Goal: Transaction & Acquisition: Purchase product/service

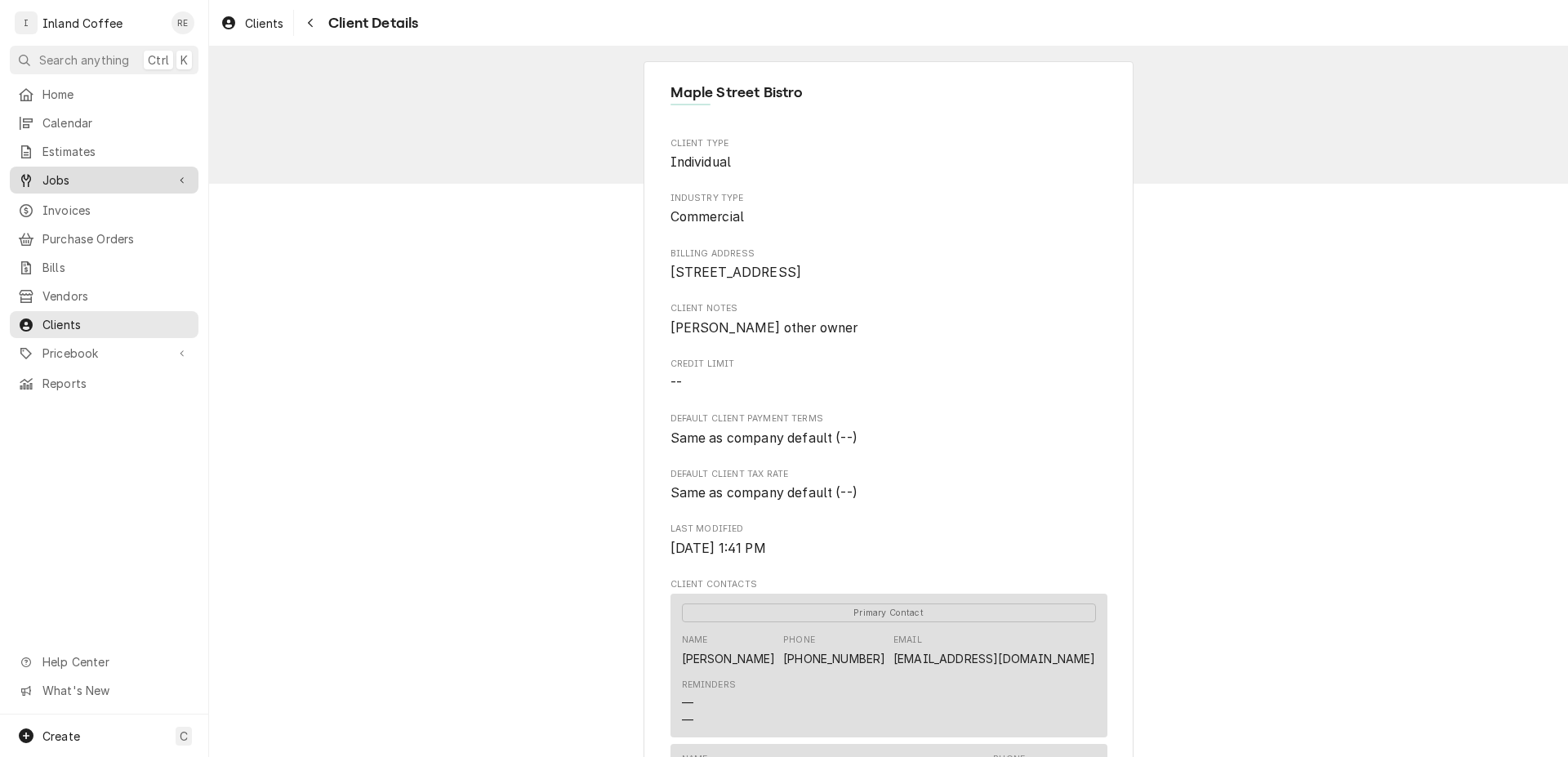
click at [61, 177] on span "Jobs" at bounding box center [104, 180] width 124 height 17
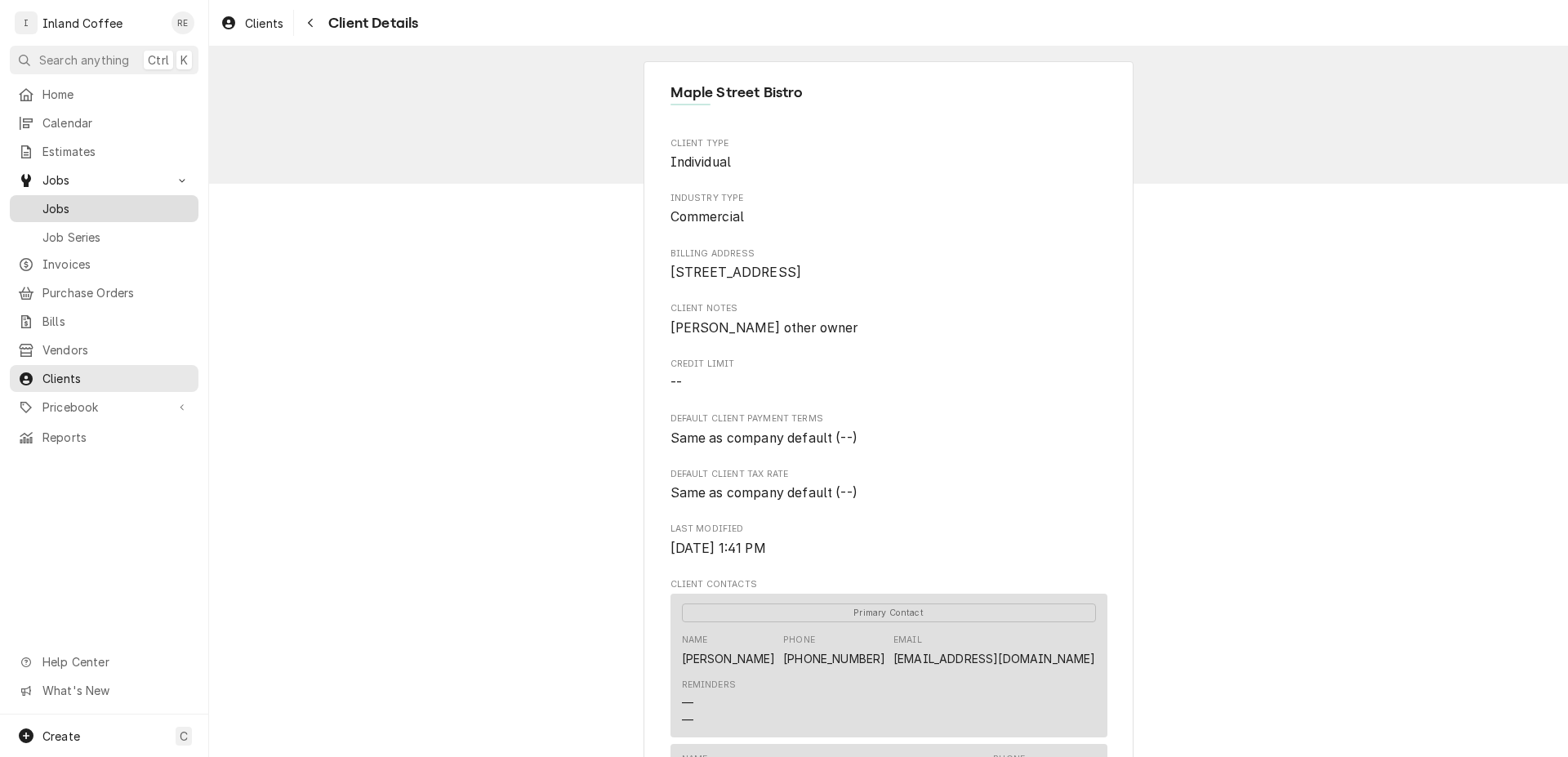
click at [77, 205] on span "Jobs" at bounding box center [116, 209] width 148 height 17
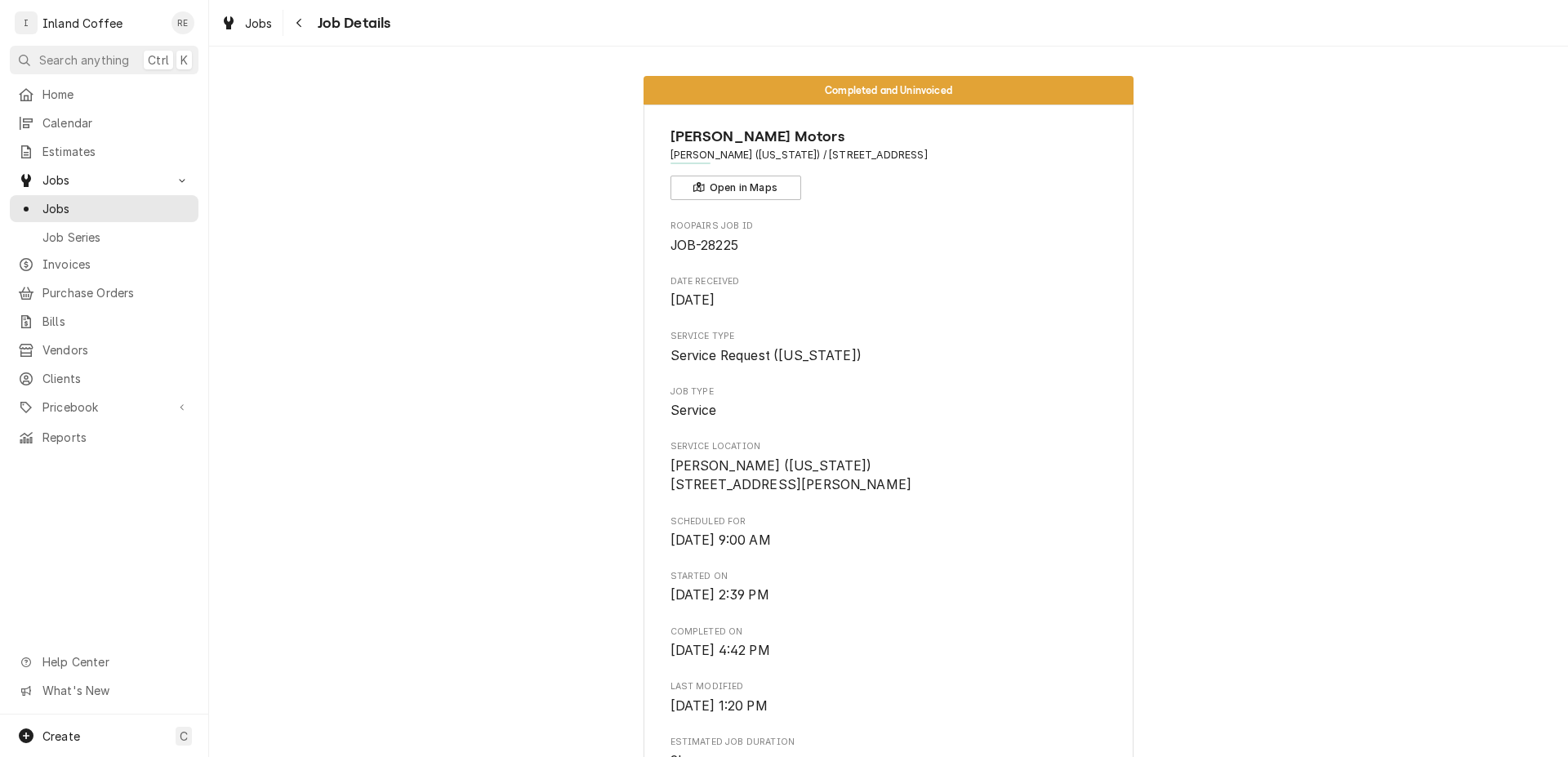
scroll to position [321, 0]
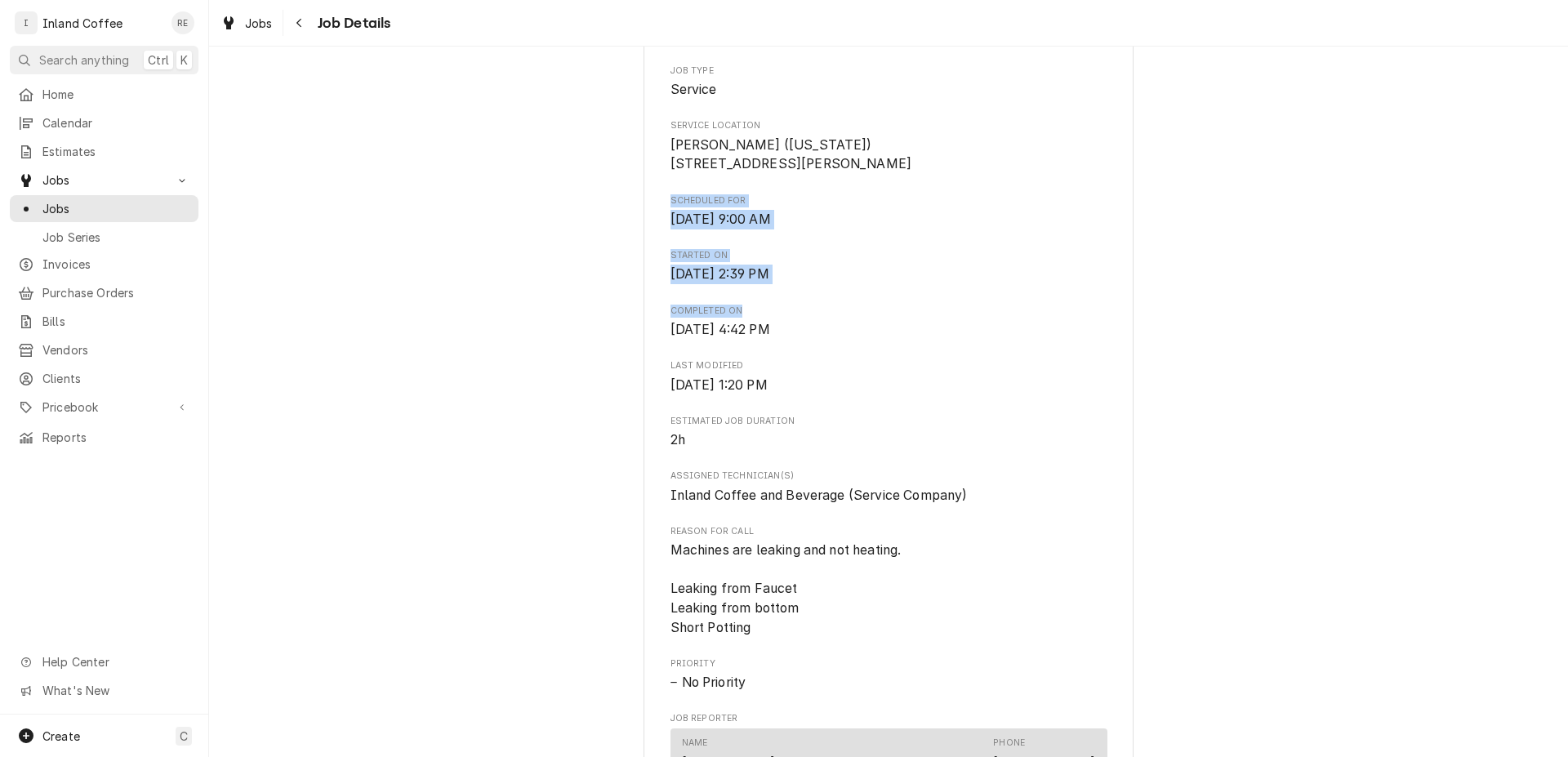
drag, startPoint x: 1541, startPoint y: 187, endPoint x: 1567, endPoint y: 322, distance: 137.5
click at [1567, 322] on div "Completed and Uninvoiced Dave Smith Motors Dave Smith (Idaho) / 210 N Division …" at bounding box center [888, 401] width 1359 height 711
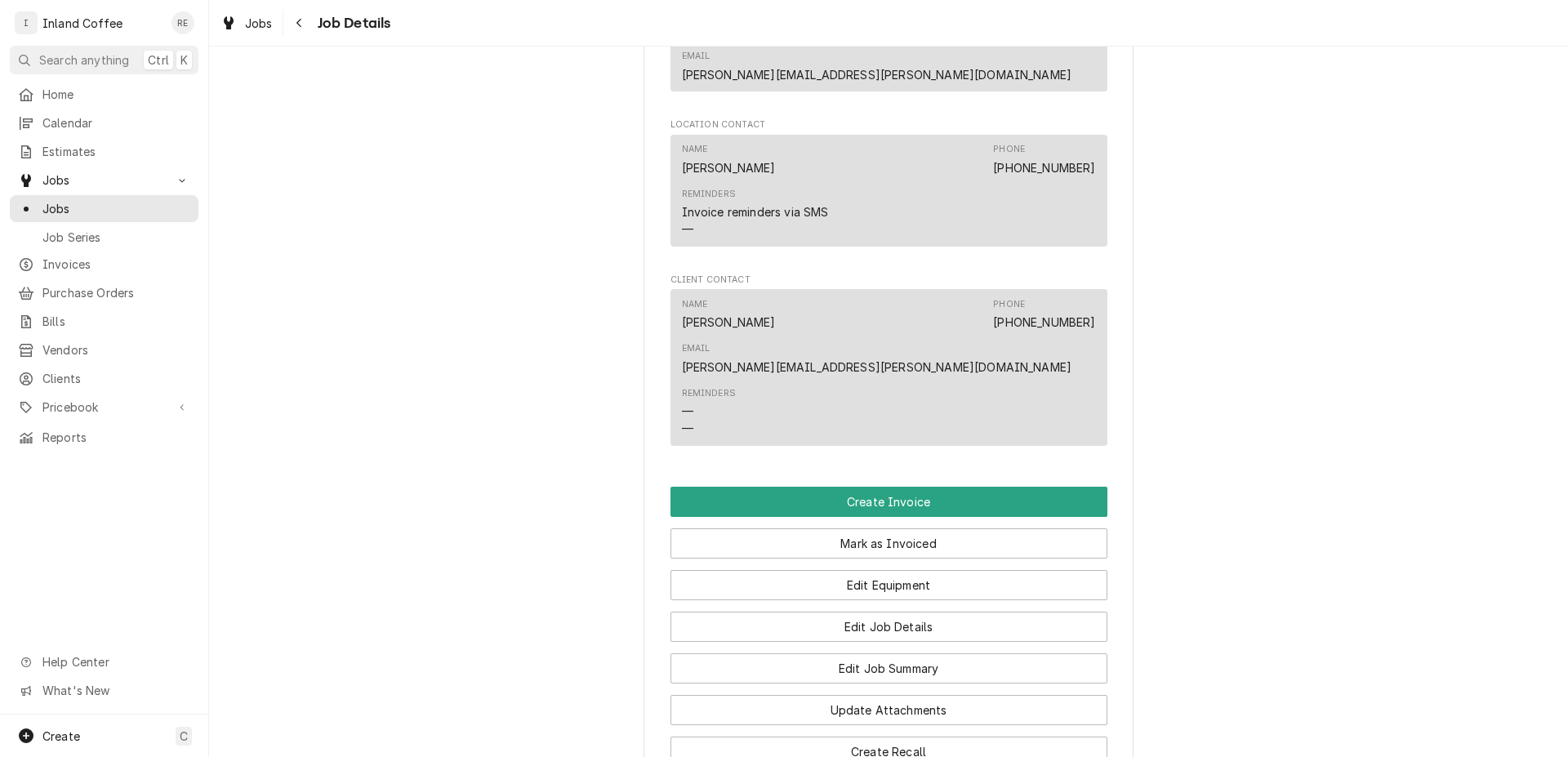
scroll to position [1183, 0]
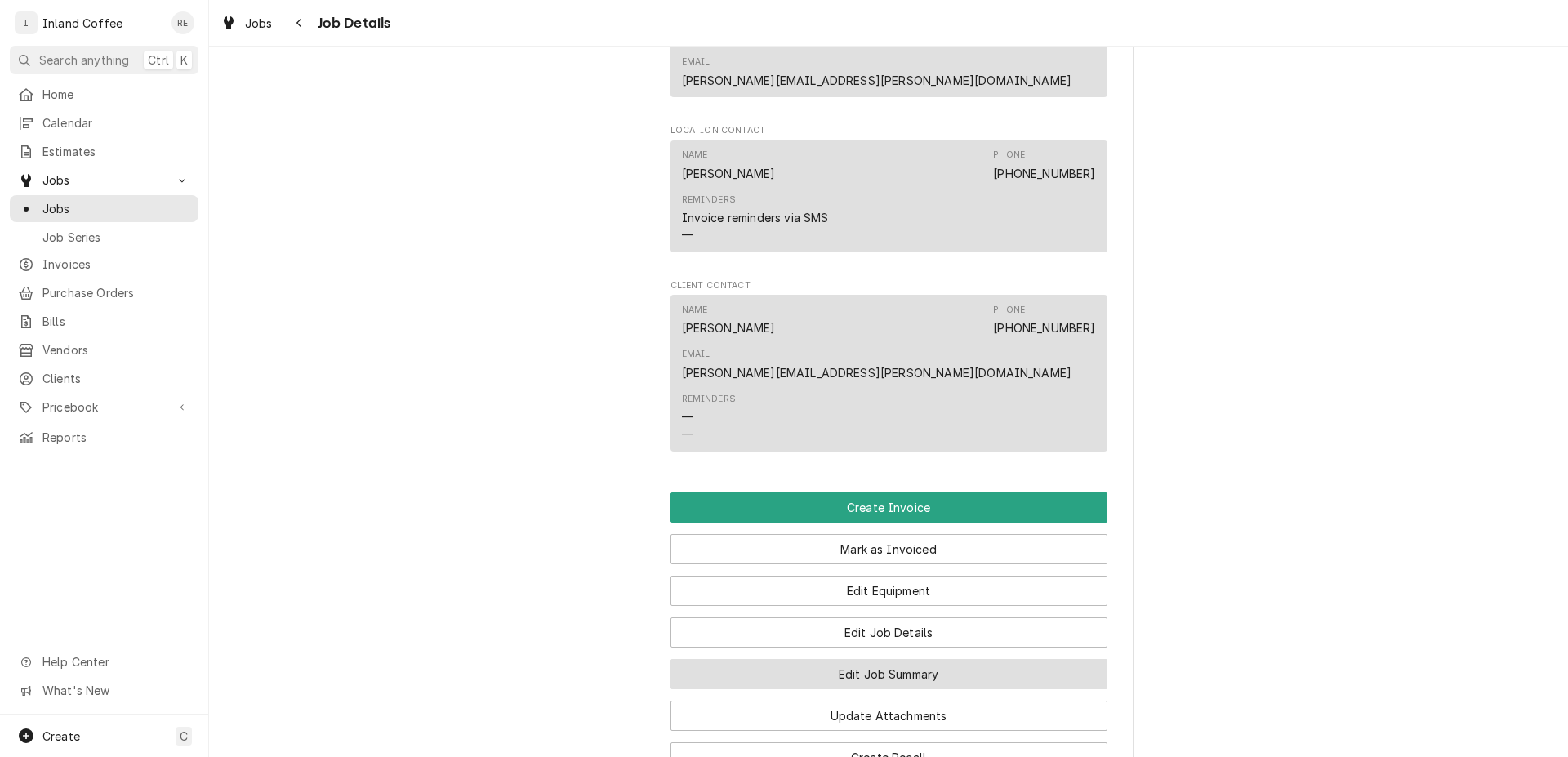
click at [902, 658] on button "Edit Job Summary" at bounding box center [889, 673] width 437 height 30
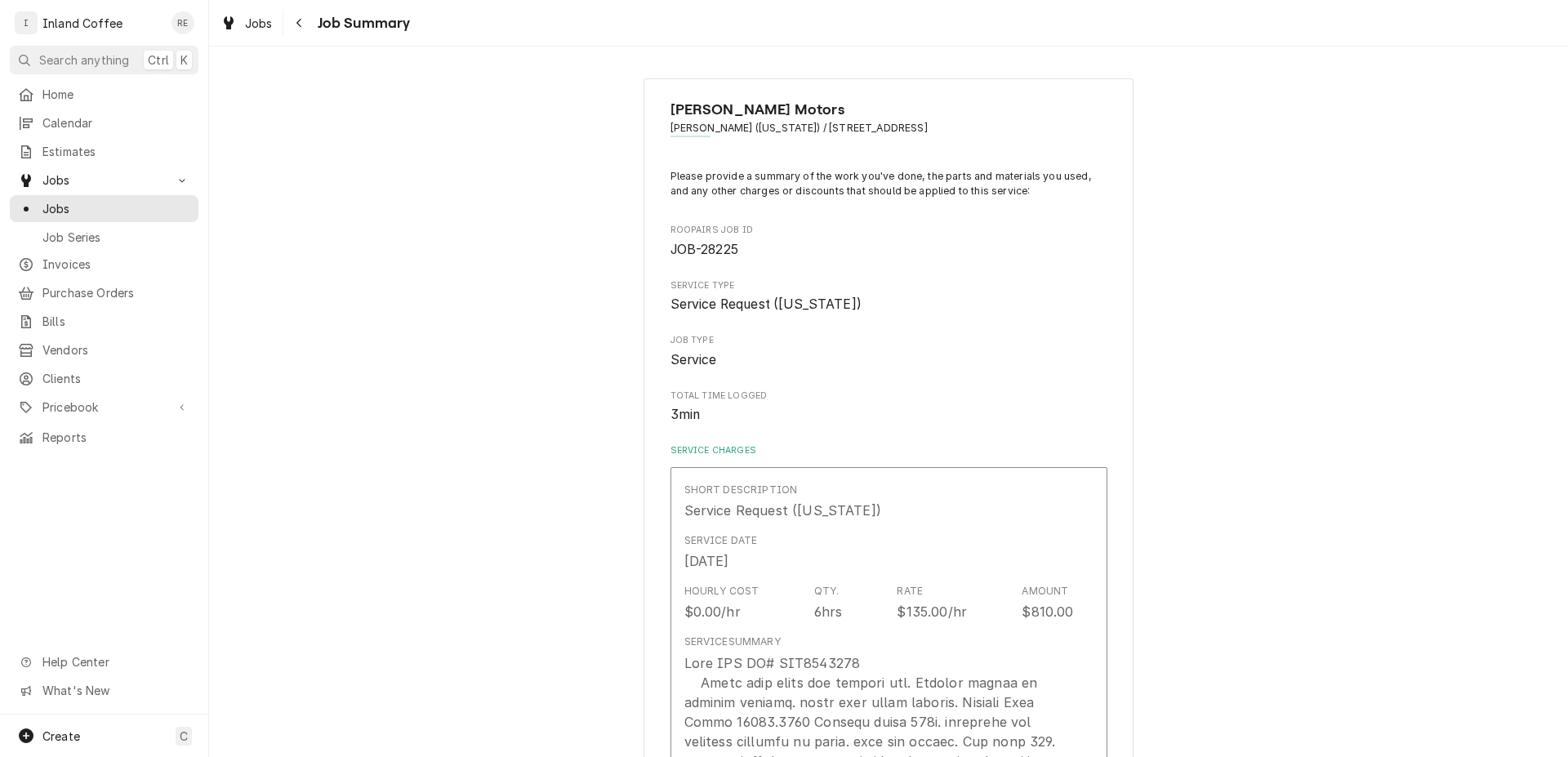
type textarea "x"
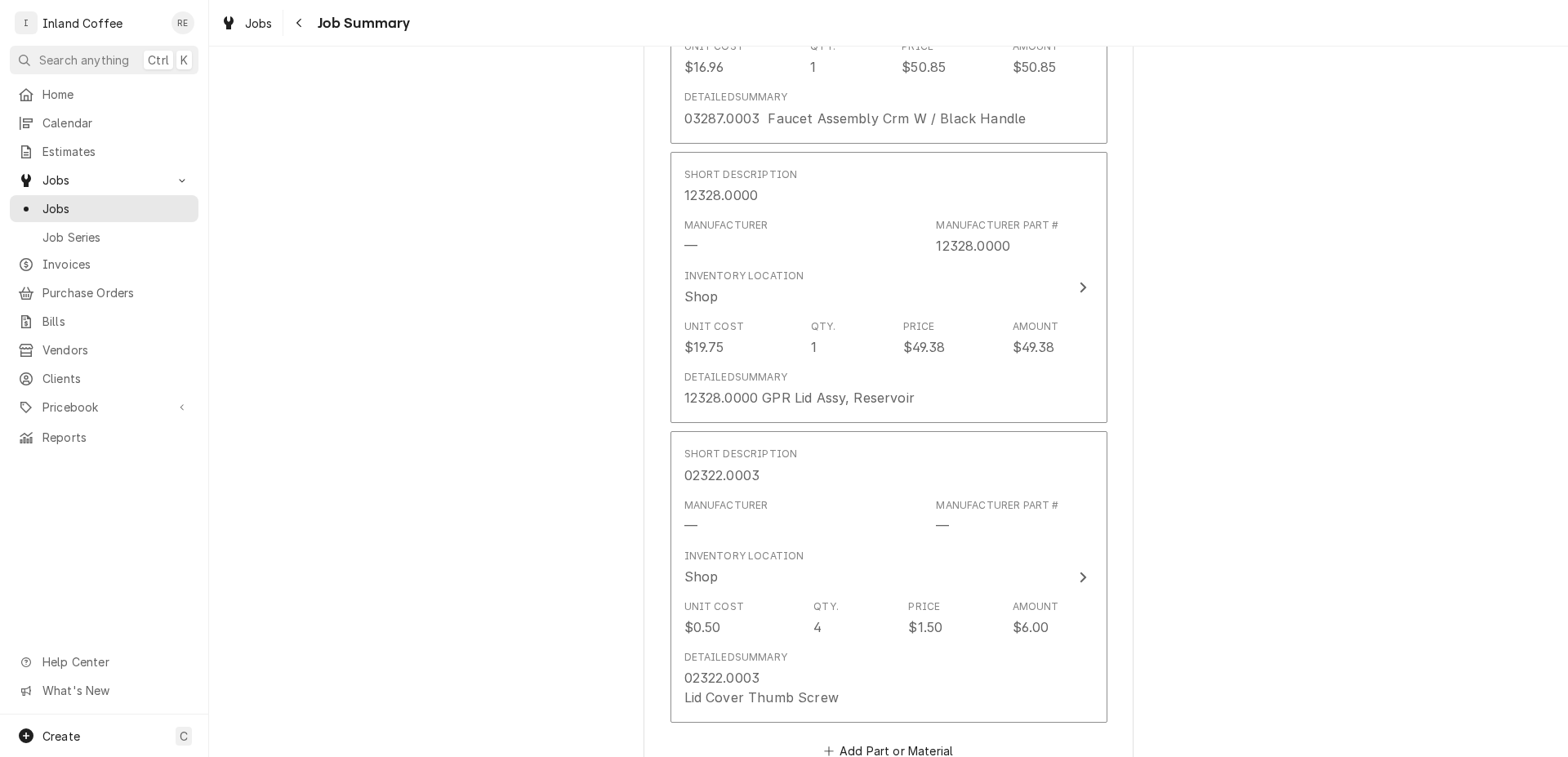
scroll to position [3042, 0]
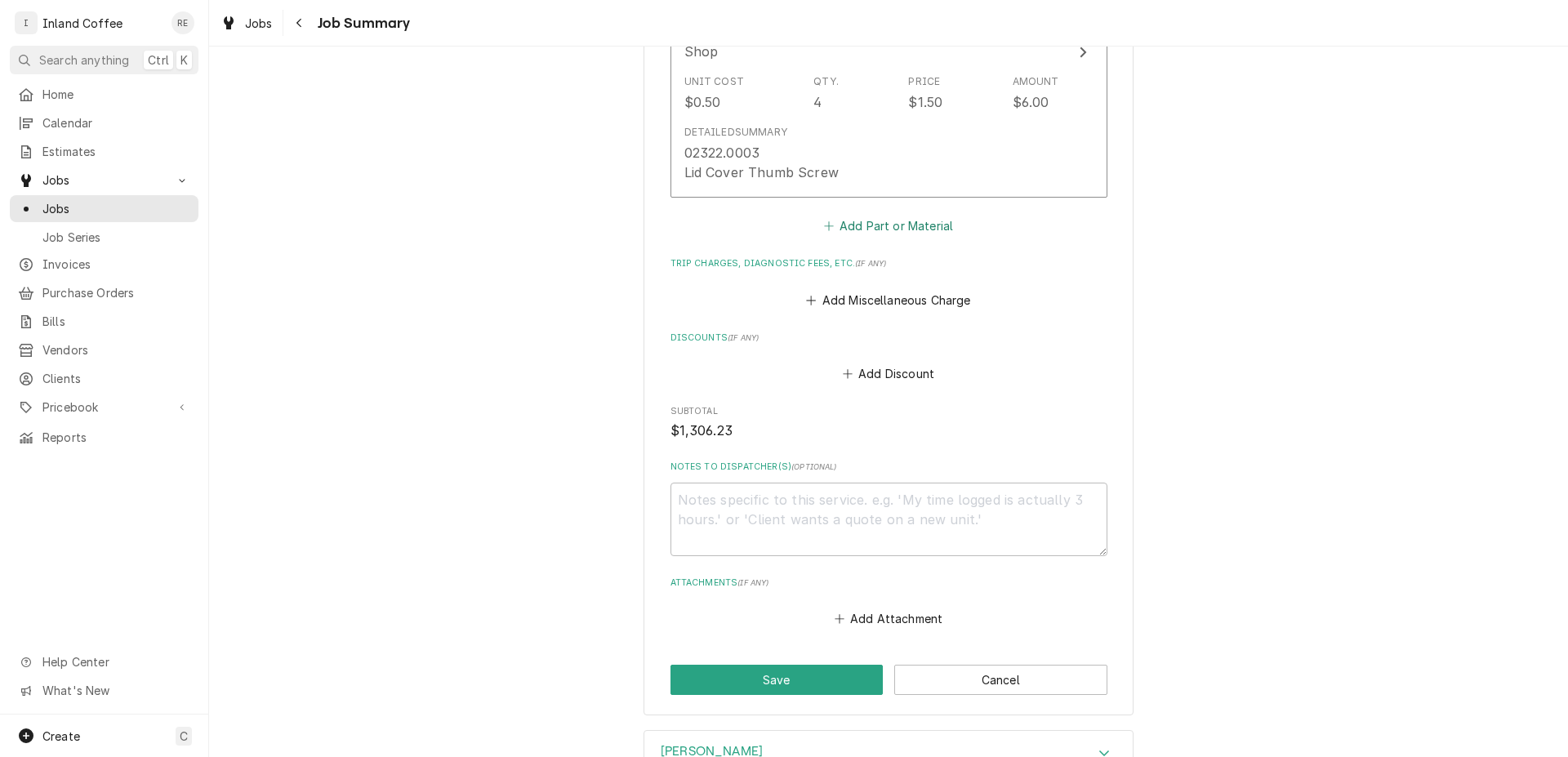
click at [849, 228] on button "Add Part or Material" at bounding box center [888, 226] width 134 height 23
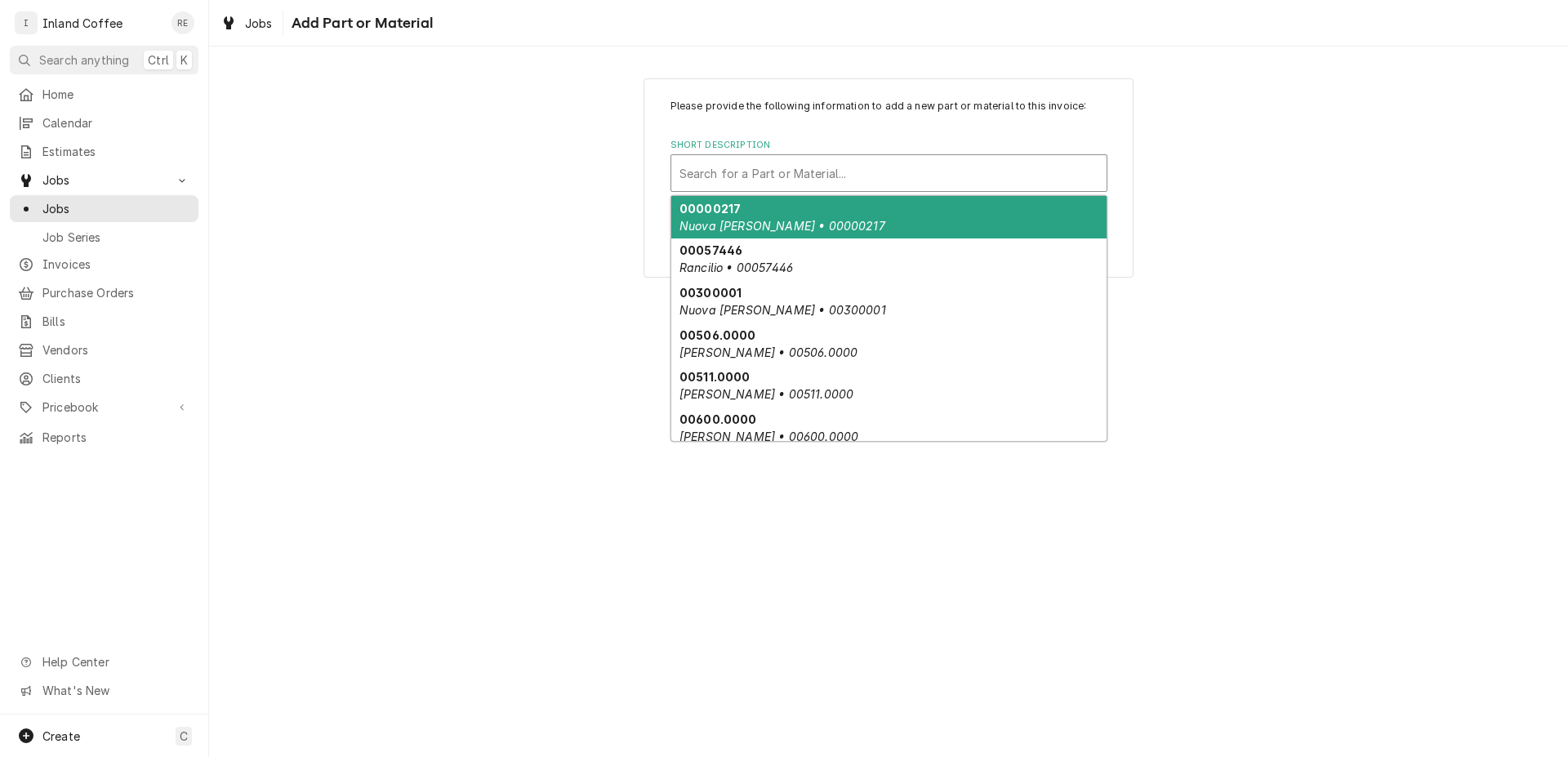
click at [718, 170] on div "Short Description" at bounding box center [889, 173] width 419 height 29
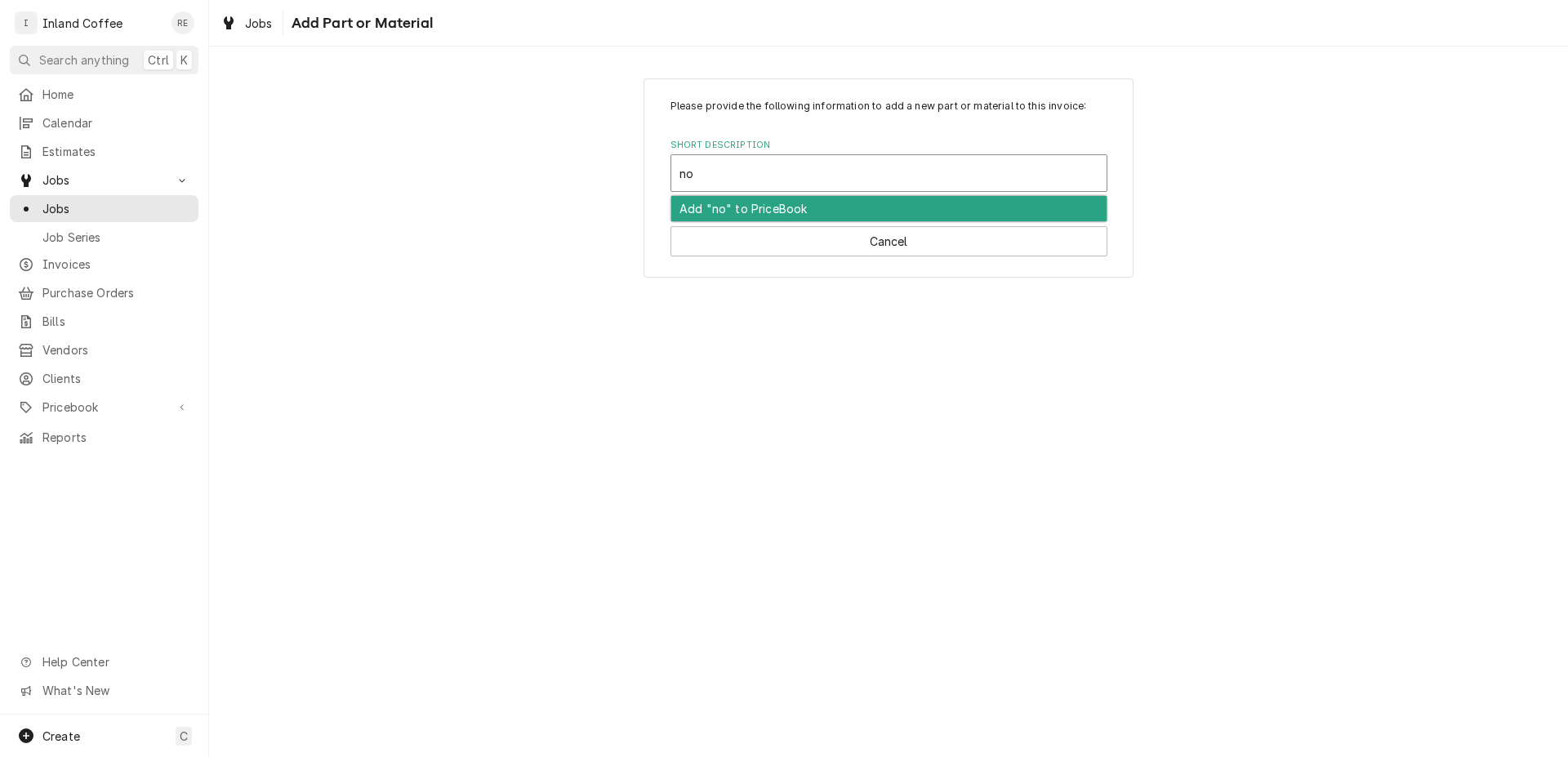
type input "non"
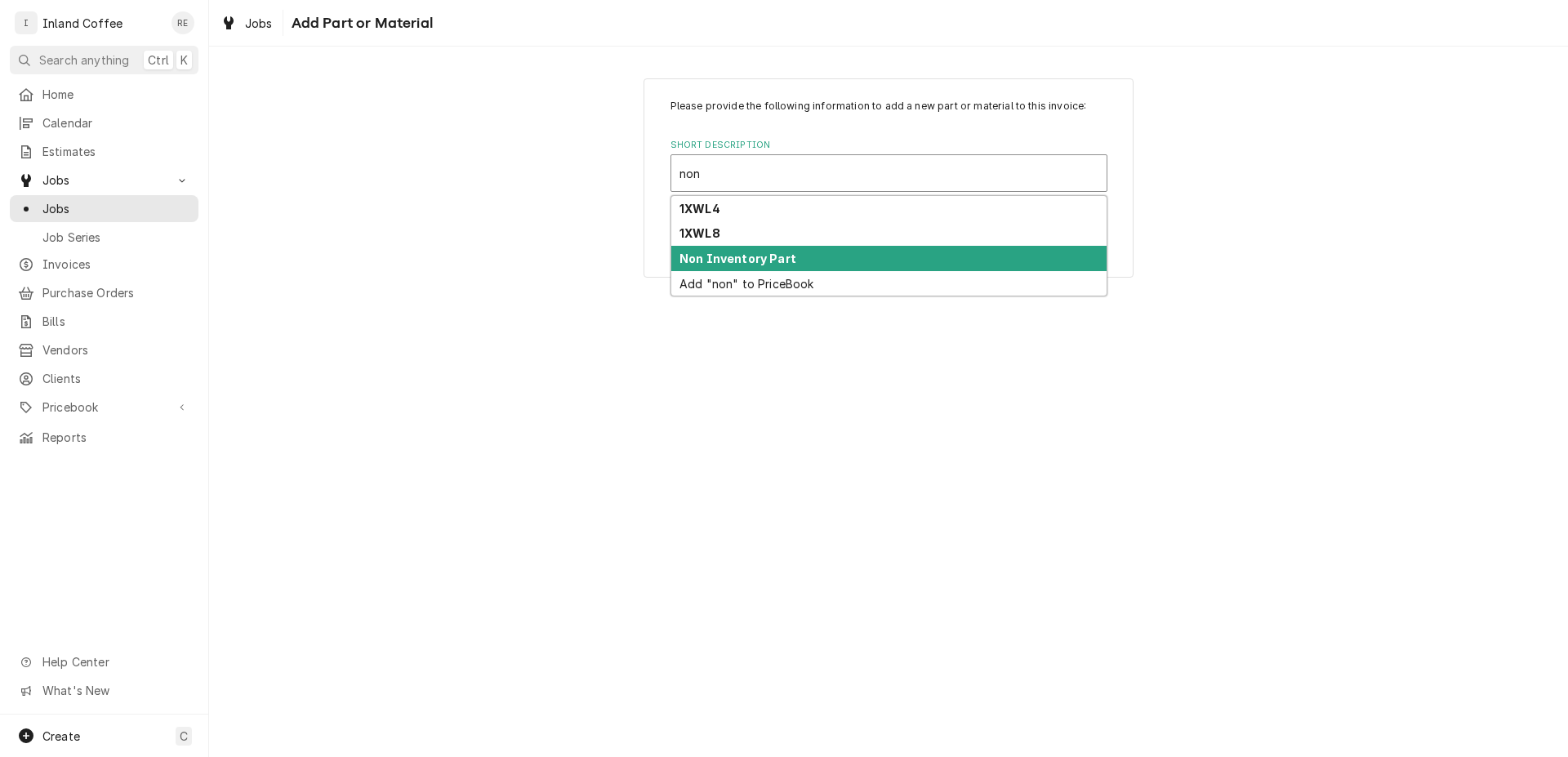
click at [717, 259] on strong "Non Inventory Part" at bounding box center [738, 258] width 117 height 14
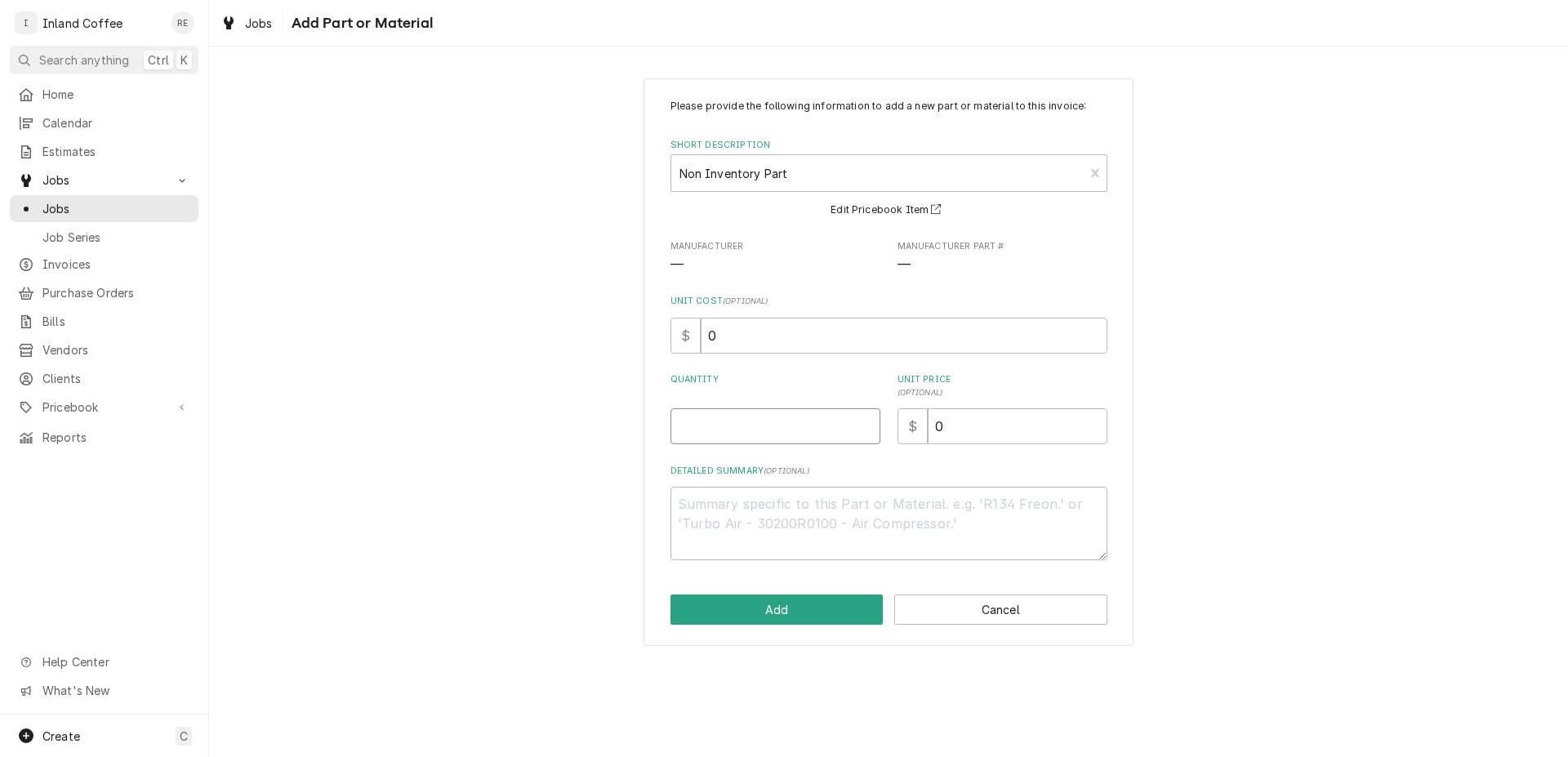
click at [810, 431] on input "Quantity" at bounding box center [775, 425] width 210 height 36
type textarea "x"
type input "1"
drag, startPoint x: 981, startPoint y: 431, endPoint x: 914, endPoint y: 434, distance: 67.1
click at [928, 434] on input "0" at bounding box center [1018, 425] width 180 height 36
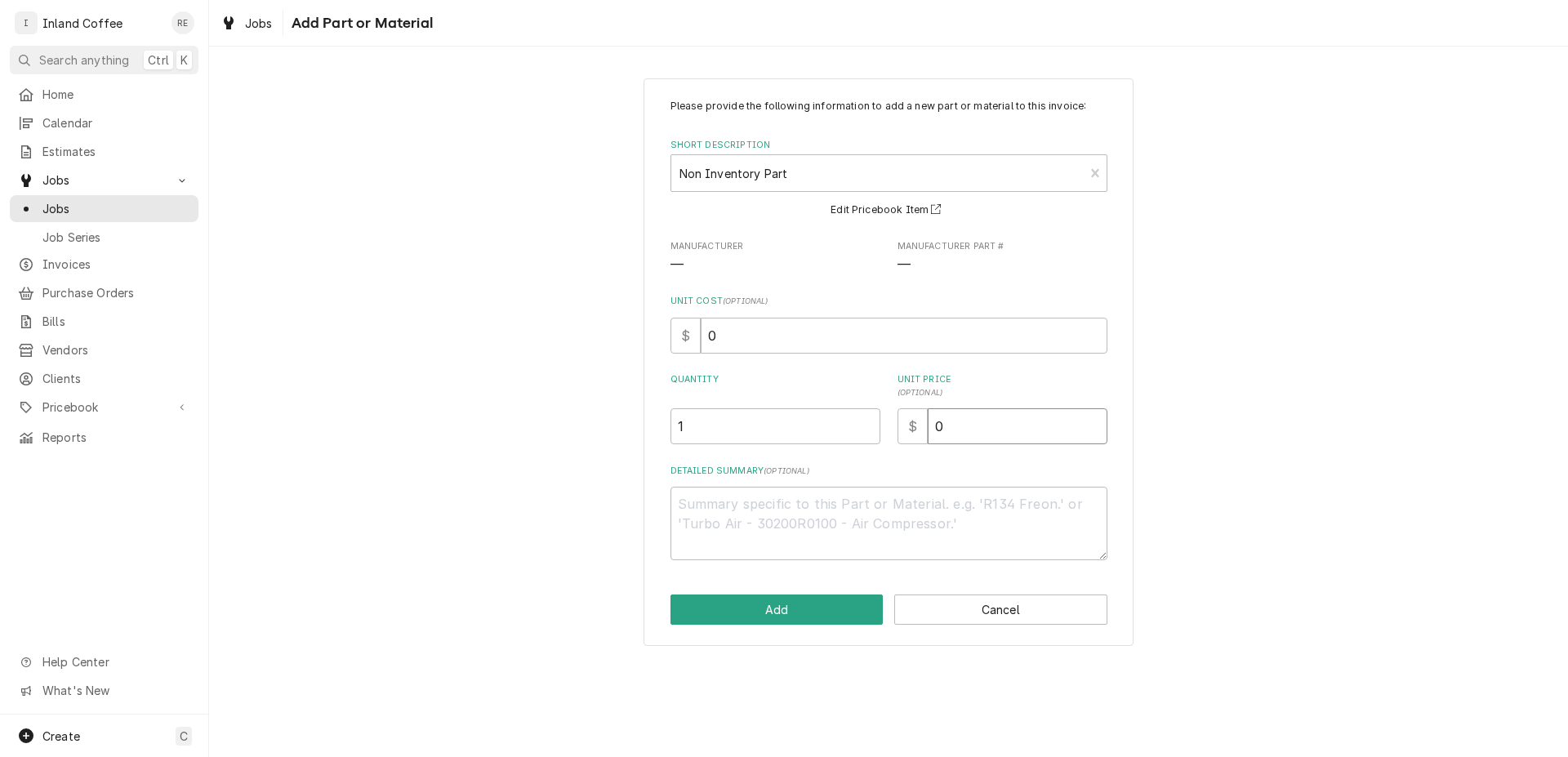
type textarea "x"
type input "9"
type textarea "x"
type input "94"
type textarea "x"
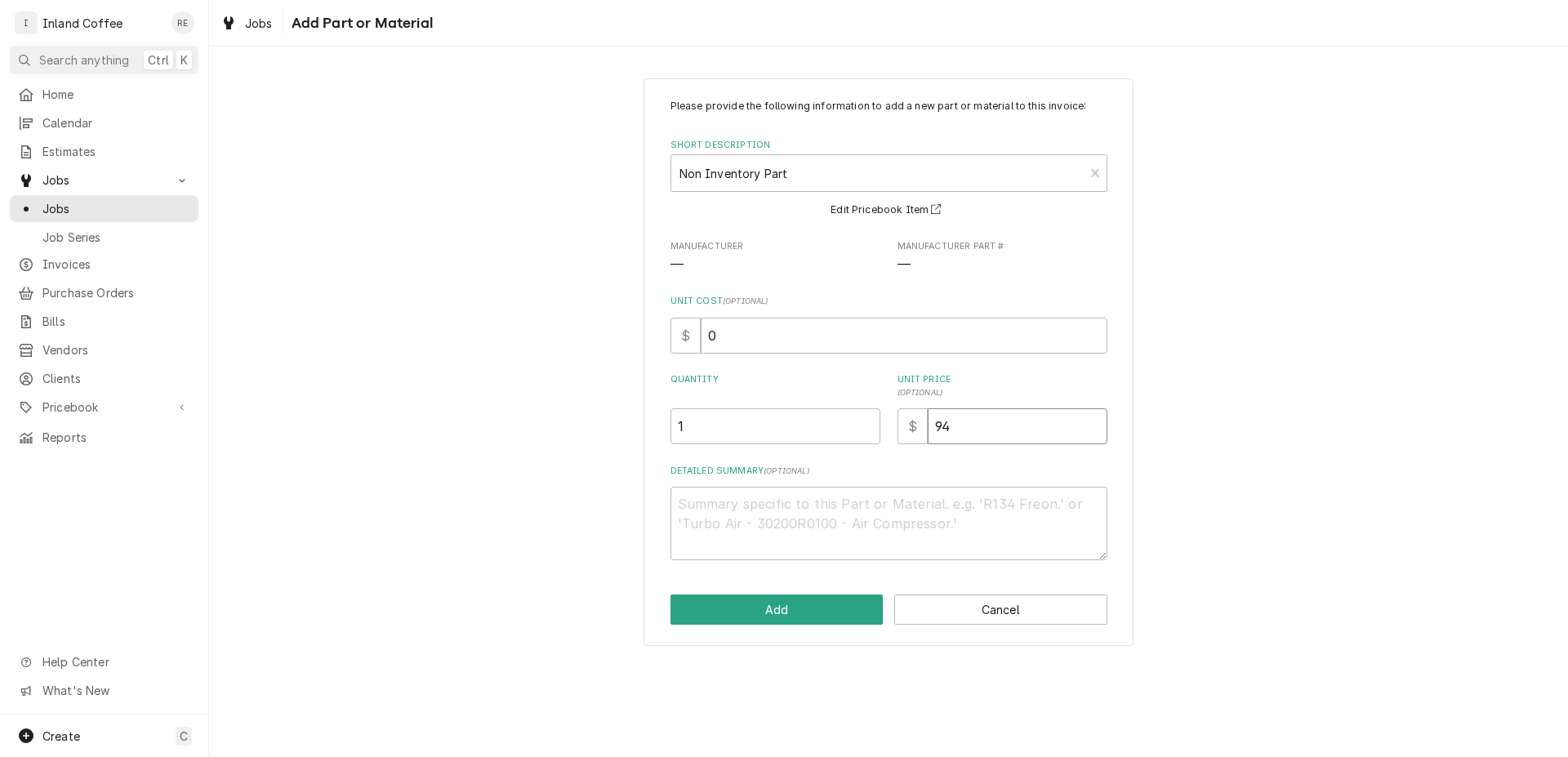
type input "94.1"
type textarea "x"
type input "94.10"
click at [804, 518] on textarea "Detailed Summary ( optional )" at bounding box center [889, 523] width 437 height 73
type textarea "x"
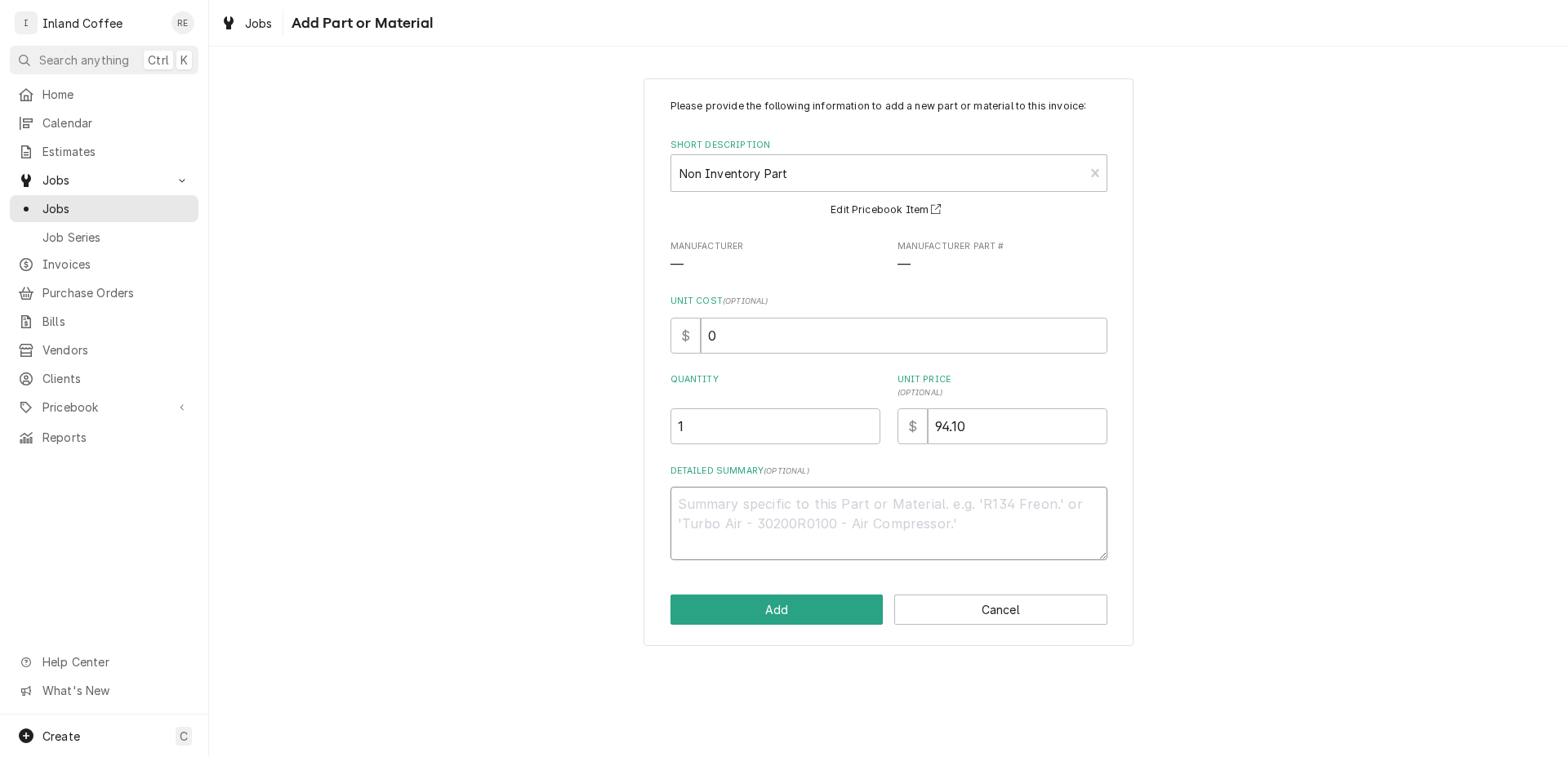
type textarea "S"
type textarea "x"
type textarea "St"
type textarea "x"
type textarea "Str"
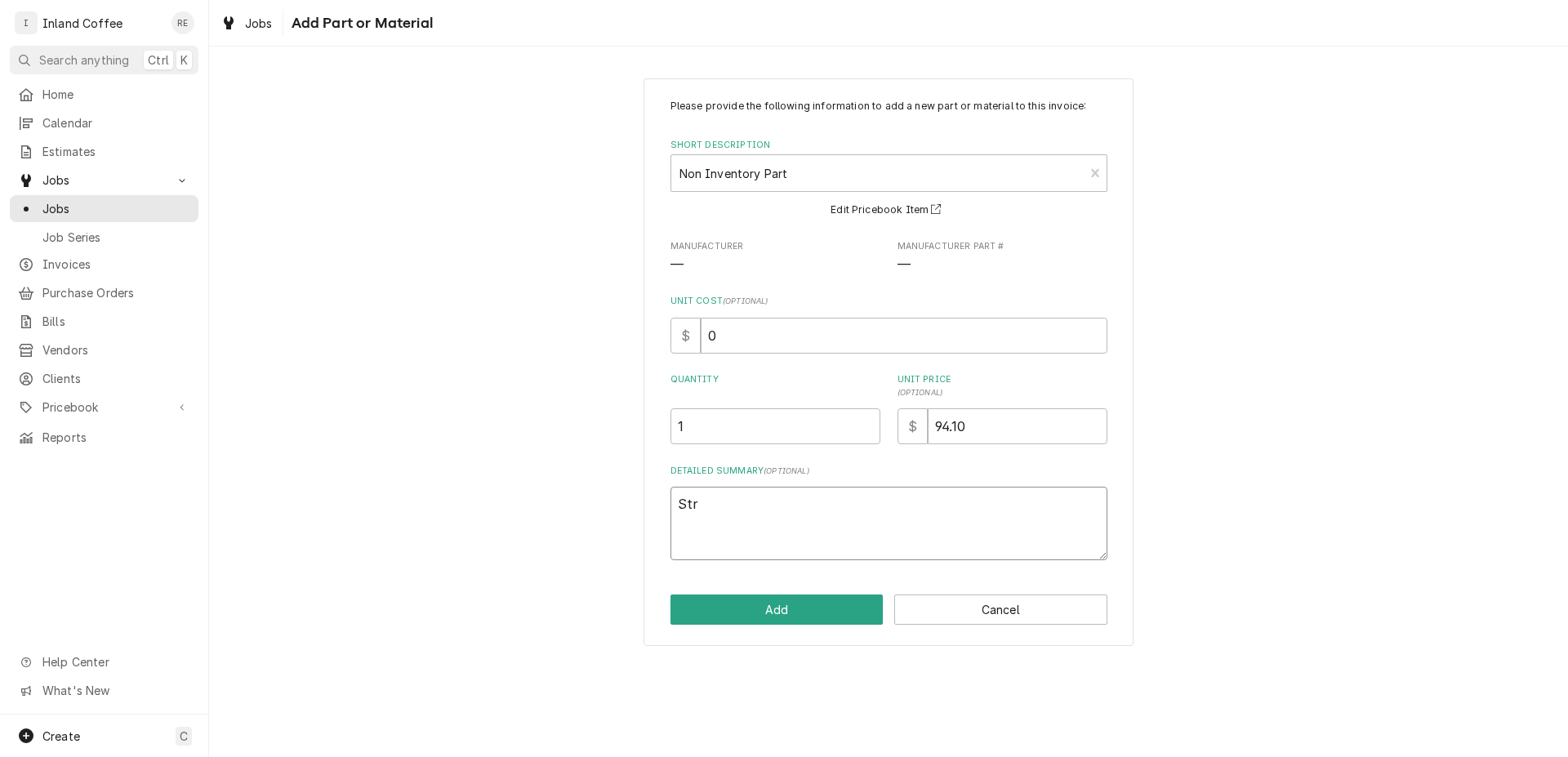
type textarea "x"
type textarea "Stra"
type textarea "x"
type textarea "Strai"
type textarea "x"
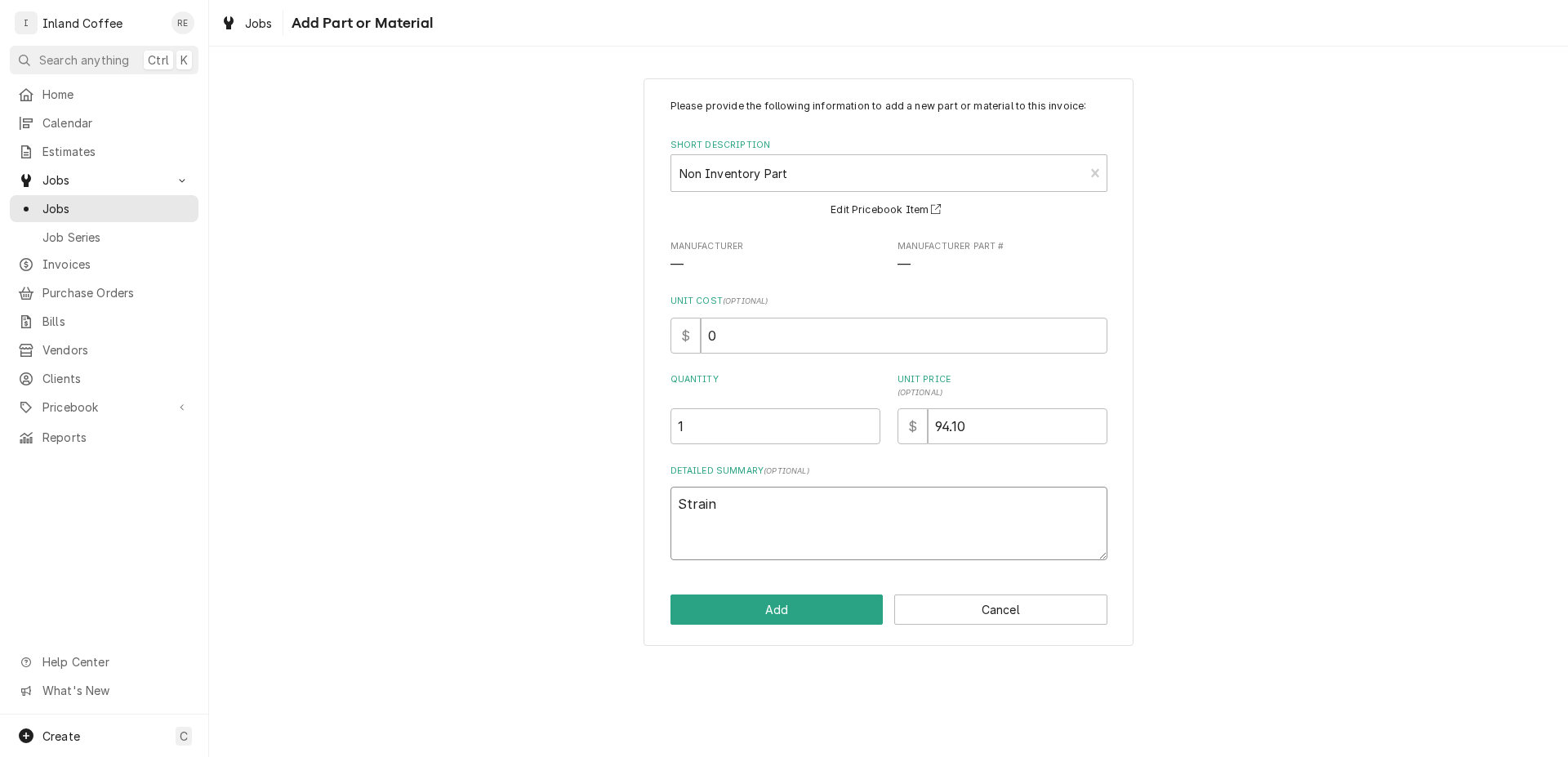
type textarea "Straine"
type textarea "x"
type textarea "Strainer"
type textarea "x"
type textarea "Strainer"
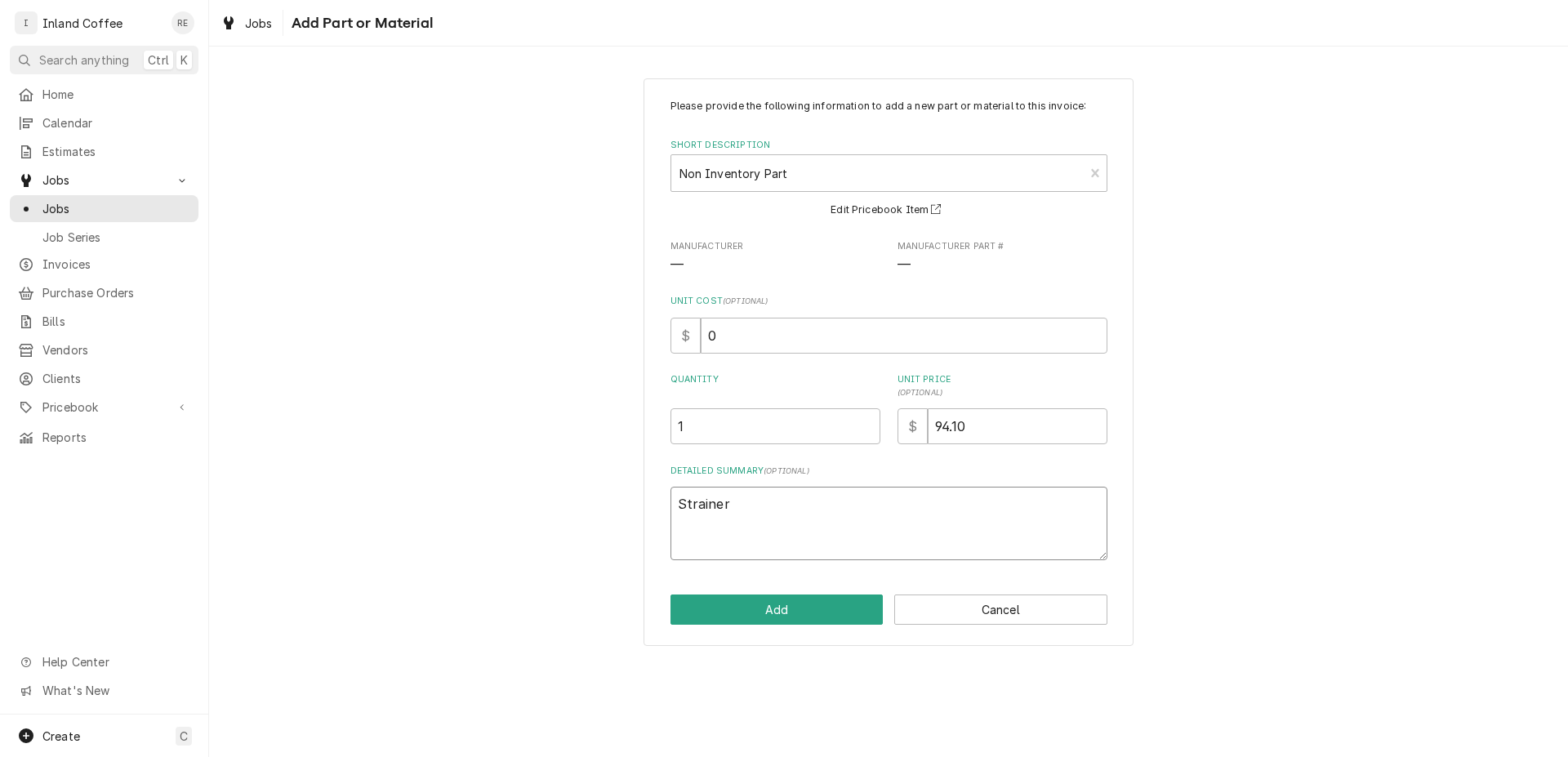
type textarea "x"
type textarea "Strainer a"
type textarea "x"
type textarea "Strainer"
type textarea "x"
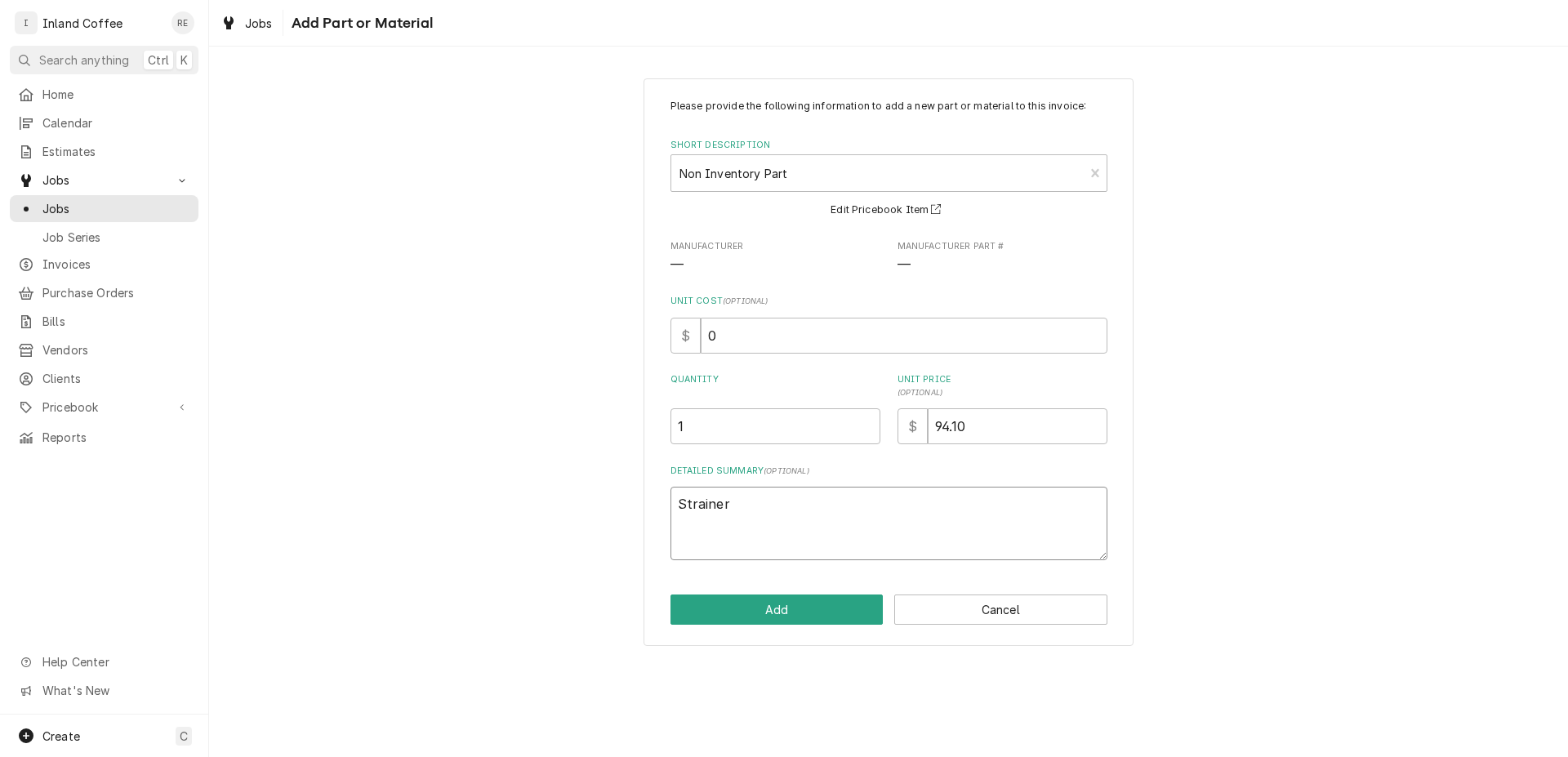
type textarea "Strainer a"
type textarea "x"
type textarea "Strainer as"
type textarea "x"
type textarea "Strainer ass"
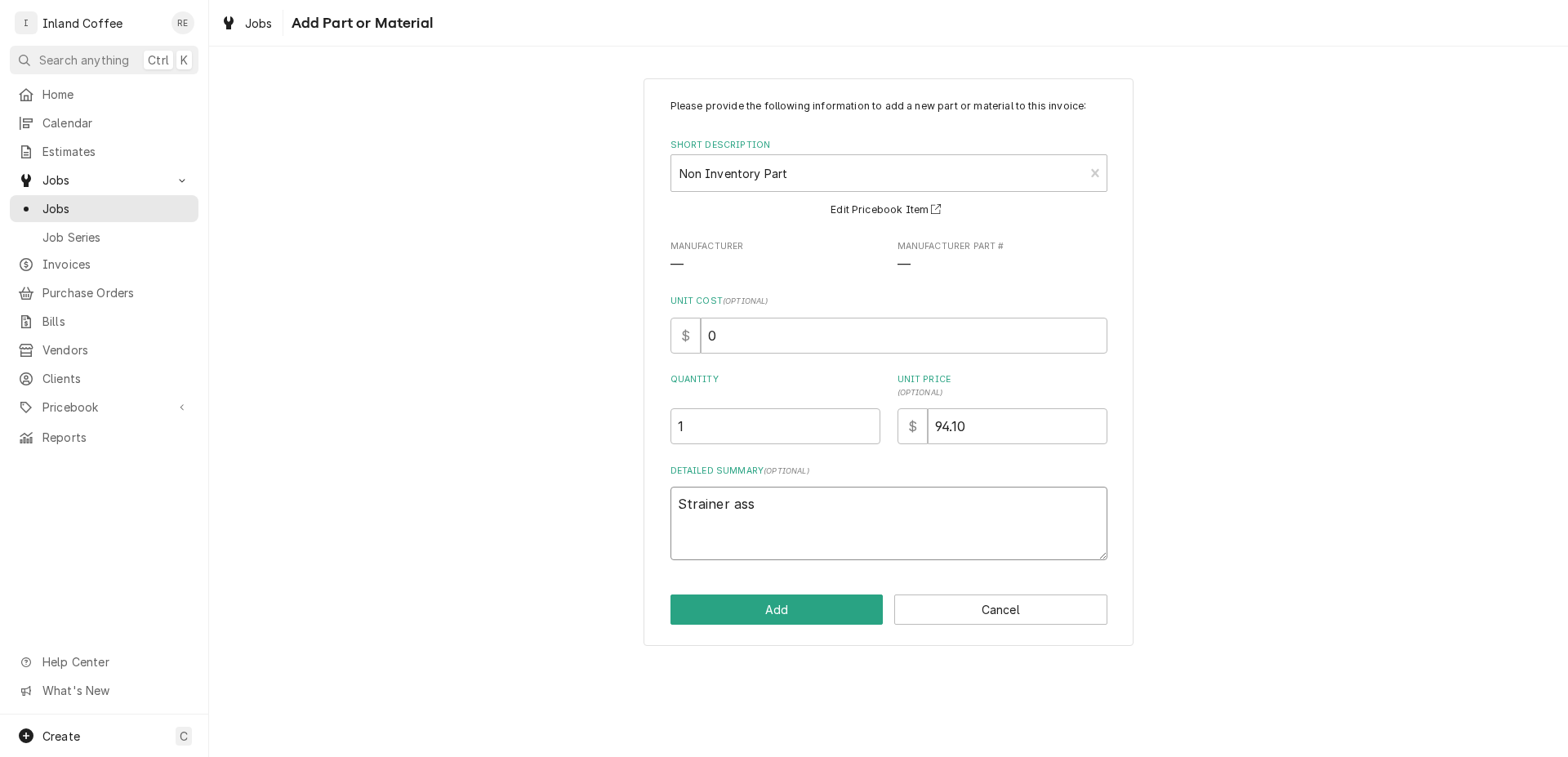
type textarea "x"
type textarea "Strainer asse"
type textarea "x"
type textarea "Strainer assem"
type textarea "x"
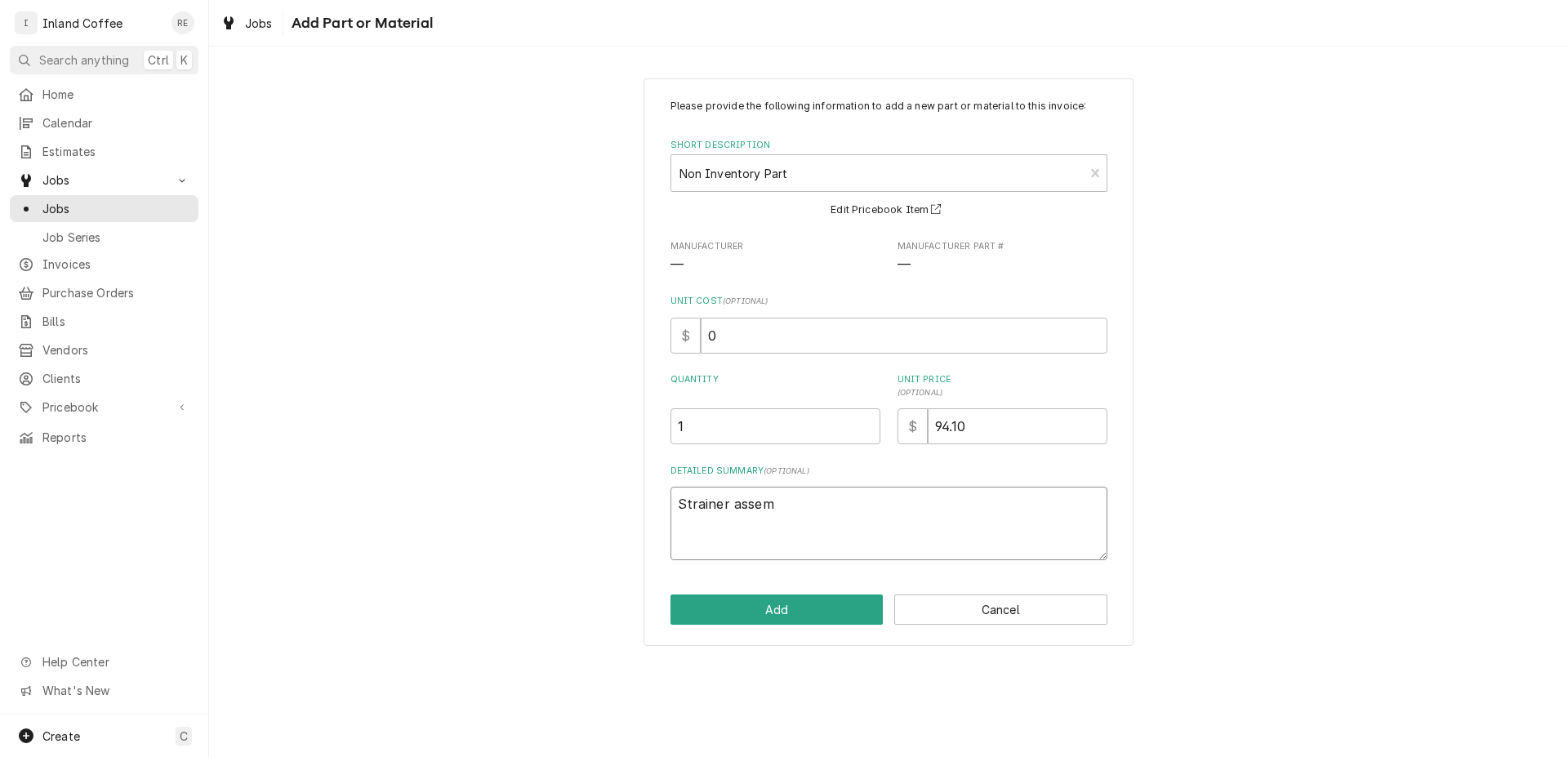
type textarea "Strainer assemb"
type textarea "x"
type textarea "Strainer assembo"
type textarea "x"
type textarea "Strainer assemb"
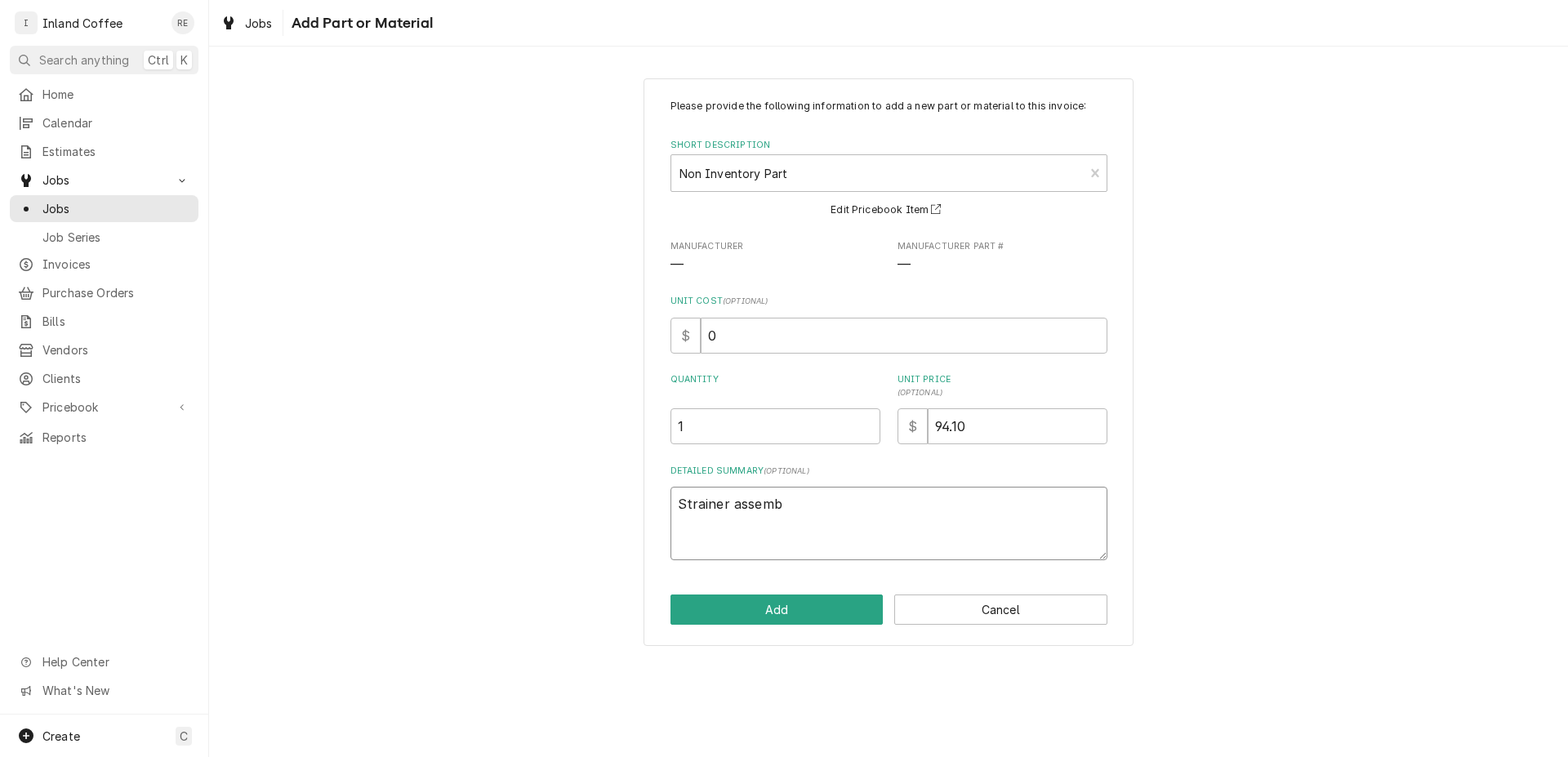
type textarea "x"
type textarea "Strainer assembl"
type textarea "x"
type textarea "Strainer assembly"
type textarea "x"
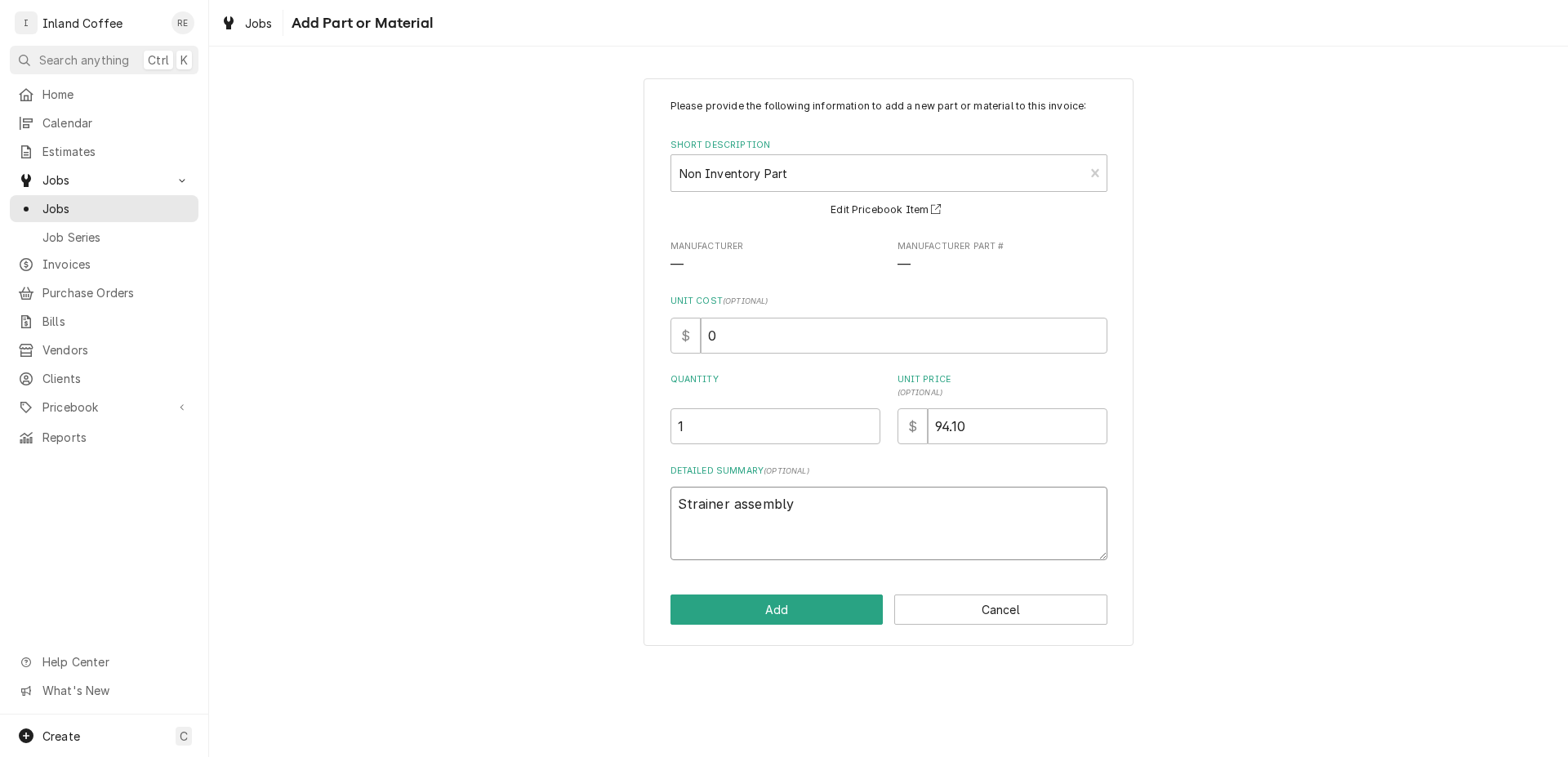
type textarea "Strainer assembly"
type textarea "x"
type textarea "Strainer assembly a"
type textarea "x"
type textarea "Strainer assembly w"
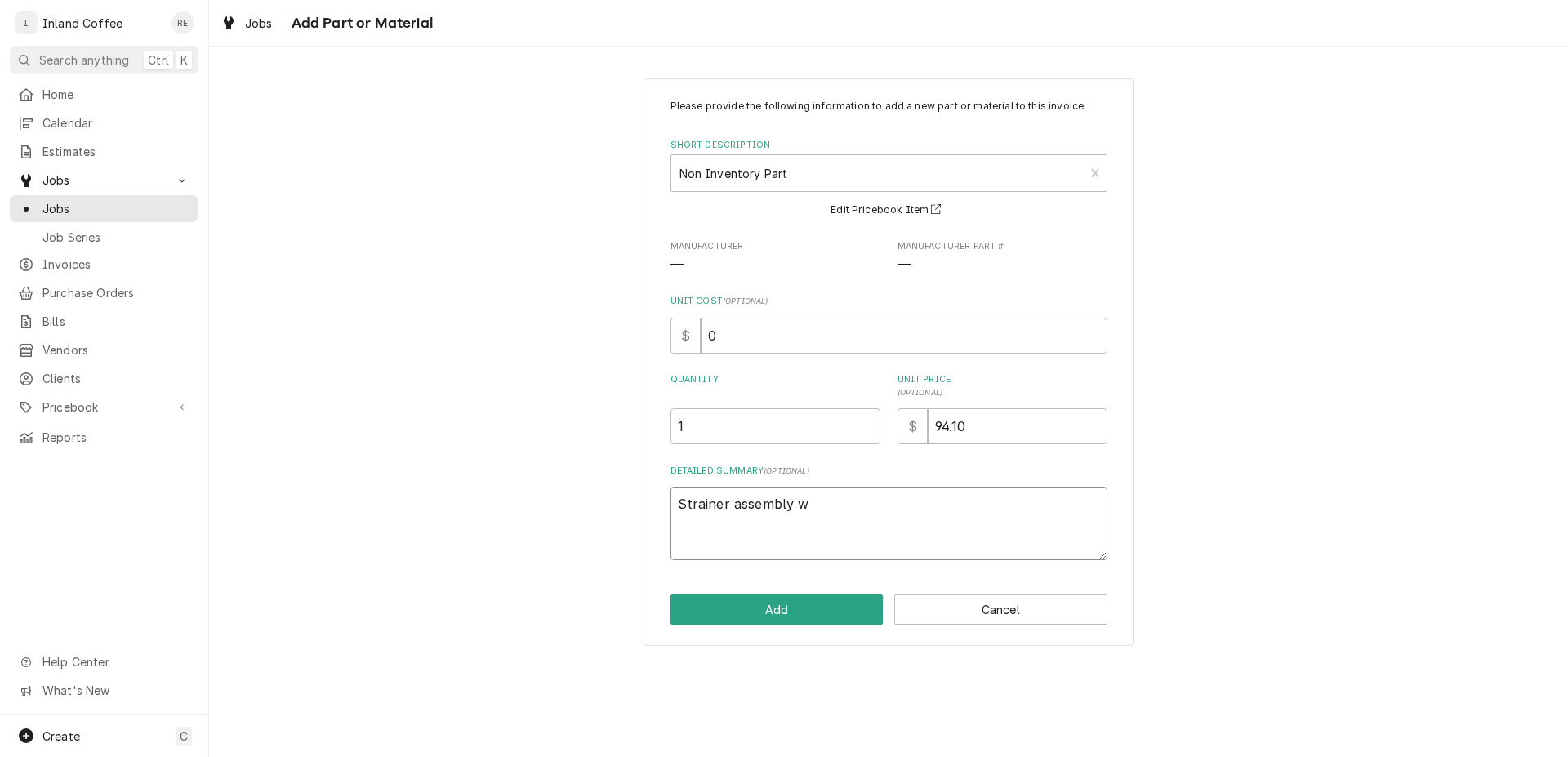
type textarea "x"
type textarea "Strainer assembly wu"
type textarea "x"
type textarea "Strainer assembly wut"
type textarea "x"
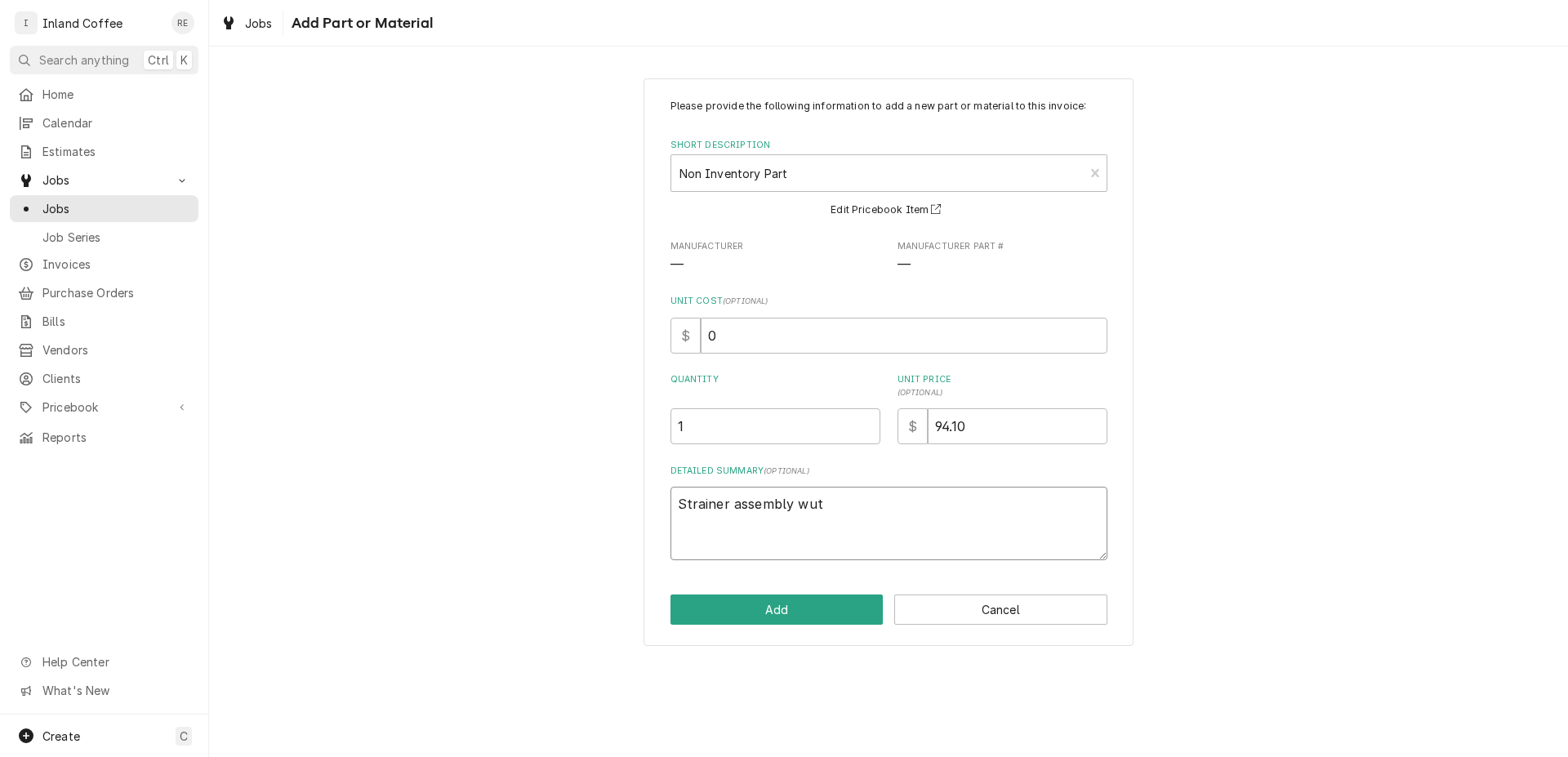
type textarea "Strainer assembly wuth"
type textarea "x"
type textarea "Strainer assembly wut"
type textarea "x"
type textarea "Strainer assembly wu"
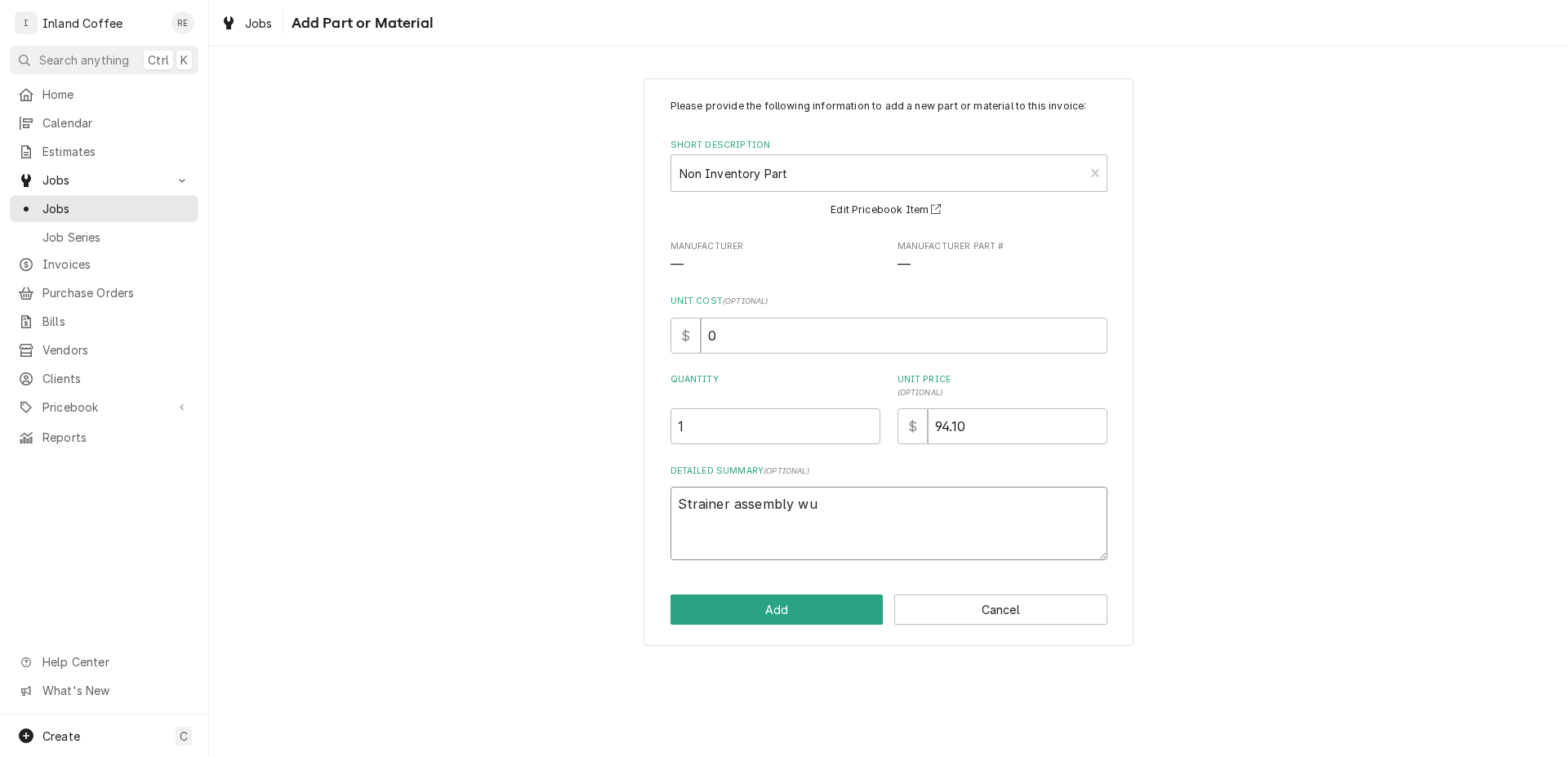
type textarea "x"
type textarea "Strainer assembly w"
type textarea "x"
type textarea "Strainer assembly wi"
type textarea "x"
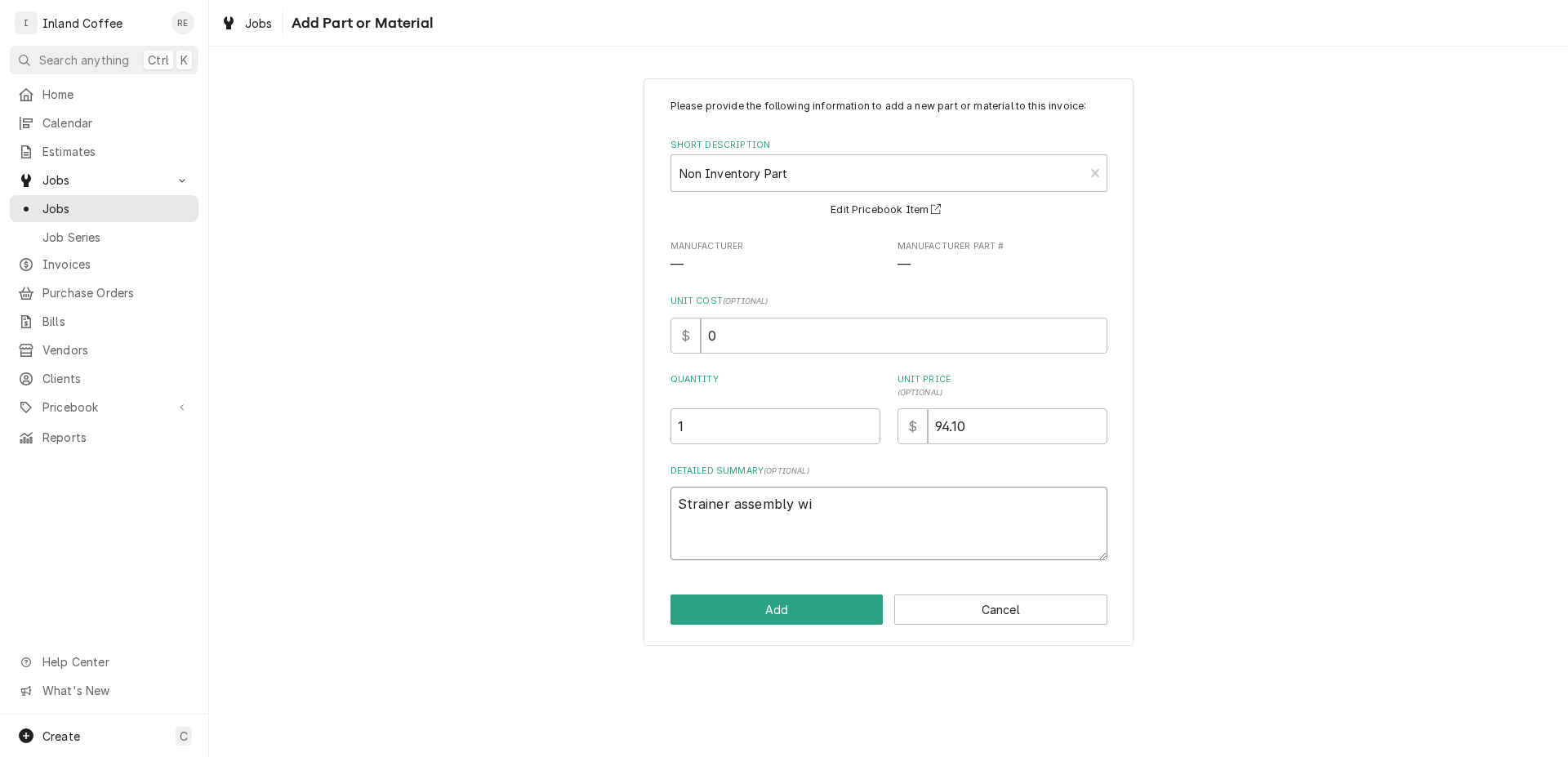
type textarea "Strainer assembly wit"
type textarea "x"
type textarea "Strainer assembly with"
type textarea "x"
type textarea "Strainer assembly with"
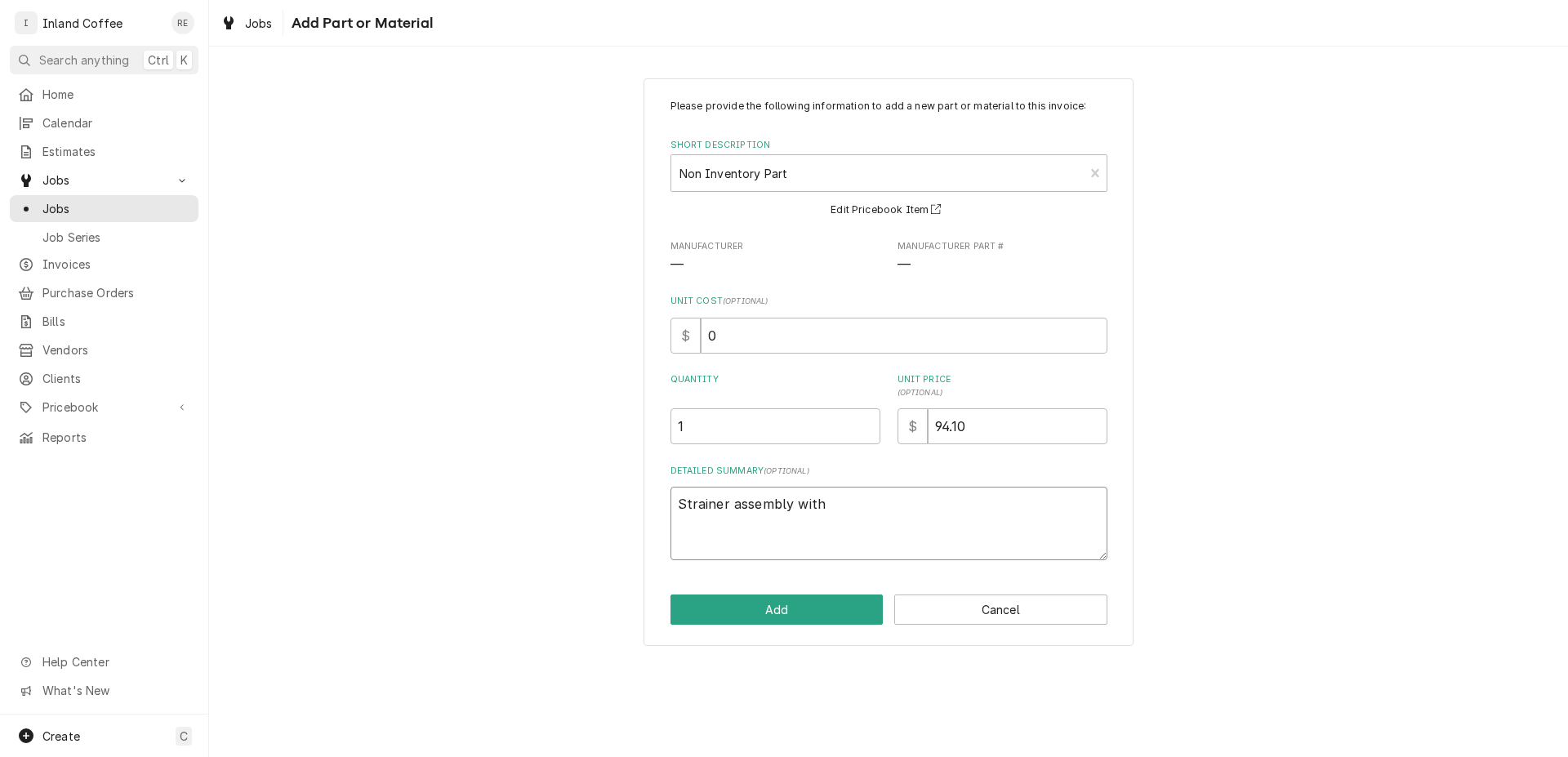
type textarea "x"
type textarea "Strainer assembly with S"
type textarea "x"
type textarea "Strainer assembly with Se"
type textarea "x"
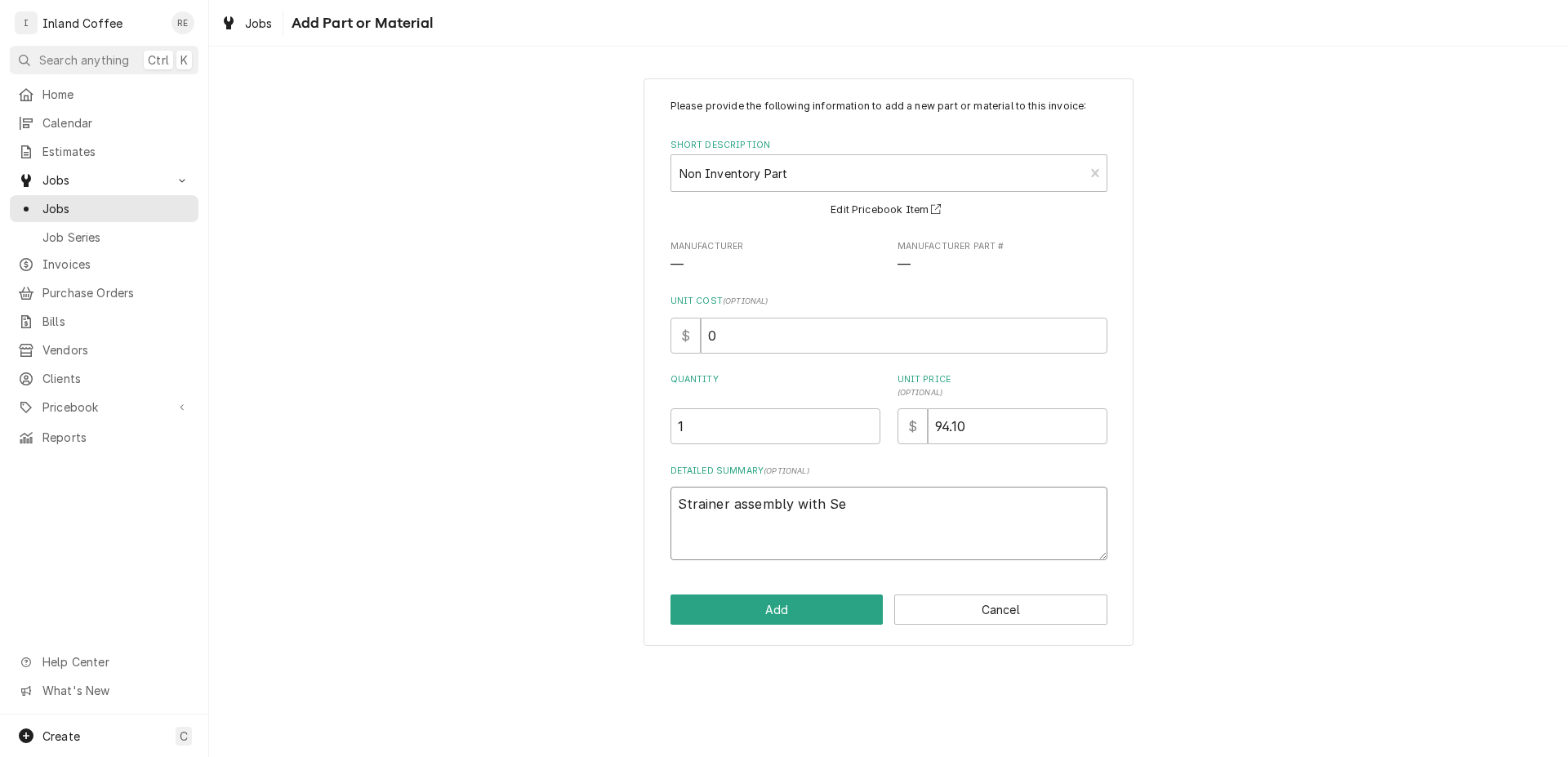
type textarea "Strainer assembly with Sea"
type textarea "x"
type textarea "Strainer assembly with Seat"
type textarea "x"
type textarea "Strainer assembly with Seat"
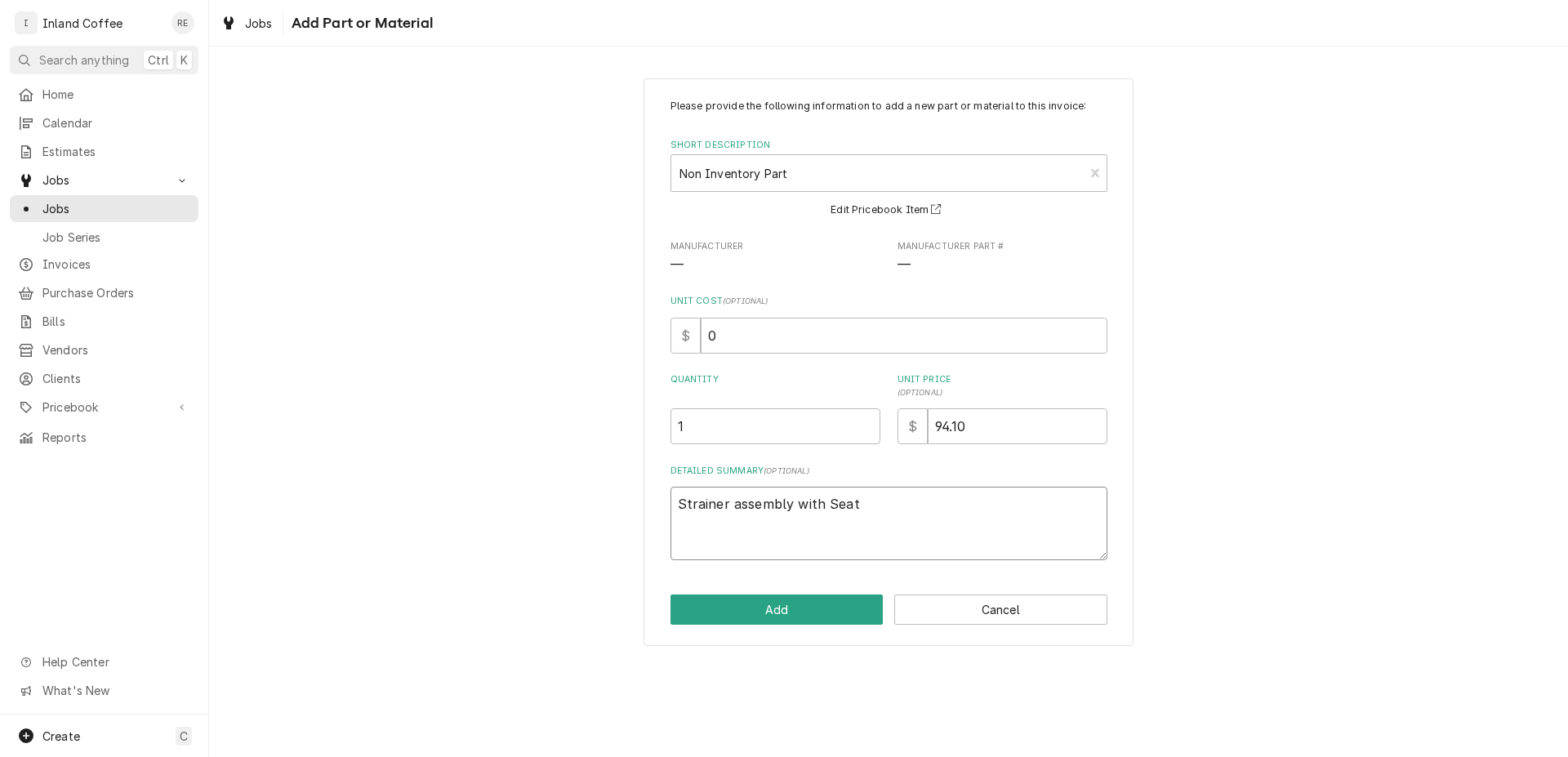
type textarea "x"
type textarea "Strainer assembly with Seat a"
type textarea "x"
type textarea "Strainer assembly with Seat an"
type textarea "x"
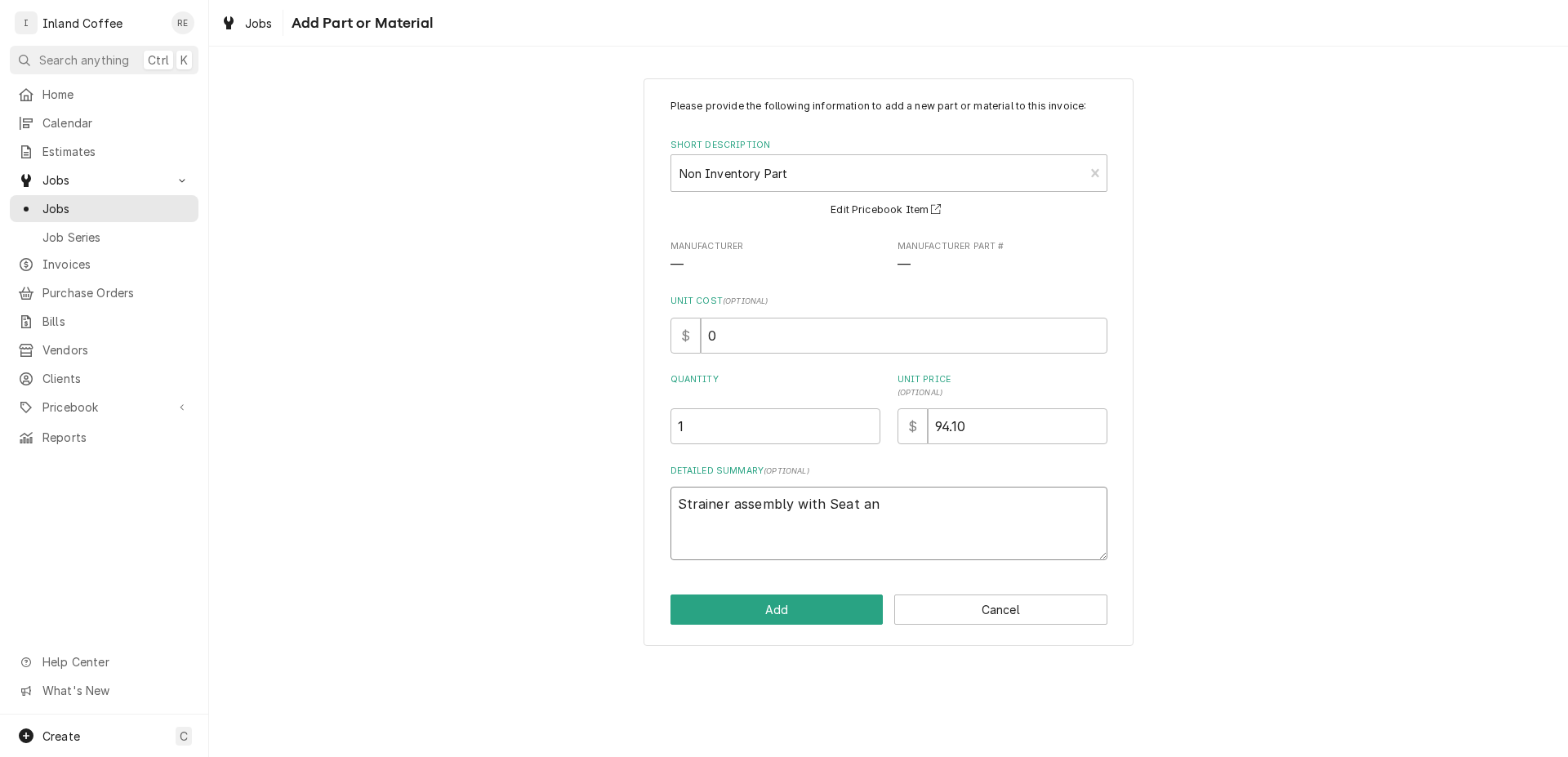
type textarea "Strainer assembly with Seat and"
type textarea "x"
type textarea "Strainer assembly with Seat and"
type textarea "x"
type textarea "Strainer assembly with Seat and C"
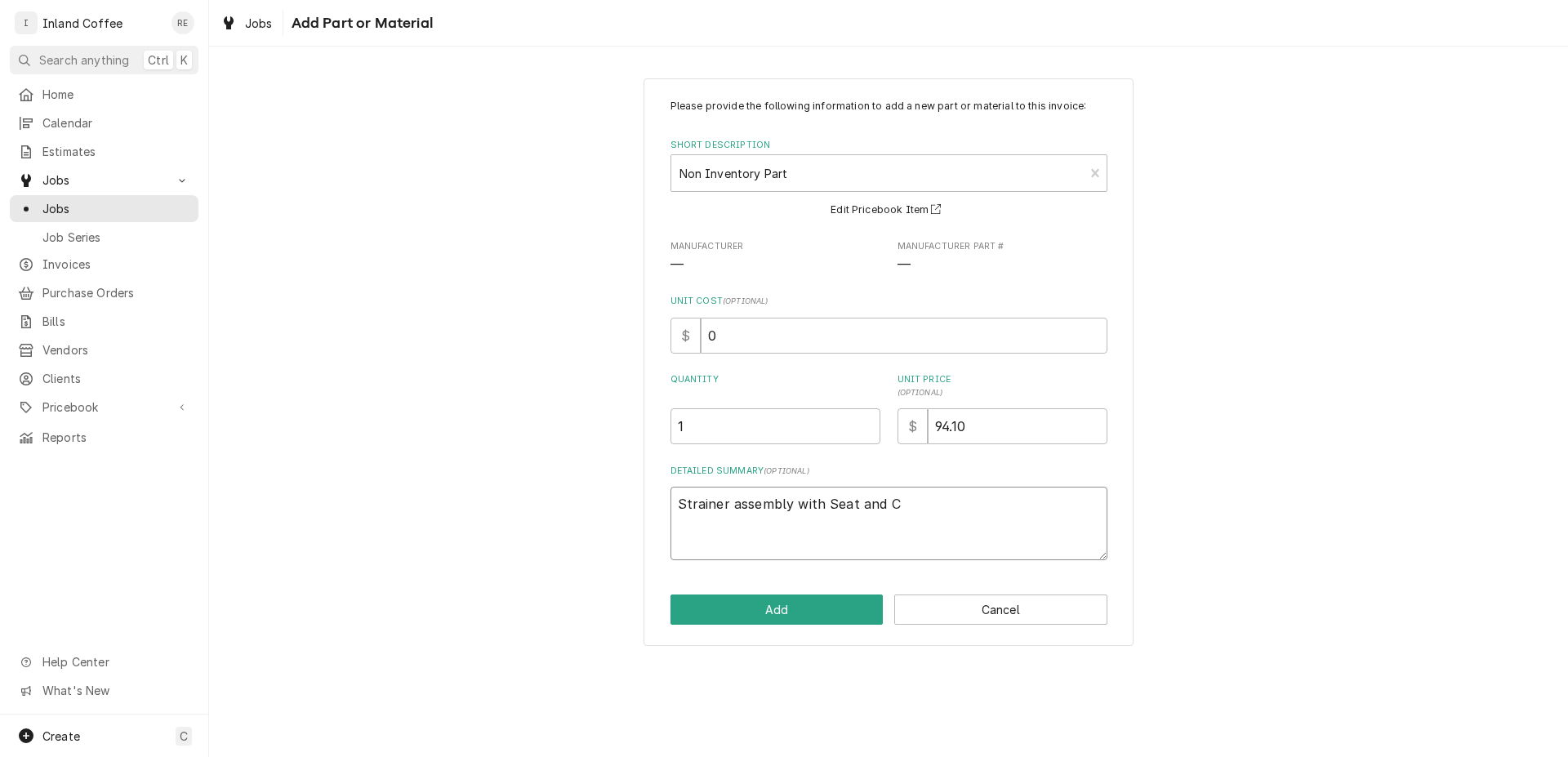
type textarea "x"
type textarea "Strainer assembly with Seat and Ca"
type textarea "x"
type textarea "Strainer assembly with Seat and Cap"
click at [801, 615] on button "Add" at bounding box center [777, 609] width 213 height 30
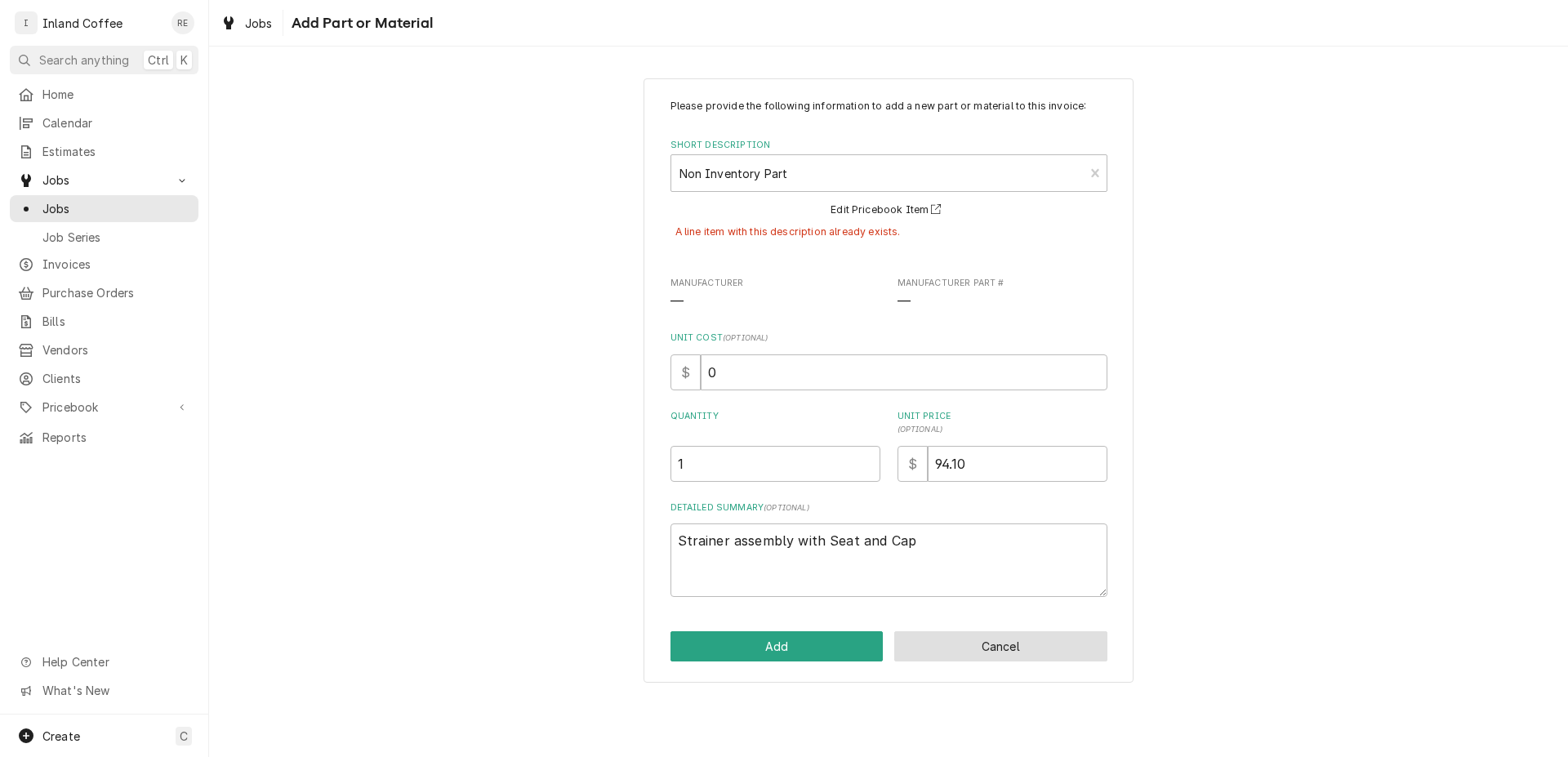
click at [1048, 649] on button "Cancel" at bounding box center [1001, 646] width 213 height 30
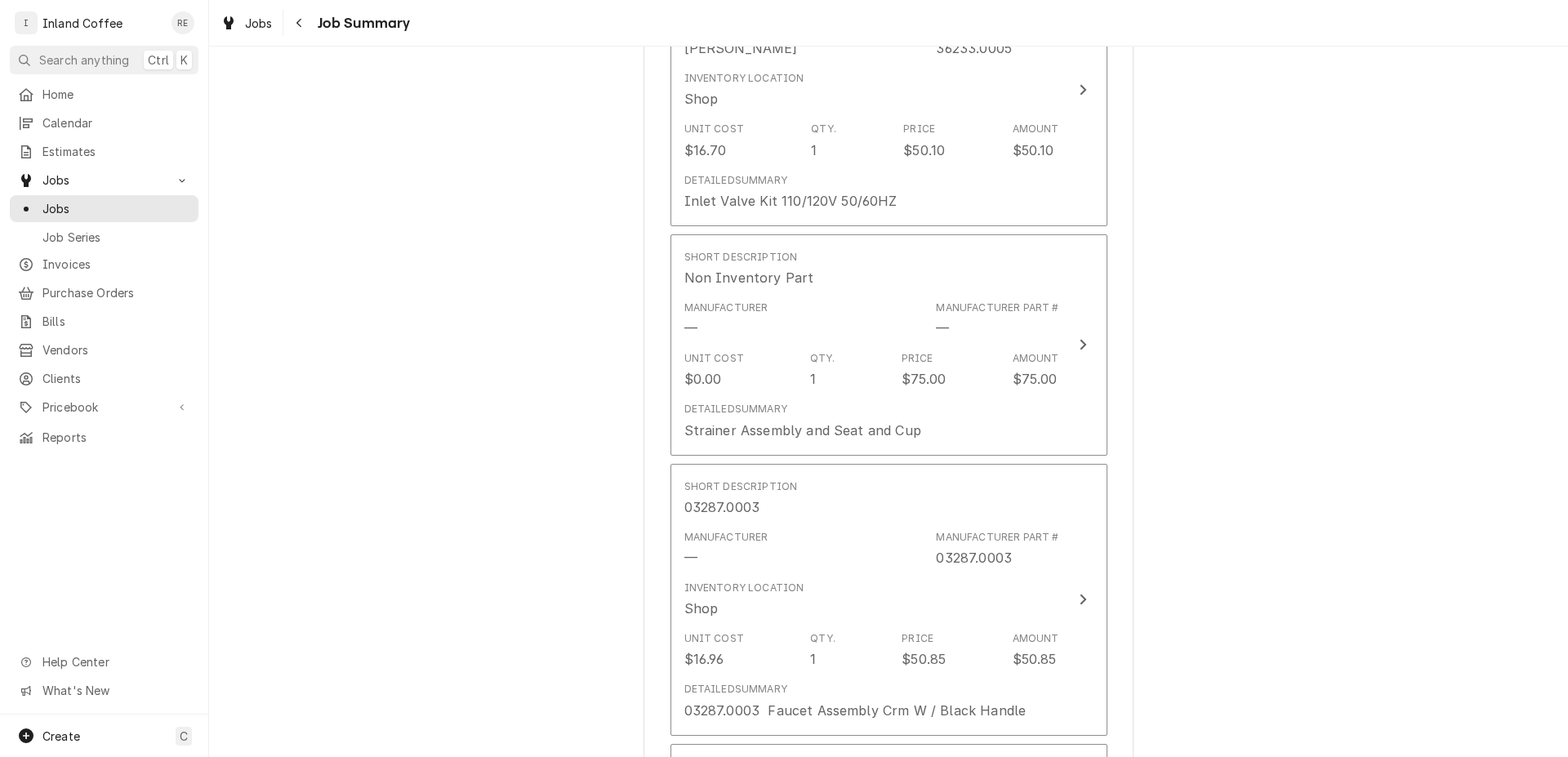
scroll to position [1929, 0]
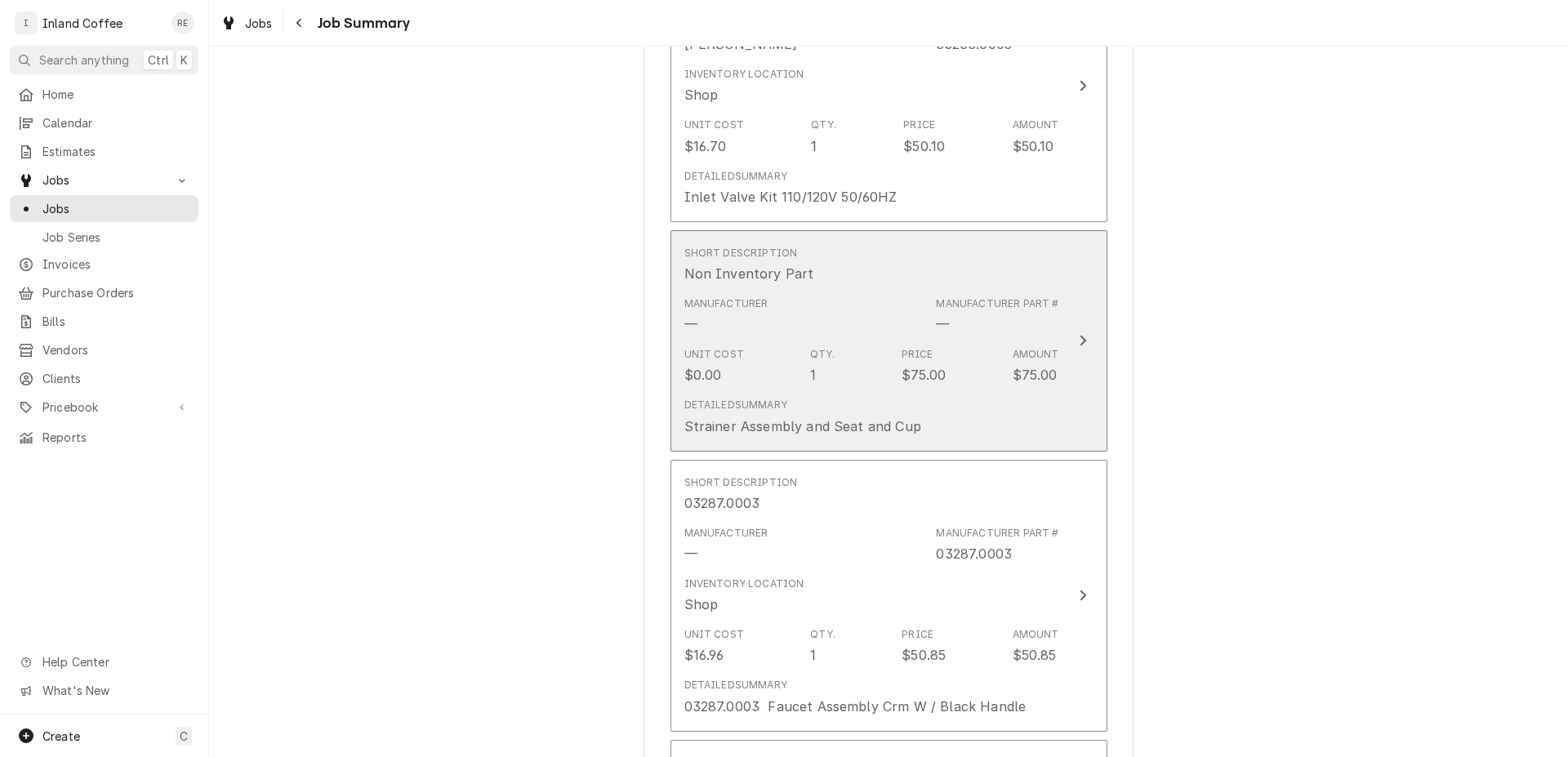
click at [1082, 338] on div "Update Line Item" at bounding box center [1083, 340] width 21 height 19
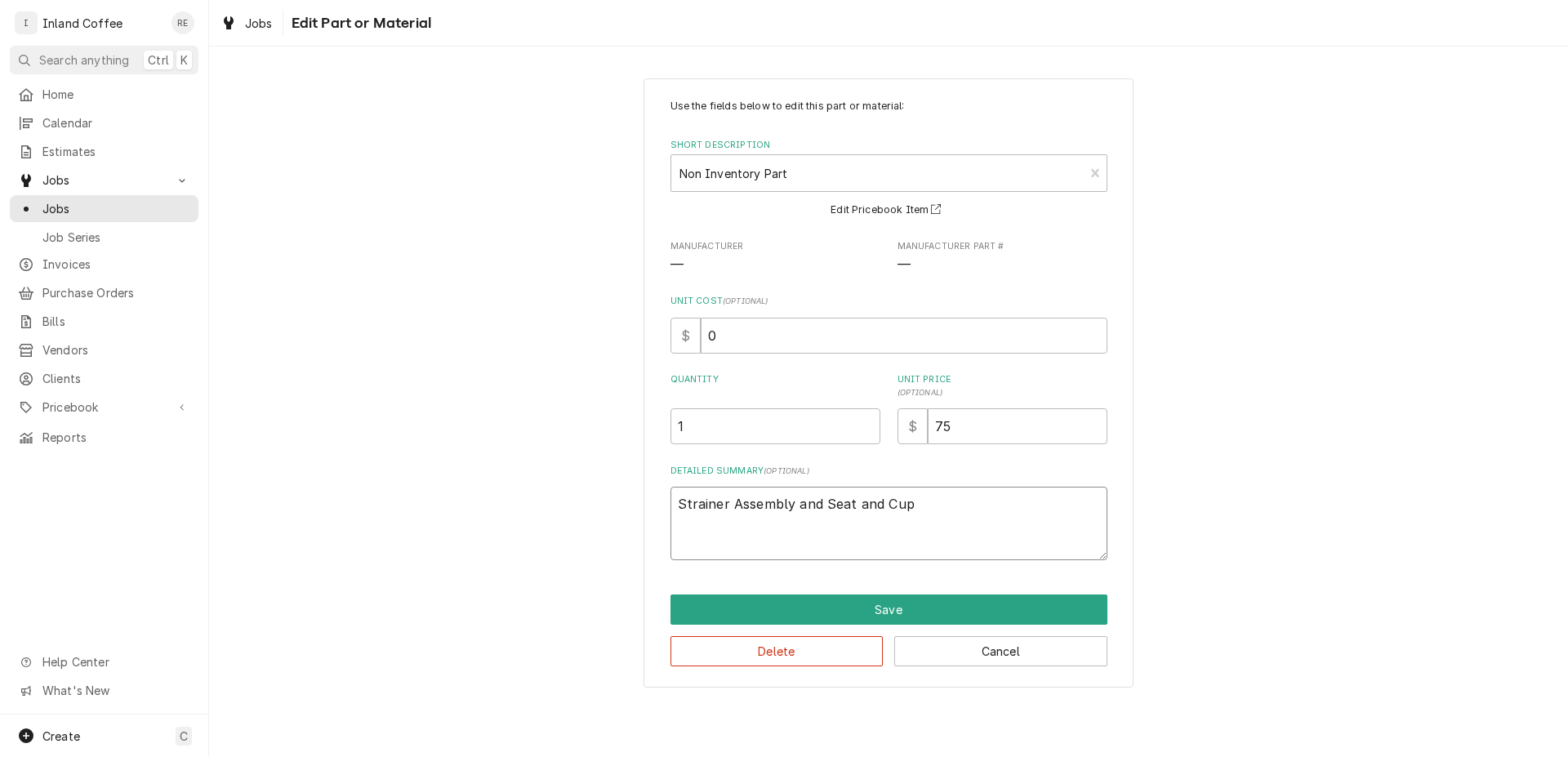
click at [820, 506] on textarea "Strainer Assembly and Seat and Cup" at bounding box center [889, 523] width 437 height 73
type textarea "x"
type textarea "Strainer Assembly an Seat and Cup"
type textarea "x"
type textarea "Strainer Assembly a Seat and Cup"
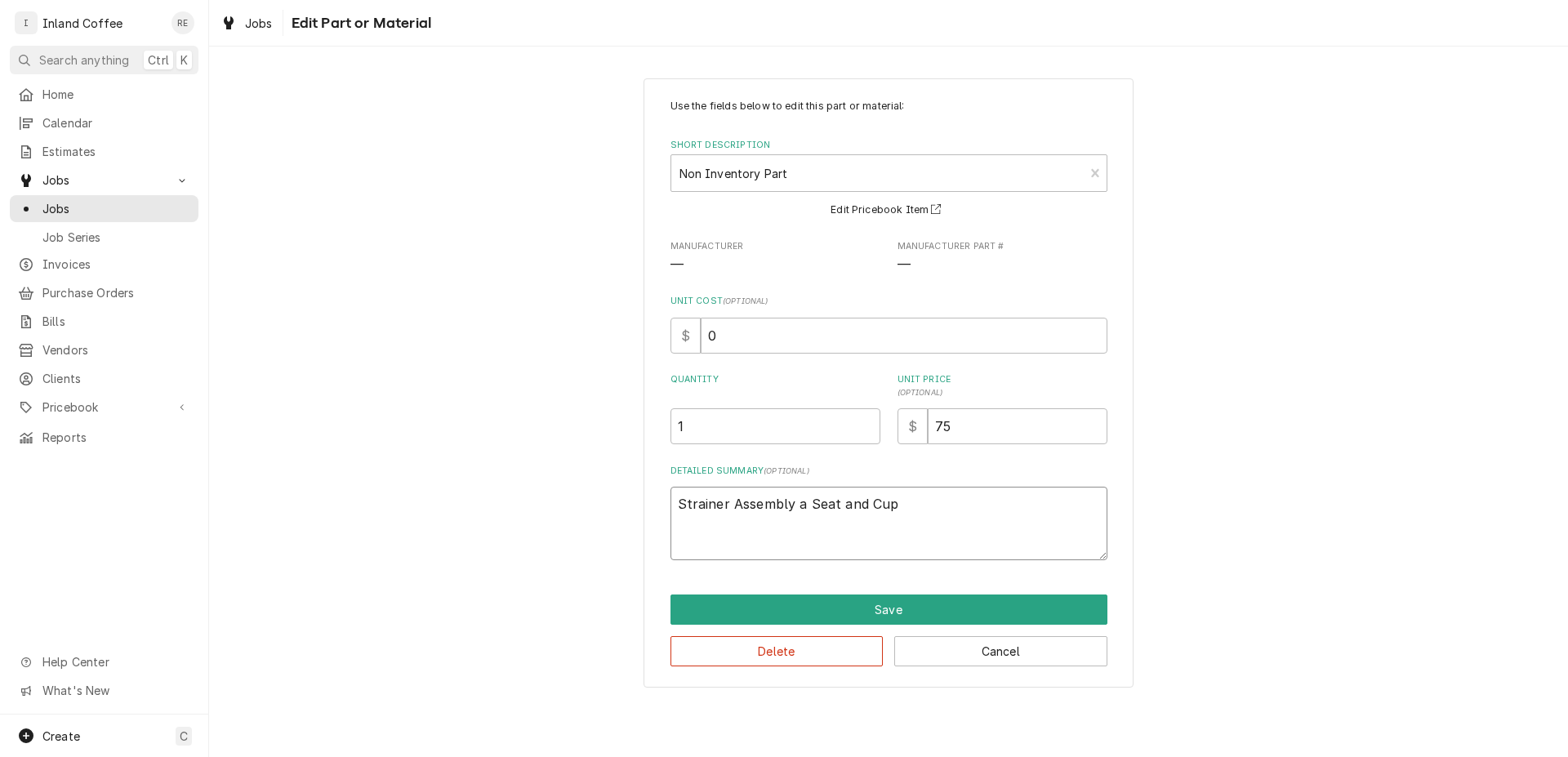
type textarea "x"
type textarea "Strainer Assembly Seat and Cup"
type textarea "x"
type textarea "Strainer Assembly w Seat and Cup"
type textarea "x"
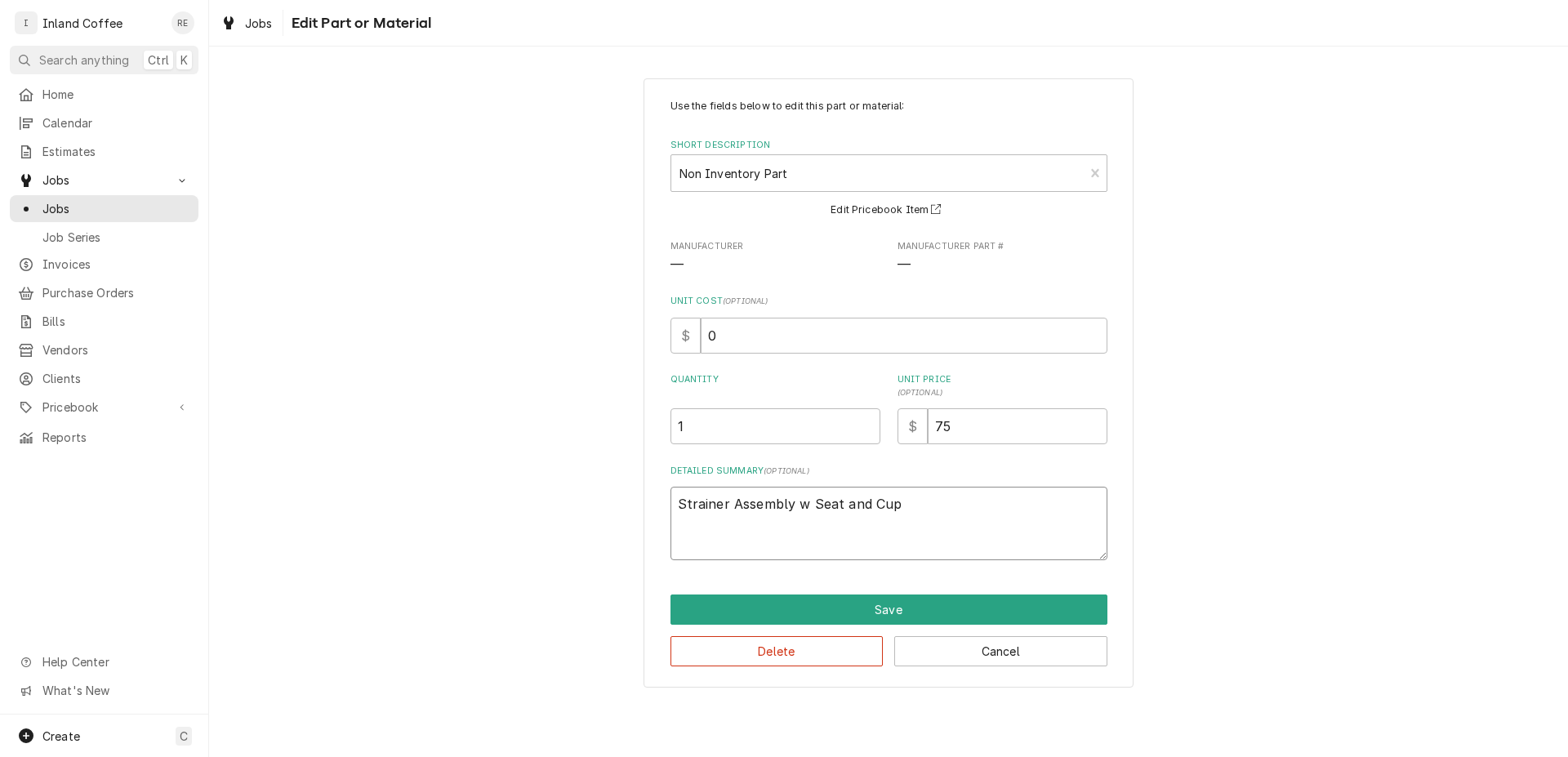
type textarea "Strainer Assembly wi Seat and Cup"
type textarea "x"
type textarea "Strainer Assembly wit Seat and Cup"
type textarea "x"
type textarea "Strainer Assembly with Seat and Cup"
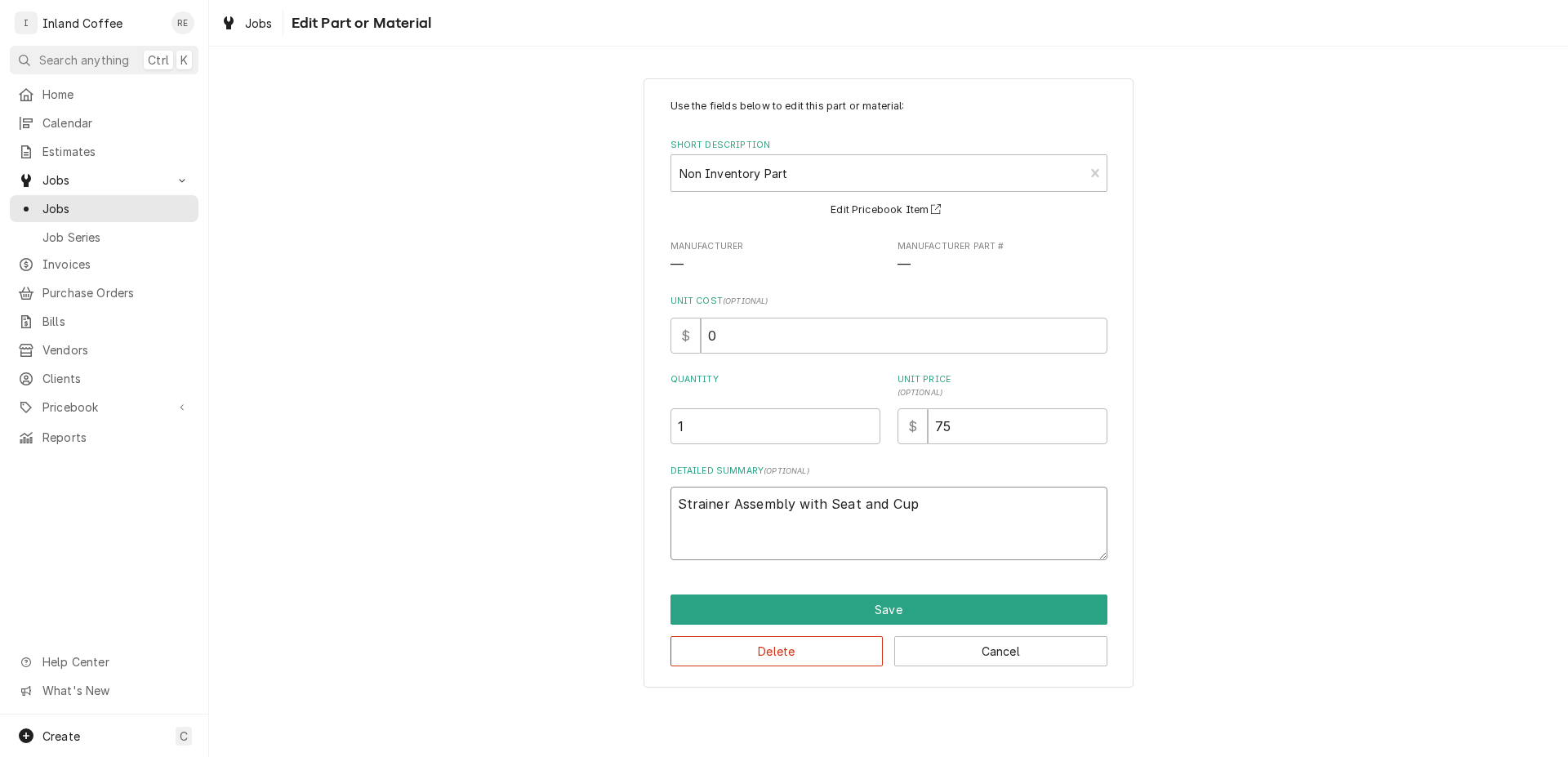
click at [903, 505] on textarea "Strainer Assembly with Seat and Cup" at bounding box center [889, 523] width 437 height 73
type textarea "x"
type textarea "Strainer Assembly with Seat and Cp"
type textarea "x"
type textarea "Strainer Assembly with Seat and Cap"
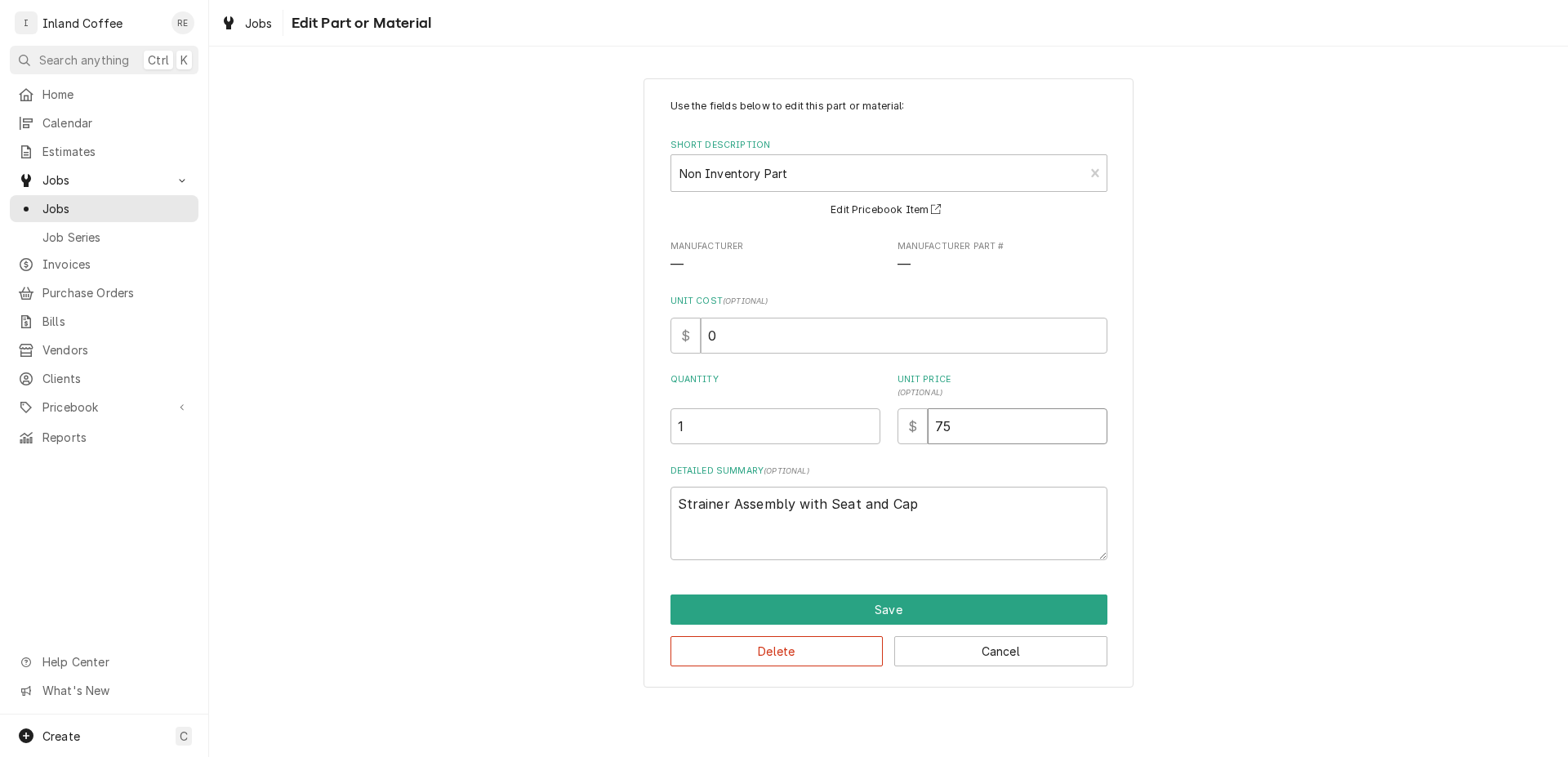
drag, startPoint x: 990, startPoint y: 437, endPoint x: 812, endPoint y: 433, distance: 178.0
click at [928, 433] on input "75" at bounding box center [1018, 425] width 180 height 36
type textarea "x"
type input "9"
type textarea "x"
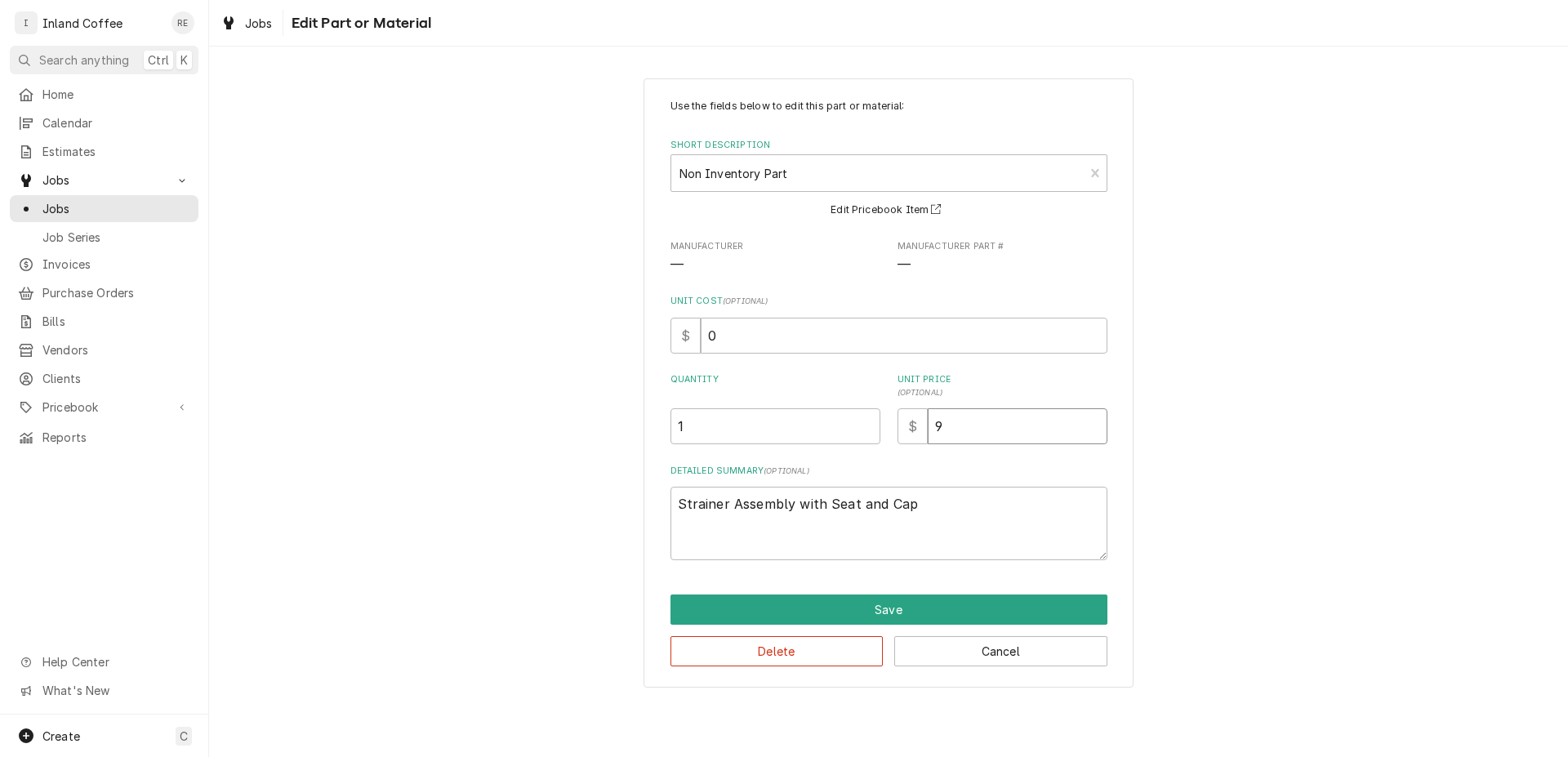
type input "94"
type textarea "x"
type input "94.1"
type textarea "x"
type input "94.10"
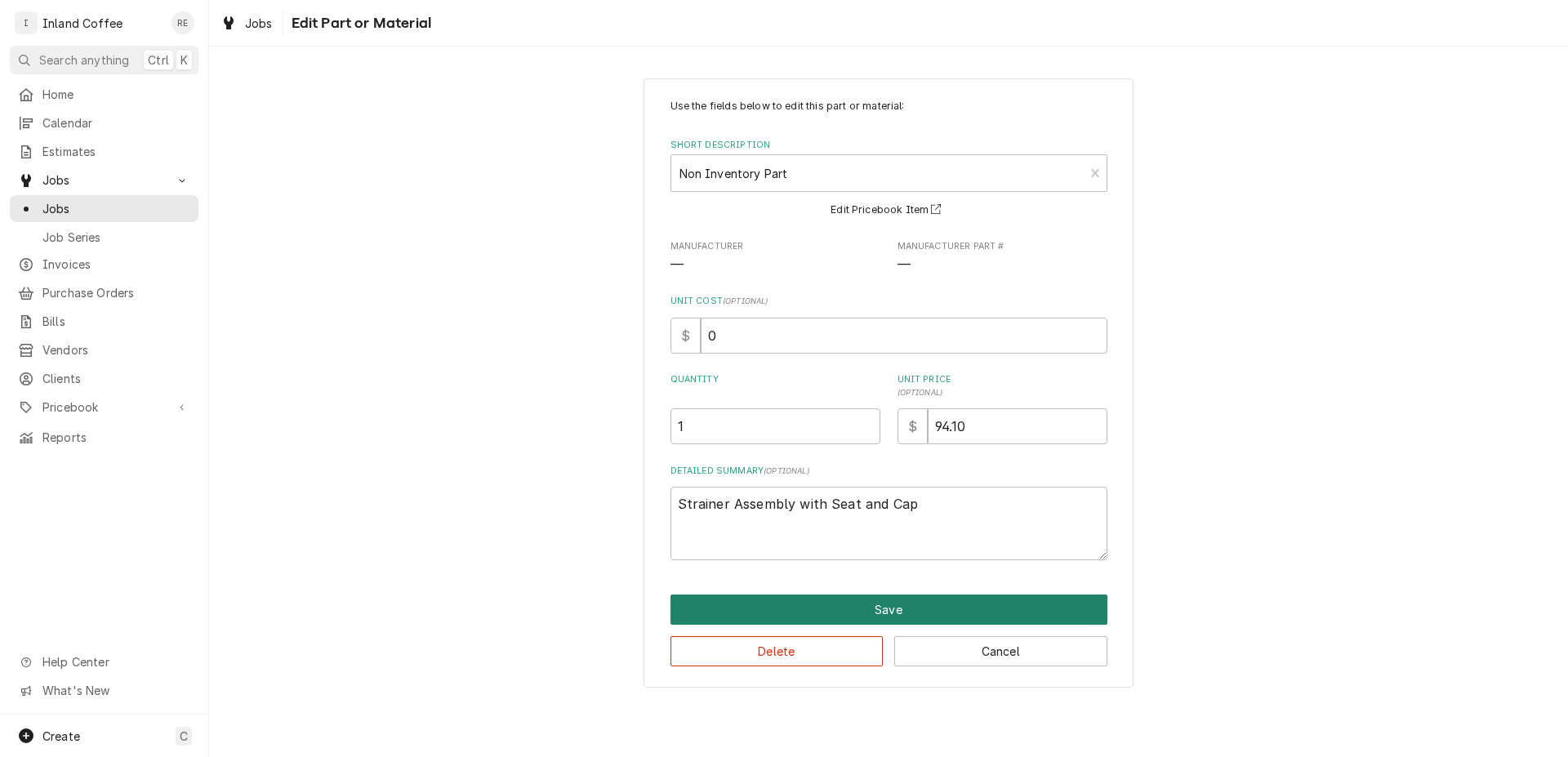
click at [893, 597] on button "Save" at bounding box center [889, 609] width 437 height 30
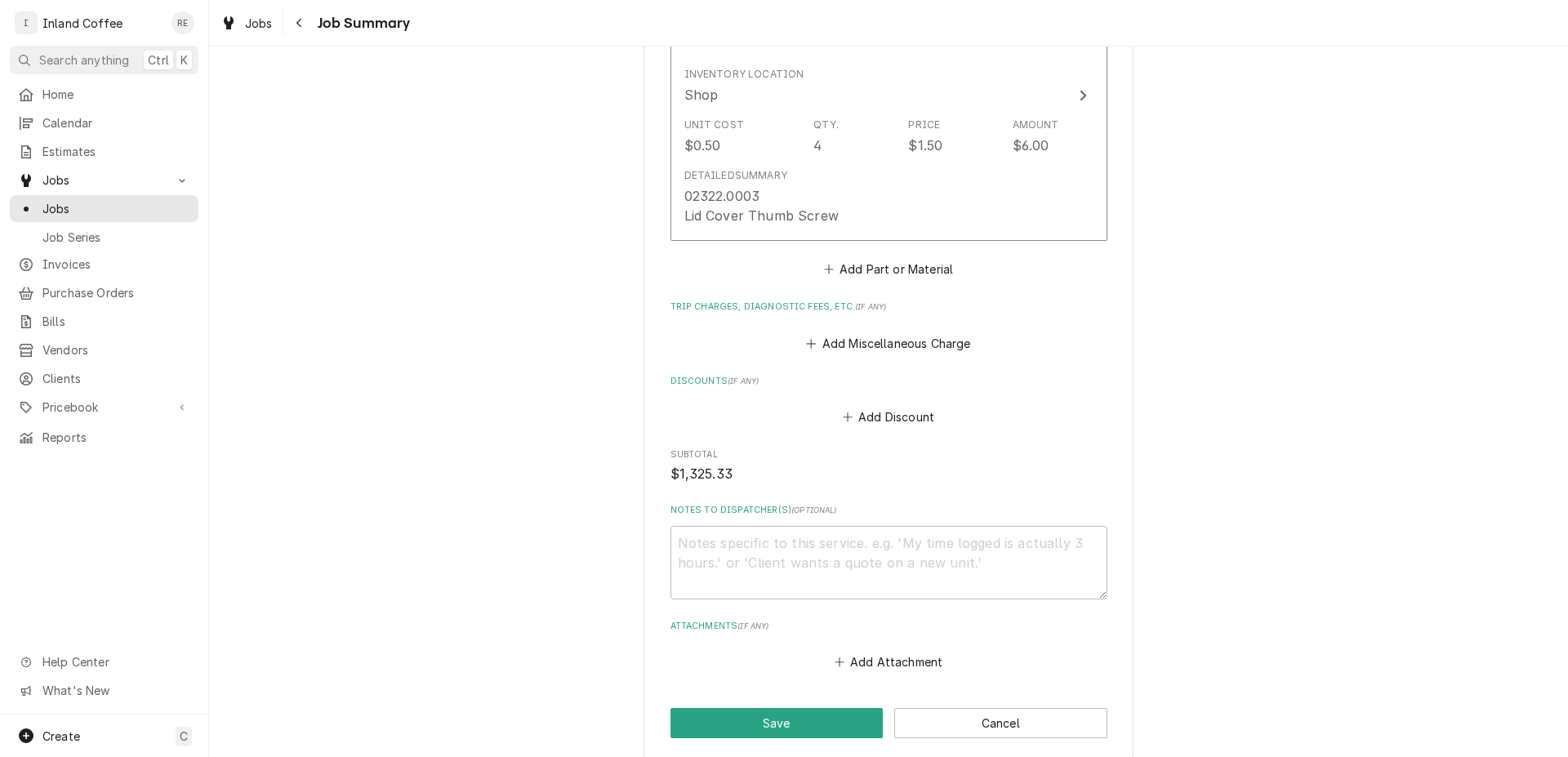
scroll to position [3131, 0]
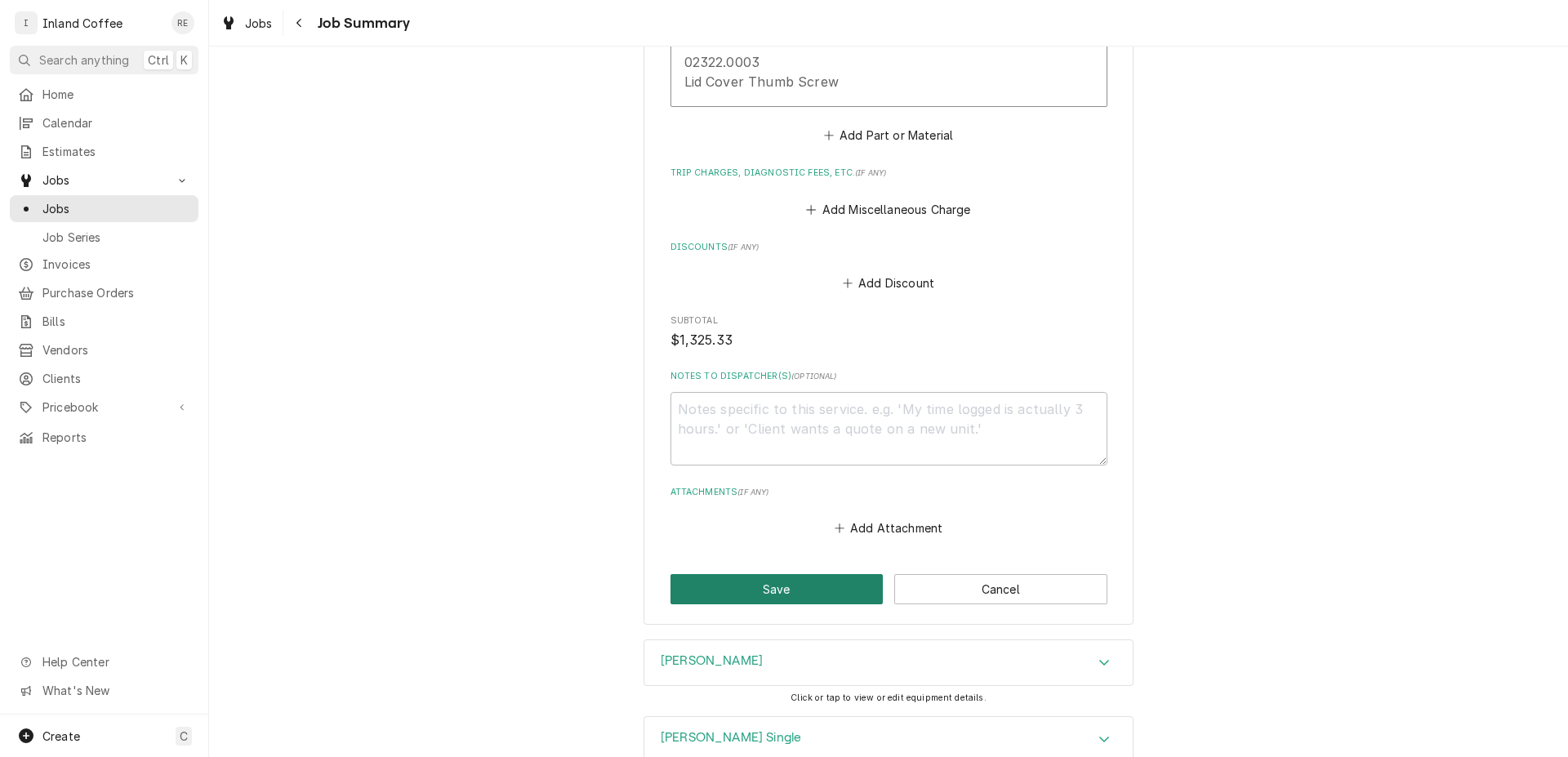
click at [819, 579] on button "Save" at bounding box center [777, 589] width 213 height 30
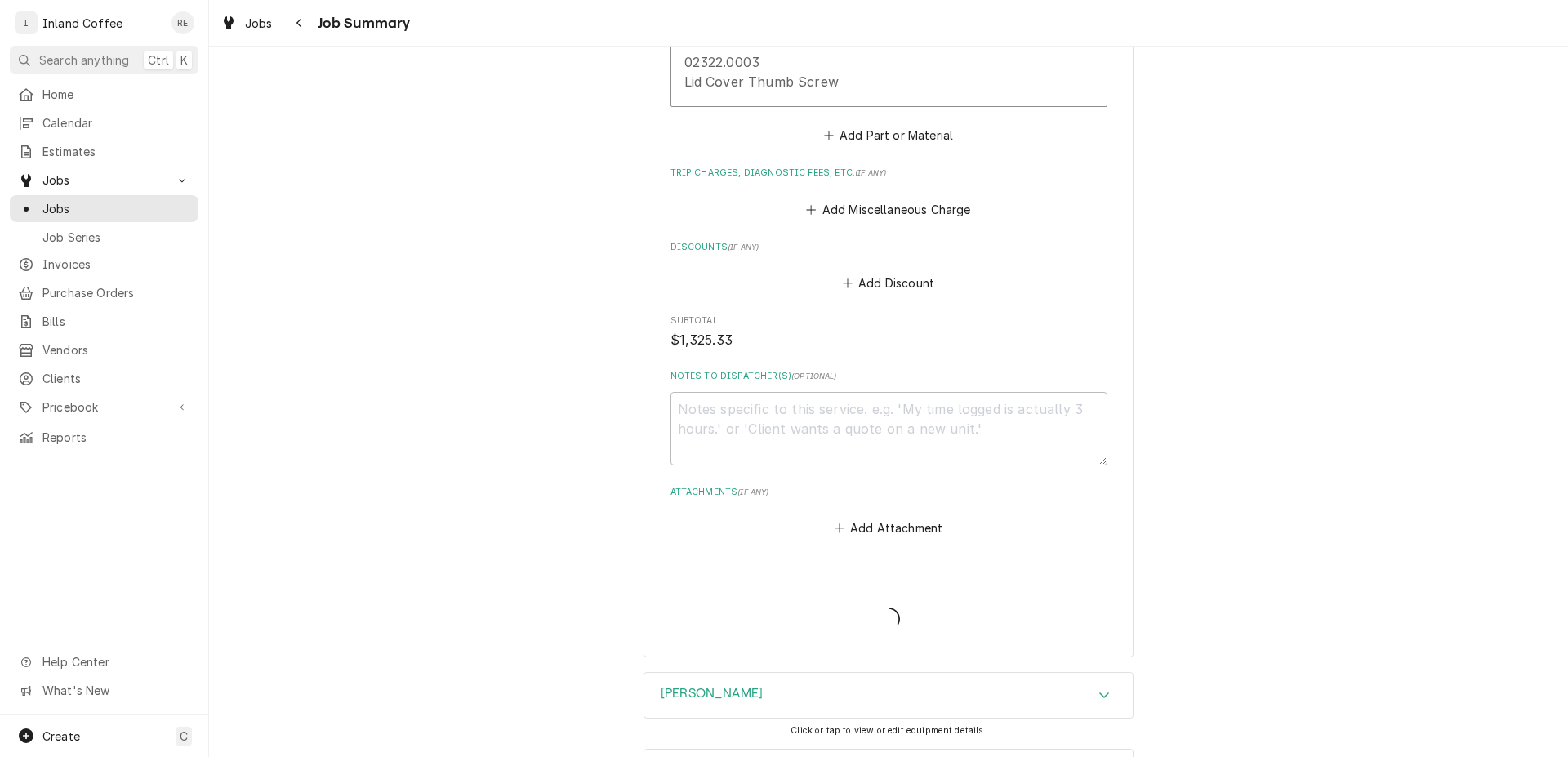
type textarea "x"
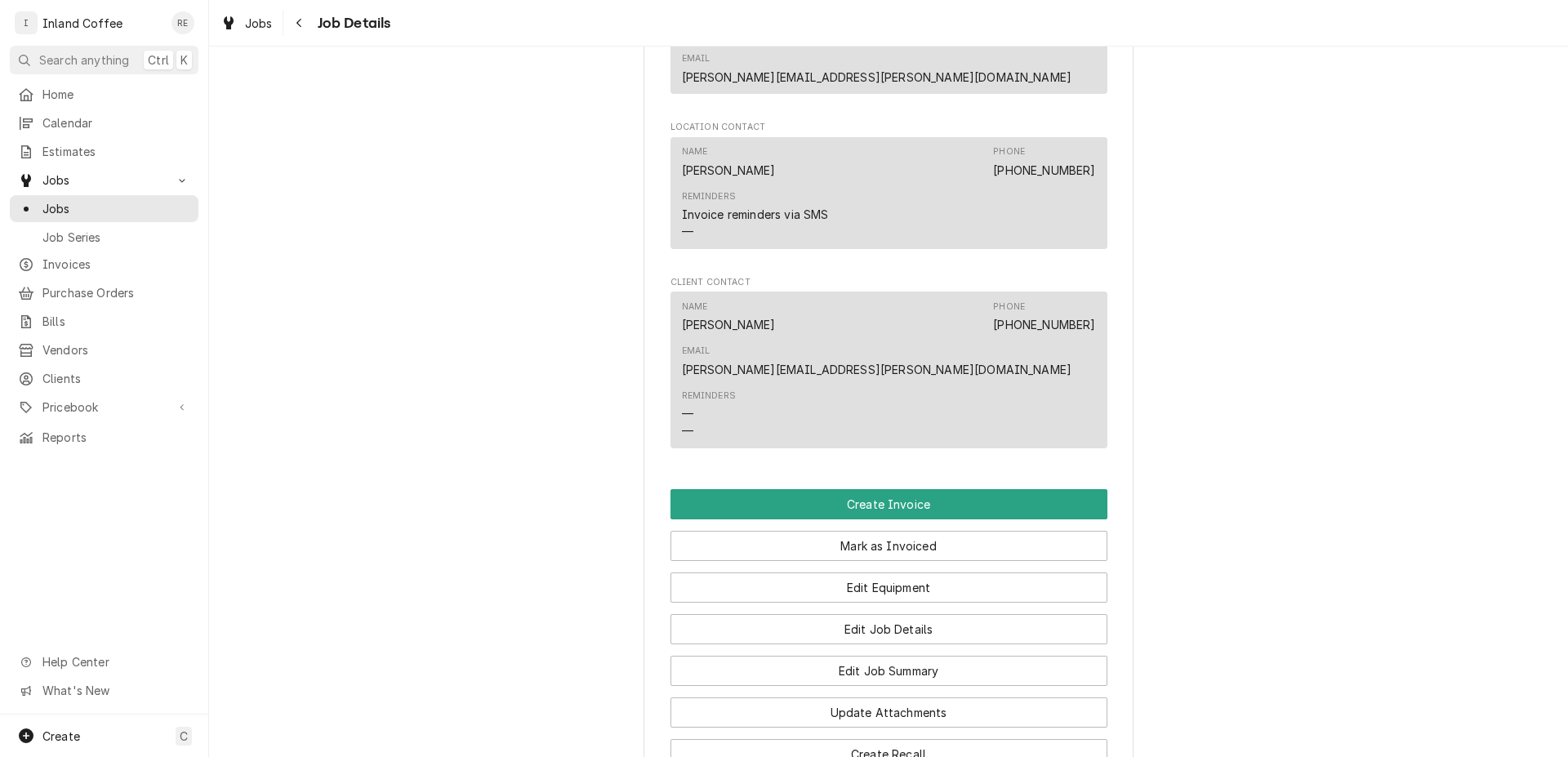
scroll to position [1198, 0]
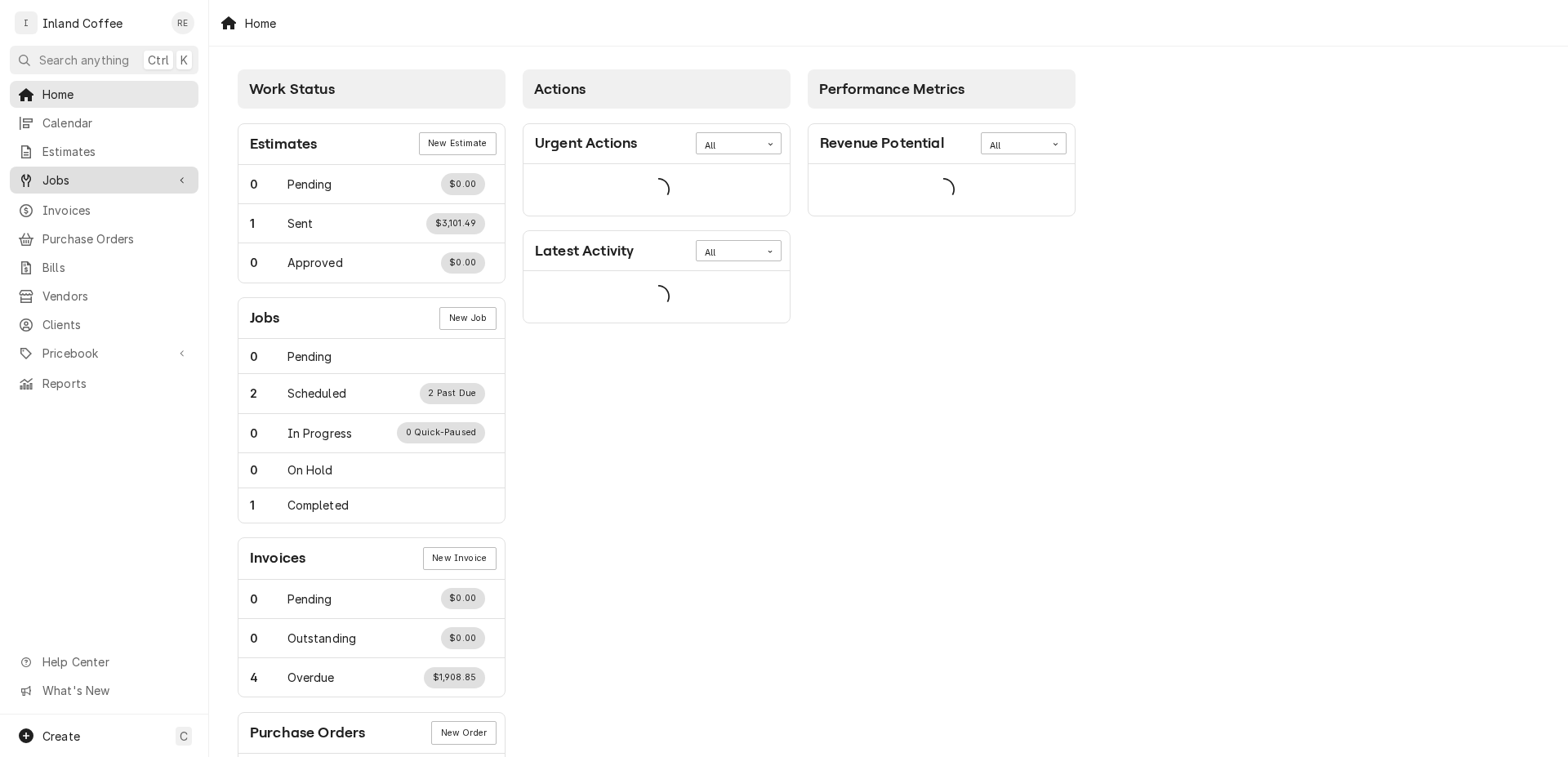
click at [71, 177] on span "Jobs" at bounding box center [104, 180] width 124 height 17
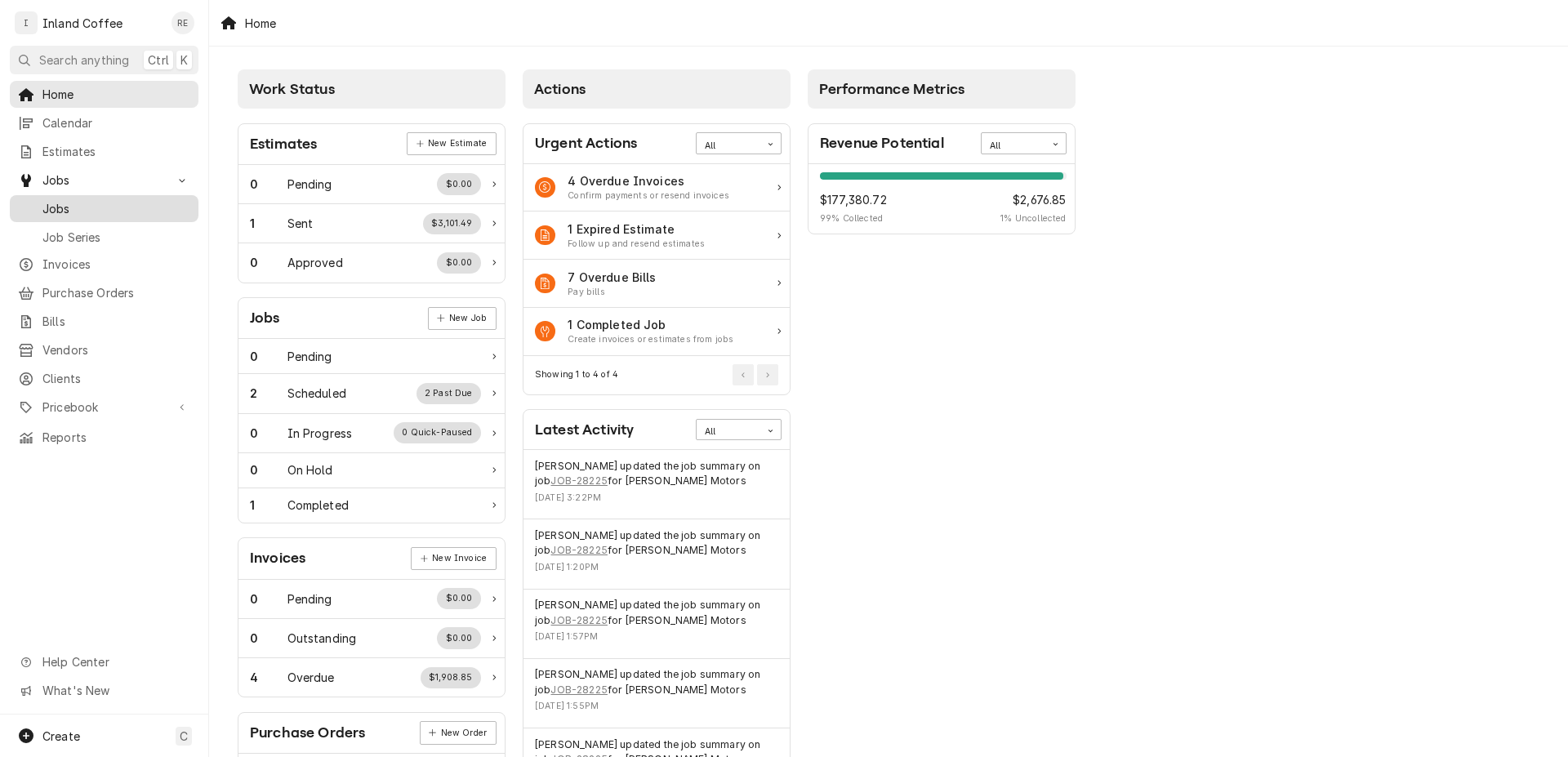
click at [67, 203] on span "Jobs" at bounding box center [116, 209] width 148 height 17
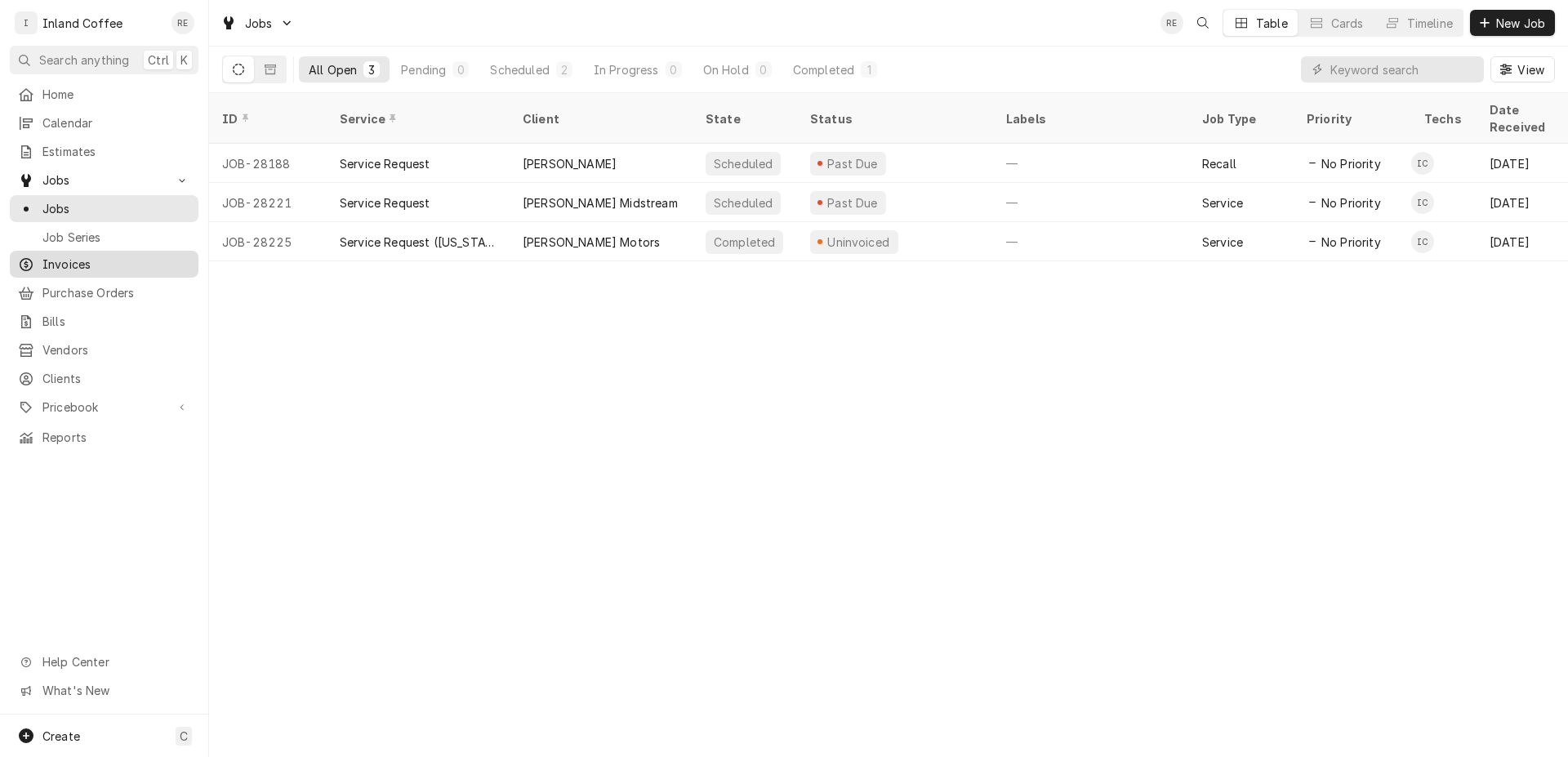
click at [98, 255] on span "Invoices" at bounding box center [116, 264] width 148 height 17
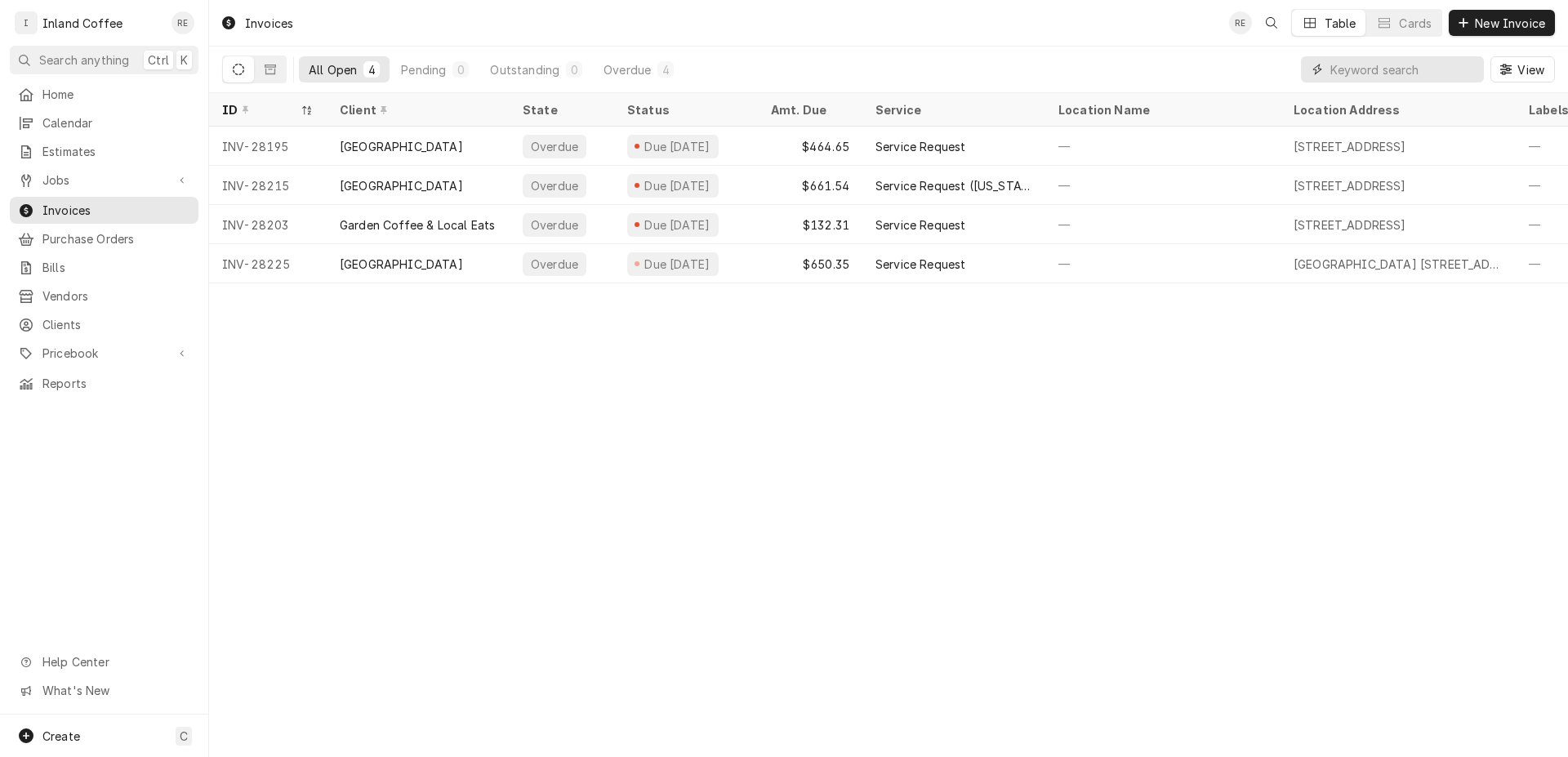
click at [1338, 74] on input "Dynamic Content Wrapper" at bounding box center [1404, 69] width 145 height 26
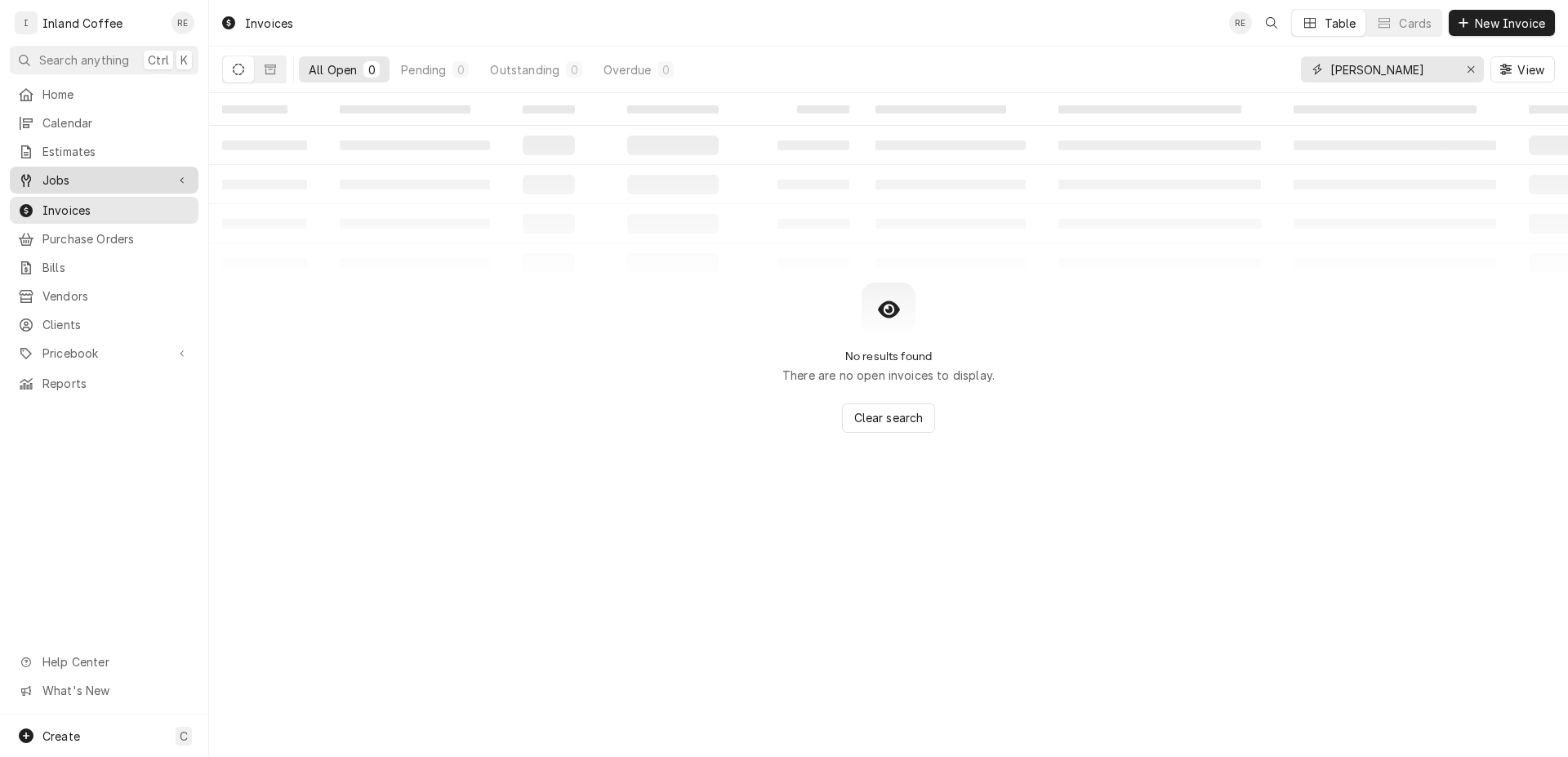
type input "Dave"
click at [87, 175] on span "Jobs" at bounding box center [104, 180] width 124 height 17
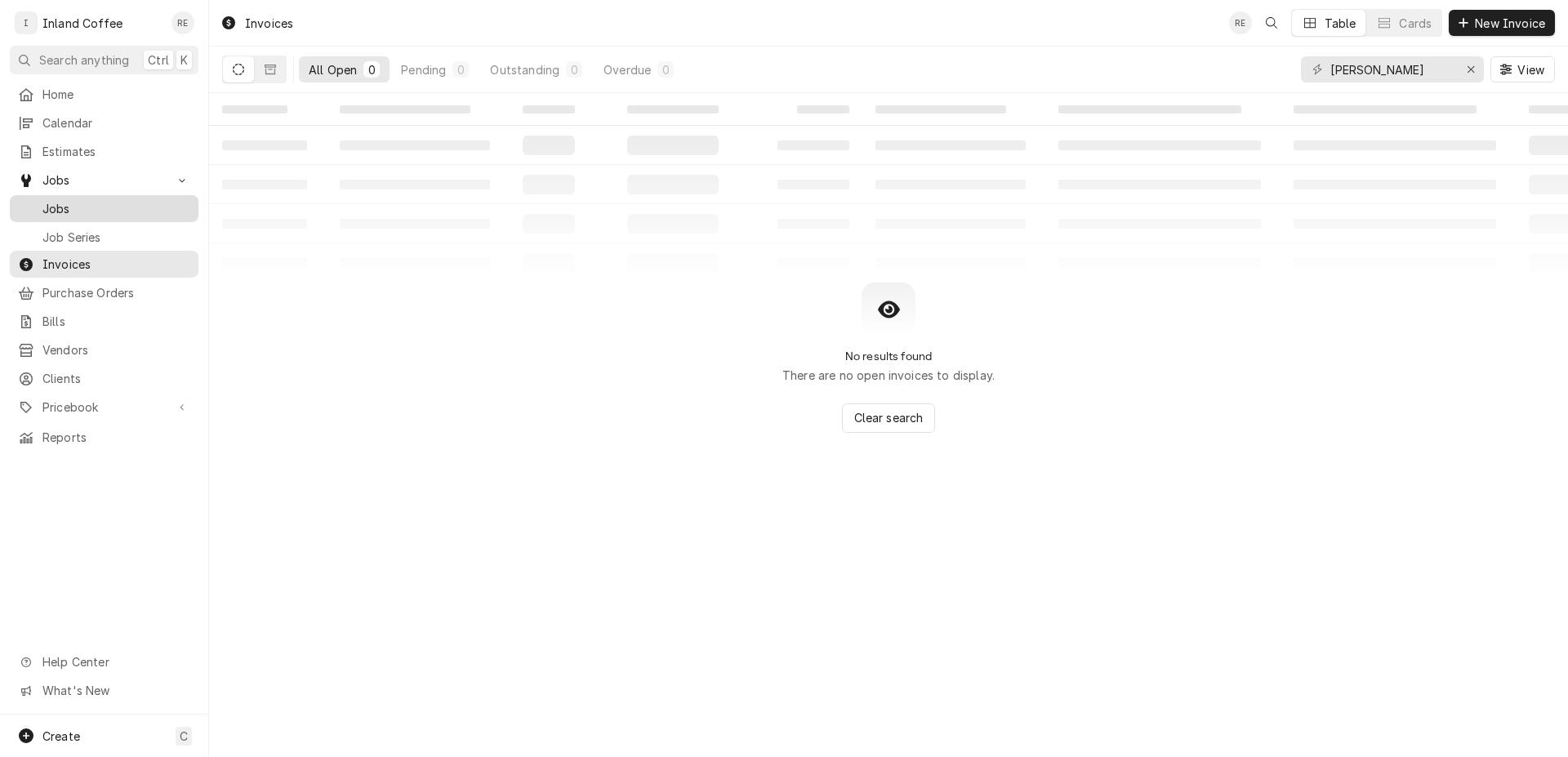
click at [135, 202] on span "Jobs" at bounding box center [116, 209] width 148 height 17
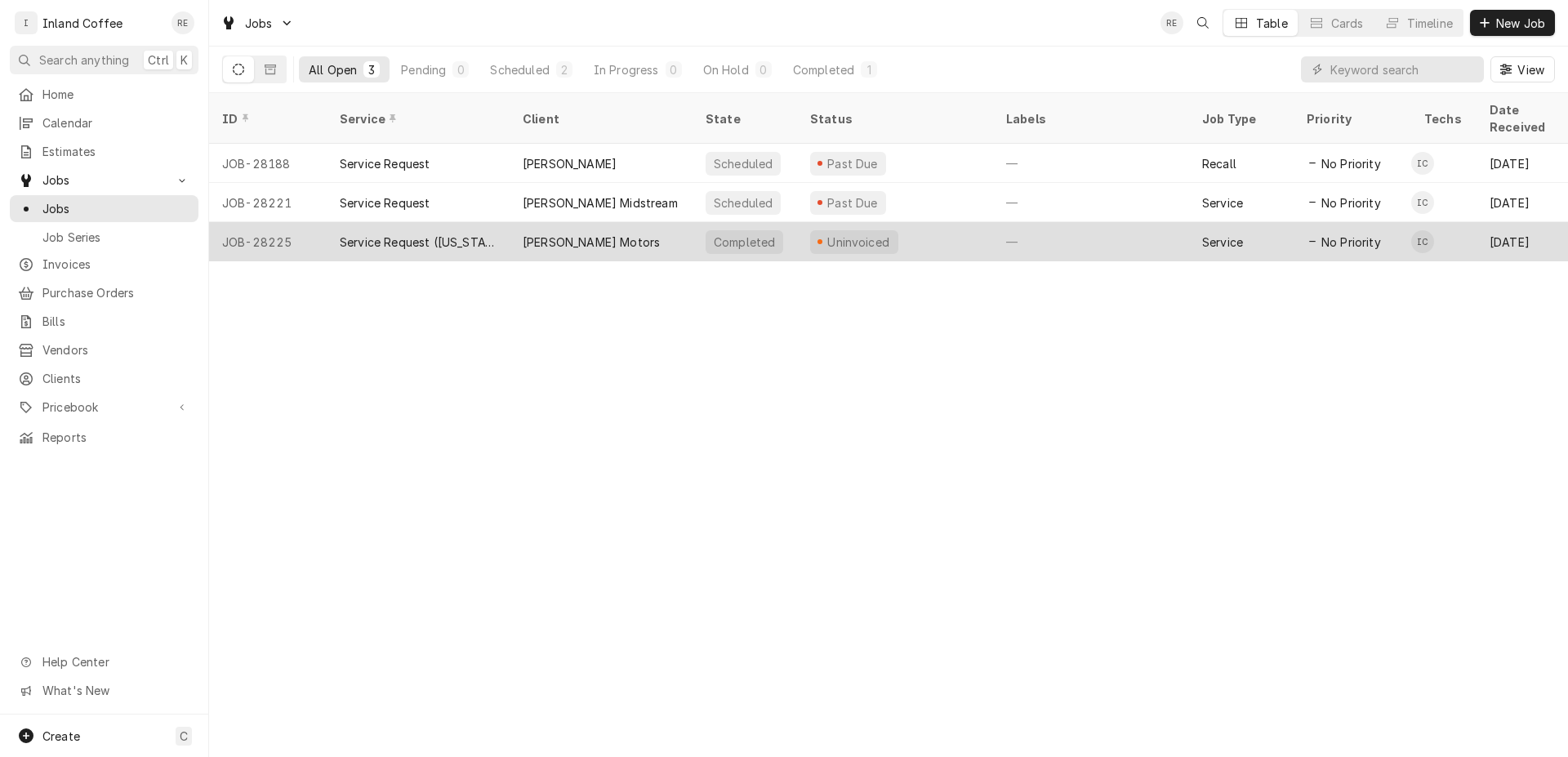
click at [376, 234] on div "Service Request ([US_STATE])" at bounding box center [418, 243] width 157 height 17
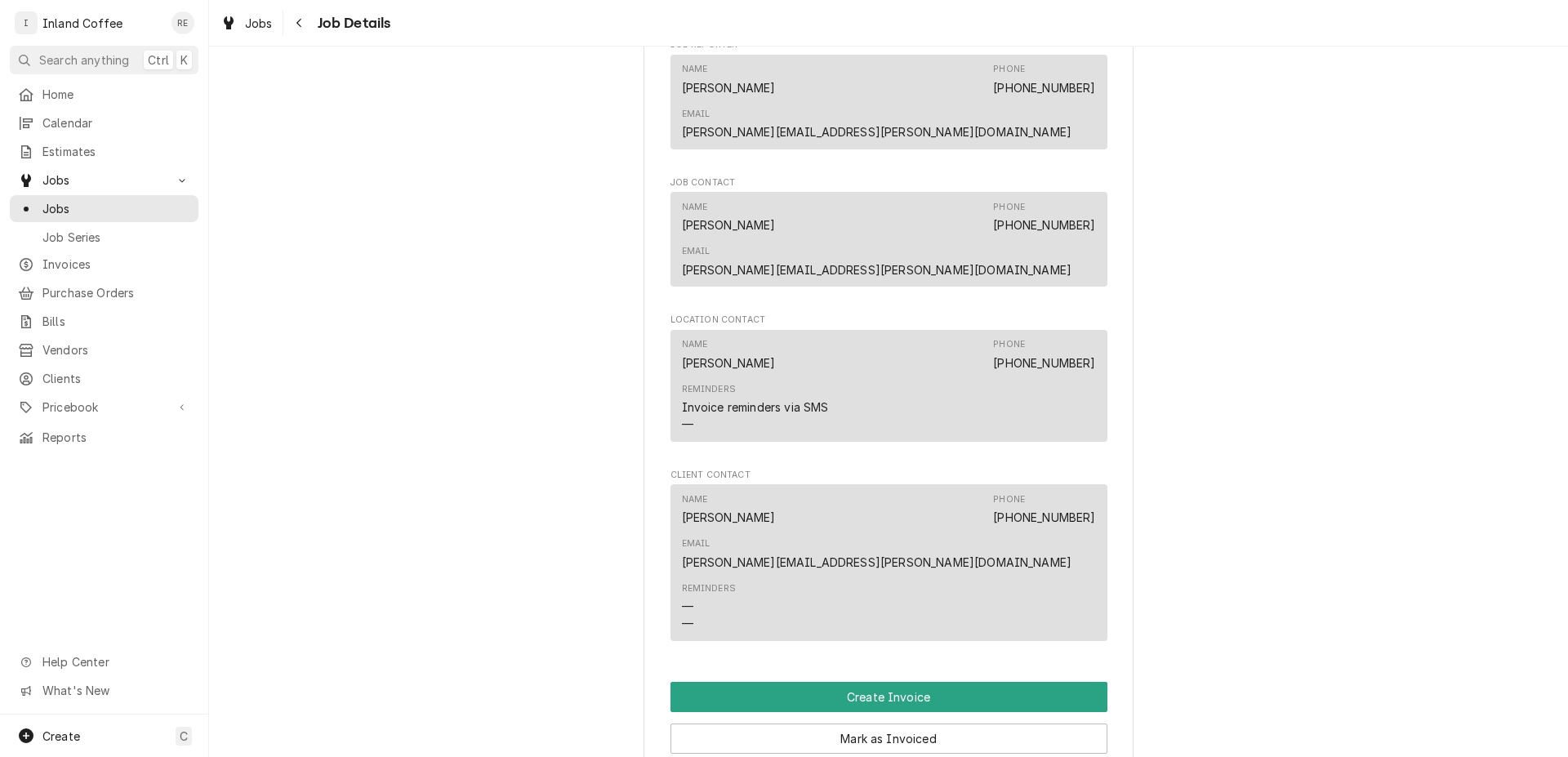
scroll to position [1028, 0]
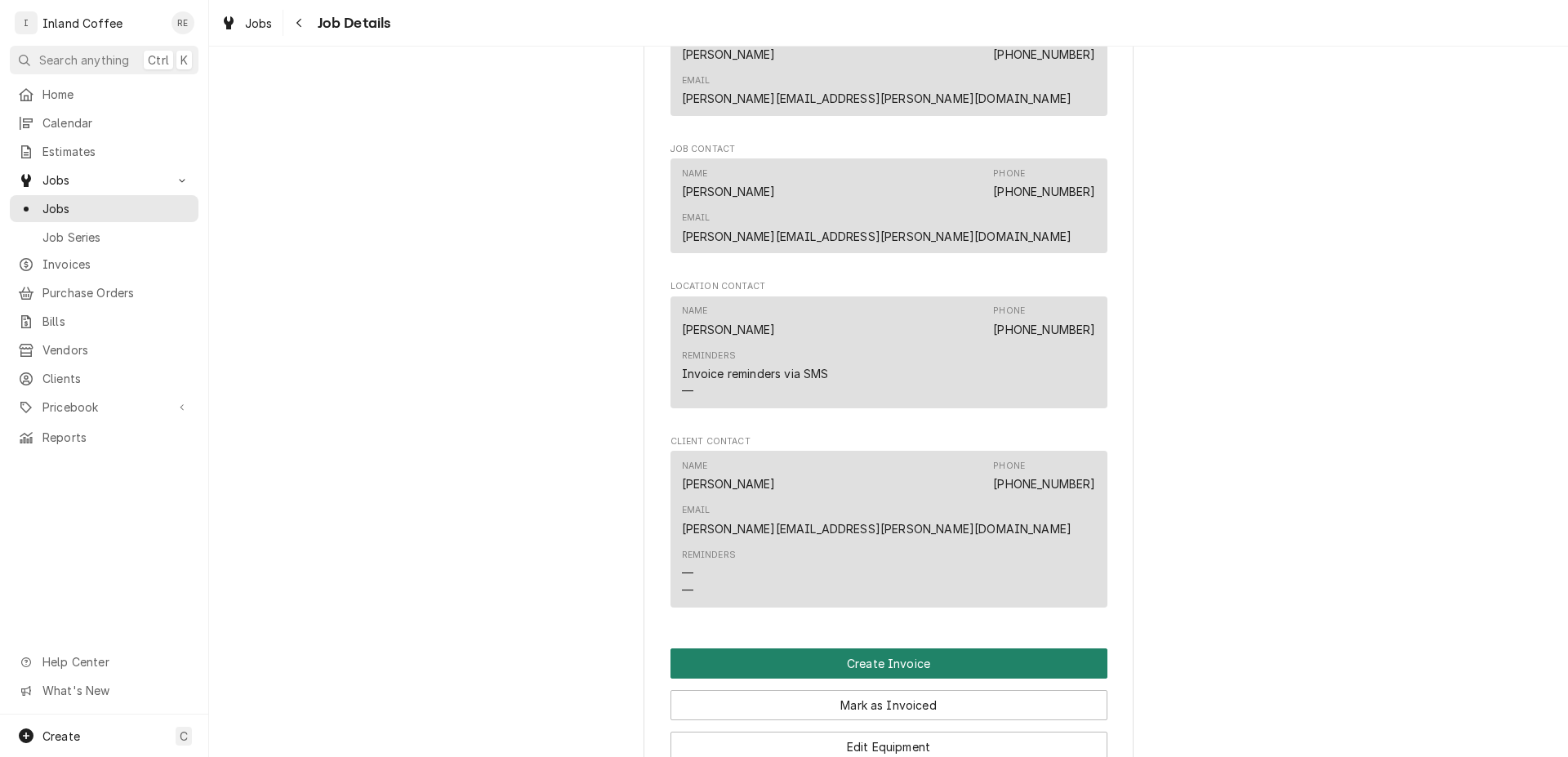
click at [901, 649] on button "Create Invoice" at bounding box center [889, 663] width 437 height 30
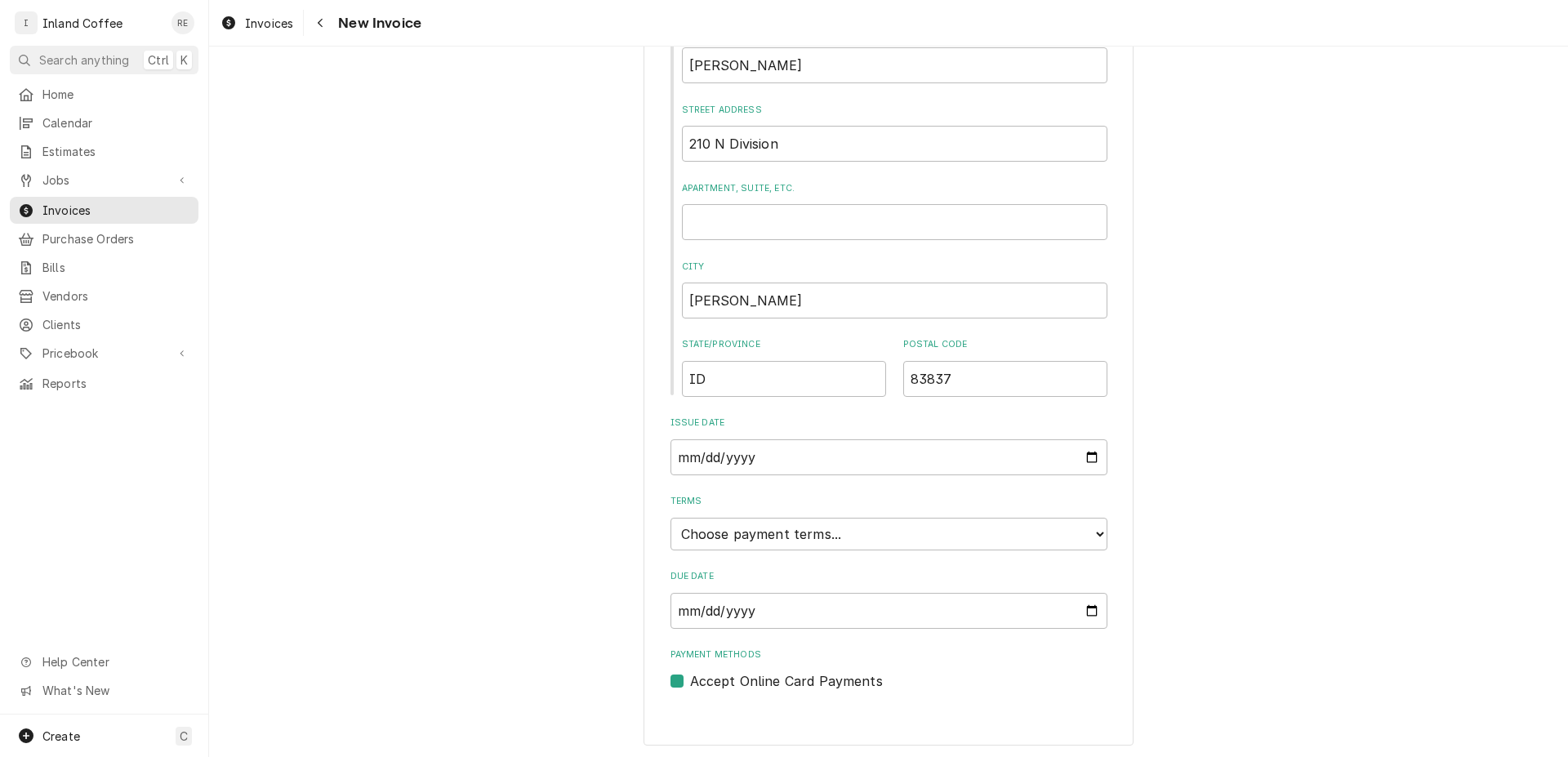
scroll to position [613, 0]
click at [1084, 451] on input "2025-10-06" at bounding box center [889, 455] width 437 height 36
type input "2025-10-03"
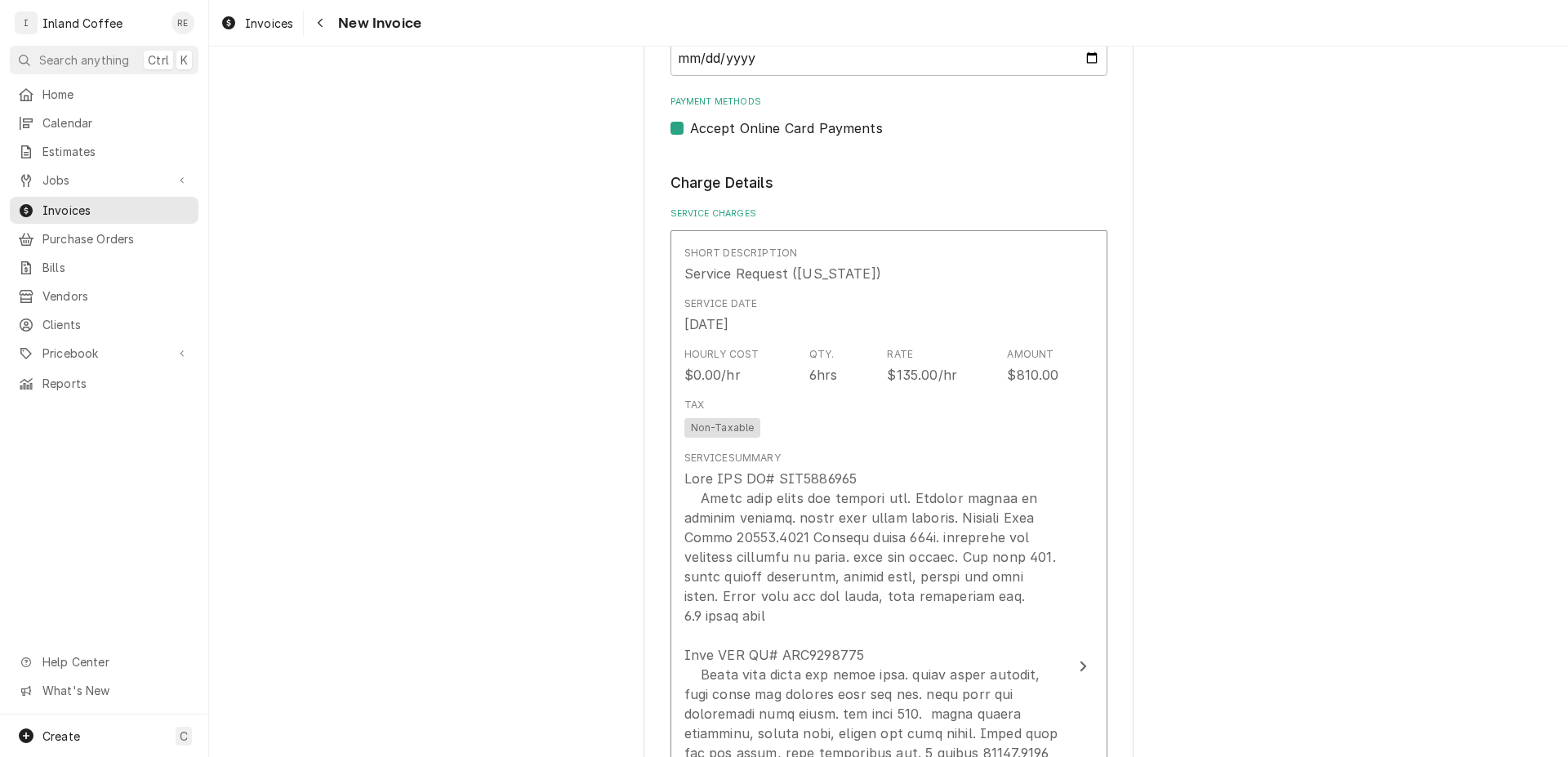
scroll to position [1102, 0]
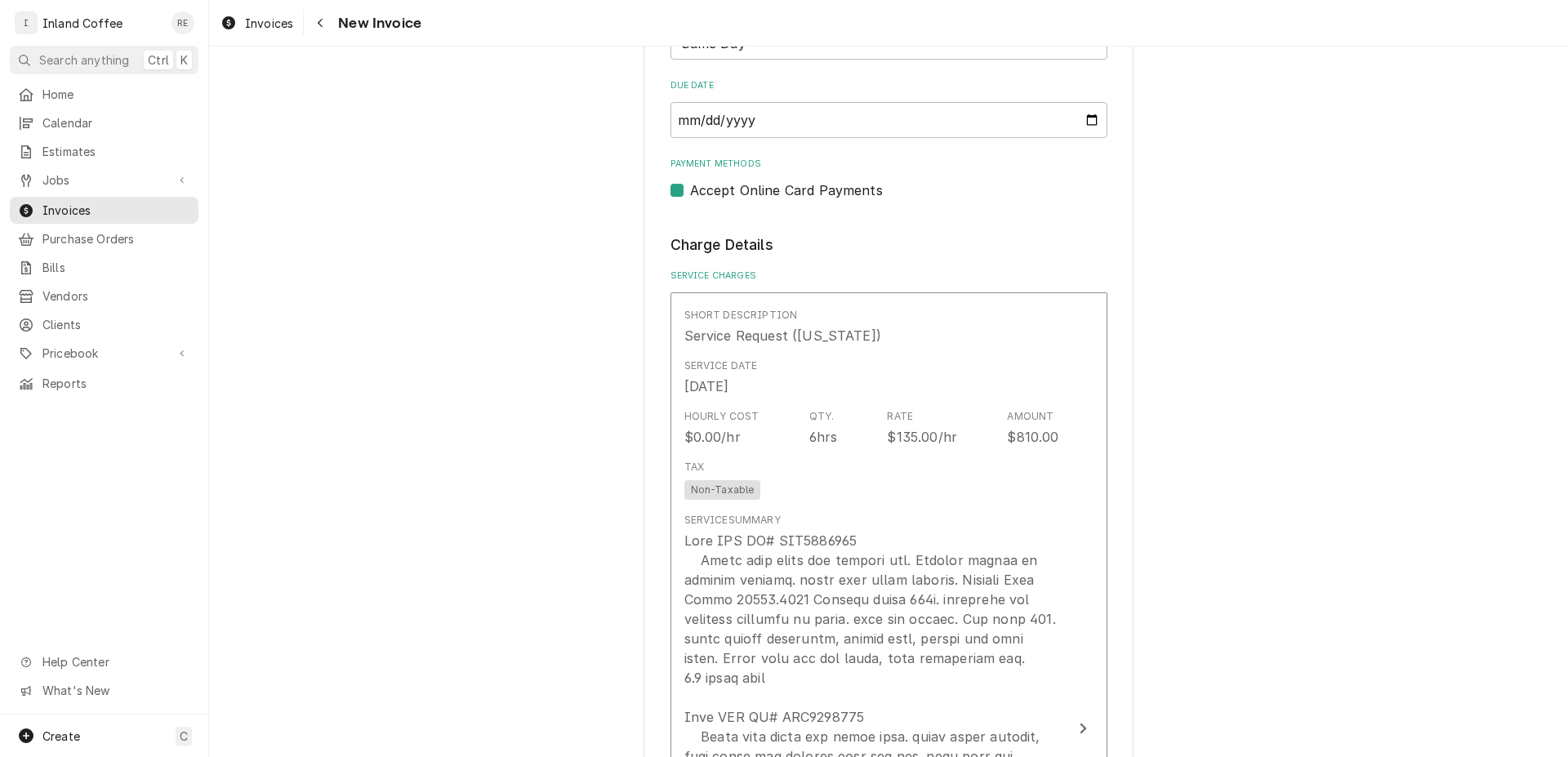
click at [1556, 221] on div "Please provide the following information to create your invoice: Client Details…" at bounding box center [888, 401] width 1359 height 711
click at [1568, 356] on div "Please provide the following information to create your invoice: Client Details…" at bounding box center [888, 401] width 1359 height 711
drag, startPoint x: 1552, startPoint y: 294, endPoint x: 1553, endPoint y: 422, distance: 128.0
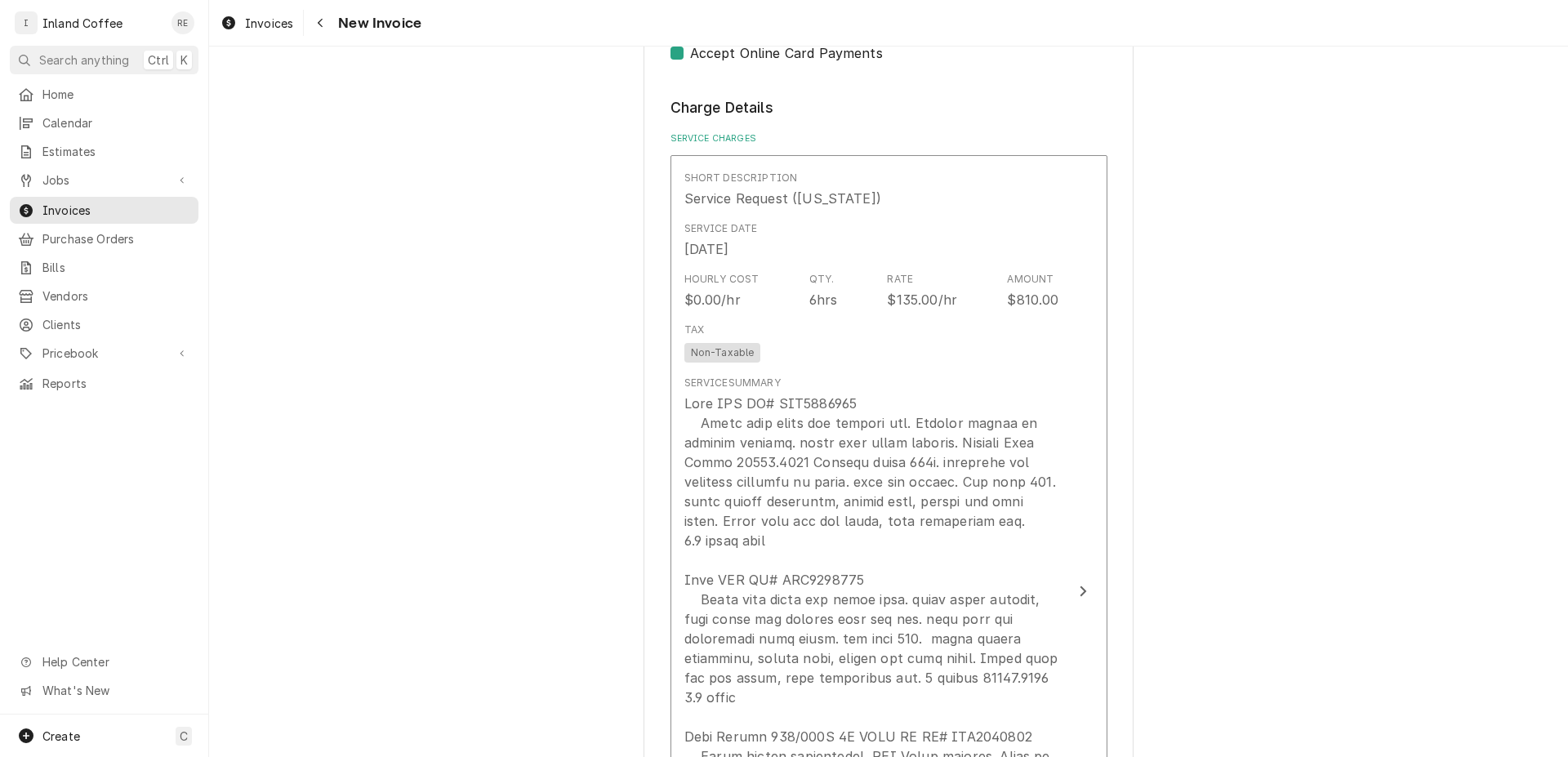
scroll to position [1226, 0]
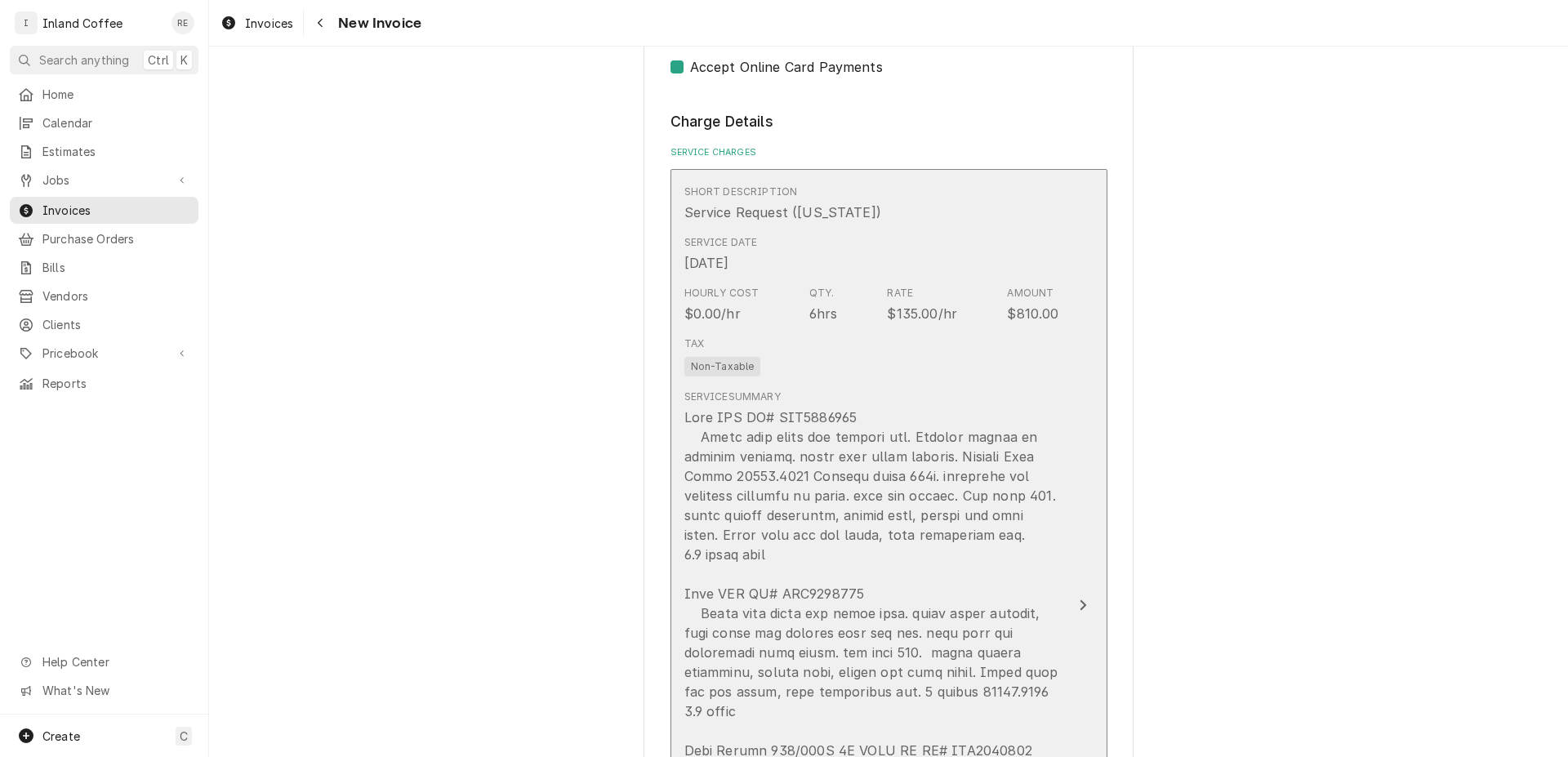
click at [1080, 604] on icon "Update Line Item" at bounding box center [1083, 605] width 8 height 14
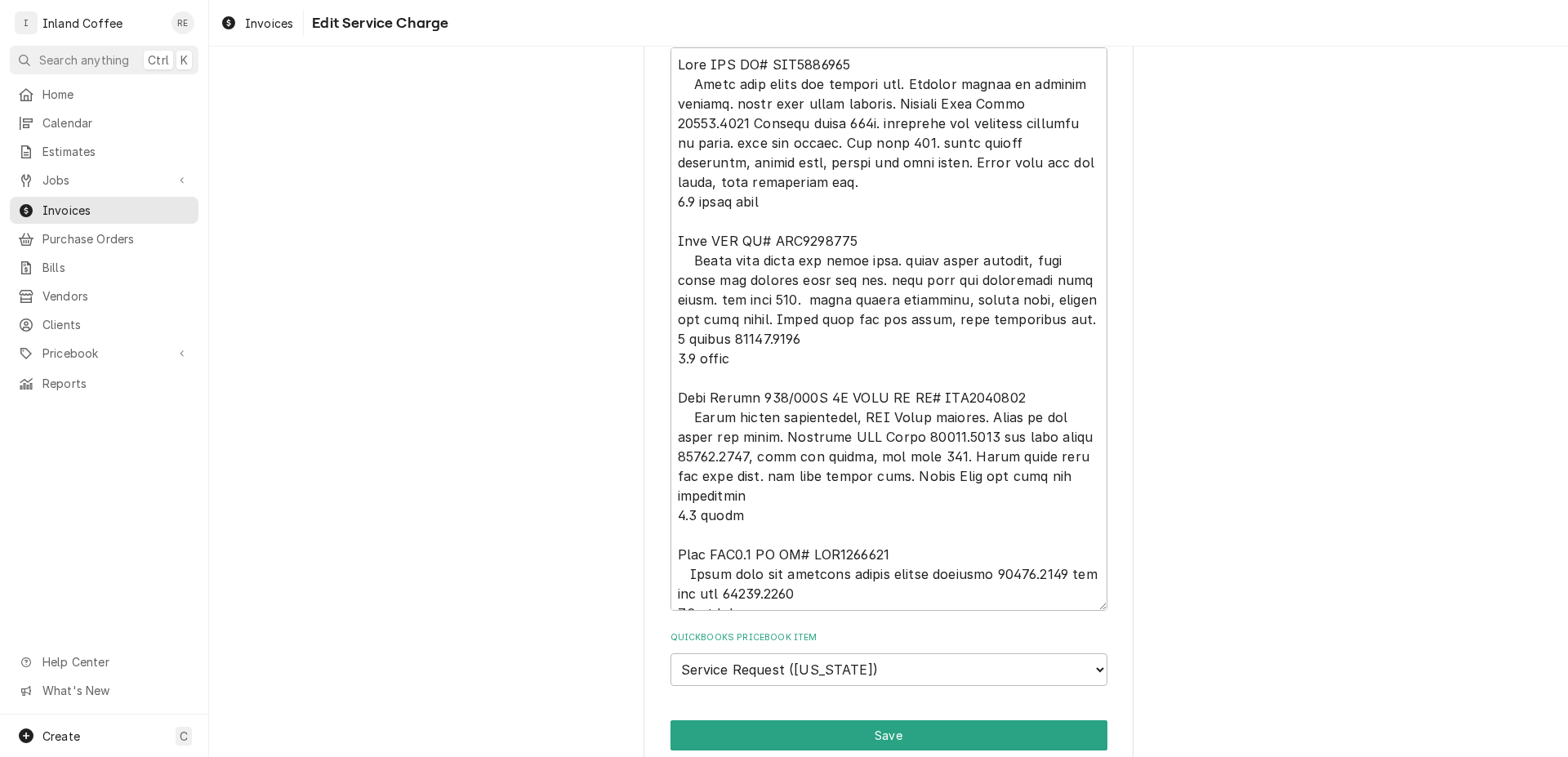
scroll to position [730, 0]
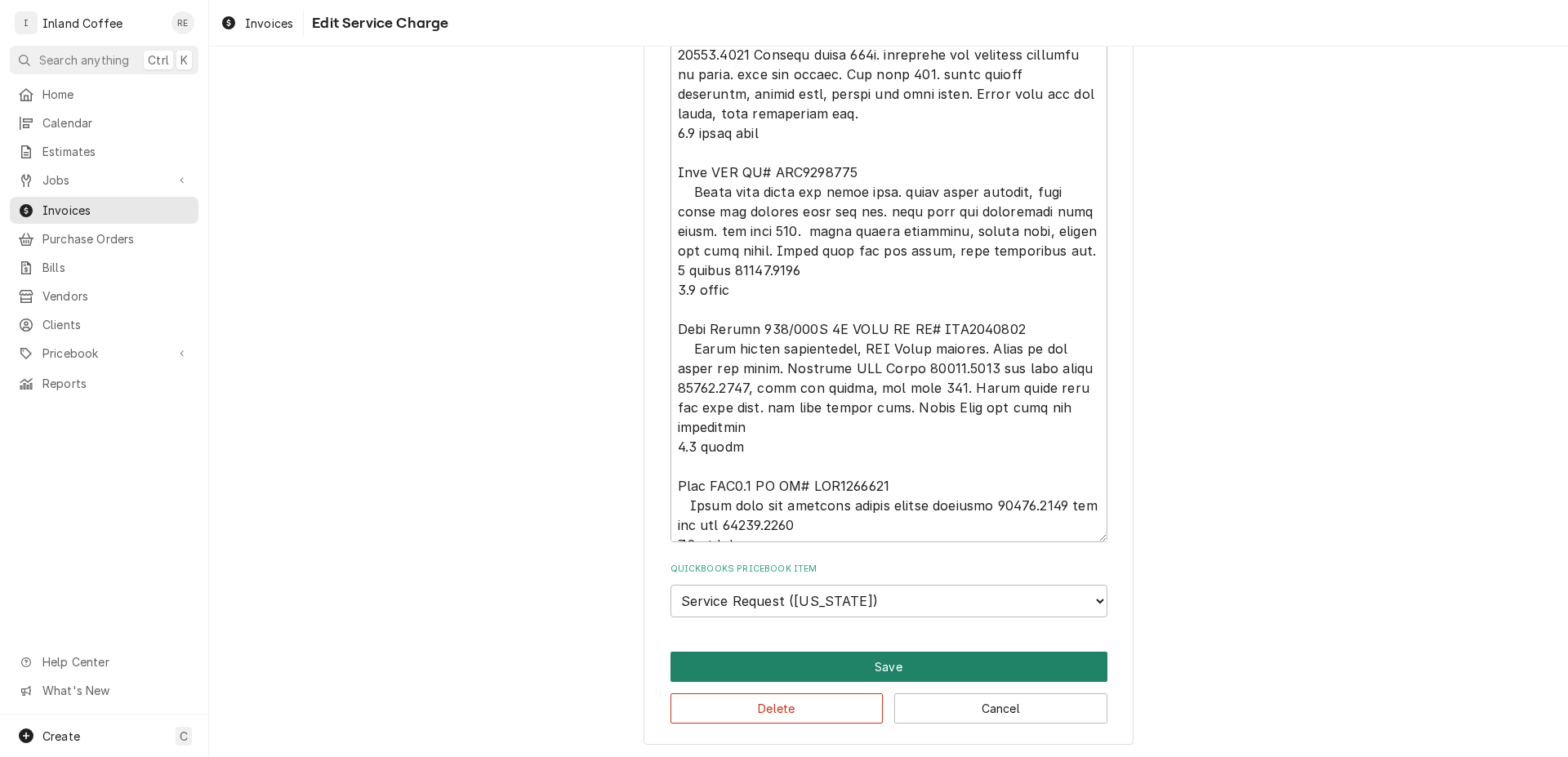
click at [932, 662] on button "Save" at bounding box center [889, 666] width 437 height 30
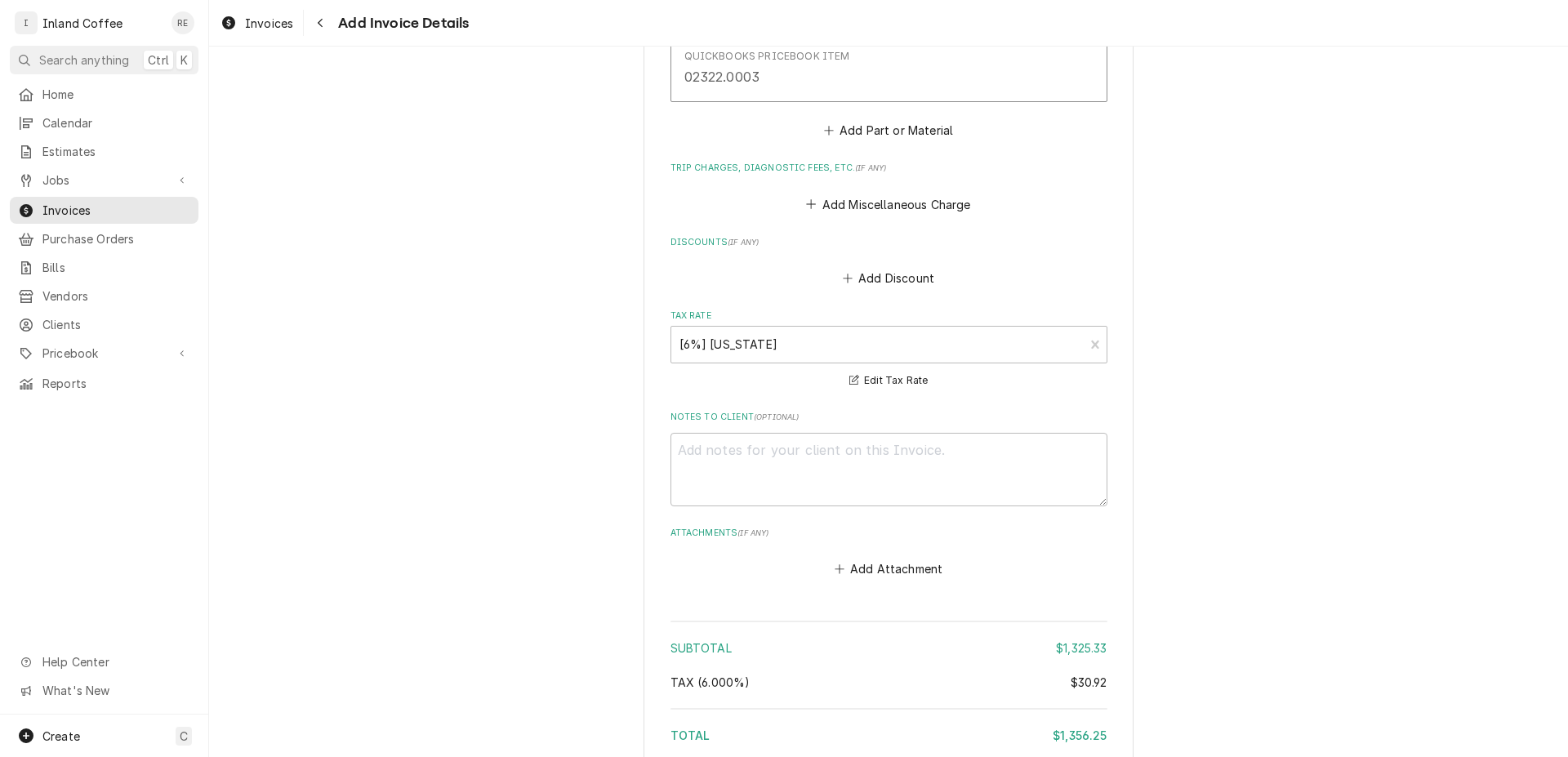
scroll to position [5053, 0]
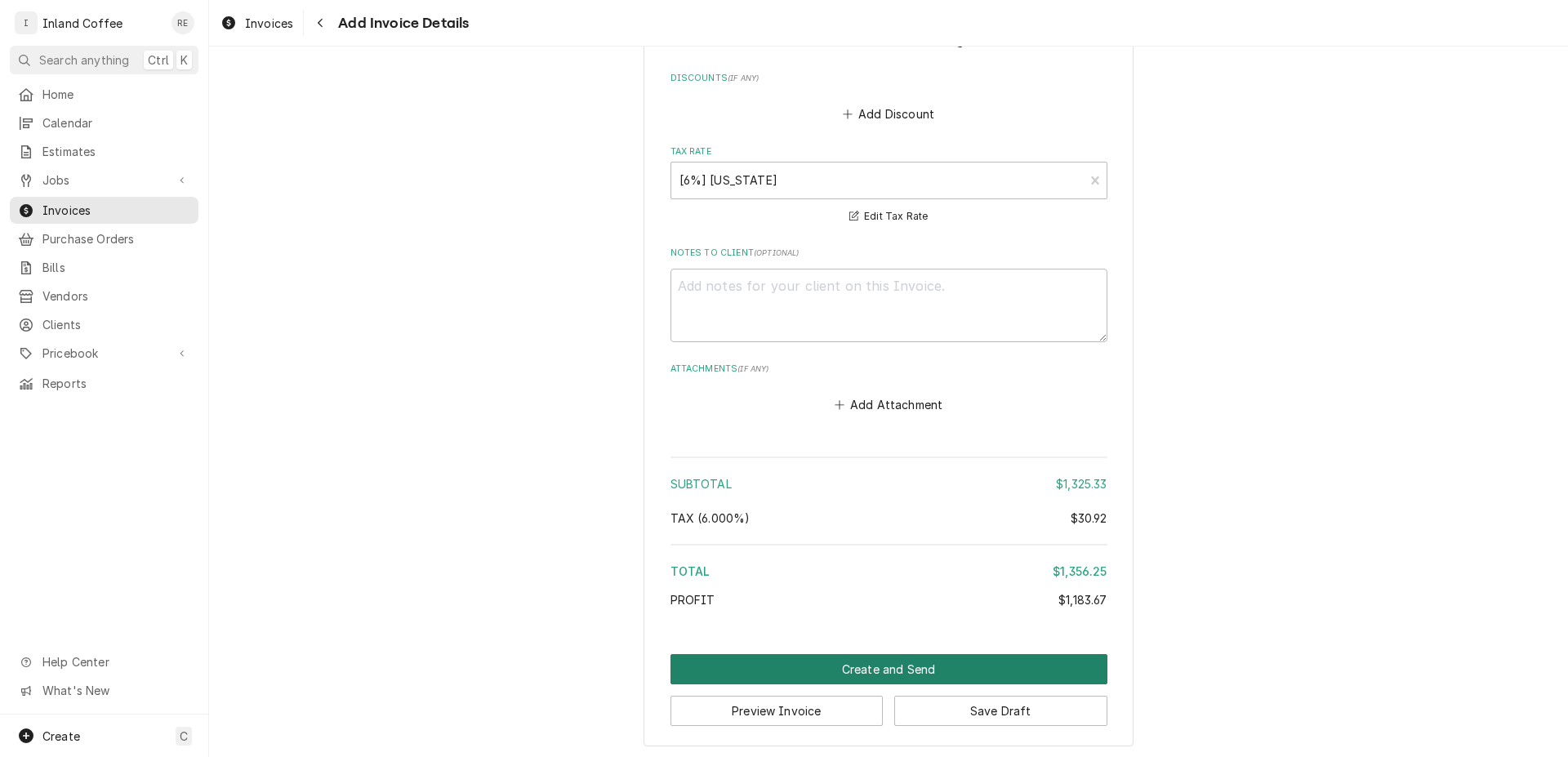
click at [834, 662] on button "Create and Send" at bounding box center [889, 668] width 437 height 30
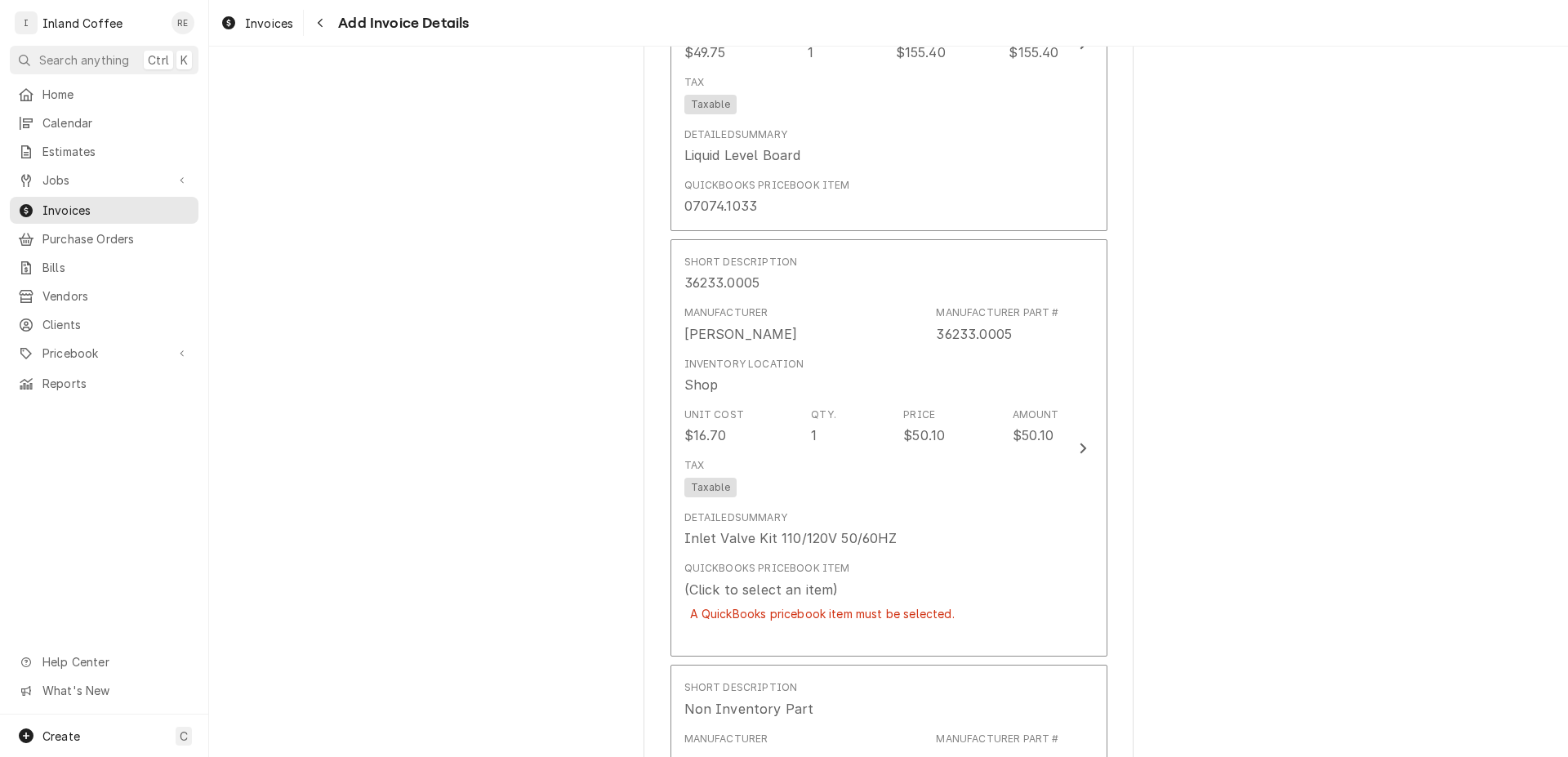
scroll to position [2893, 0]
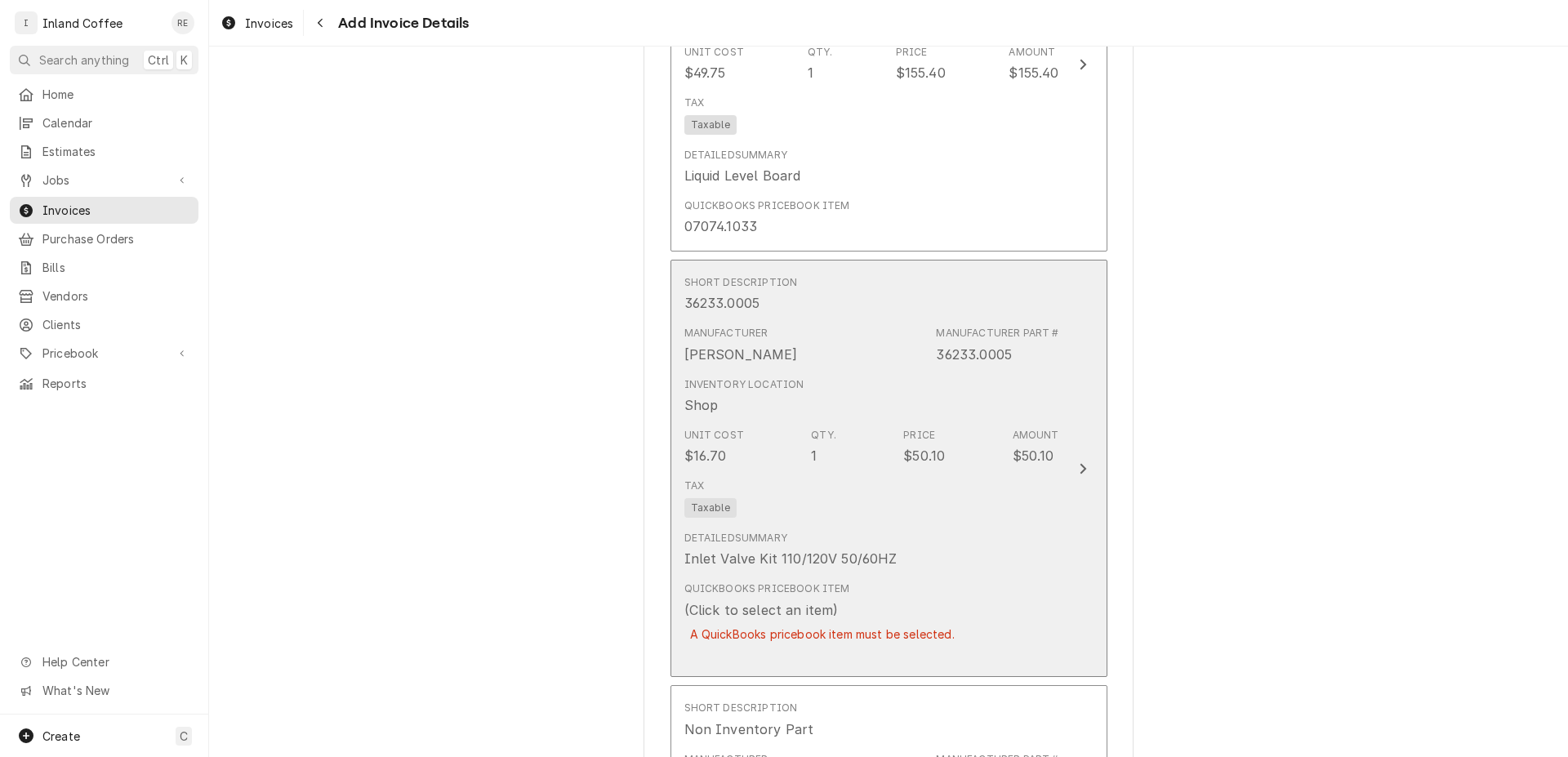
click at [1080, 467] on icon "Update Line Item" at bounding box center [1083, 469] width 8 height 14
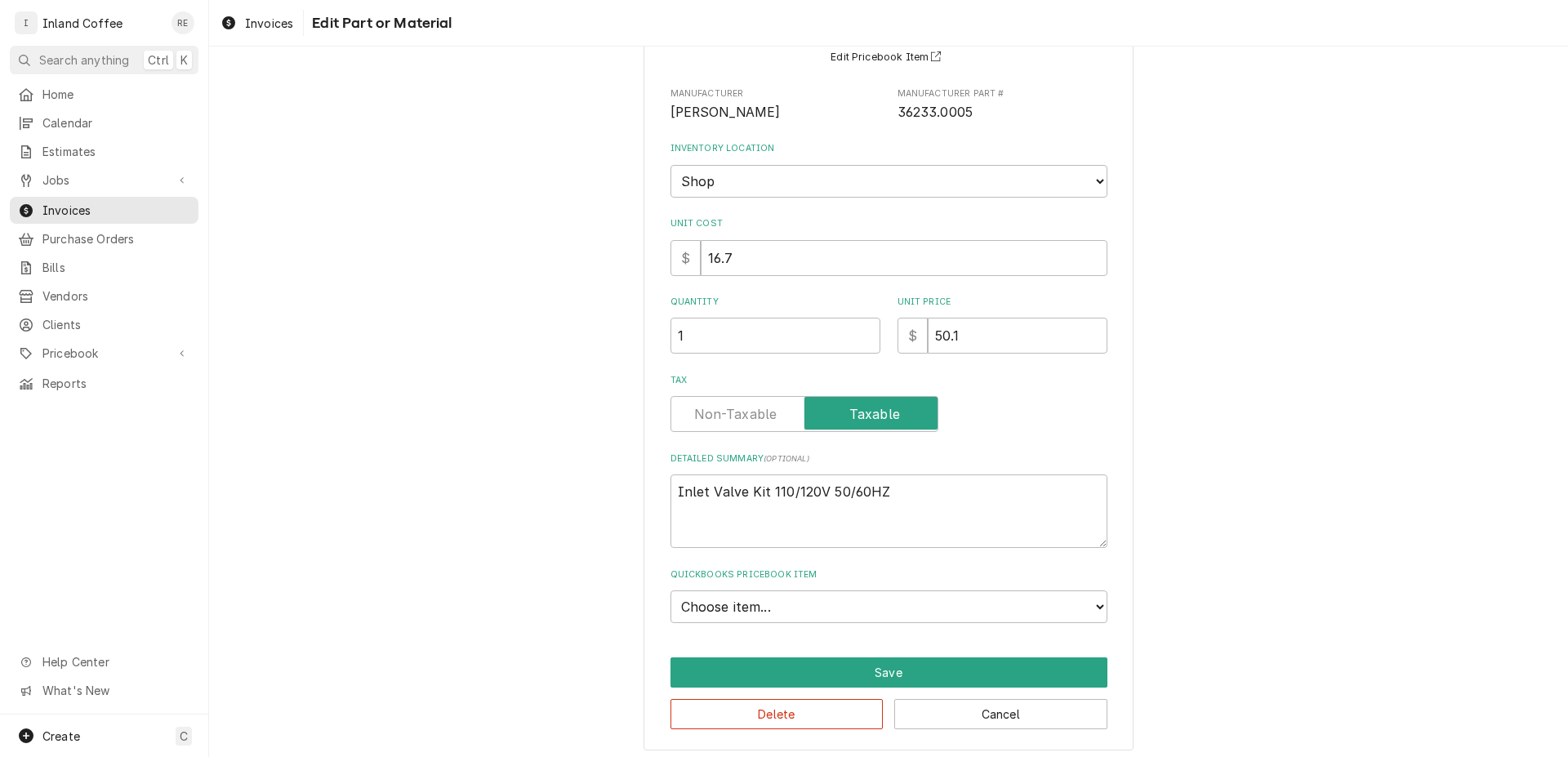
scroll to position [157, 0]
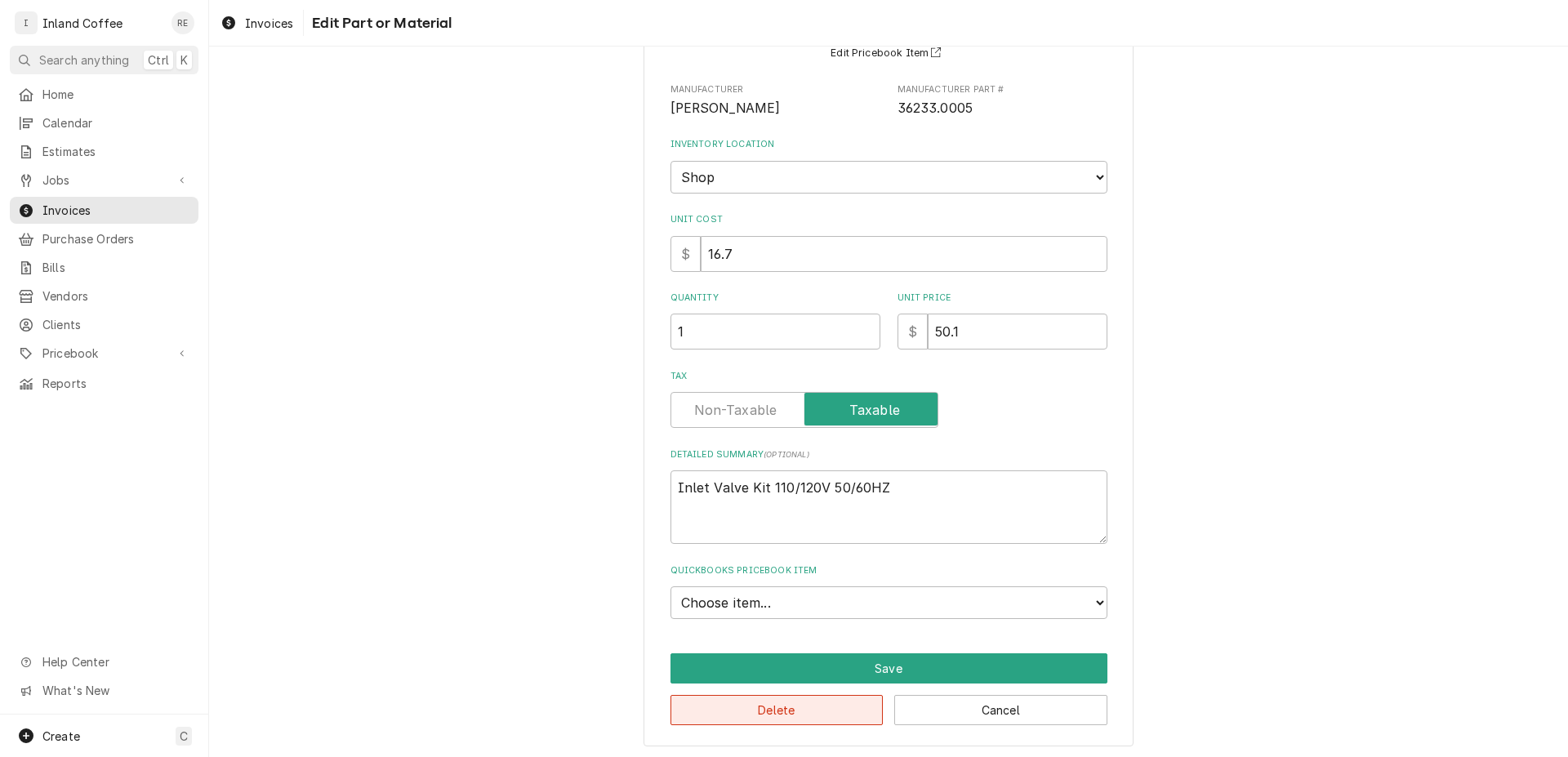
click at [836, 713] on button "Delete" at bounding box center [777, 710] width 213 height 30
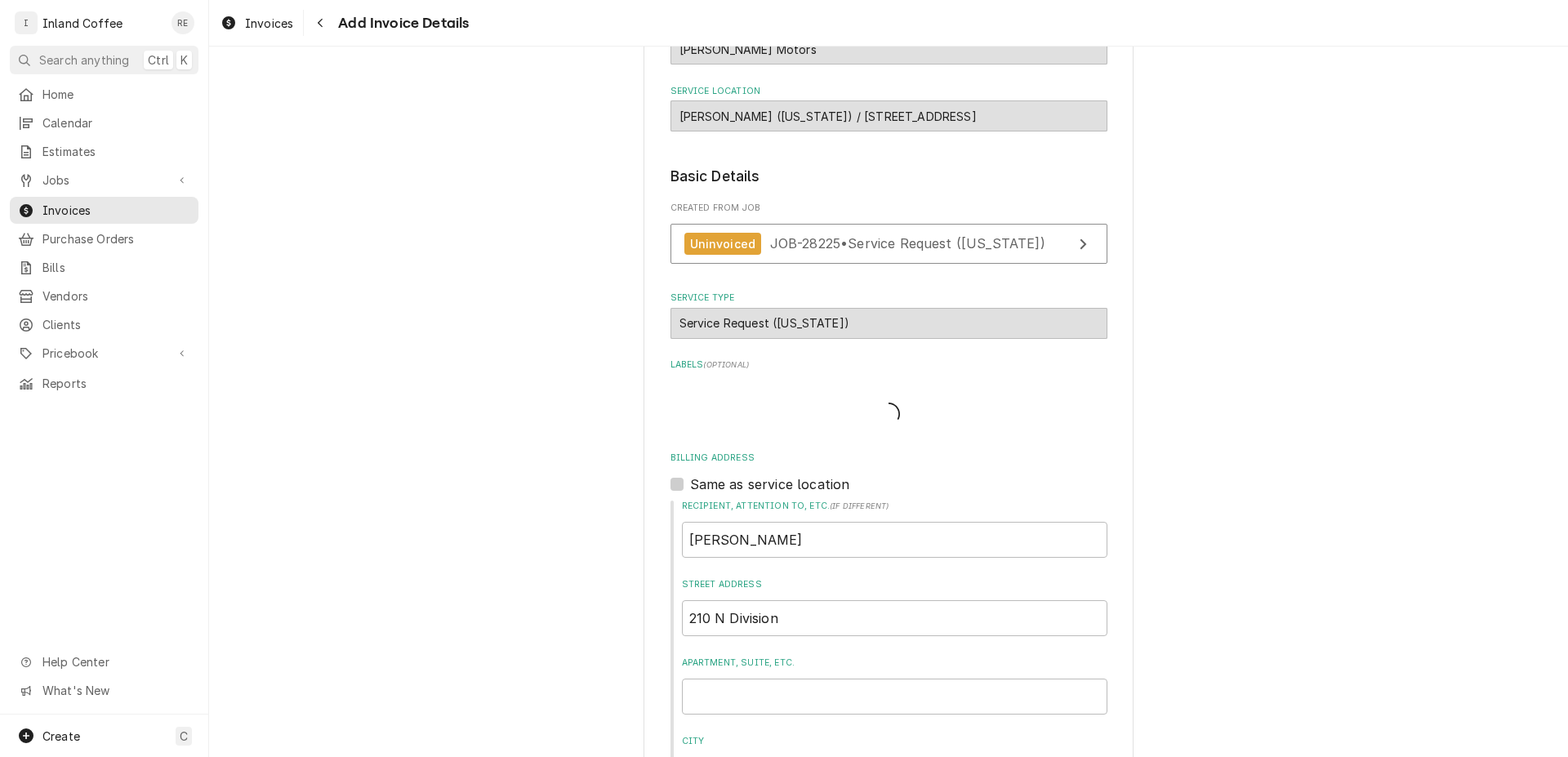
type textarea "x"
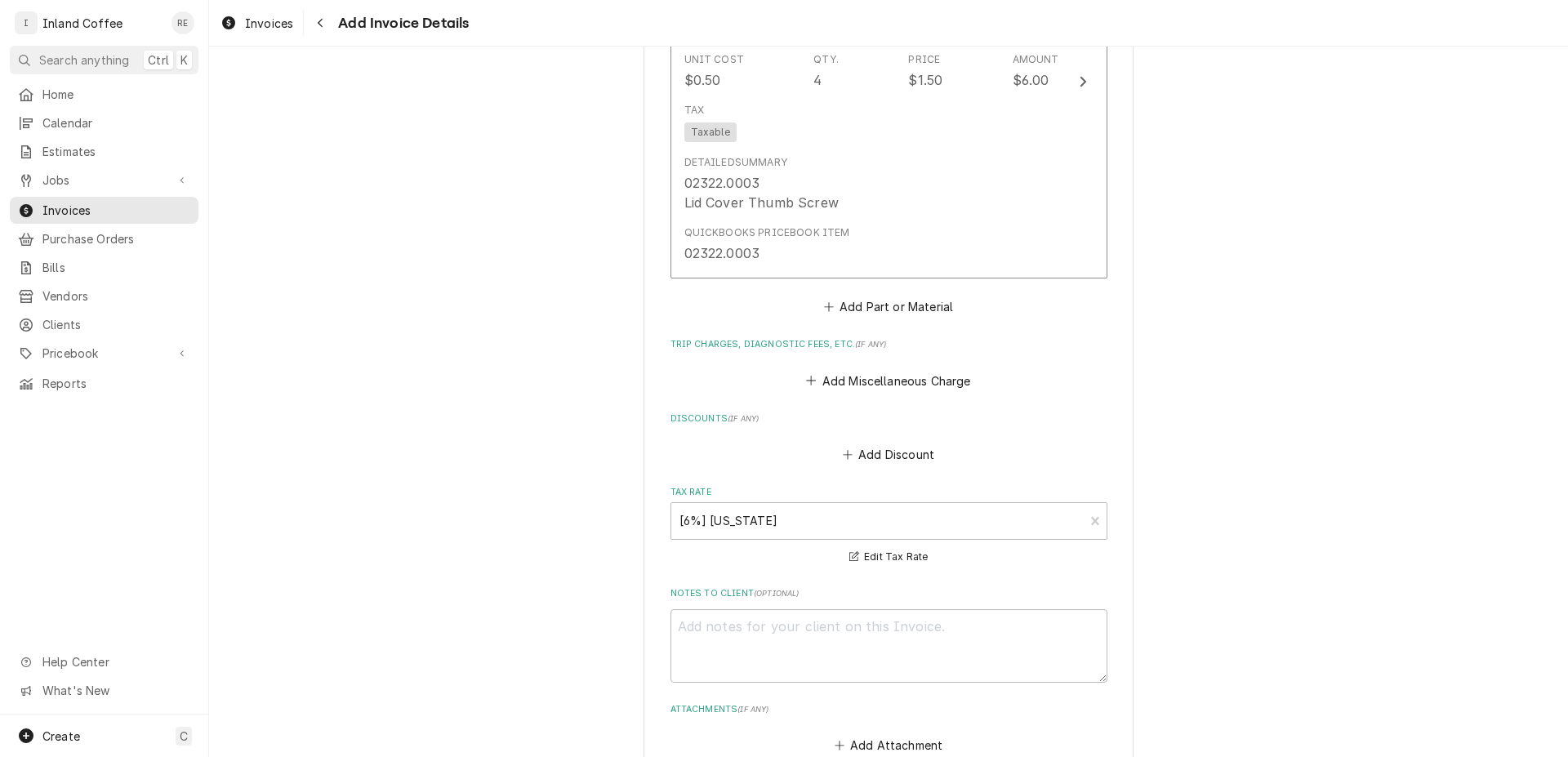
scroll to position [4385, 0]
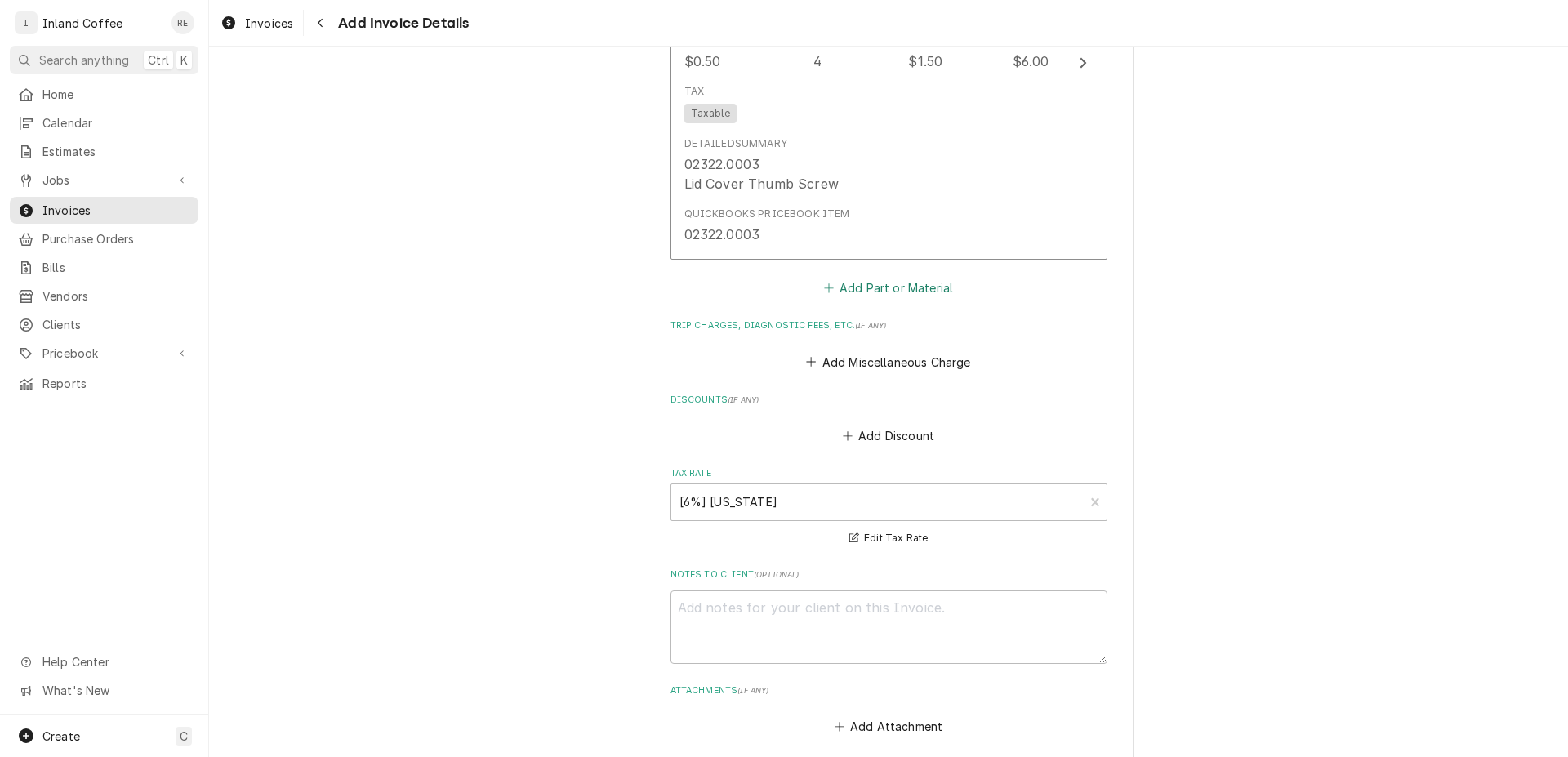
click at [901, 278] on button "Add Part or Material" at bounding box center [888, 288] width 134 height 23
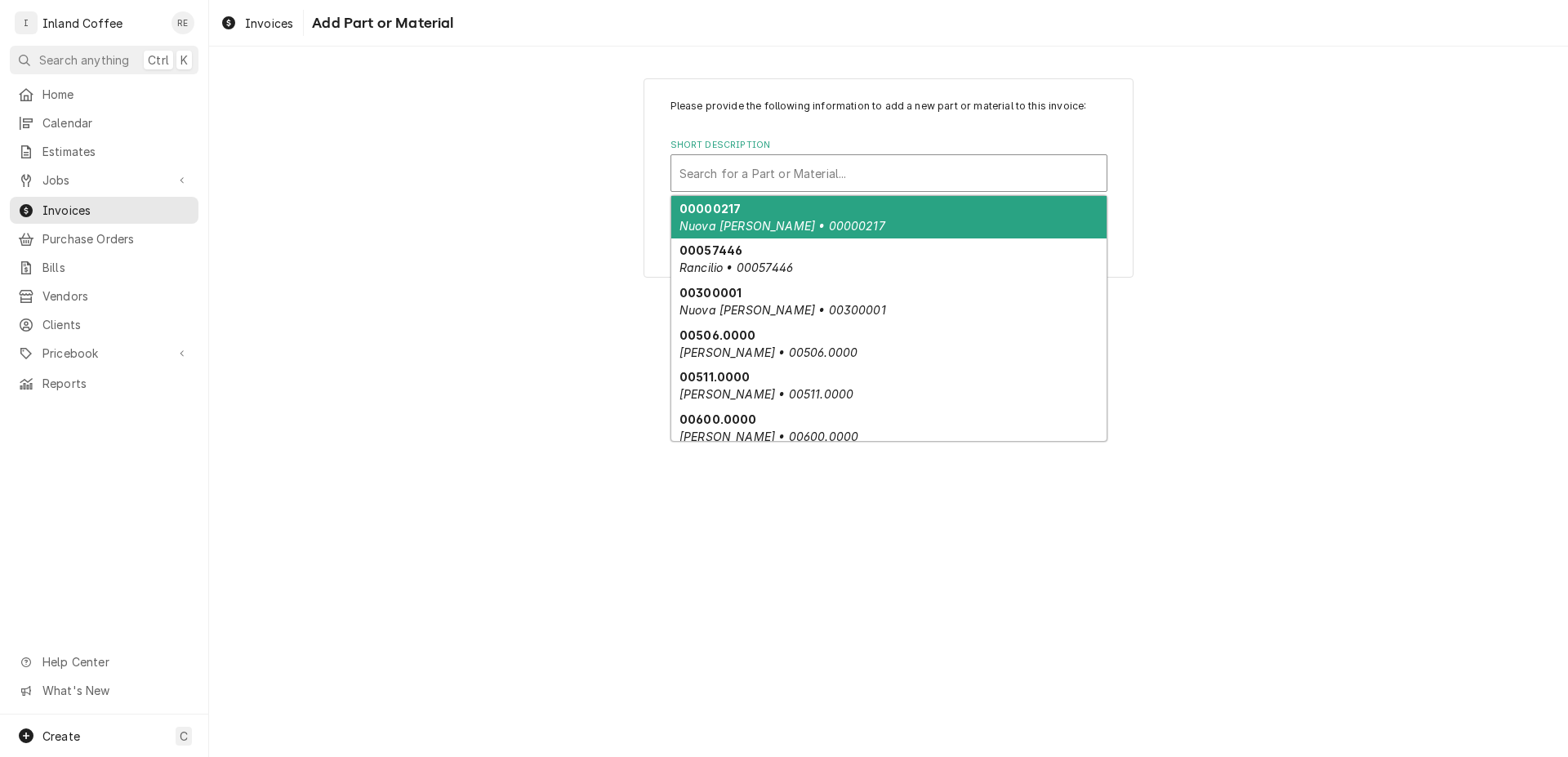
click at [873, 168] on div "Short Description" at bounding box center [889, 173] width 419 height 29
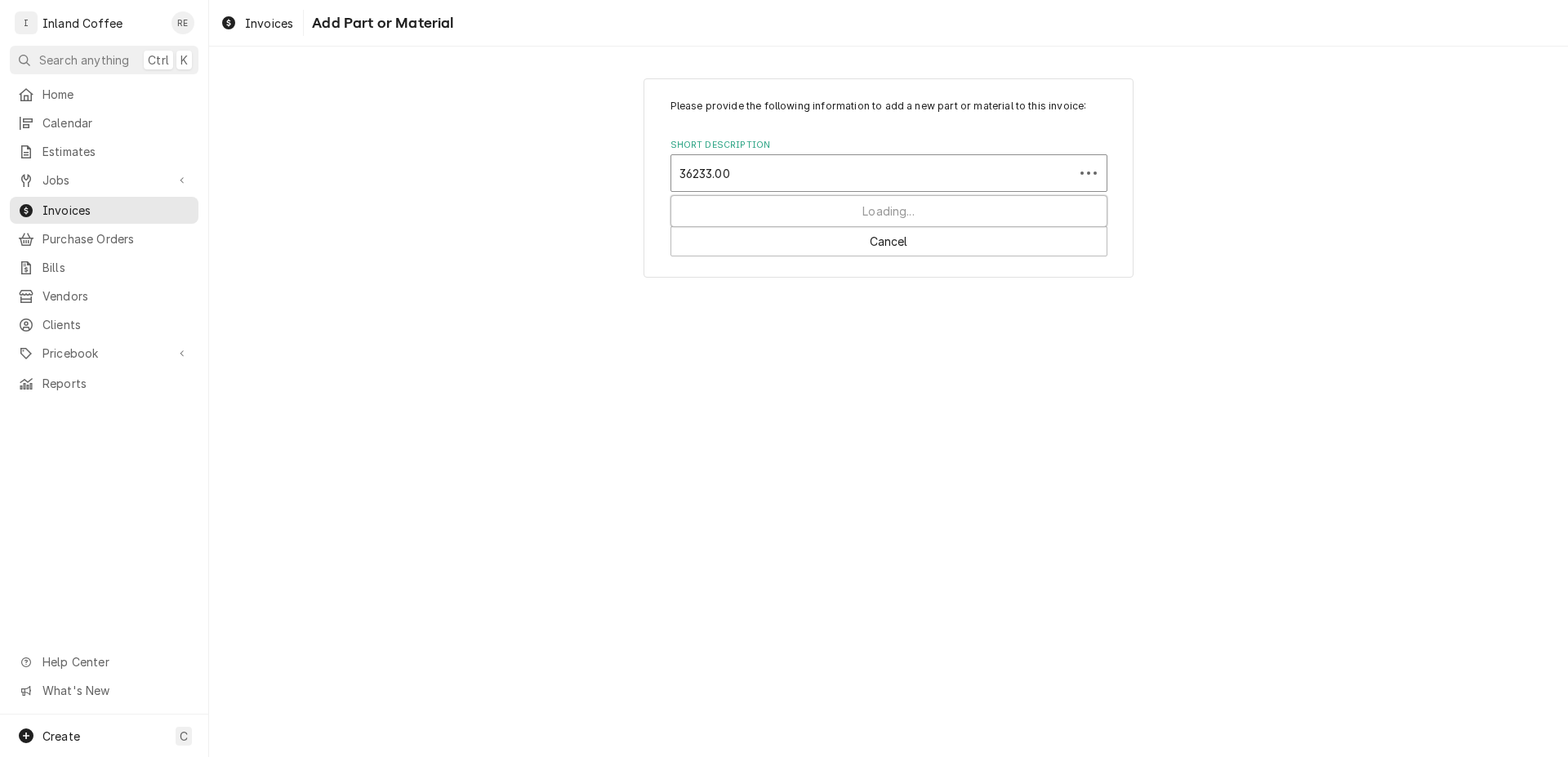
type input "36233.000"
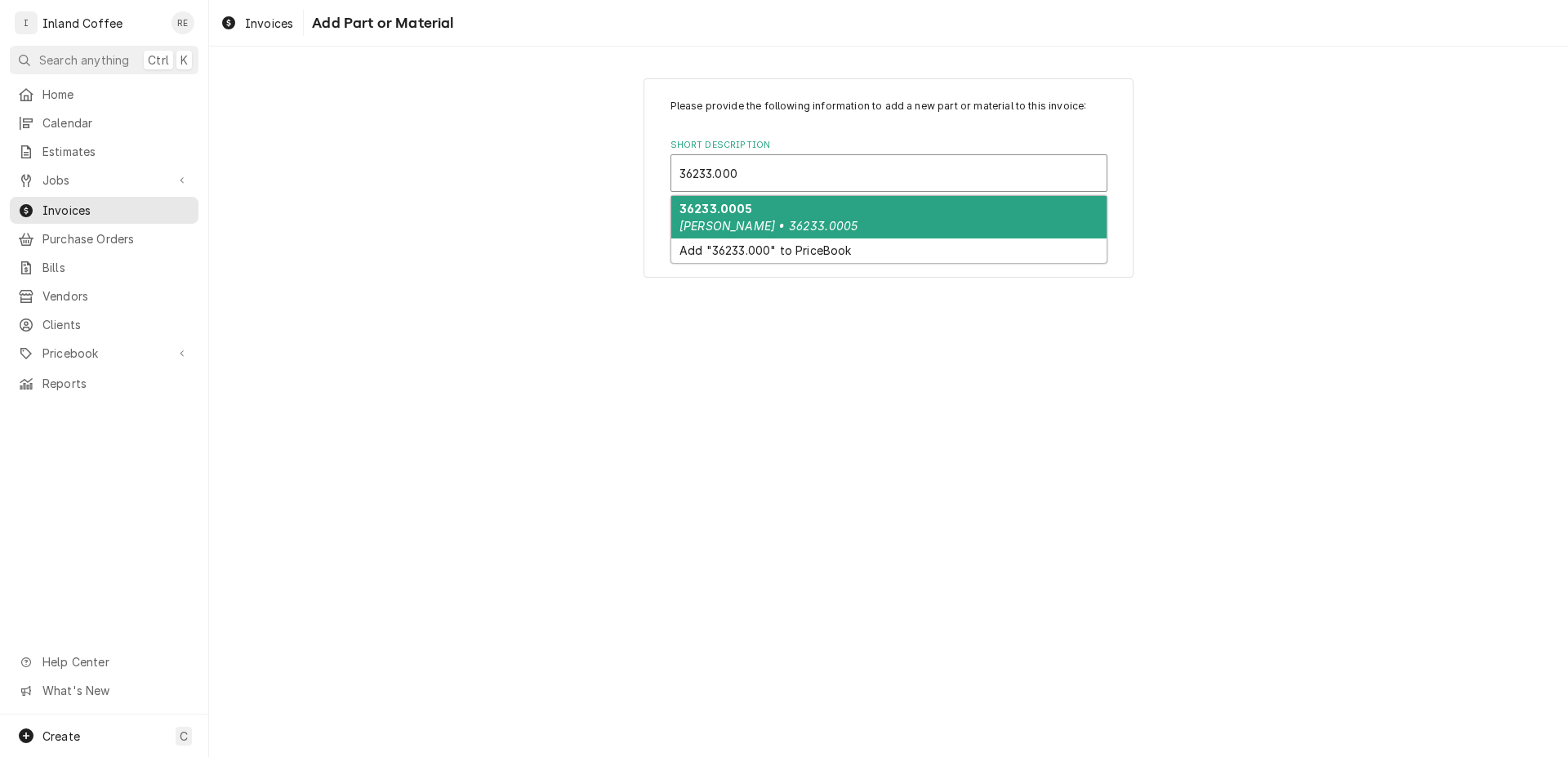
click at [865, 218] on div "36233.0005 Bunn • 36233.0005" at bounding box center [889, 218] width 435 height 43
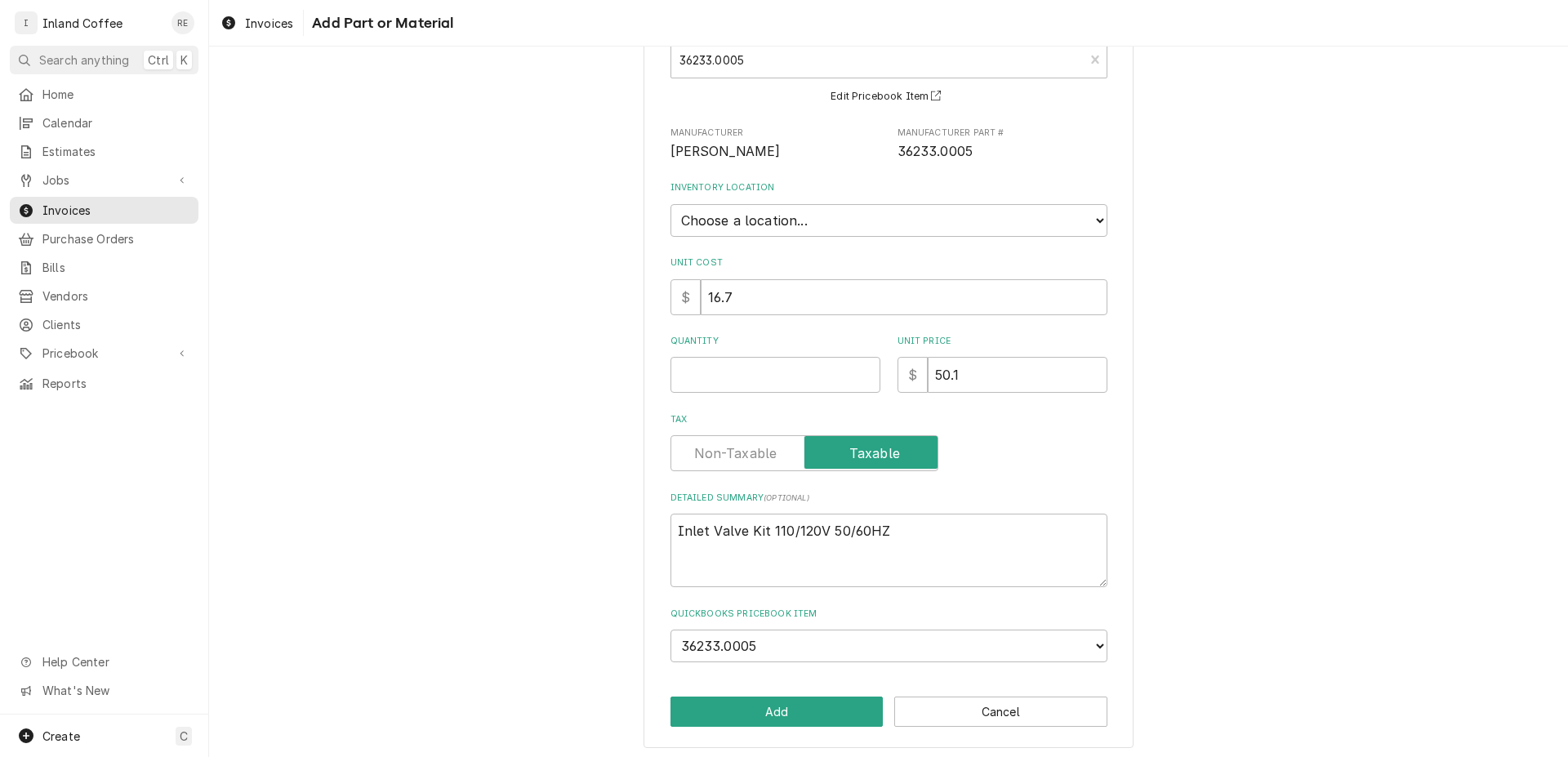
scroll to position [115, 0]
click at [819, 373] on input "Quantity" at bounding box center [775, 372] width 210 height 36
type textarea "x"
type input "1"
click at [670, 202] on select "Choose a location... Shop" at bounding box center [889, 218] width 437 height 33
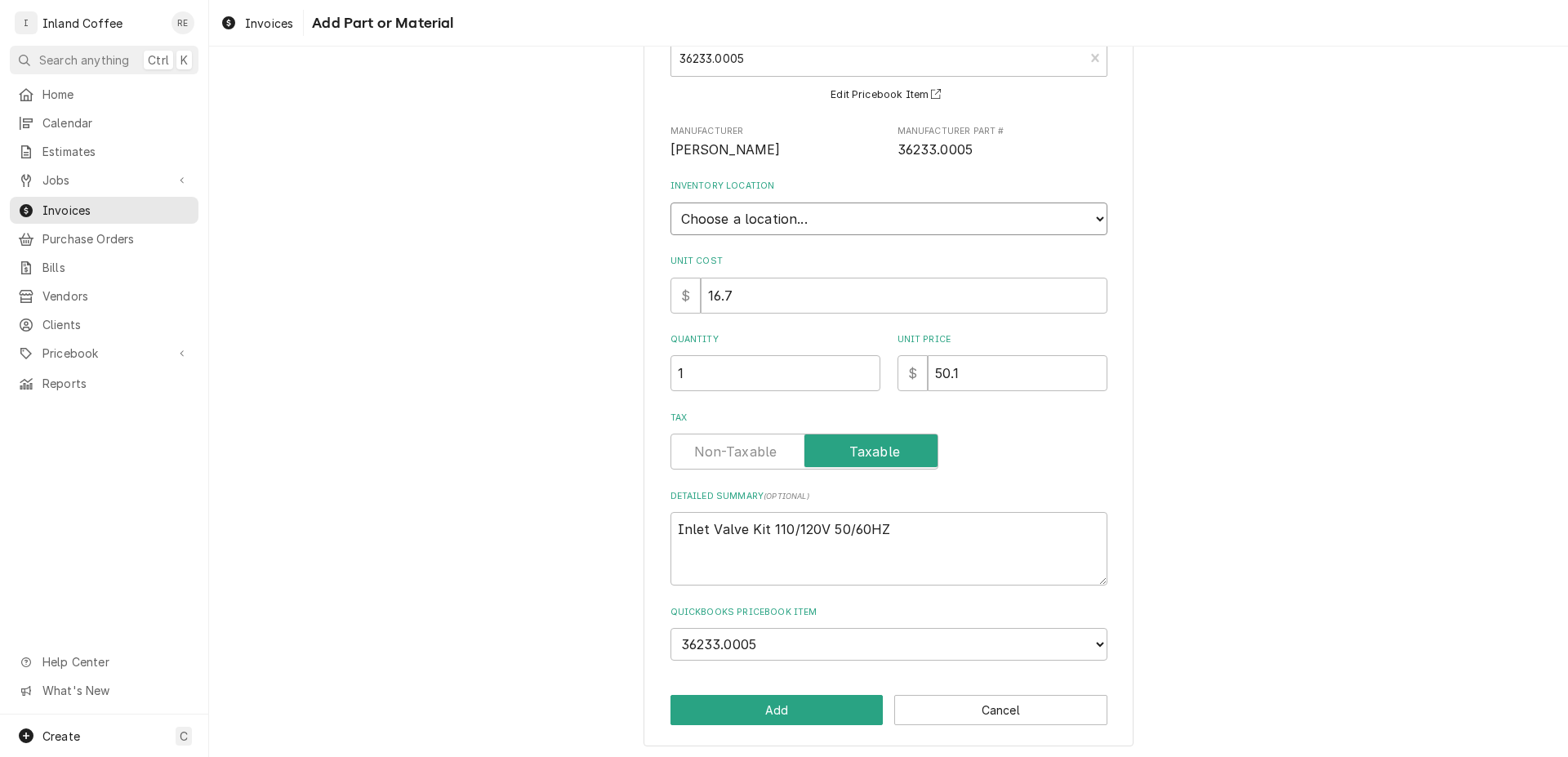
select select "373"
click option "Shop" at bounding box center [0, 0] width 0 height 0
click at [812, 712] on button "Add" at bounding box center [777, 710] width 213 height 30
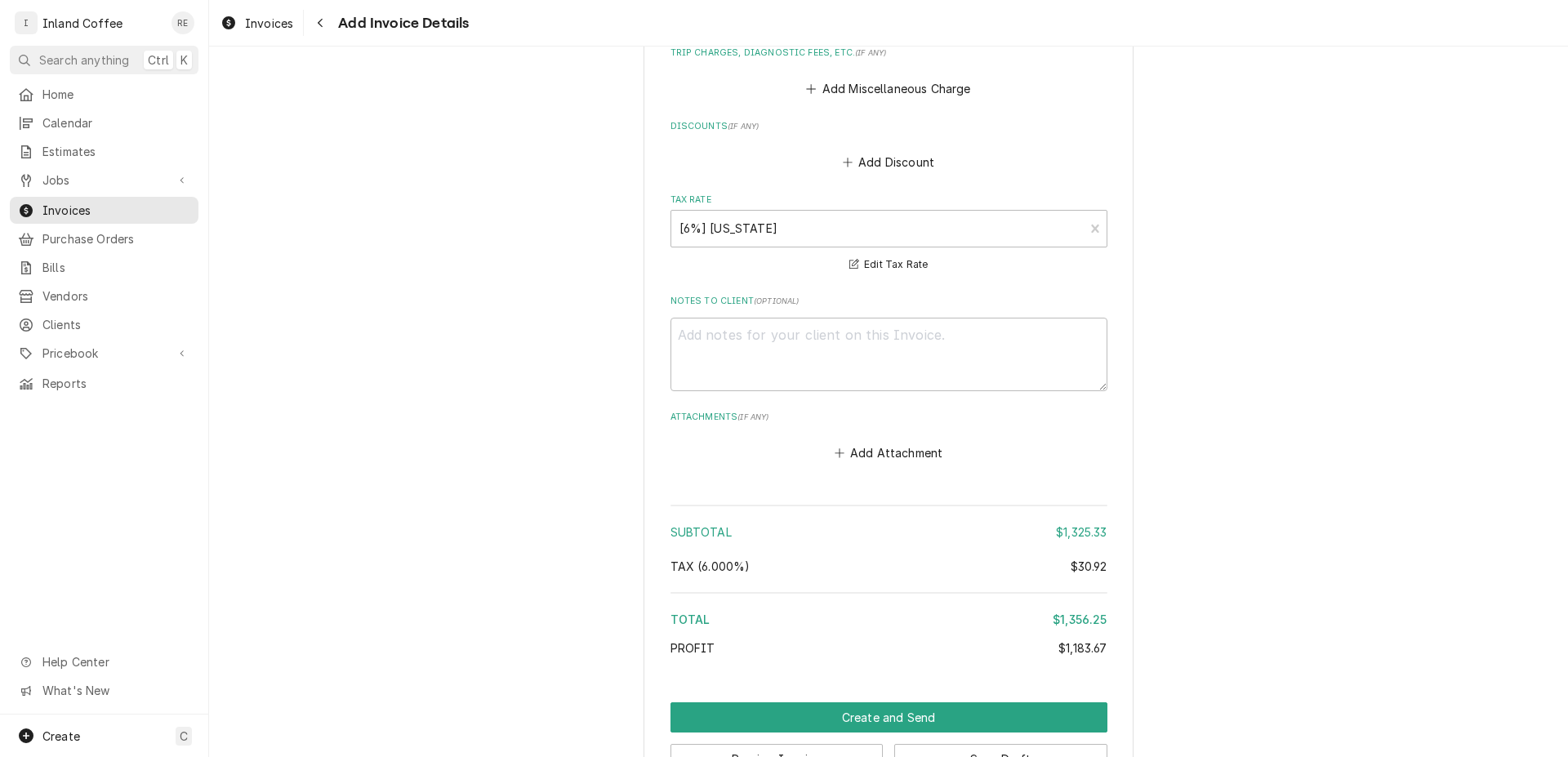
scroll to position [5090, 0]
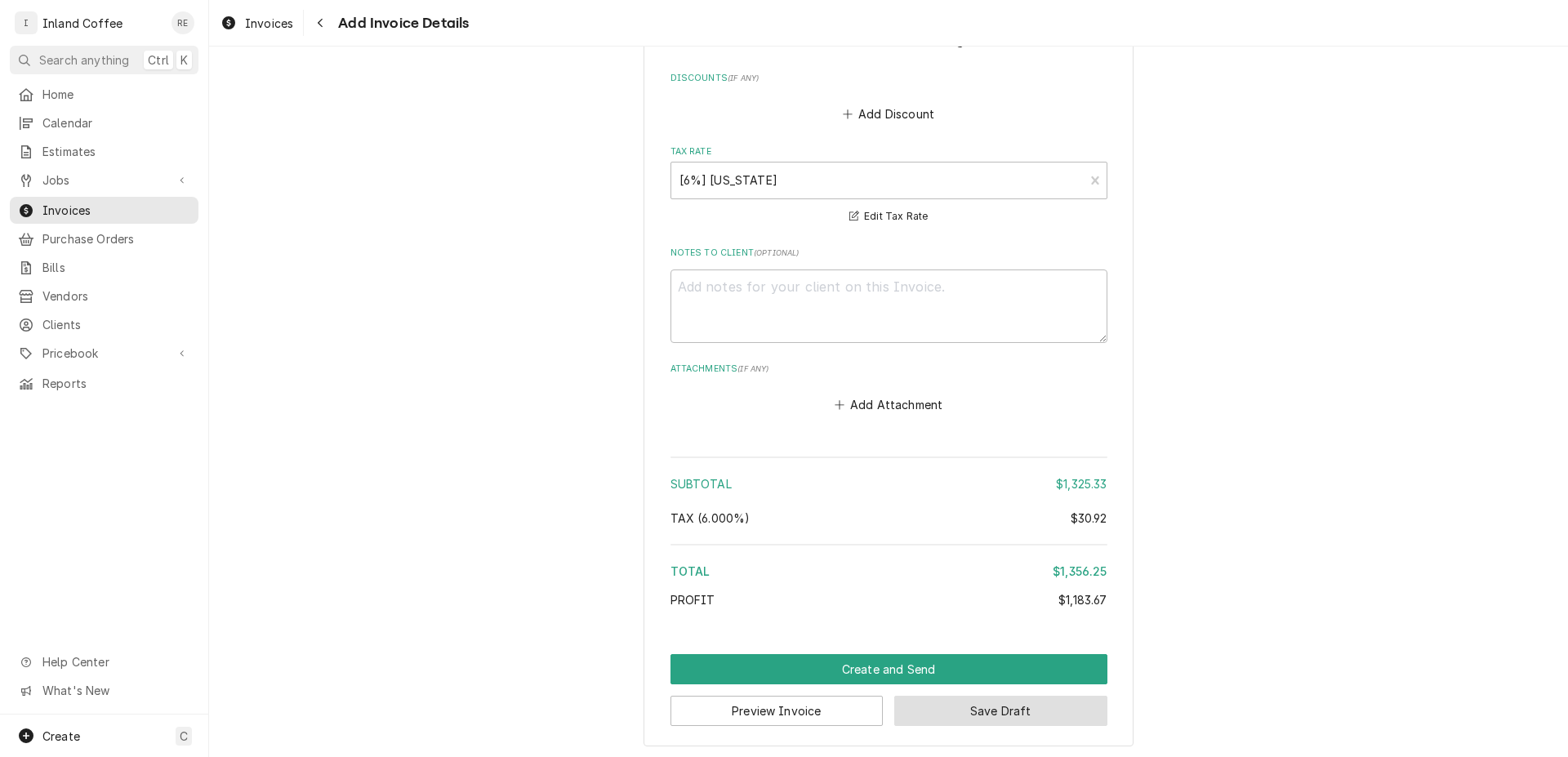
click at [956, 705] on button "Save Draft" at bounding box center [1001, 710] width 213 height 30
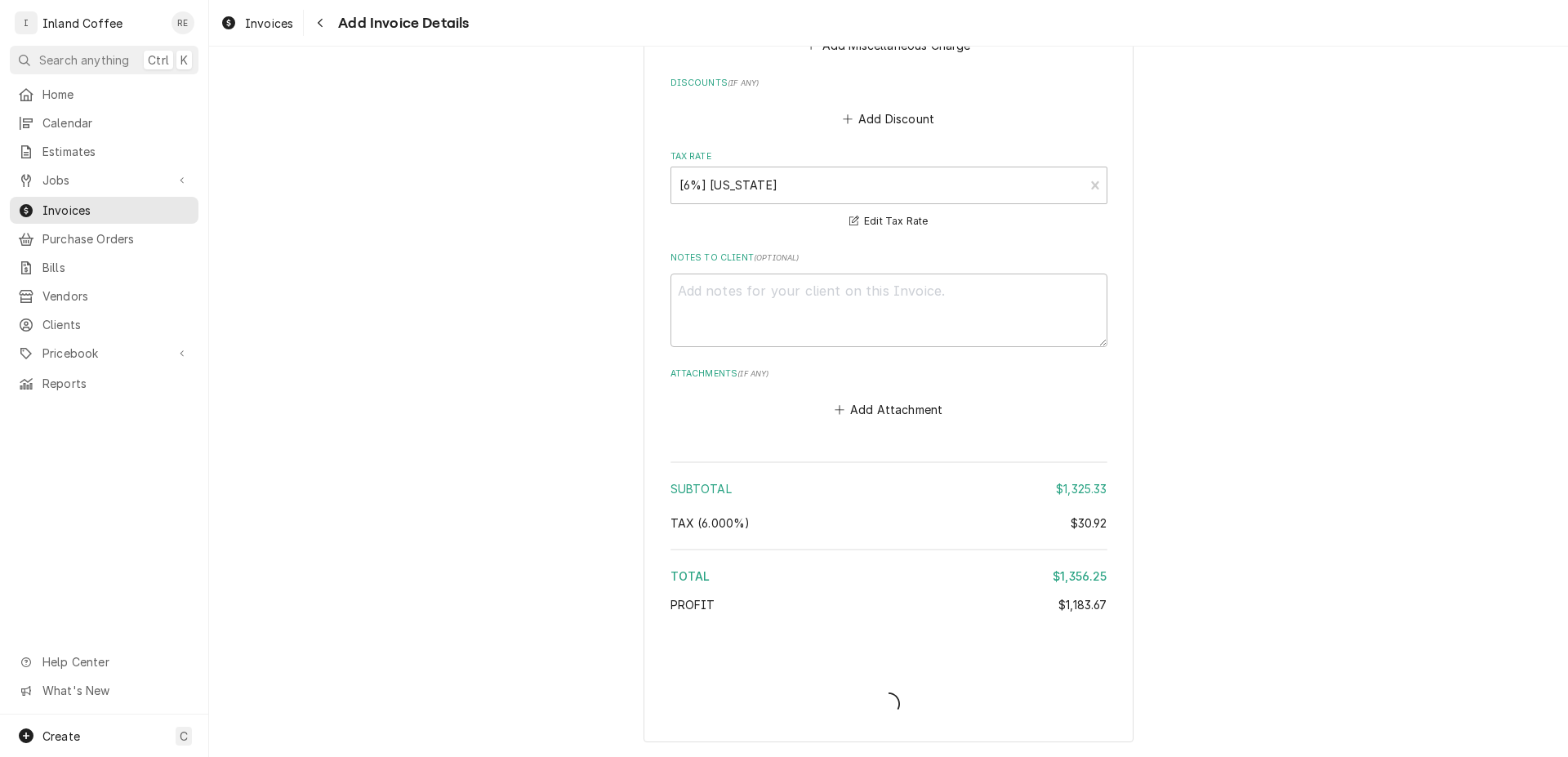
scroll to position [5045, 0]
type textarea "x"
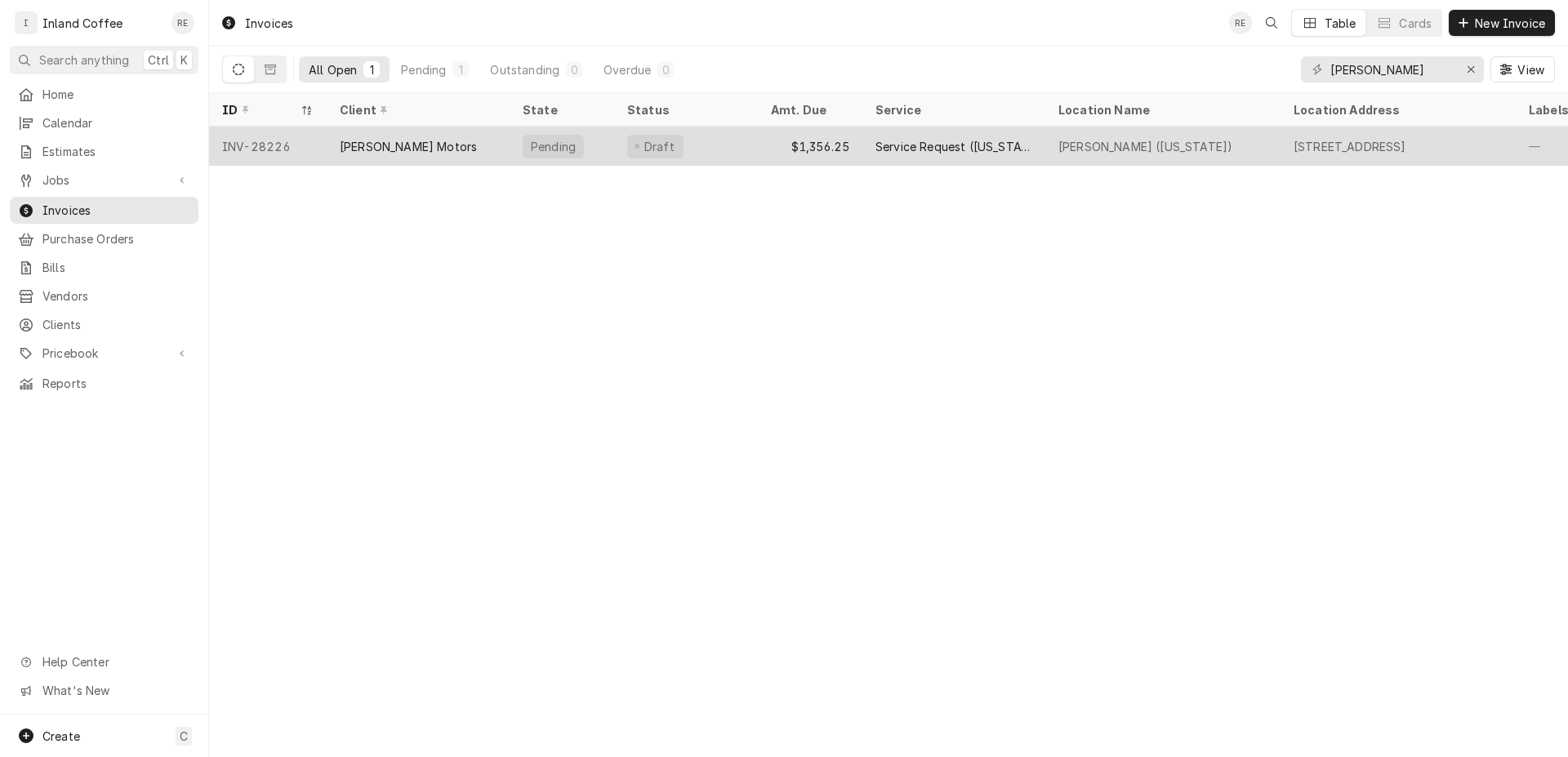
click at [356, 144] on div "[PERSON_NAME] Motors" at bounding box center [408, 147] width 137 height 17
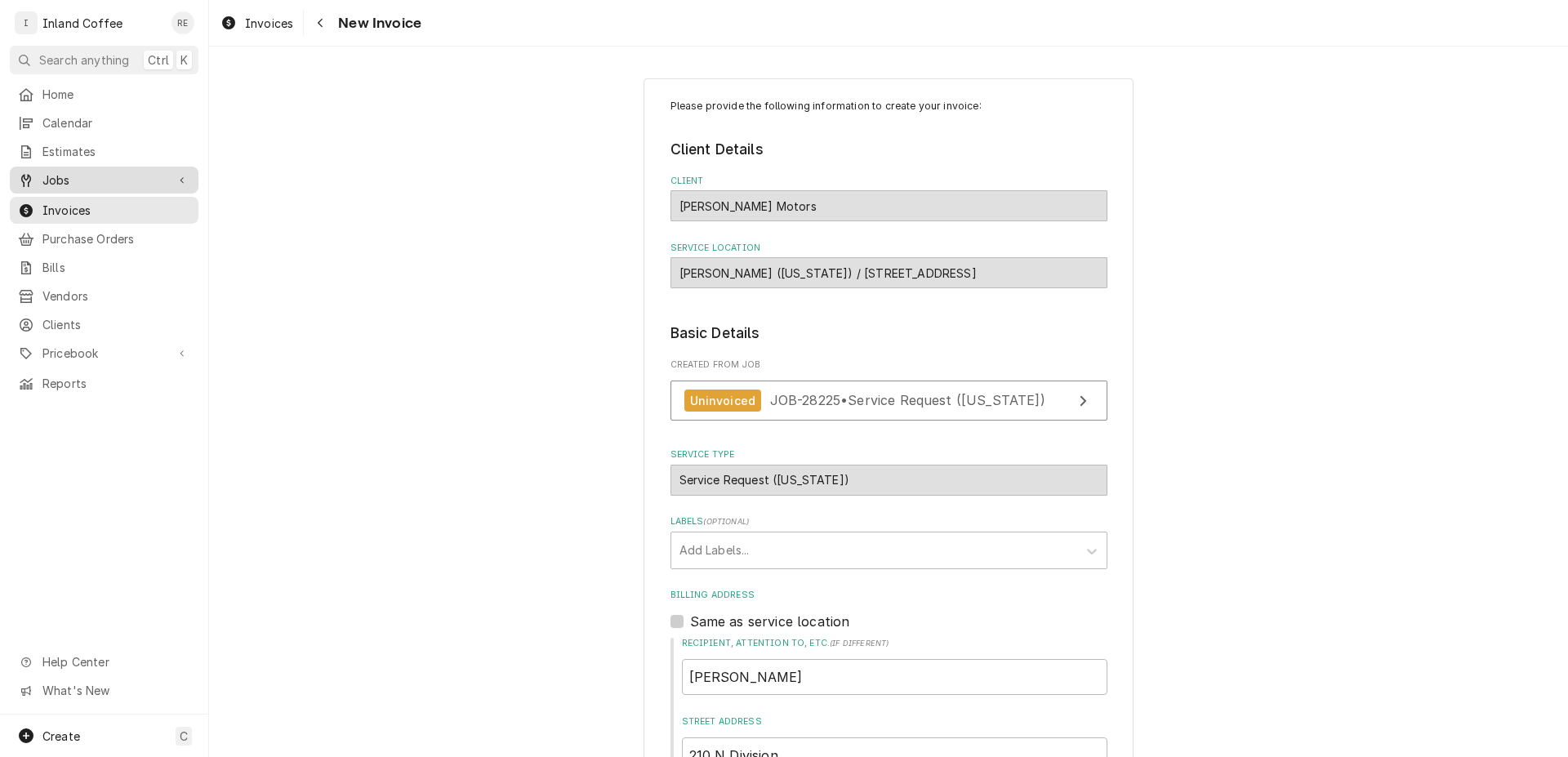
click at [74, 177] on span "Jobs" at bounding box center [104, 180] width 124 height 17
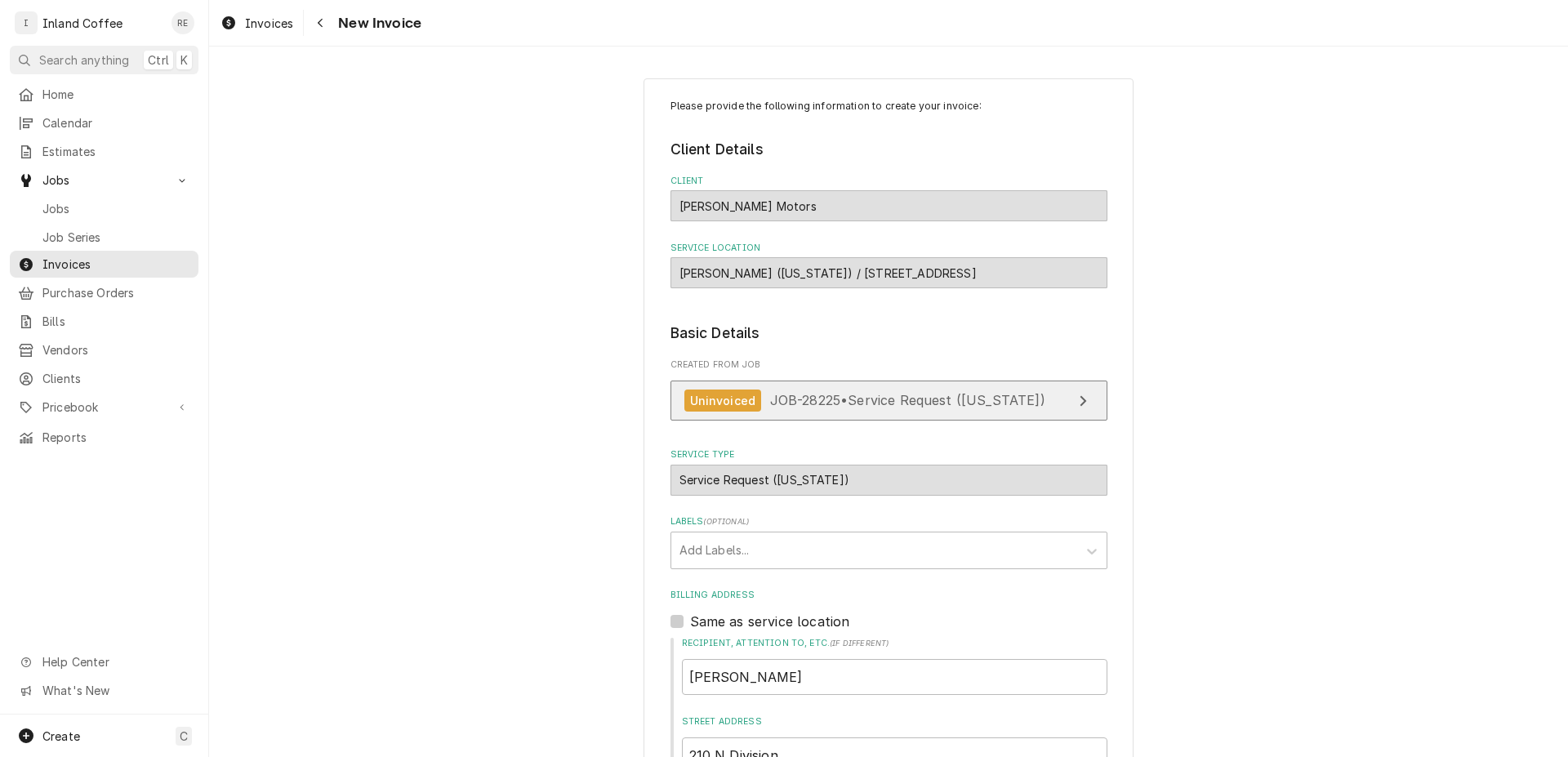
click at [1080, 405] on icon "View Job" at bounding box center [1083, 401] width 8 height 14
type textarea "x"
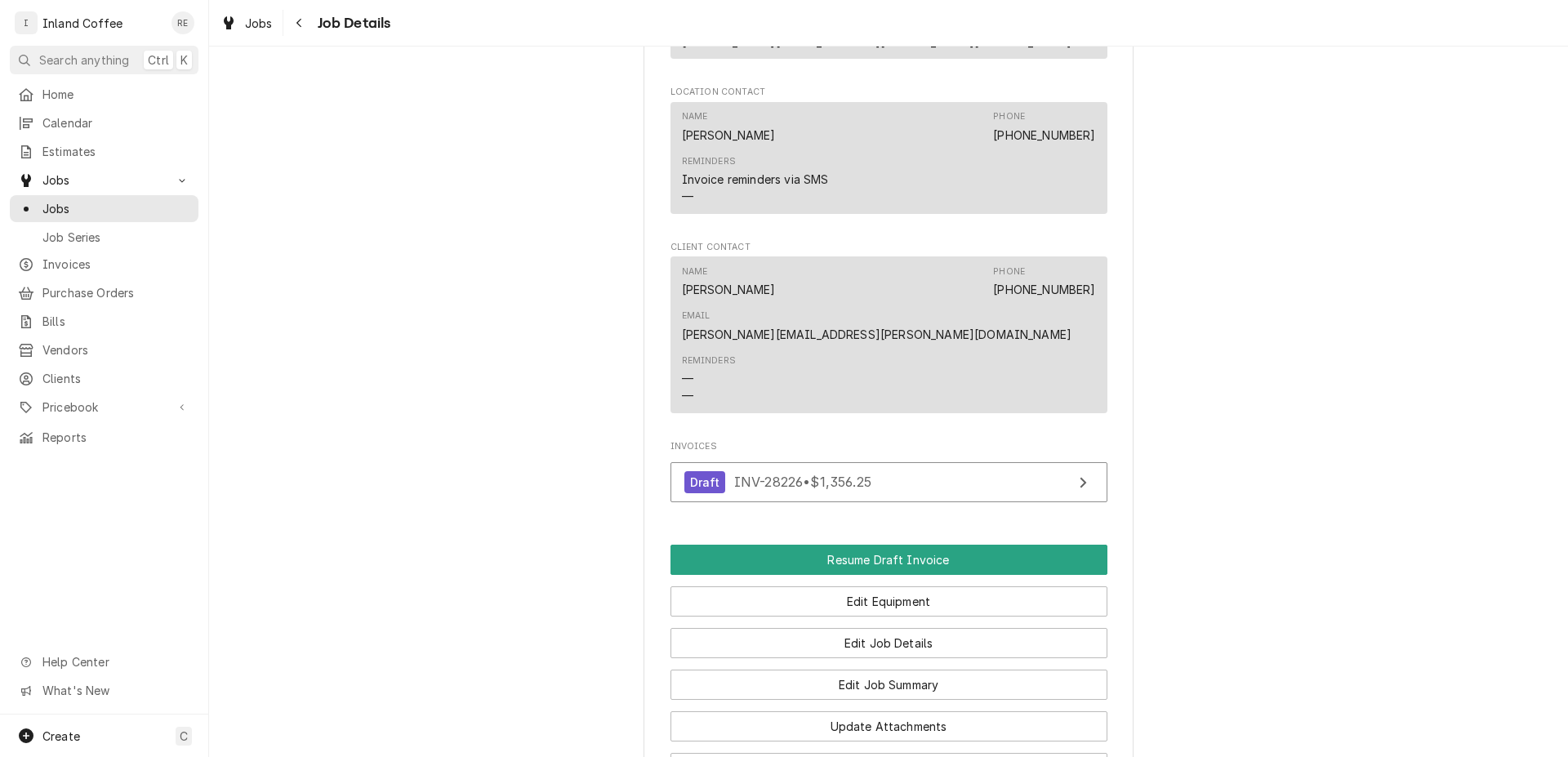
scroll to position [1241, 0]
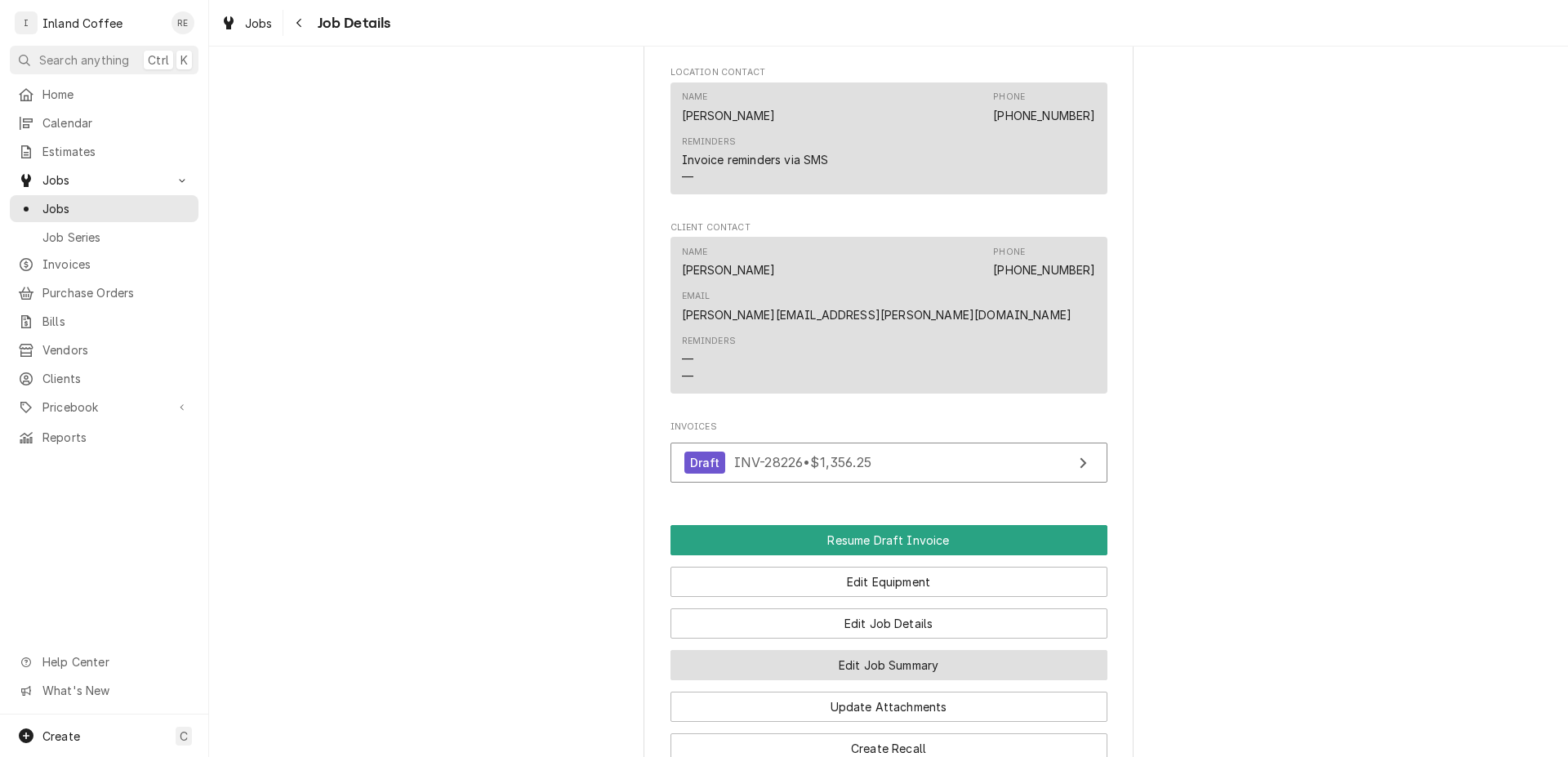
click at [897, 650] on button "Edit Job Summary" at bounding box center [889, 664] width 437 height 30
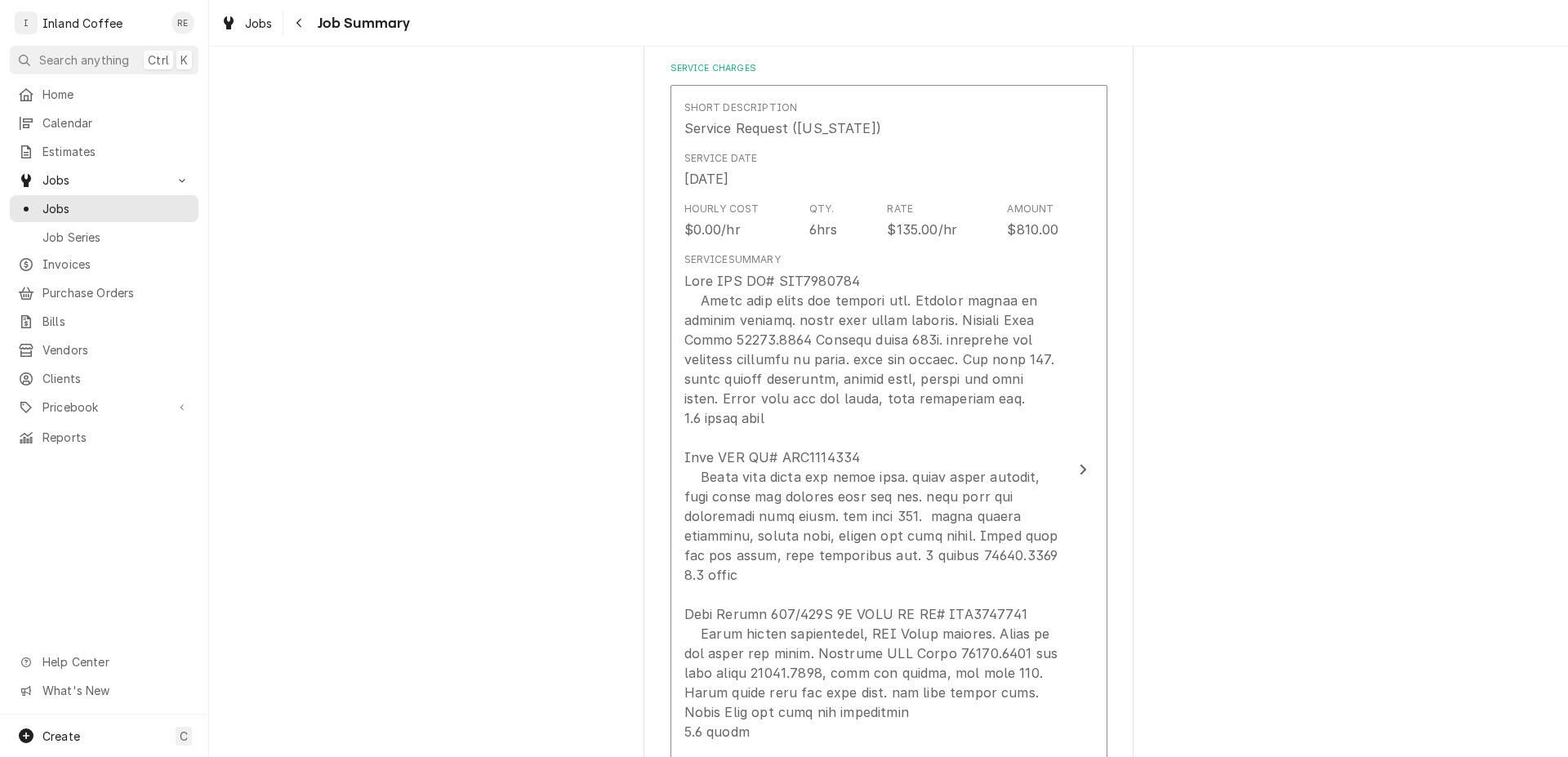
scroll to position [387, 0]
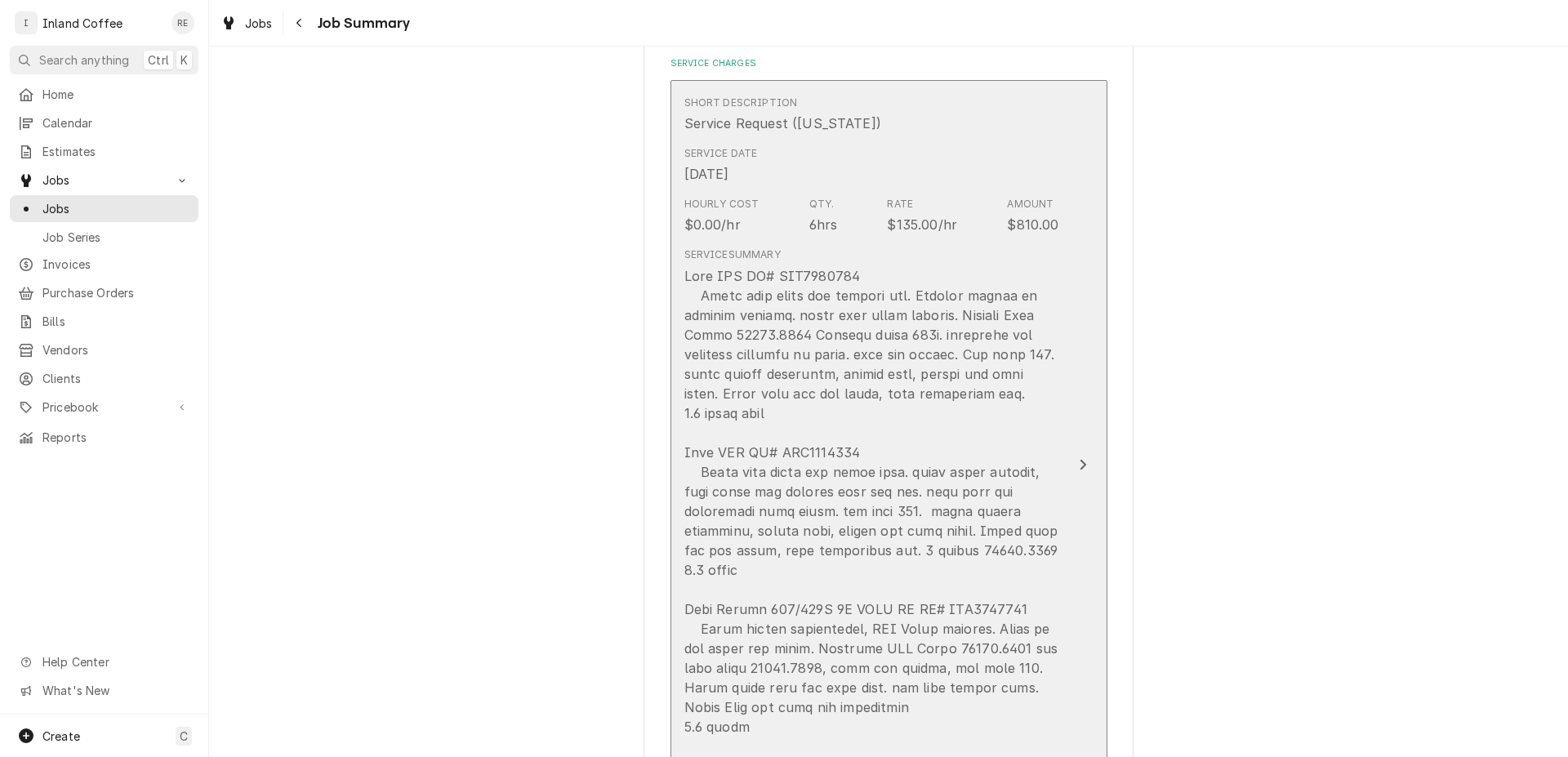
click at [1074, 457] on div "Update Line Item" at bounding box center [1083, 464] width 21 height 19
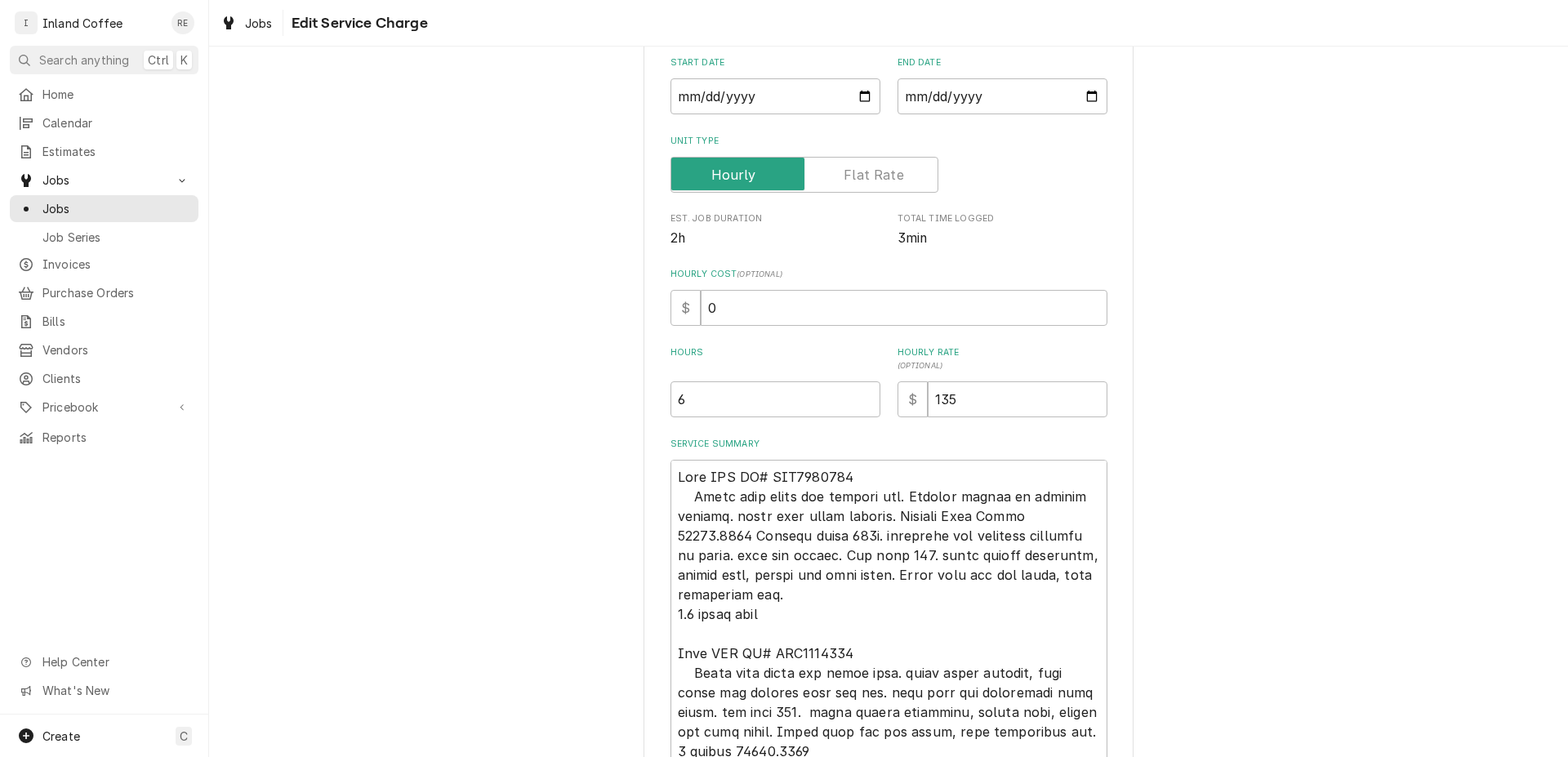
scroll to position [192, 0]
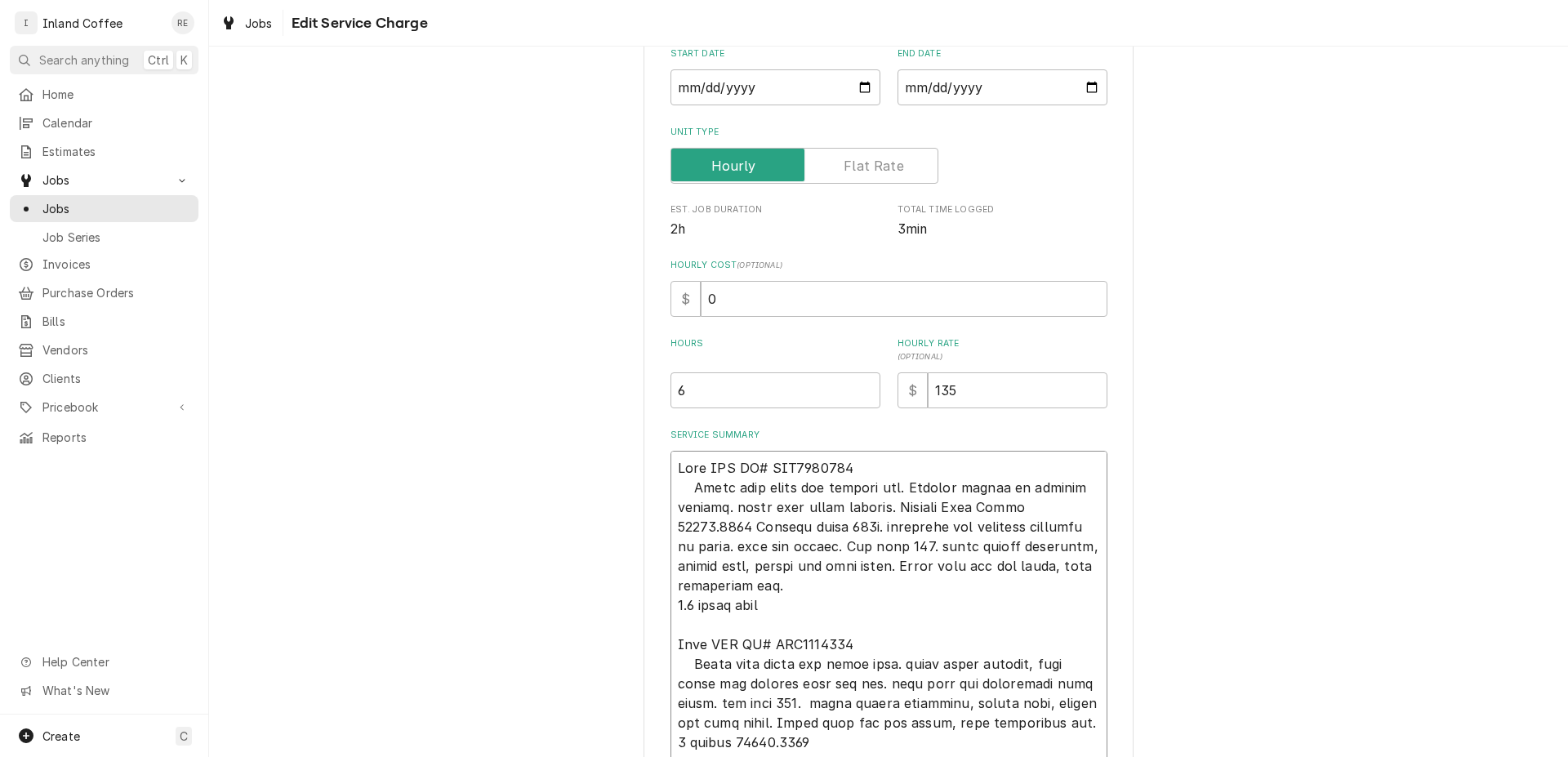
drag, startPoint x: 1070, startPoint y: 507, endPoint x: 995, endPoint y: 509, distance: 75.0
click at [995, 509] on textarea "Service Summary" at bounding box center [889, 732] width 437 height 564
type textarea "x"
type textarea "Bunn SRU SR# SRU0004618 Clean fill probe and tighten nut. Tighten screws to hea…"
type textarea "x"
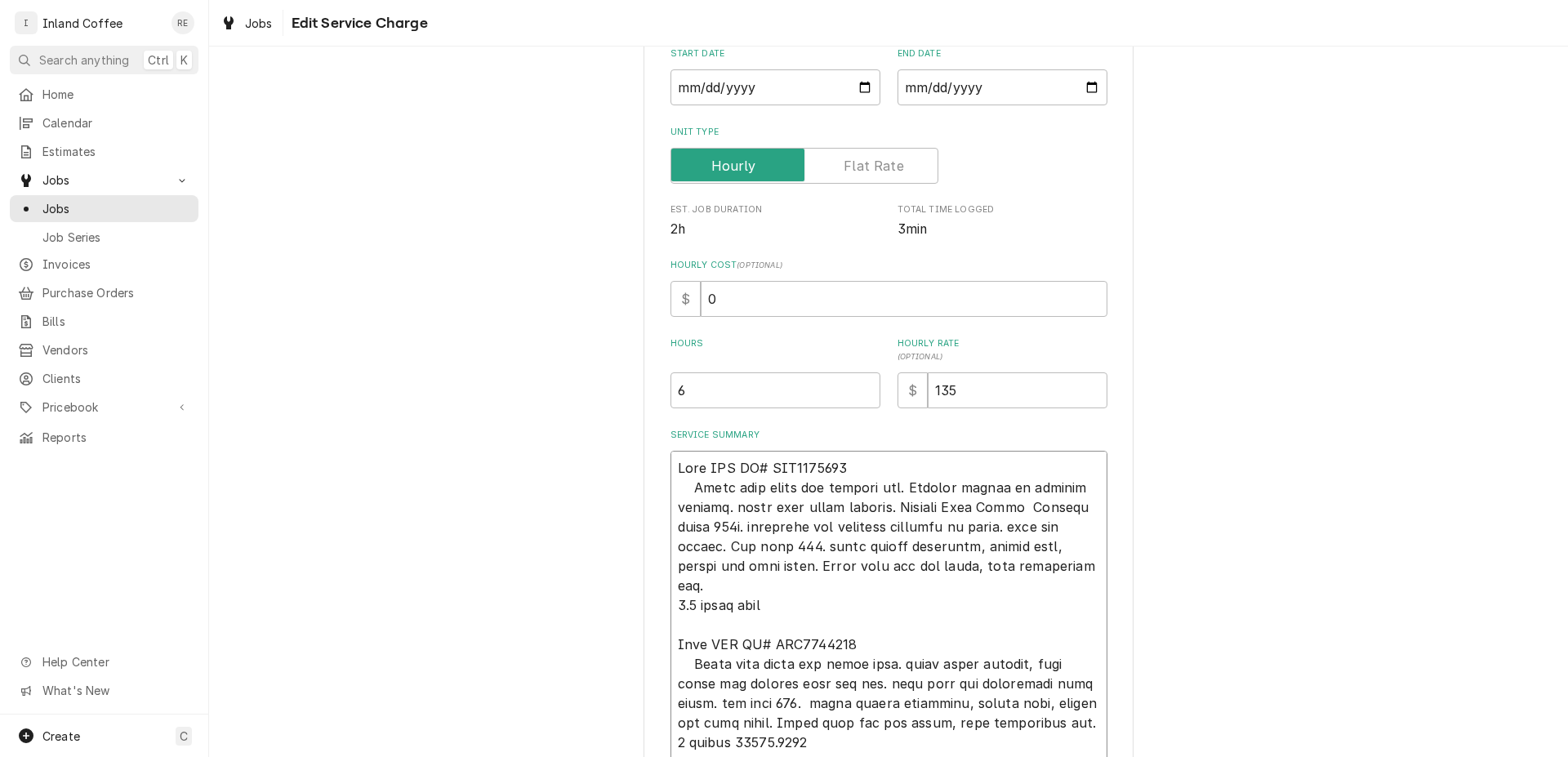
type textarea "Bunn SRU SR# SRU0004618 Clean fill probe and tighten nut. Tighten screws to hea…"
type textarea "x"
type textarea "Bunn SRU SR# SRU0004618 Clean fill probe and tighten nut. Tighten screws to hea…"
type textarea "x"
type textarea "Bunn SRU SR# SRU0004618 Clean fill probe and tighten nut. Tighten screws to hea…"
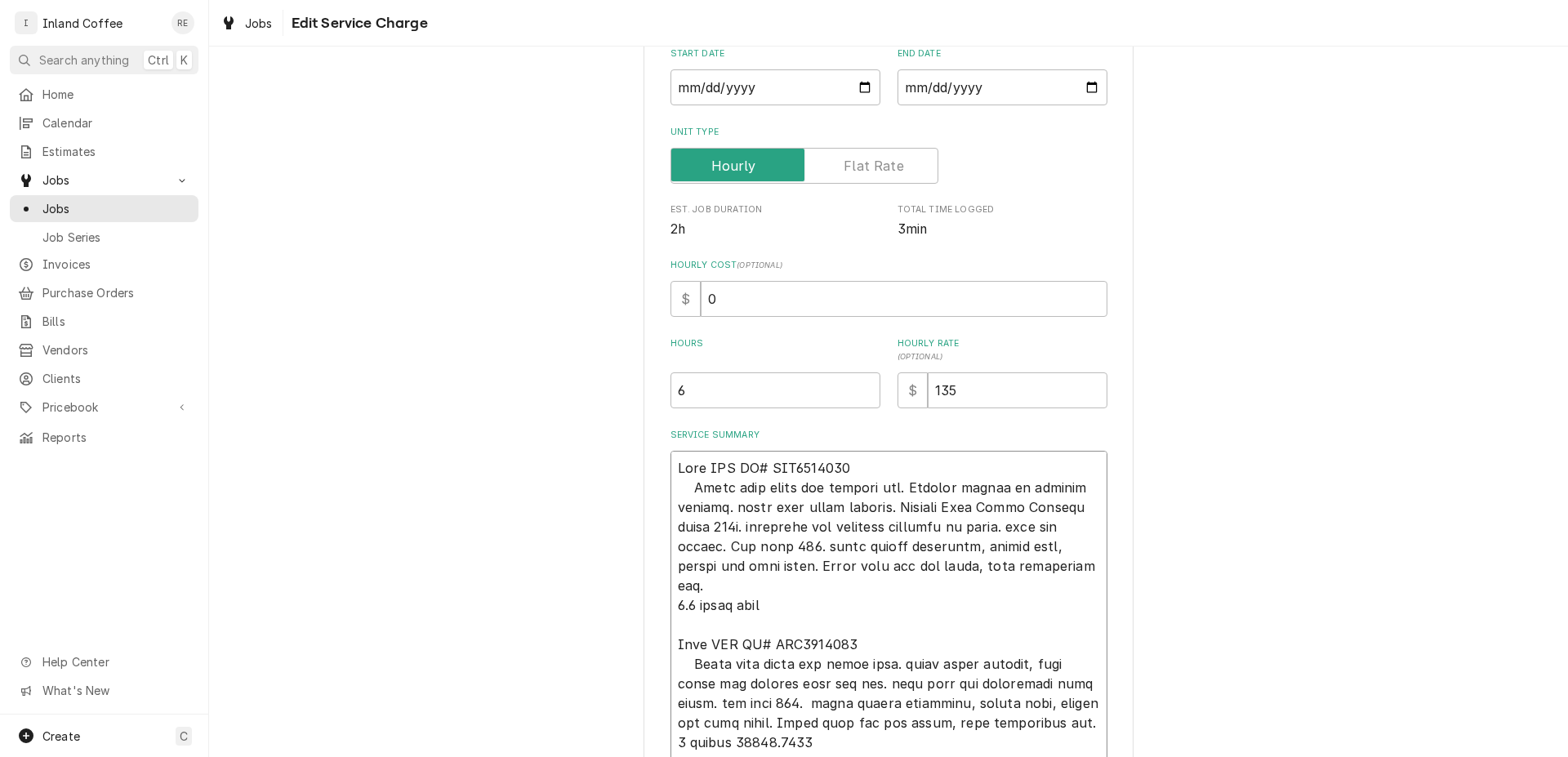
drag, startPoint x: 753, startPoint y: 723, endPoint x: 652, endPoint y: 716, distance: 101.2
click at [670, 716] on textarea "Service Summary" at bounding box center [889, 732] width 437 height 564
type textarea "x"
type textarea "Bunn SRU SR# SRU0004618 Clean fill probe and tighten nut. Tighten screws to hea…"
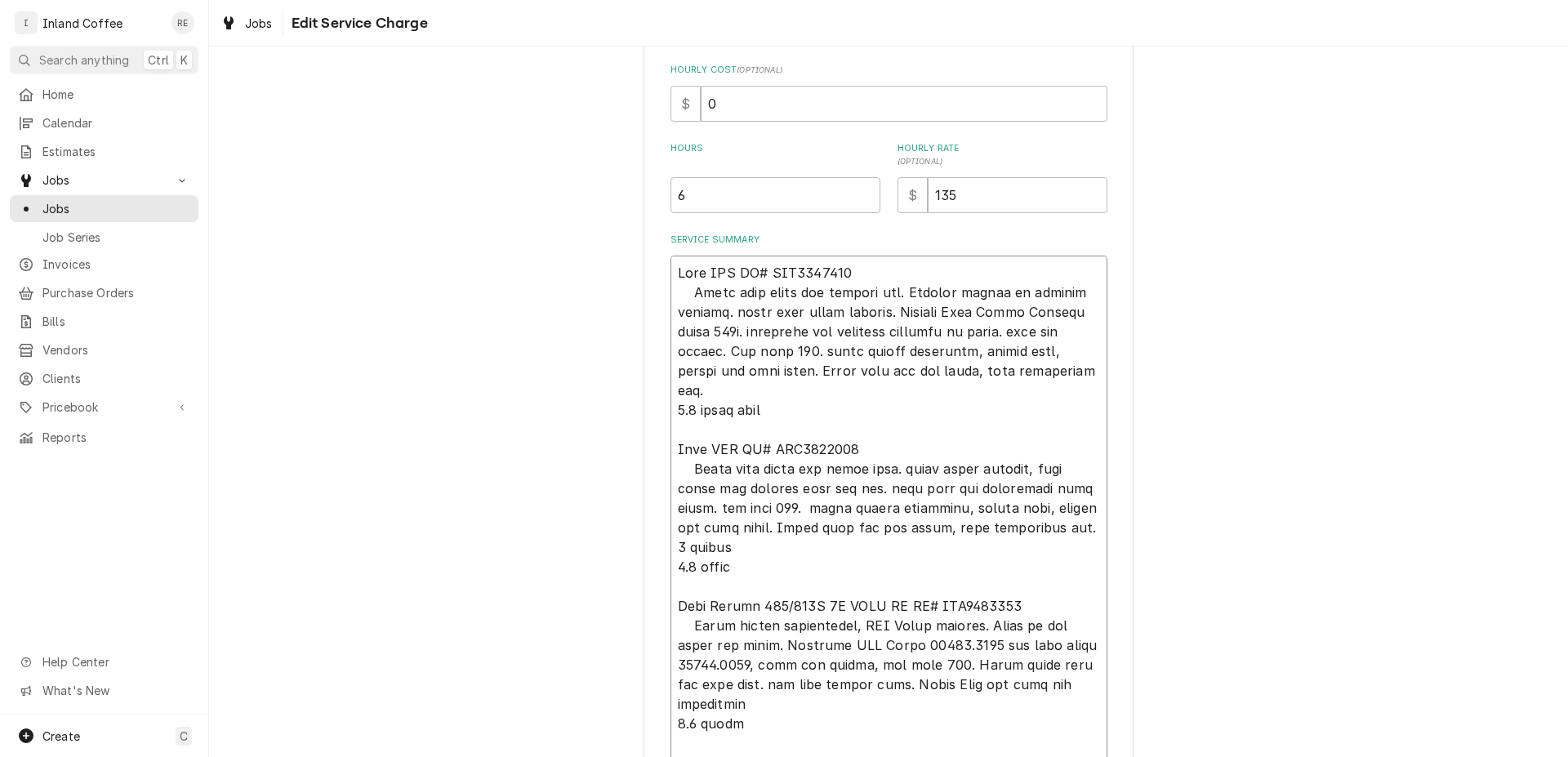
scroll to position [386, 0]
drag, startPoint x: 941, startPoint y: 609, endPoint x: 873, endPoint y: 612, distance: 68.1
click at [873, 612] on textarea "Service Summary" at bounding box center [889, 529] width 437 height 543
type textarea "x"
type textarea "Bunn SRU SR# SRU0004618 Clean fill probe and tighten nut. Tighten screws to hea…"
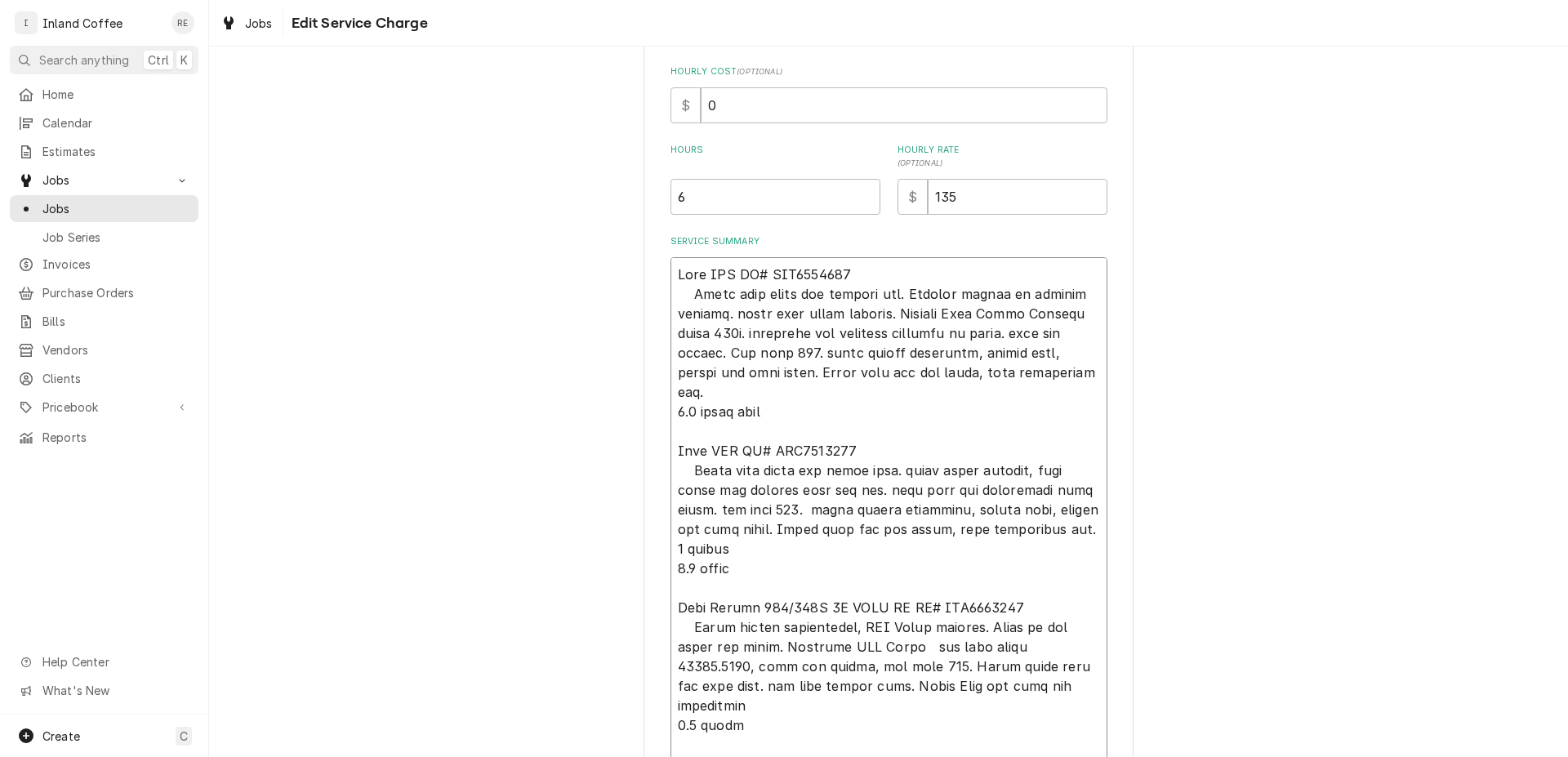
type textarea "x"
type textarea "Bunn SRU SR# SRU0004618 Clean fill probe and tighten nut. Tighten screws to hea…"
type textarea "x"
type textarea "Bunn SRU SR# SRU0004618 Clean fill probe and tighten nut. Tighten screws to hea…"
drag, startPoint x: 1030, startPoint y: 605, endPoint x: 958, endPoint y: 607, distance: 72.0
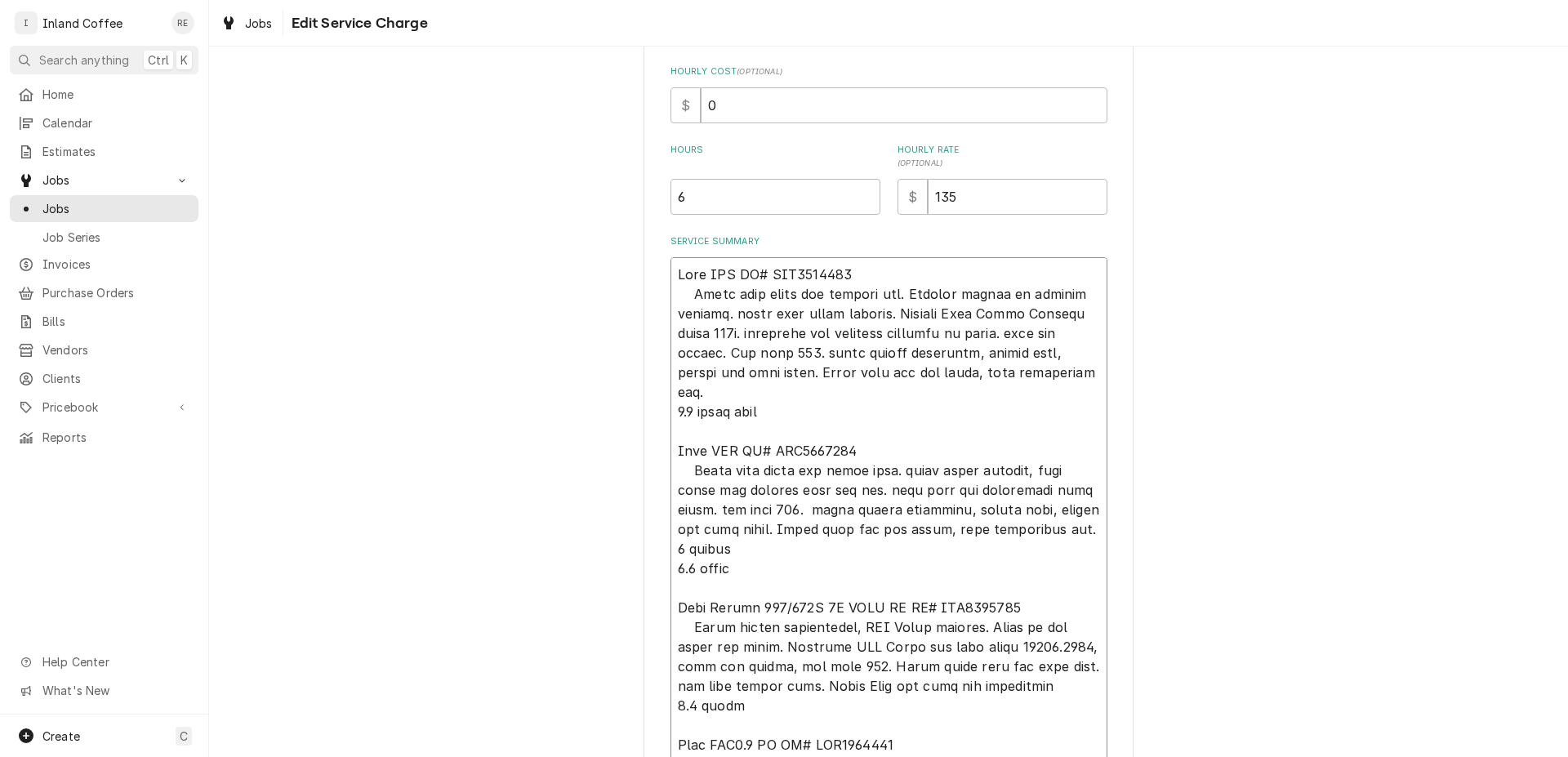
click at [958, 607] on textarea "Service Summary" at bounding box center [889, 519] width 437 height 524
type textarea "x"
type textarea "Bunn SRU SR# SRU0004618 Clean fill probe and tighten nut. Tighten screws to hea…"
type textarea "x"
type textarea "Bunn SRU SR# SRU0004618 Clean fill probe and tighten nut. Tighten screws to hea…"
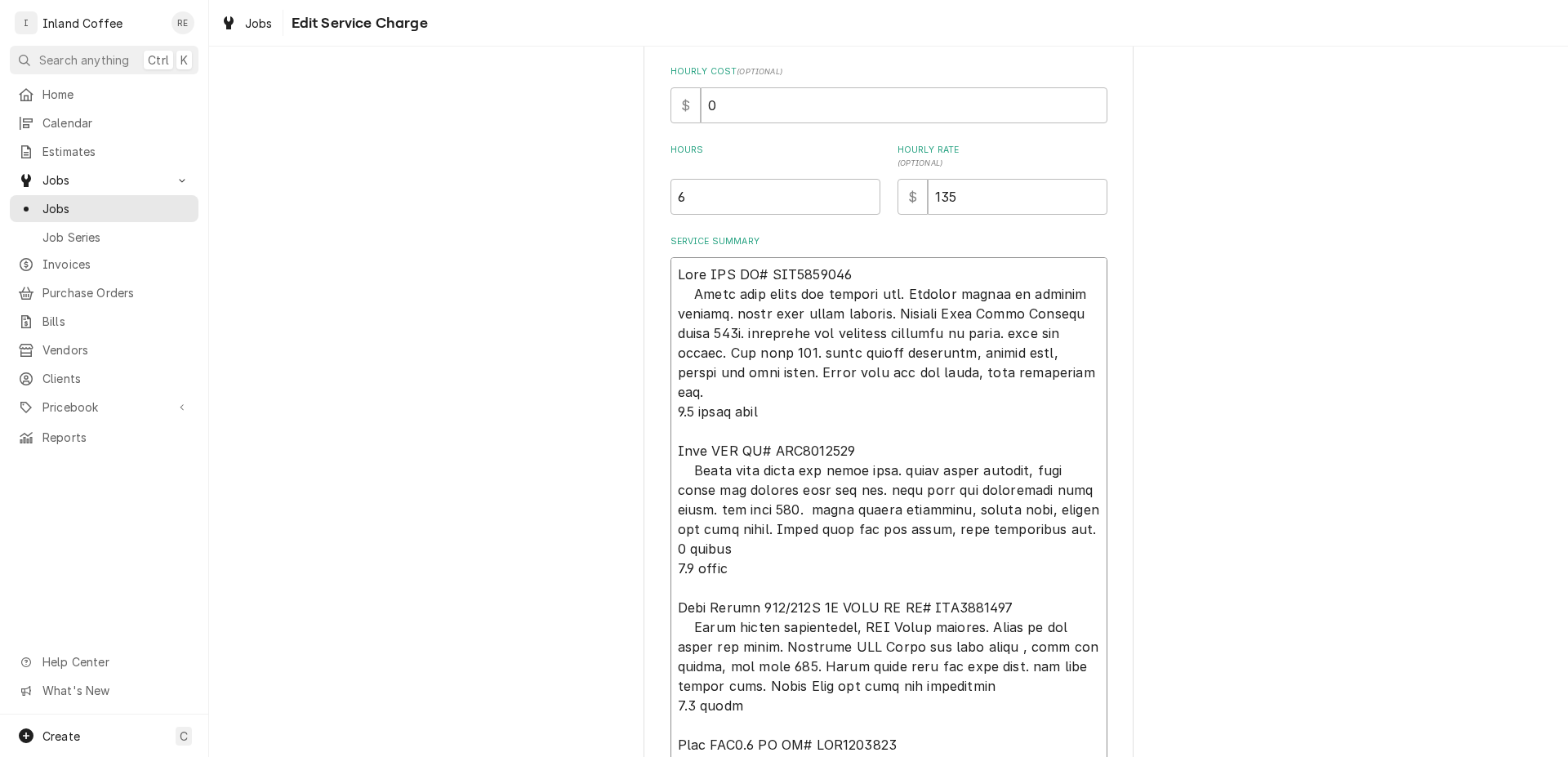
type textarea "x"
type textarea "Bunn SRU SR# SRU0004618 Clean fill probe and tighten nut. Tighten screws to hea…"
click at [952, 626] on textarea "Service Summary" at bounding box center [889, 519] width 437 height 524
click at [953, 627] on textarea "Service Summary" at bounding box center [889, 519] width 437 height 524
type textarea "x"
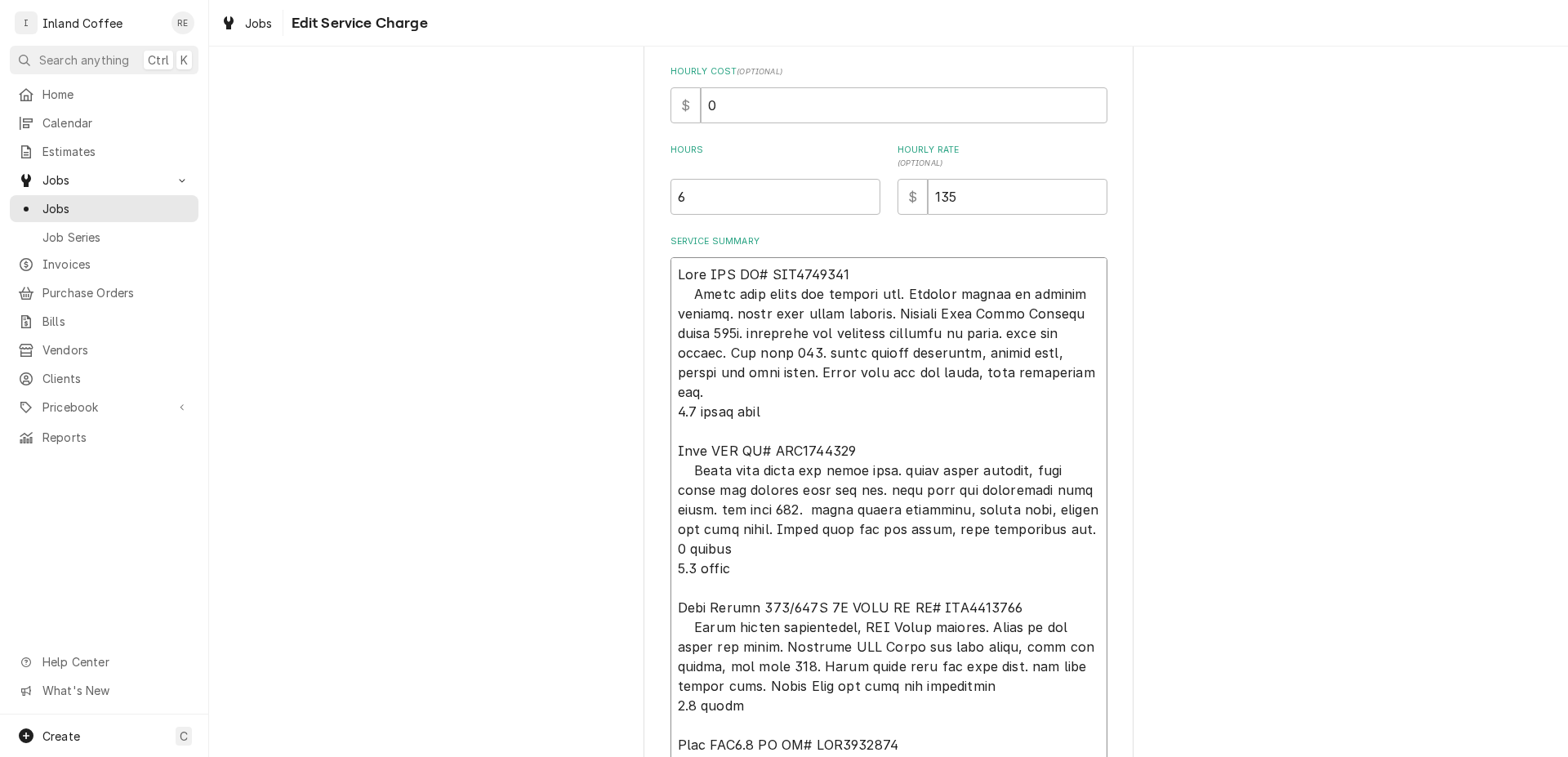
type textarea "Bunn SRU SR# SRU0004618 Clean fill probe and tighten nut. Tighten screws to hea…"
type textarea "x"
type textarea "Bunn SRU SR# SRU0004618 Clean fill probe and tighten nut. Tighten screws to hea…"
type textarea "x"
type textarea "Bunn SRU SR# SRU0004618 Clean fill probe and tighten nut. Tighten screws to hea…"
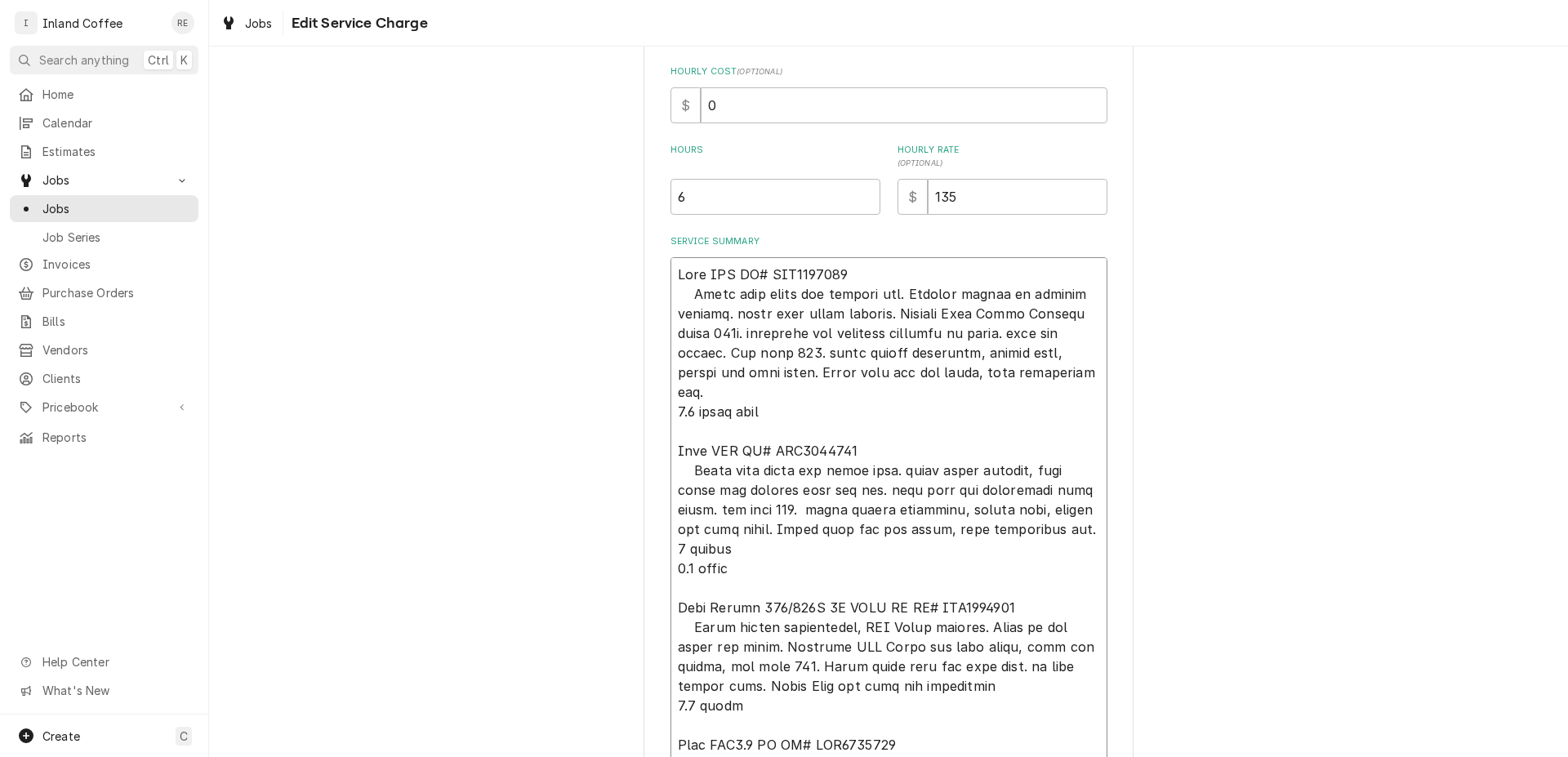
type textarea "x"
type textarea "Bunn SRU SR# SRU0004618 Clean fill probe and tighten nut. Tighten screws to hea…"
type textarea "x"
type textarea "Bunn SRU SR# SRU0004618 Clean fill probe and tighten nut. Tighten screws to hea…"
type textarea "x"
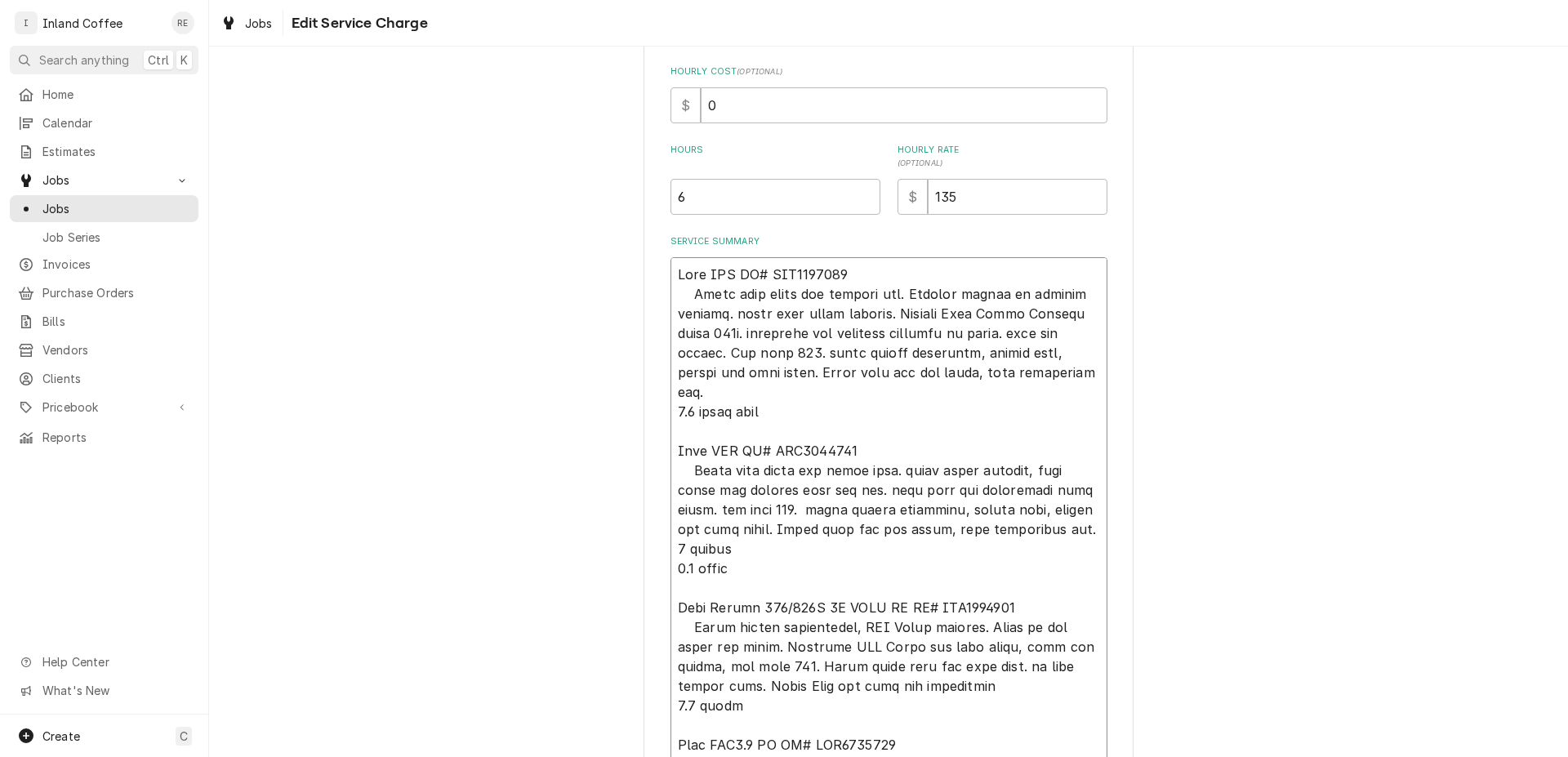
type textarea "Bunn SRU SR# SRU0004618 Clean fill probe and tighten nut. Tighten screws to hea…"
click at [971, 334] on textarea "Service Summary" at bounding box center [889, 519] width 437 height 524
type textarea "x"
type textarea "Bunn SRU SR# SRU0004618 Clean fill probe and tighten nut. Tighten screws to hea…"
type textarea "x"
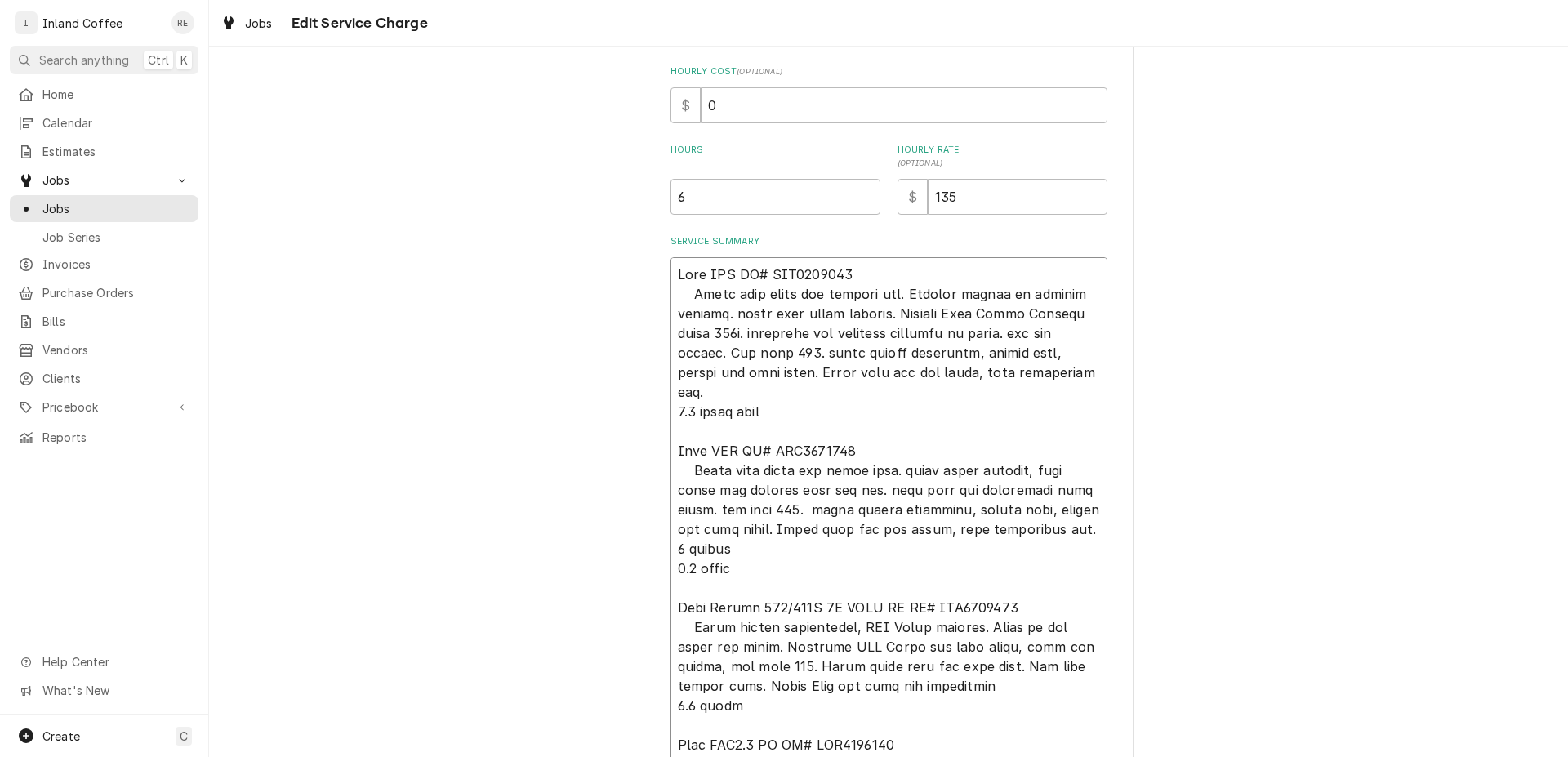
type textarea "Bunn SRU SR# SRU0004618 Clean fill probe and tighten nut. Tighten screws to hea…"
type textarea "x"
type textarea "Bunn SRU SR# SRU0004618 Clean fill probe and tighten nut. Tighten screws to hea…"
type textarea "x"
type textarea "Bunn SRU SR# SRU0004618 Clean fill probe and tighten nut. Tighten screws to hea…"
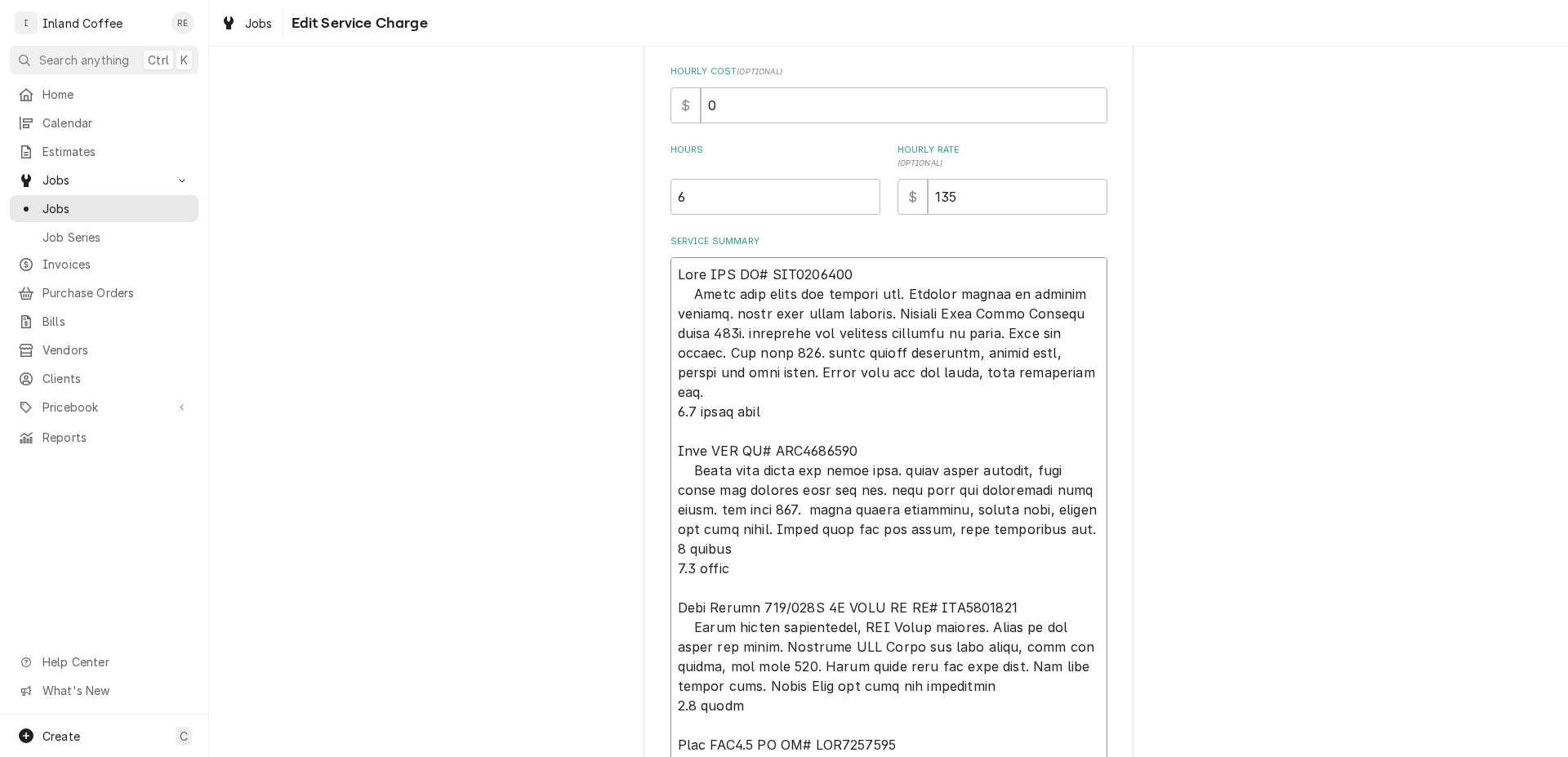
click at [742, 353] on textarea "Service Summary" at bounding box center [889, 519] width 437 height 524
type textarea "x"
type textarea "Bunn SRU SR# SRU0004618 Clean fill probe and tighten nut. Tighten screws to hea…"
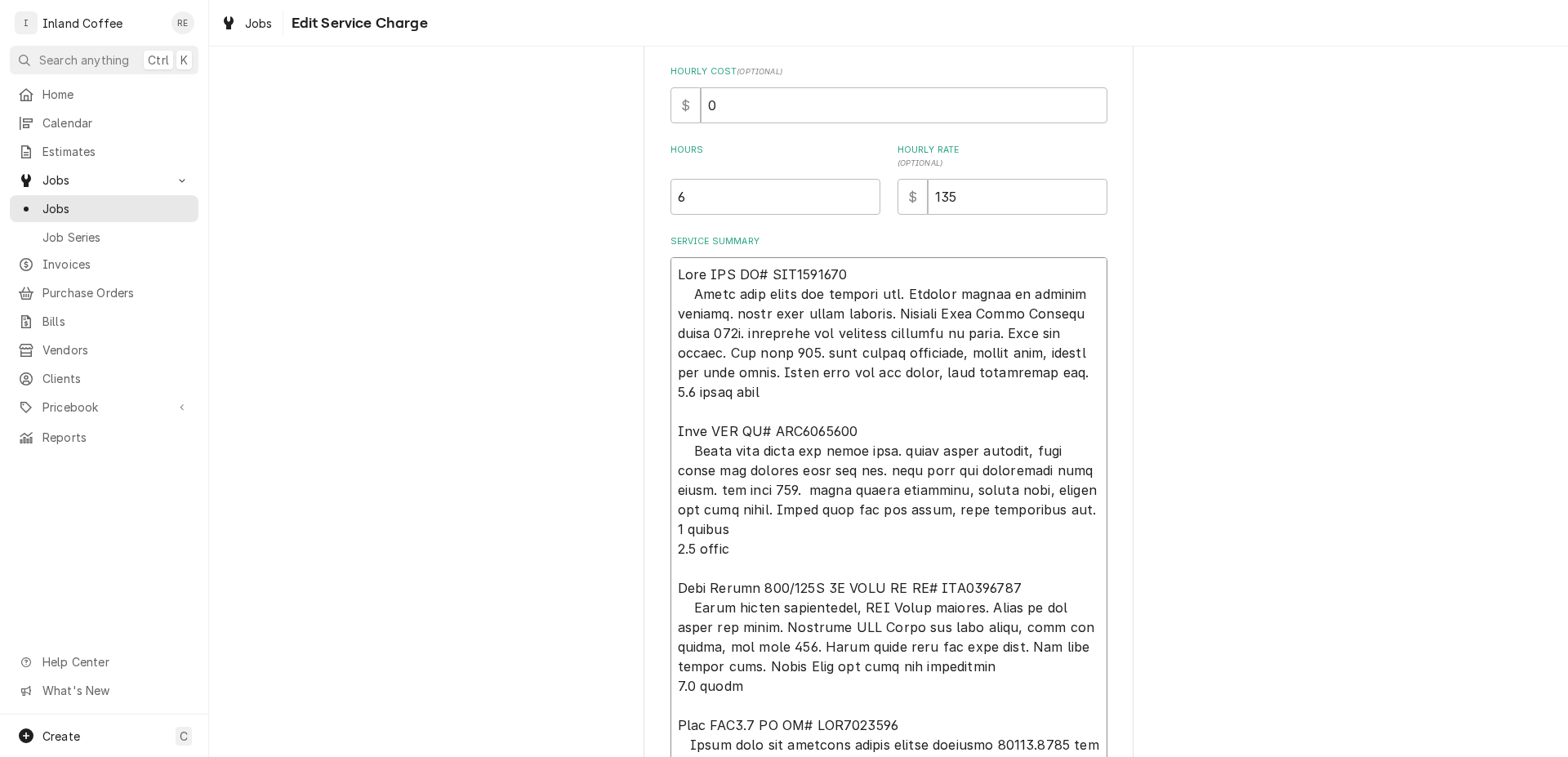
type textarea "x"
type textarea "Bunn SRU SR# SRU0004618 Clean fill probe and tighten nut. Tighten screws to hea…"
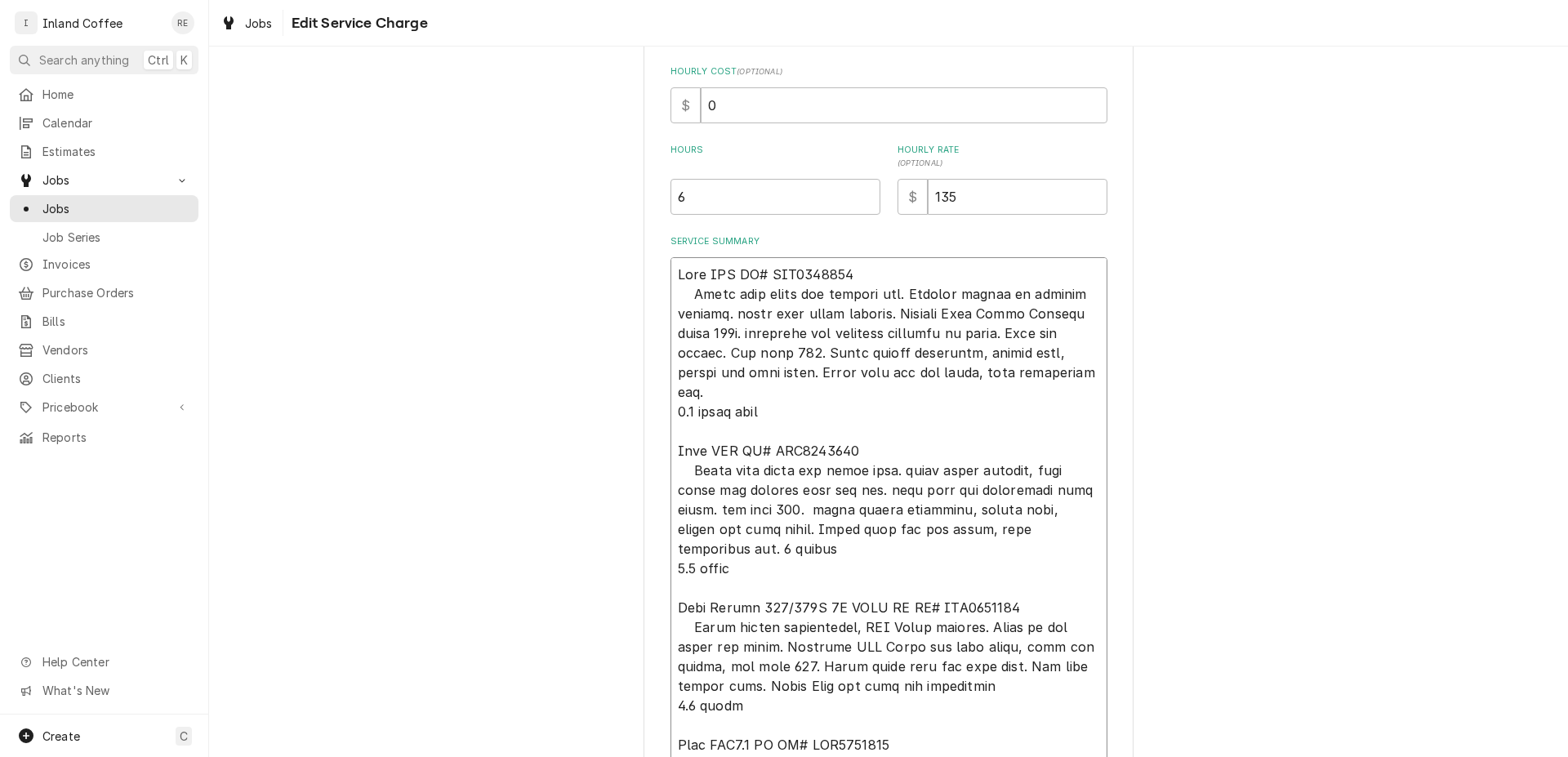
type textarea "x"
type textarea "Bunn SRU SR# SRU0004618 Clean fill probe and tighten nut. Tighten screws to hea…"
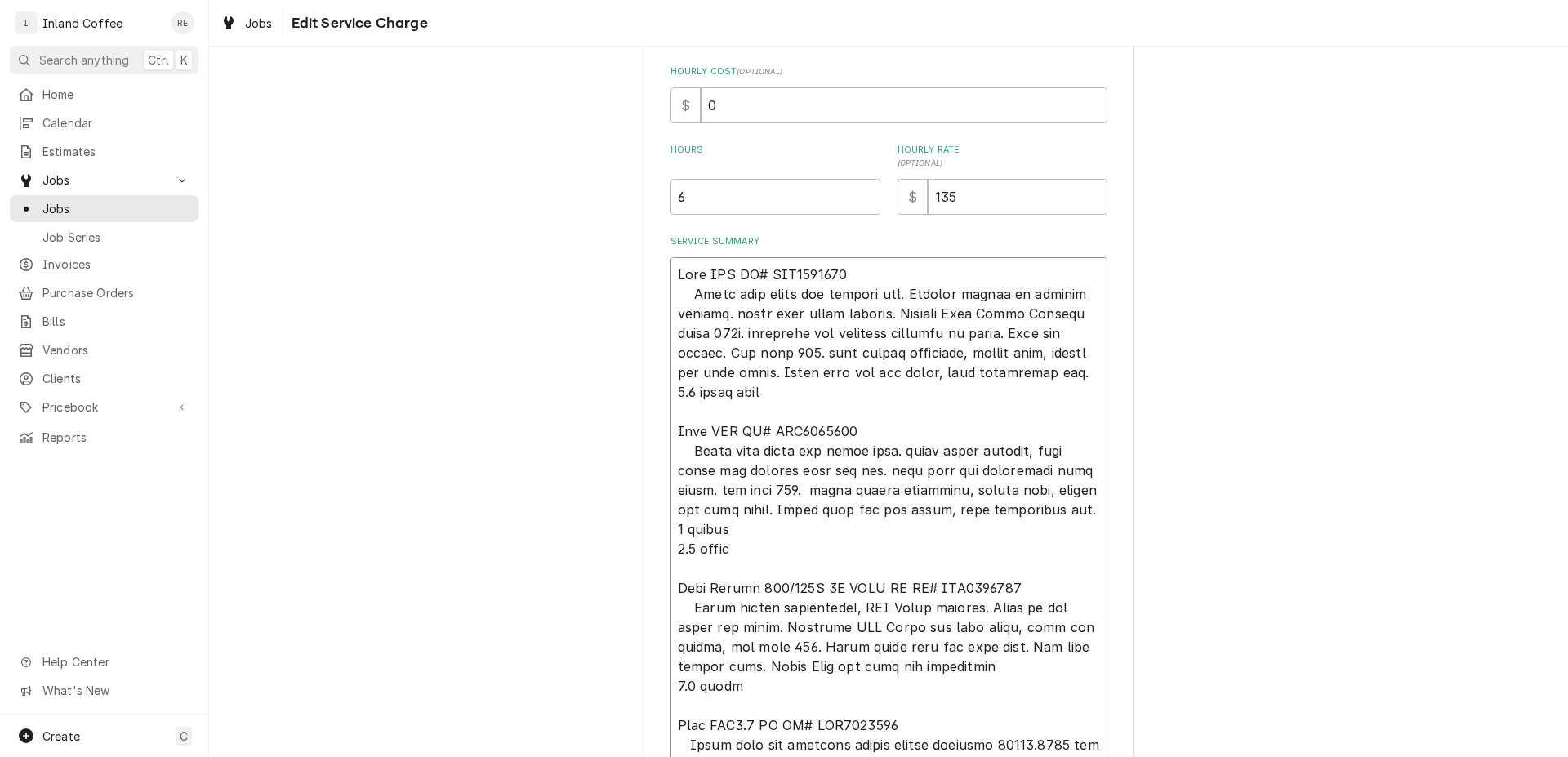
type textarea "x"
type textarea "Bunn SRU SR# SRU0004618 Clean fill probe and tighten nut. Tighten screws to hea…"
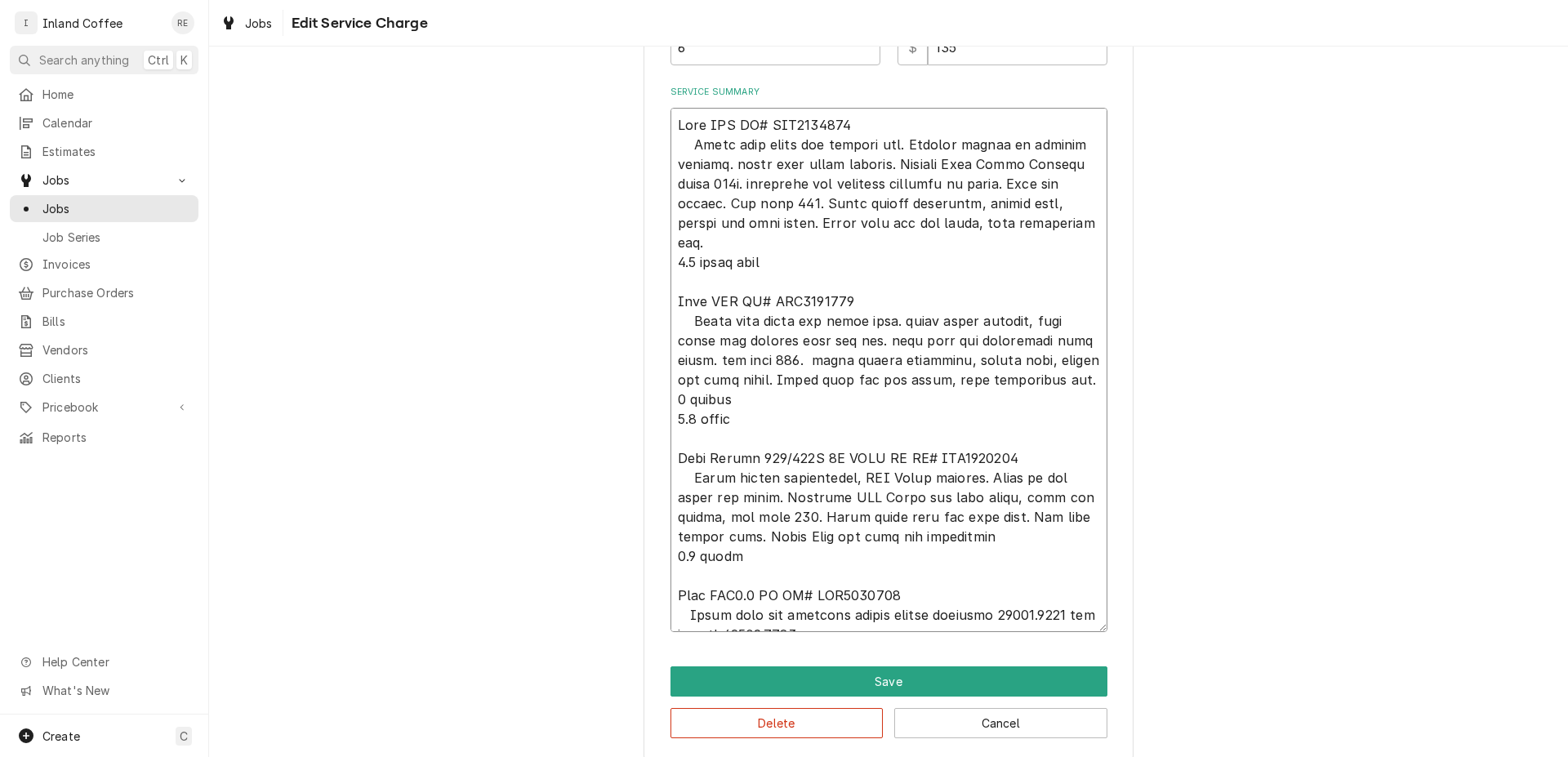
scroll to position [544, 0]
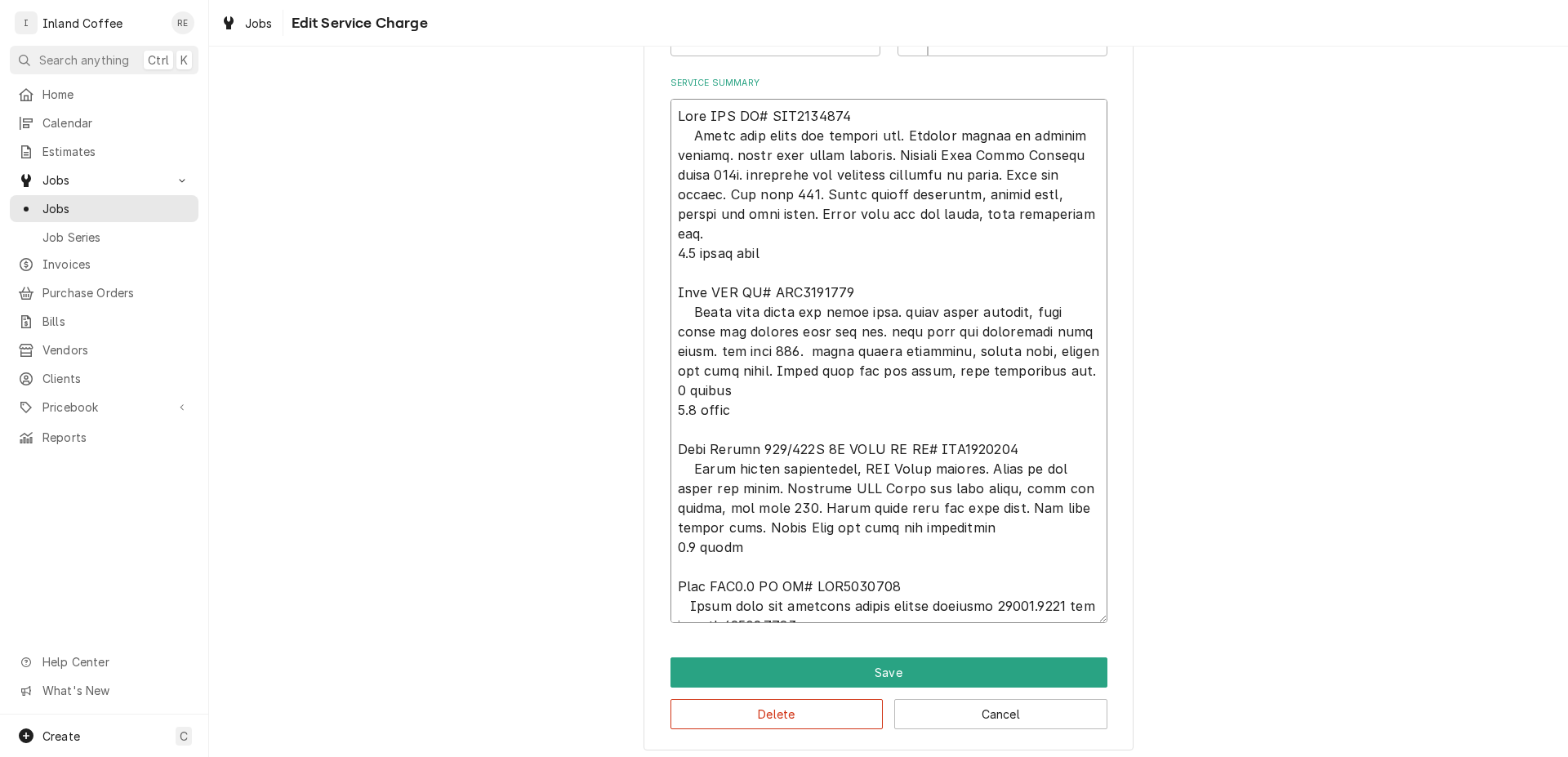
click at [893, 291] on textarea "Service Summary" at bounding box center [889, 361] width 437 height 524
type textarea "x"
type textarea "Bunn SRU SR# SRU0004618 Clean fill probe and tighten nut. Tighten screws to hea…"
type textarea "x"
type textarea "Bunn SRU SR# SRU0004618 Clean fill probe and tighten nut. Tighten screws to hea…"
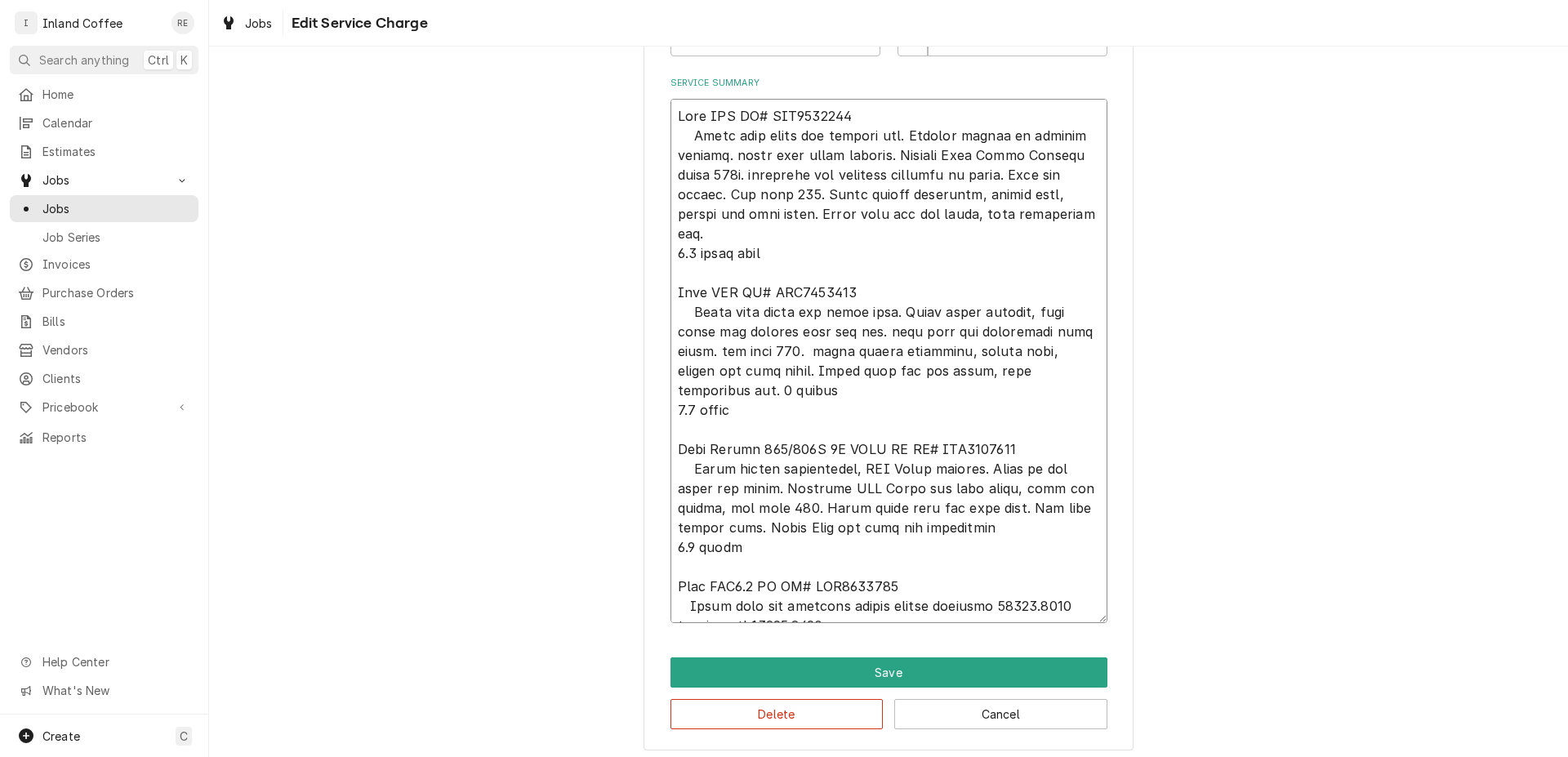
type textarea "x"
type textarea "Bunn SRU SR# SRU0004618 Clean fill probe and tighten nut. Tighten screws to hea…"
type textarea "x"
type textarea "Bunn SRU SR# SRU0004618 Clean fill probe and tighten nut. Tighten screws to hea…"
click at [1015, 293] on textarea "Service Summary" at bounding box center [889, 361] width 437 height 524
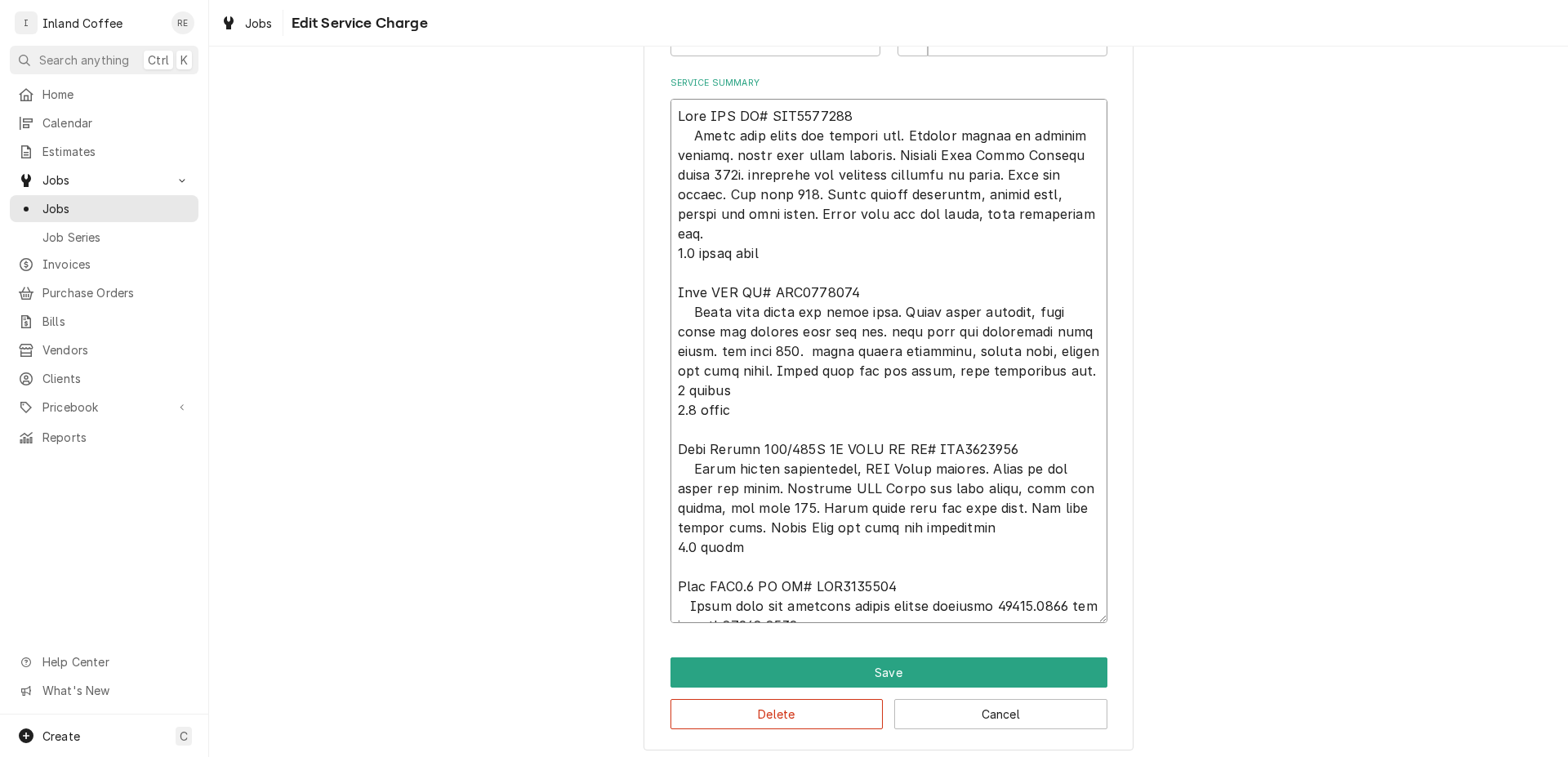
type textarea "x"
type textarea "Bunn SRU SR# SRU0004618 Clean fill probe and tighten nut. Tighten screws to hea…"
type textarea "x"
type textarea "Bunn SRU SR# SRU0004618 Clean fill probe and tighten nut. Tighten screws to hea…"
type textarea "x"
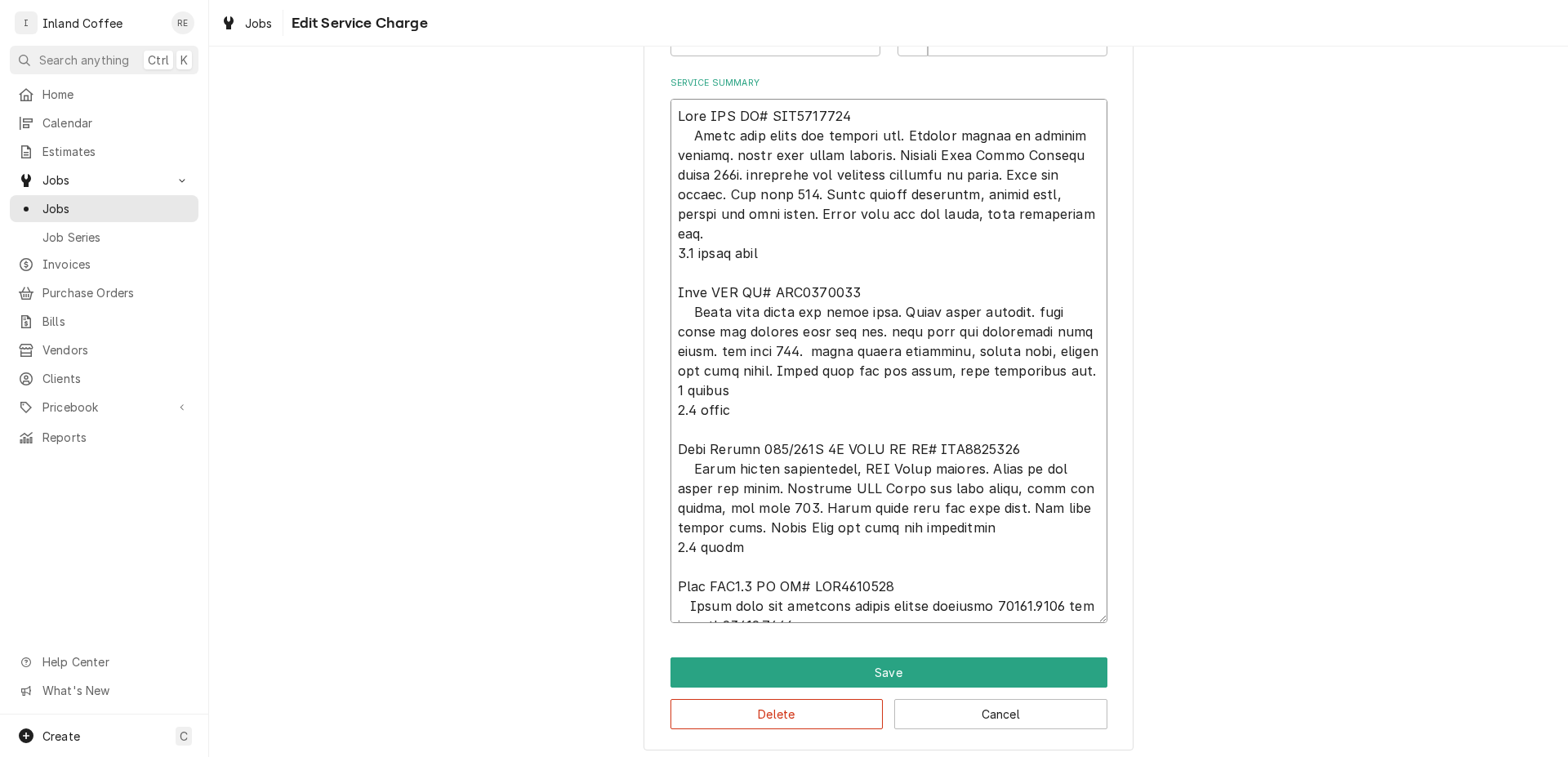
type textarea "Bunn SRU SR# SRU0004618 Clean fill probe and tighten nut. Tighten screws to hea…"
type textarea "x"
type textarea "Bunn SRU SR# SRU0004618 Clean fill probe and tighten nut. Tighten screws to hea…"
type textarea "x"
type textarea "Bunn SRU SR# SRU0004618 Clean fill probe and tighten nut. Tighten screws to hea…"
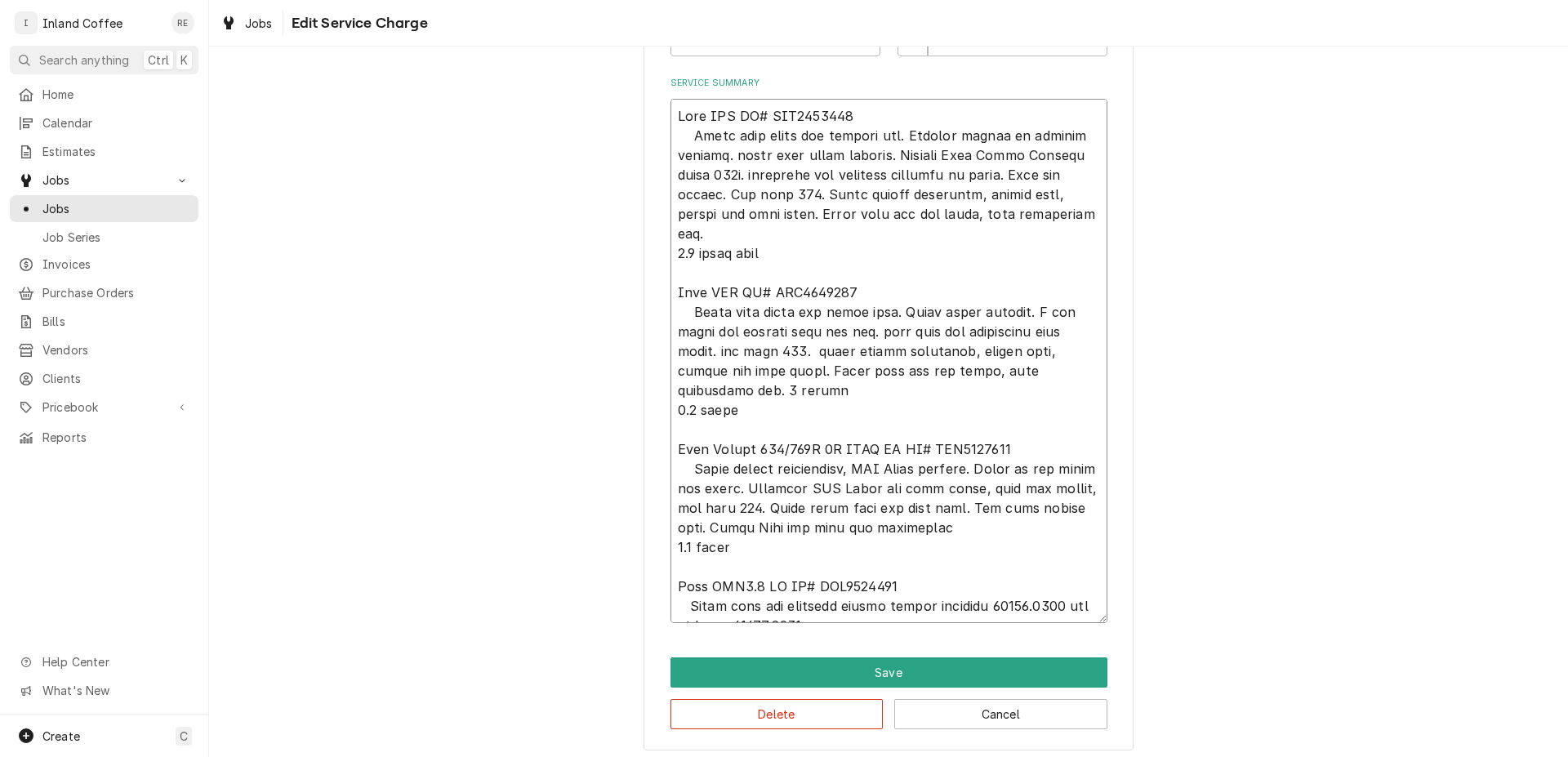
type textarea "x"
type textarea "Bunn SRU SR# SRU0004618 Clean fill probe and tighten nut. Tighten screws to hea…"
click at [842, 312] on textarea "Service Summary" at bounding box center [889, 361] width 437 height 524
type textarea "x"
type textarea "Bunn SRU SR# SRU0004618 Clean fill probe and tighten nut. Tighten screws to hea…"
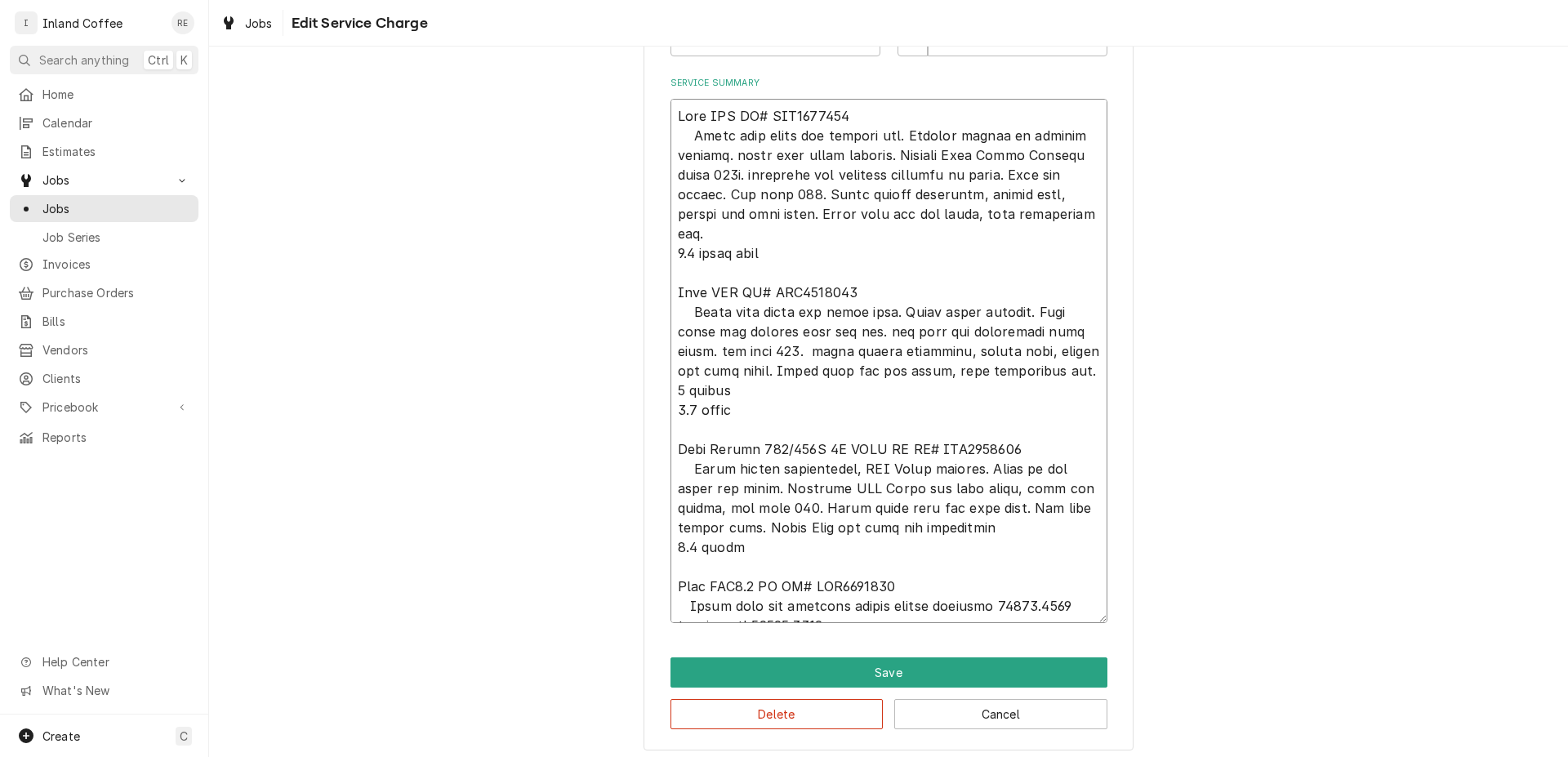
type textarea "x"
type textarea "Bunn SRU SR# SRU0004618 Clean fill probe and tighten nut. Tighten screws to hea…"
type textarea "x"
type textarea "Bunn SRU SR# SRU0004618 Clean fill probe and tighten nut. Tighten screws to hea…"
type textarea "x"
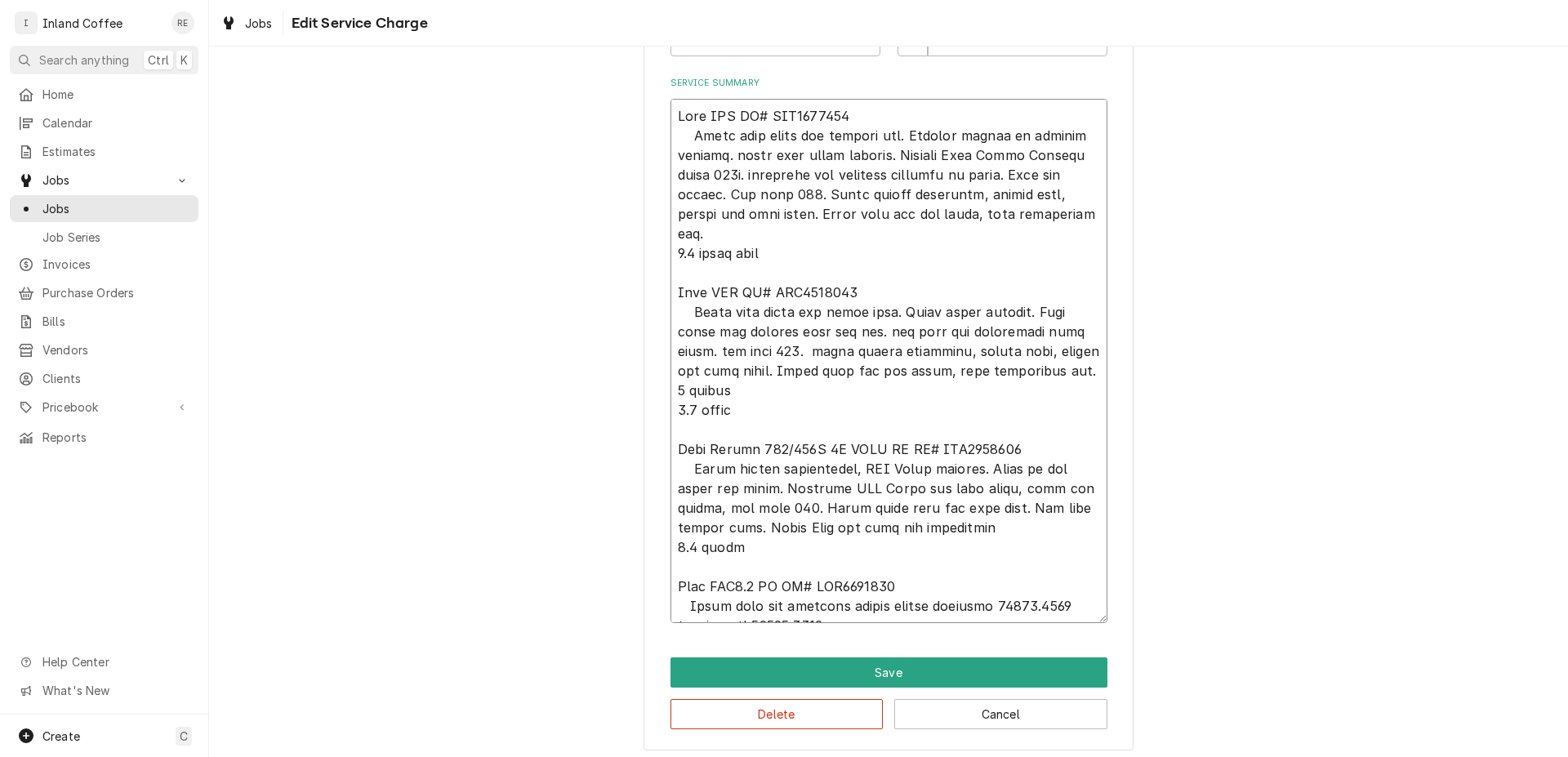
type textarea "Bunn SRU SR# SRU0004618 Clean fill probe and tighten nut. Tighten screws to hea…"
click at [1062, 309] on textarea "Service Summary" at bounding box center [889, 361] width 437 height 524
type textarea "x"
type textarea "Bunn SRU SR# SRU0004618 Clean fill probe and tighten nut. Tighten screws to hea…"
type textarea "x"
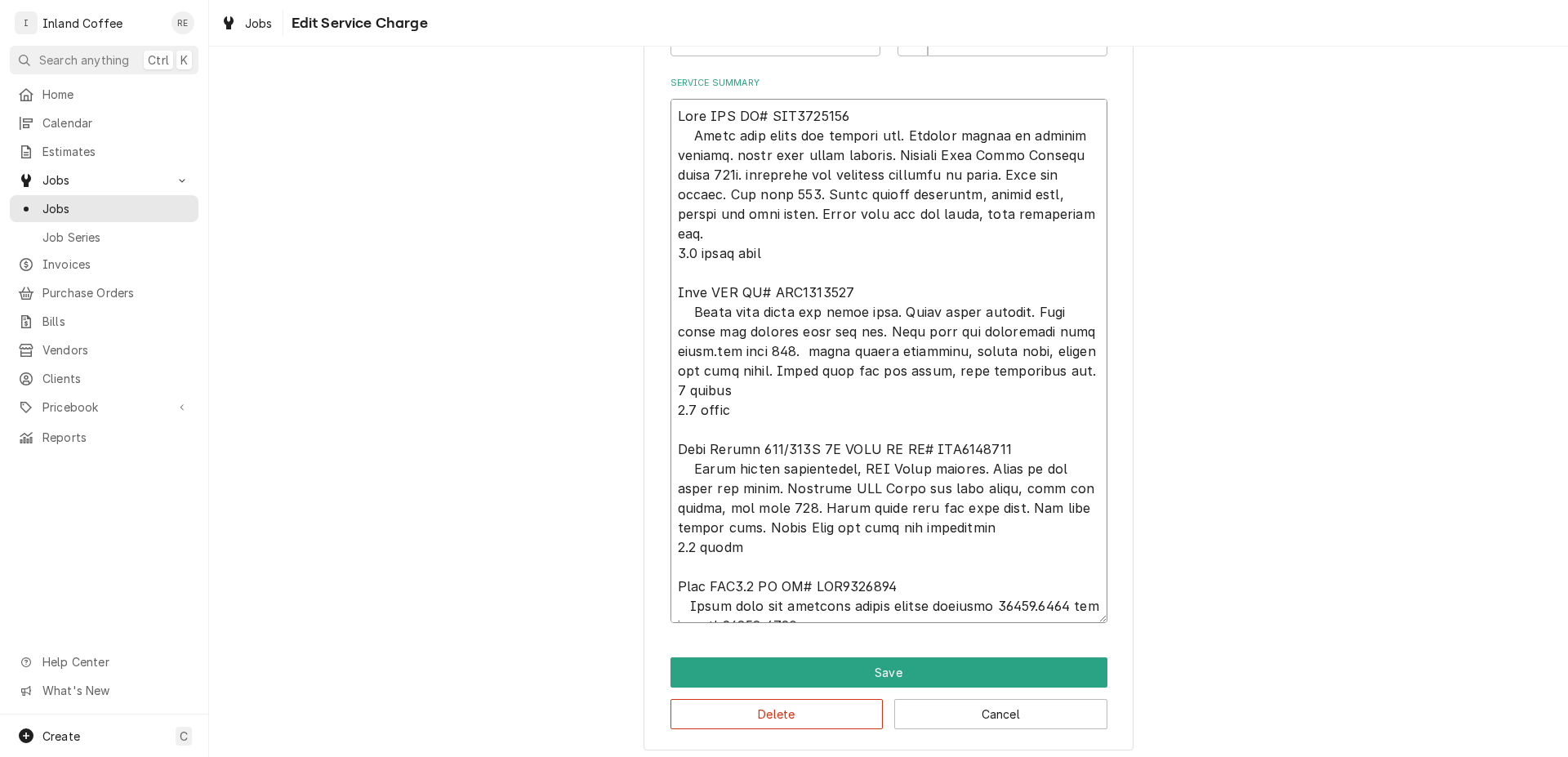
type textarea "Bunn SRU SR# SRU0004618 Clean fill probe and tighten nut. Tighten screws to hea…"
type textarea "x"
type textarea "Bunn SRU SR# SRU0004618 Clean fill probe and tighten nut. Tighten screws to hea…"
click at [743, 333] on textarea "Service Summary" at bounding box center [889, 361] width 437 height 524
type textarea "x"
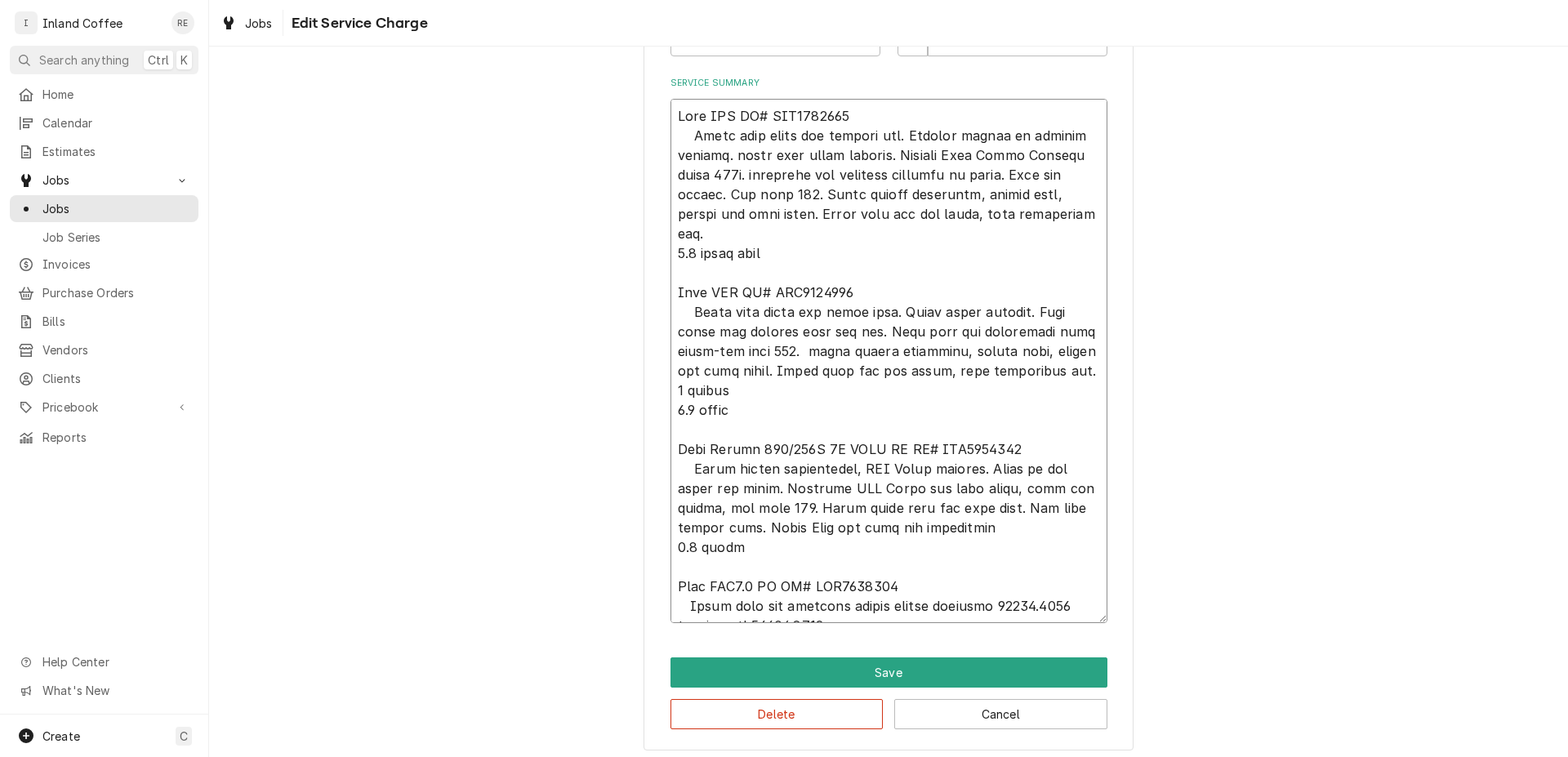
type textarea "Bunn SRU SR# SRU0004618 Clean fill probe and tighten nut. Tighten screws to hea…"
type textarea "x"
type textarea "Bunn SRU SR# SRU0004618 Clean fill probe and tighten nut. Tighten screws to hea…"
type textarea "x"
type textarea "Bunn SRU SR# SRU0004618 Clean fill probe and tighten nut. Tighten screws to hea…"
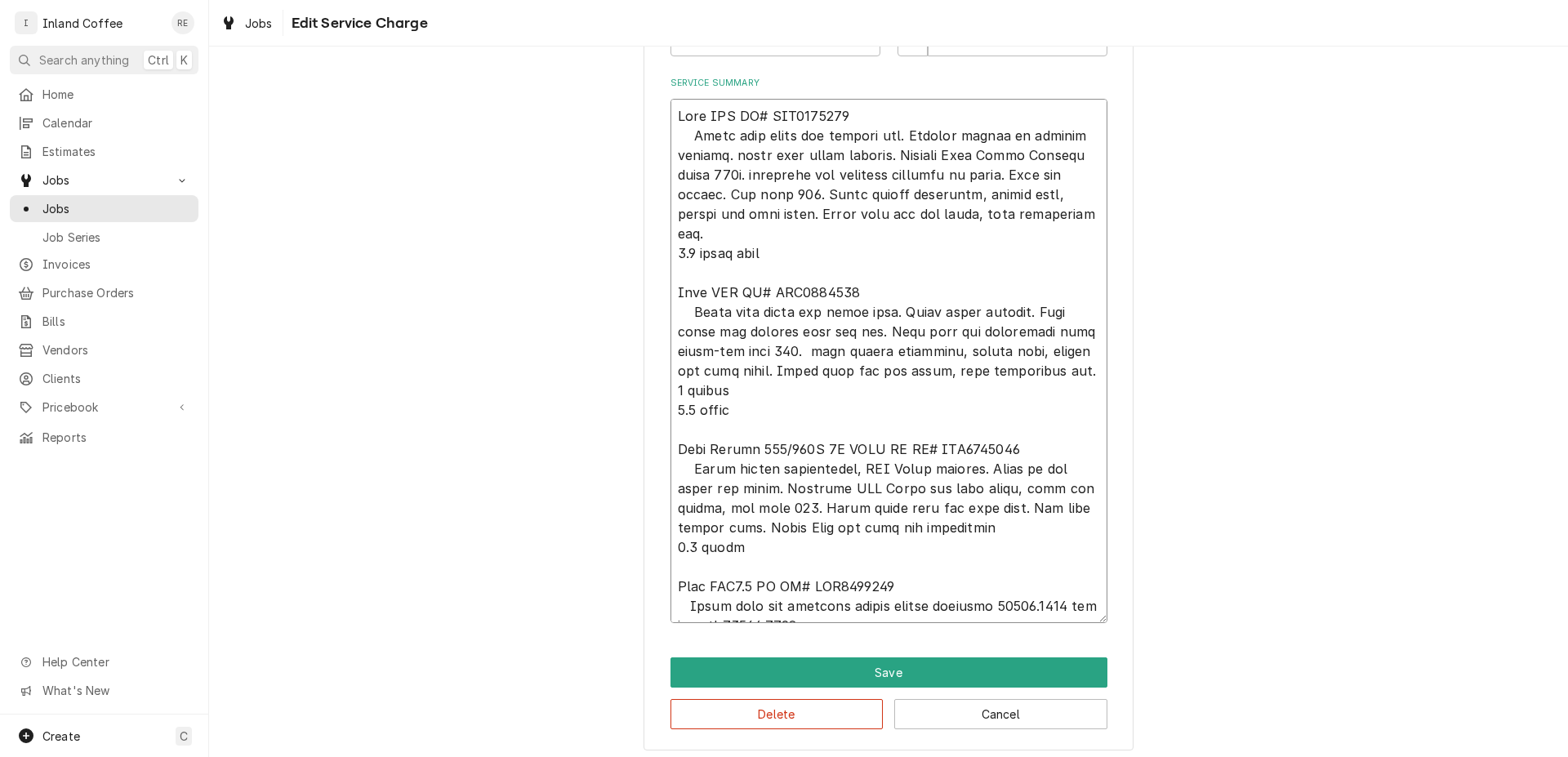
type textarea "x"
type textarea "Bunn SRU SR# SRU0004618 Clean fill probe and tighten nut. Tighten screws to hea…"
drag, startPoint x: 870, startPoint y: 351, endPoint x: 865, endPoint y: 341, distance: 11.2
click at [870, 349] on textarea "Service Summary" at bounding box center [889, 361] width 437 height 524
type textarea "x"
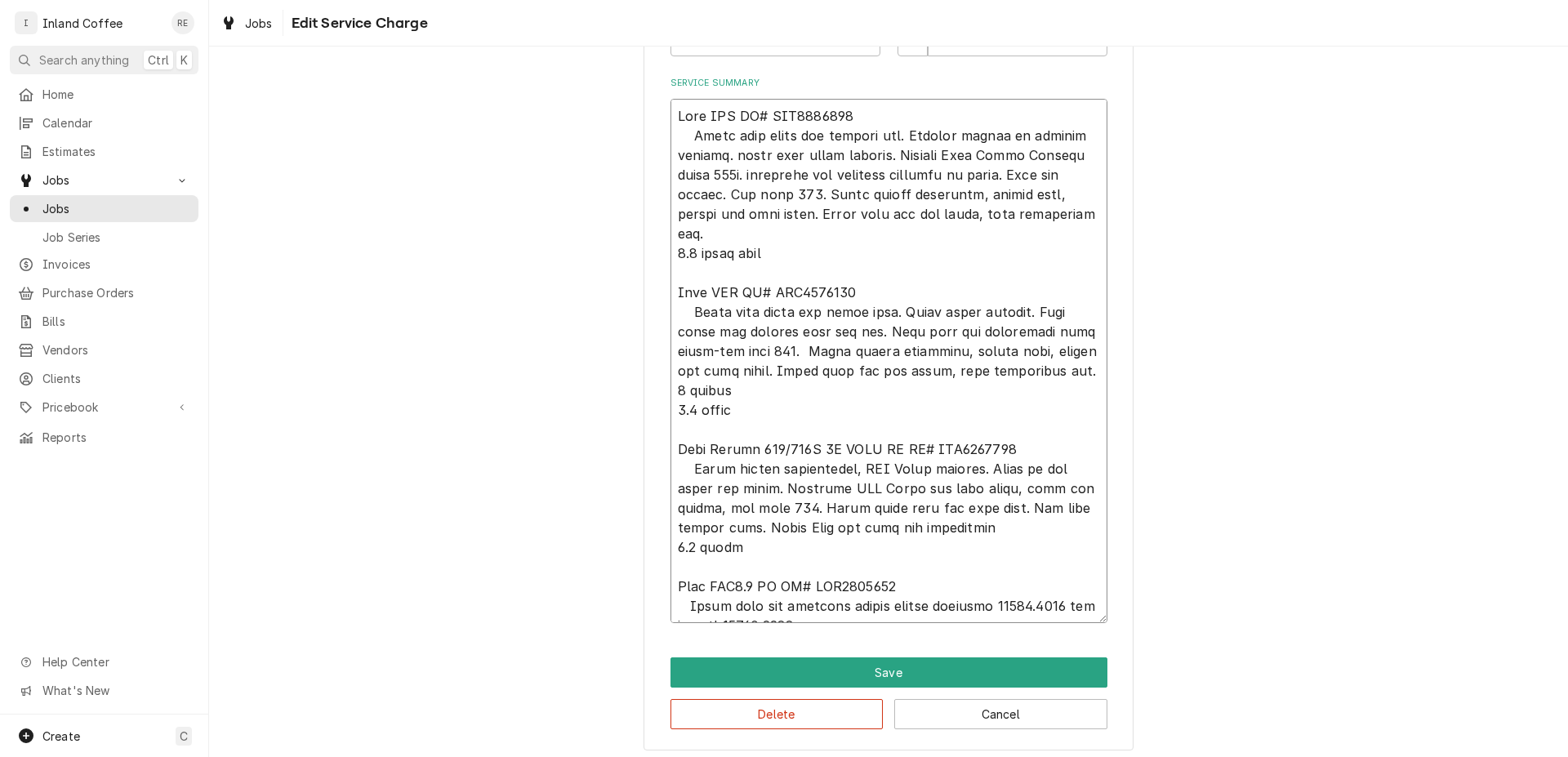
type textarea "Bunn SRU SR# SRU0004618 Clean fill probe and tighten nut. Tighten screws to hea…"
type textarea "x"
type textarea "Bunn SRU SR# SRU0004618 Clean fill probe and tighten nut. Tighten screws to hea…"
type textarea "x"
type textarea "Bunn SRU SR# SRU0004618 Clean fill probe and tighten nut. Tighten screws to hea…"
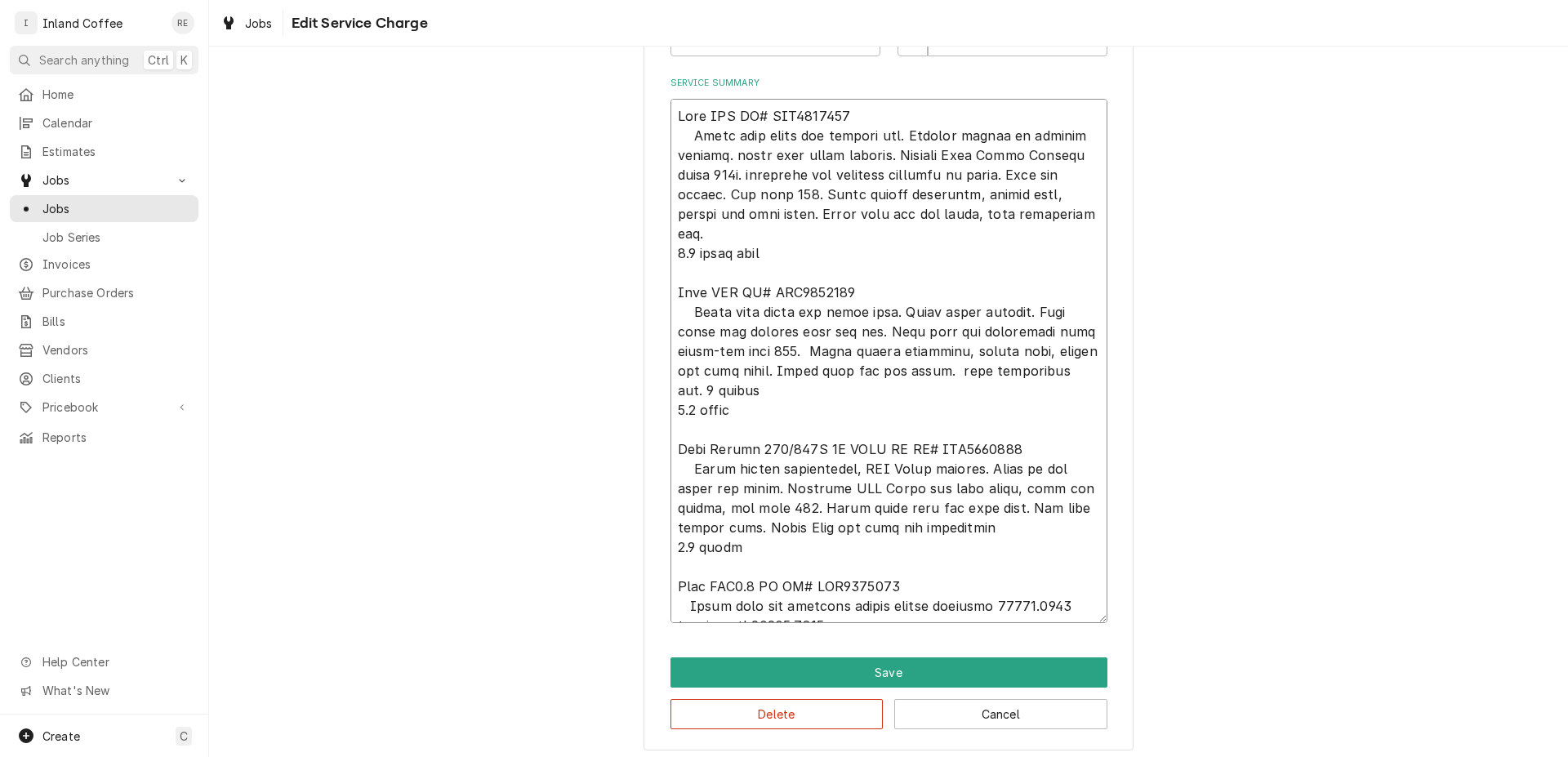
type textarea "x"
type textarea "Bunn SRU SR# SRU0004618 Clean fill probe and tighten nut. Tighten screws to hea…"
type textarea "x"
type textarea "Bunn SRU SR# SRU0004618 Clean fill probe and tighten nut. Tighten screws to hea…"
type textarea "x"
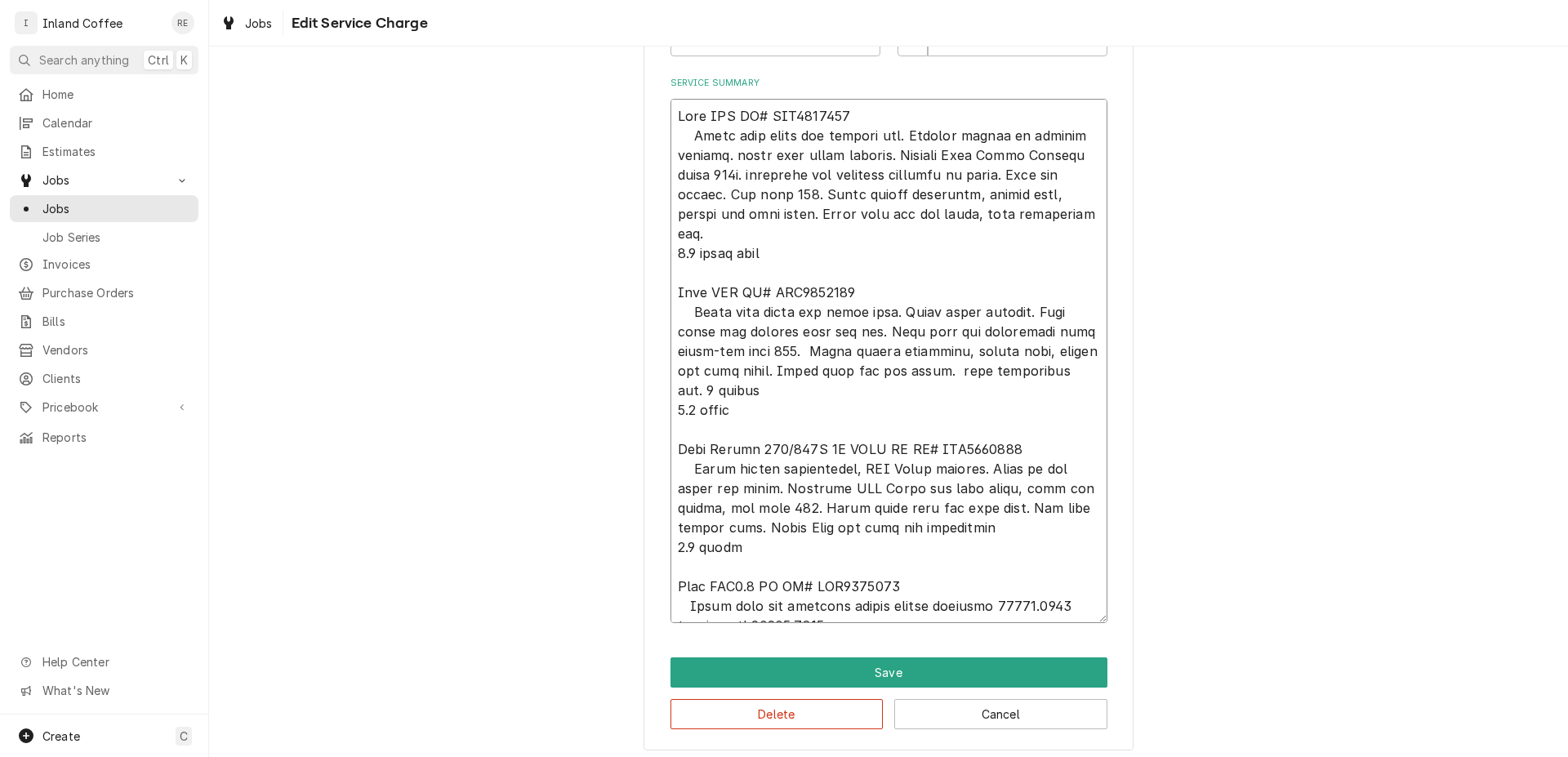
type textarea "Bunn SRU SR# SRU0004618 Clean fill probe and tighten nut. Tighten screws to hea…"
type textarea "x"
type textarea "Bunn SRU SR# SRU0004618 Clean fill probe and tighten nut. Tighten screws to hea…"
type textarea "x"
type textarea "Bunn SRU SR# SRU0004618 Clean fill probe and tighten nut. Tighten screws to hea…"
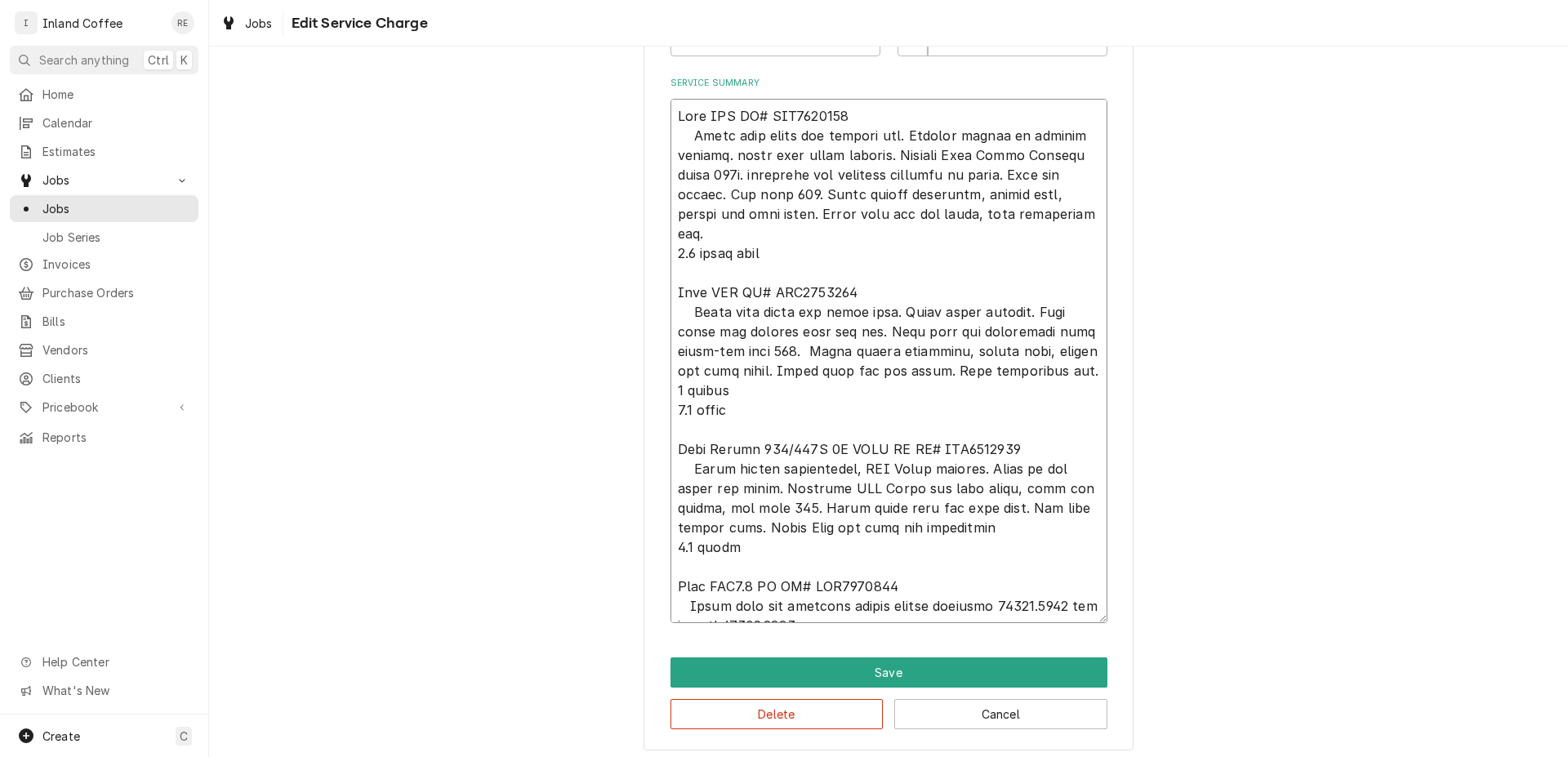
click at [836, 214] on textarea "Service Summary" at bounding box center [889, 361] width 437 height 524
type textarea "x"
type textarea "Bunn SRU SR# SRU0004618 Clean fill probe and tighten nut. Tighten screws to hea…"
type textarea "x"
type textarea "Bunn SRU SR# SRU0004618 Clean fill probe and tighten nut. Tighten screws to hea…"
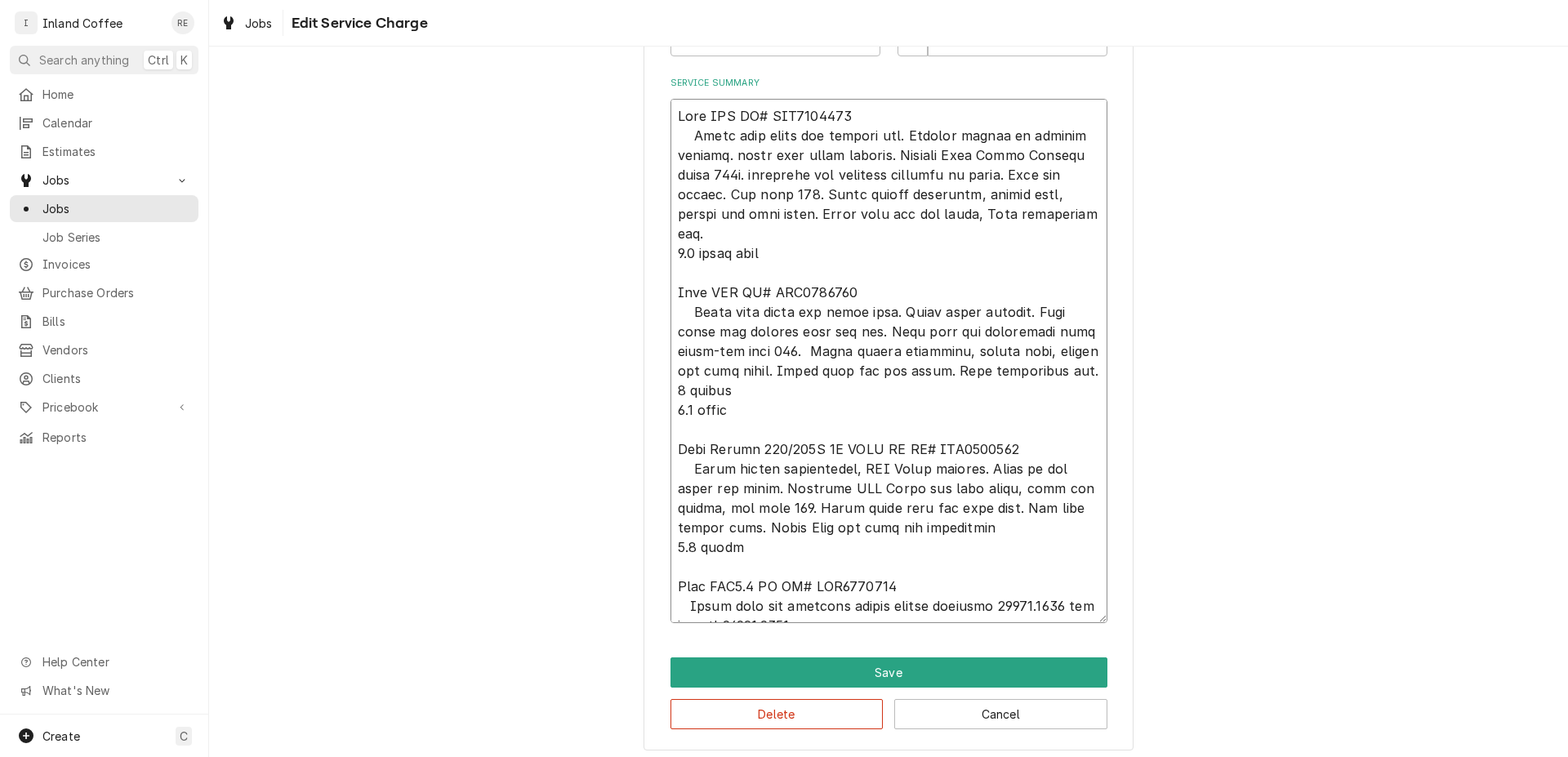
type textarea "x"
type textarea "Bunn SRU SR# SRU0004618 Clean fill probe and tighten nut. Tighten screws to hea…"
type textarea "x"
type textarea "Bunn SRU SR# SRU0004618 Clean fill probe and tighten nut. Tighten screws to hea…"
click at [825, 214] on textarea "Service Summary" at bounding box center [889, 361] width 437 height 524
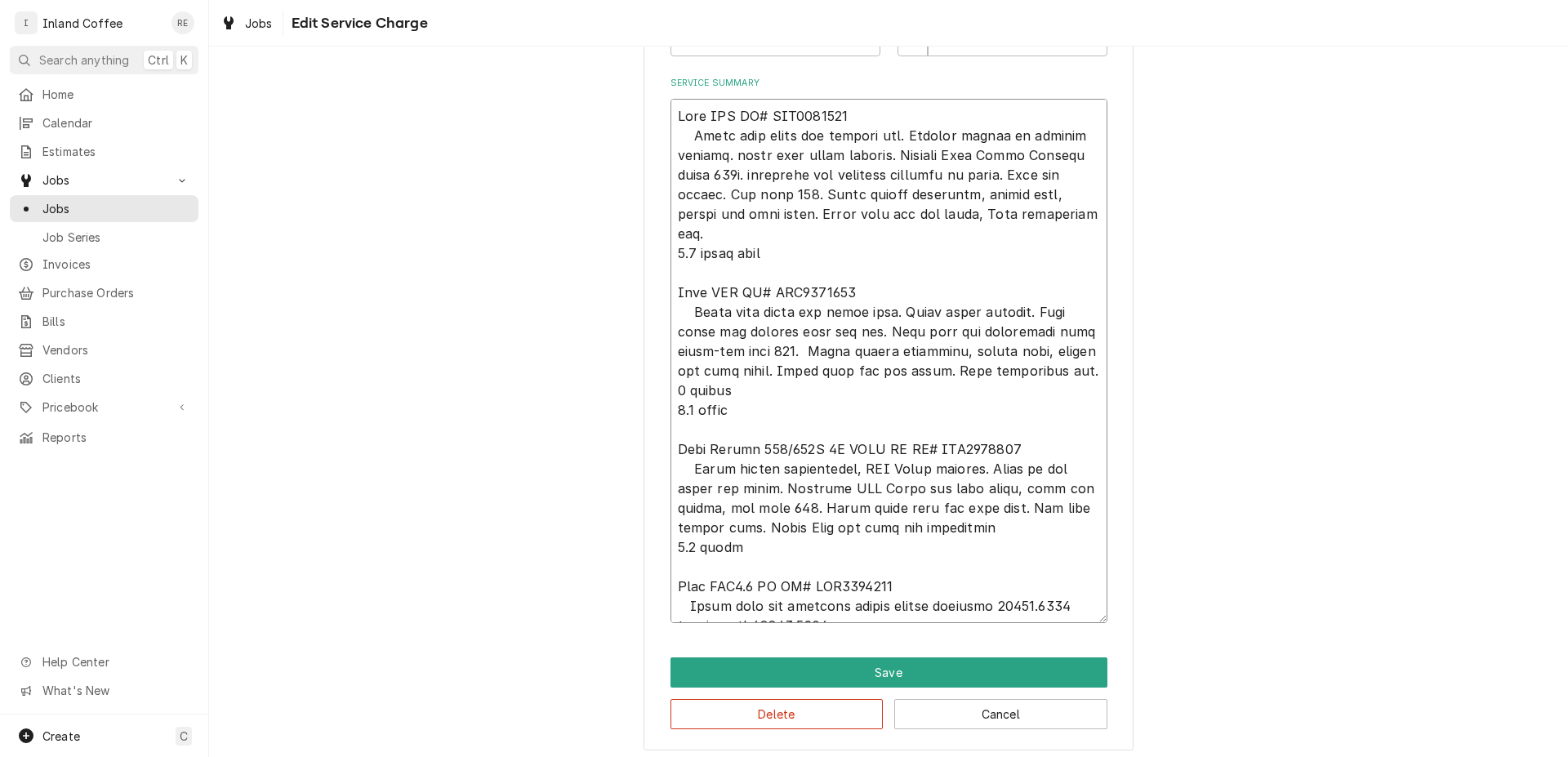
click at [825, 216] on textarea "Service Summary" at bounding box center [889, 361] width 437 height 524
type textarea "x"
type textarea "Bunn SRU SR# SRU0004618 Clean fill probe and tighten nut. Tighten screws to hea…"
type textarea "x"
type textarea "Bunn SRU SR# SRU0004618 Clean fill probe and tighten nut. Tighten screws to hea…"
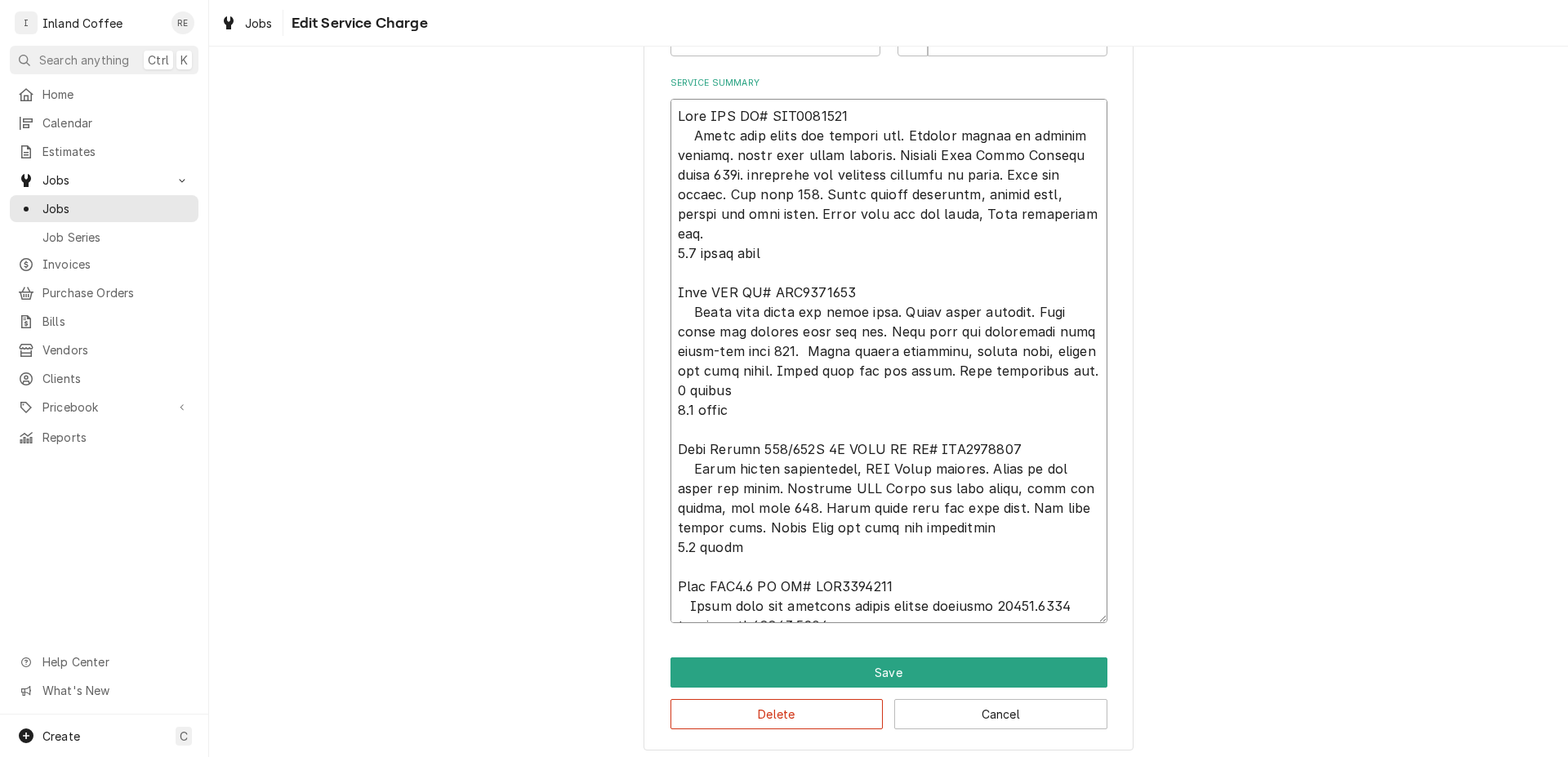
type textarea "x"
type textarea "Bunn SRU SR# SRU0004618 Clean fill probe and tighten nut. Tighten screws to hea…"
type textarea "x"
type textarea "Bunn SRU SR# SRU0004618 Clean fill probe and tighten nut. Tighten screws to hea…"
click at [955, 454] on textarea "Service Summary" at bounding box center [889, 361] width 437 height 524
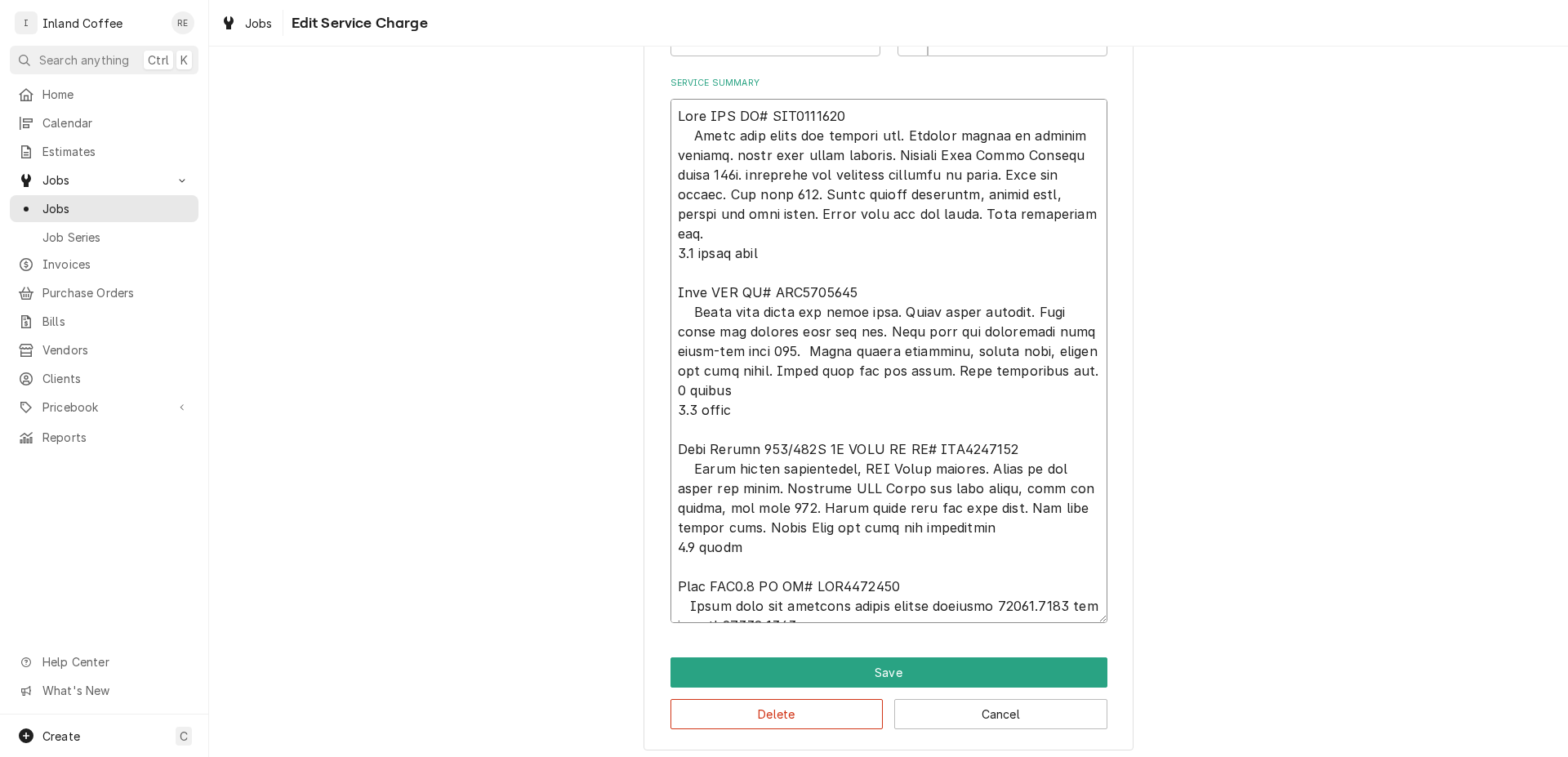
type textarea "x"
type textarea "Bunn SRU SR# SRU0004618 Clean fill probe and tighten nut. Tighten screws to hea…"
type textarea "x"
type textarea "Bunn SRU SR# SRU0004618 Clean fill probe and tighten nut. Tighten screws to hea…"
type textarea "x"
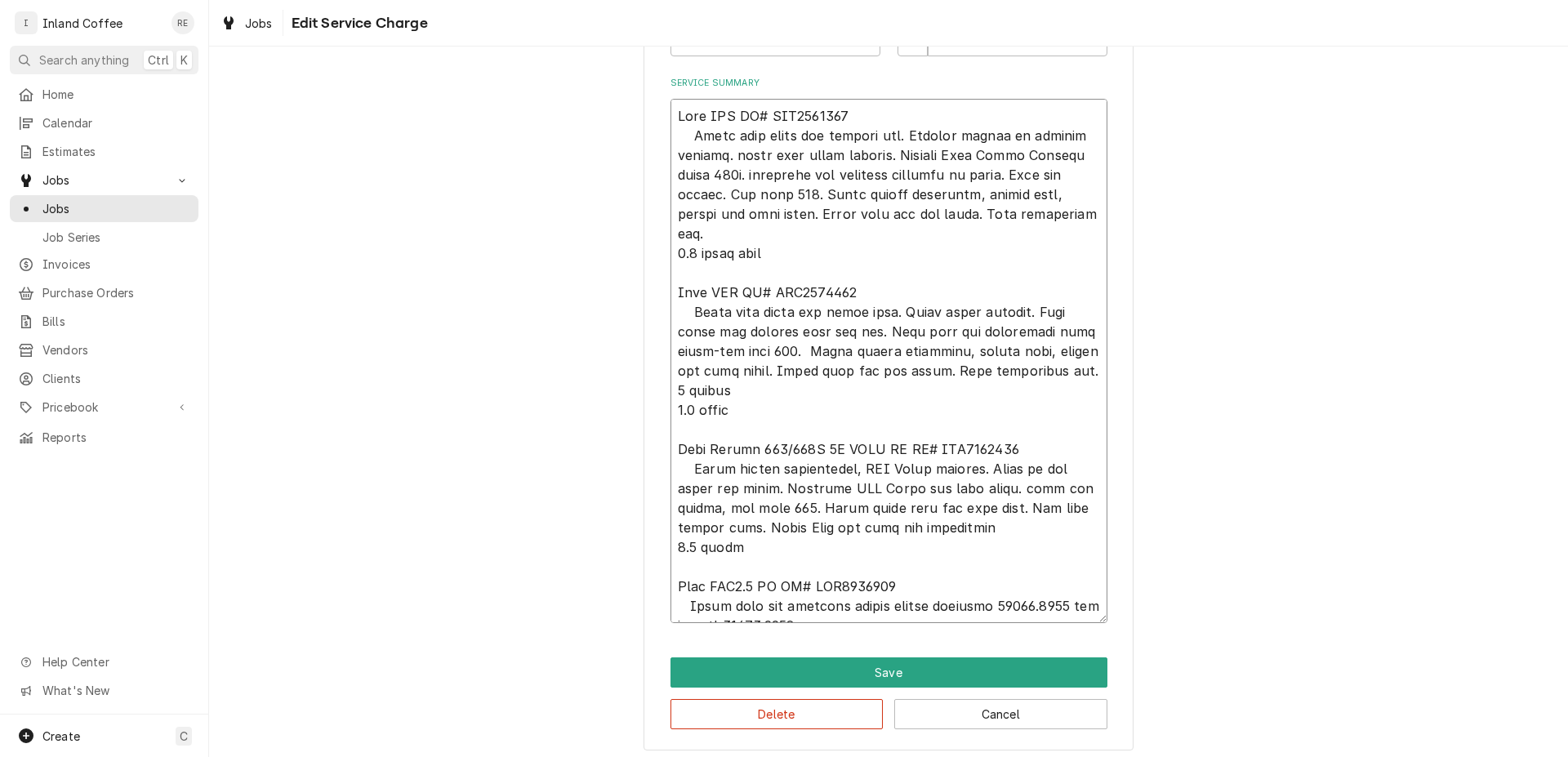
type textarea "Bunn SRU SR# SRU0004618 Clean fill probe and tighten nut. Tighten screws to hea…"
type textarea "x"
type textarea "Bunn SRU SR# SRU0004618 Clean fill probe and tighten nut. Tighten screws to hea…"
type textarea "x"
type textarea "Bunn SRU SR# SRU0004618 Clean fill probe and tighten nut. Tighten screws to hea…"
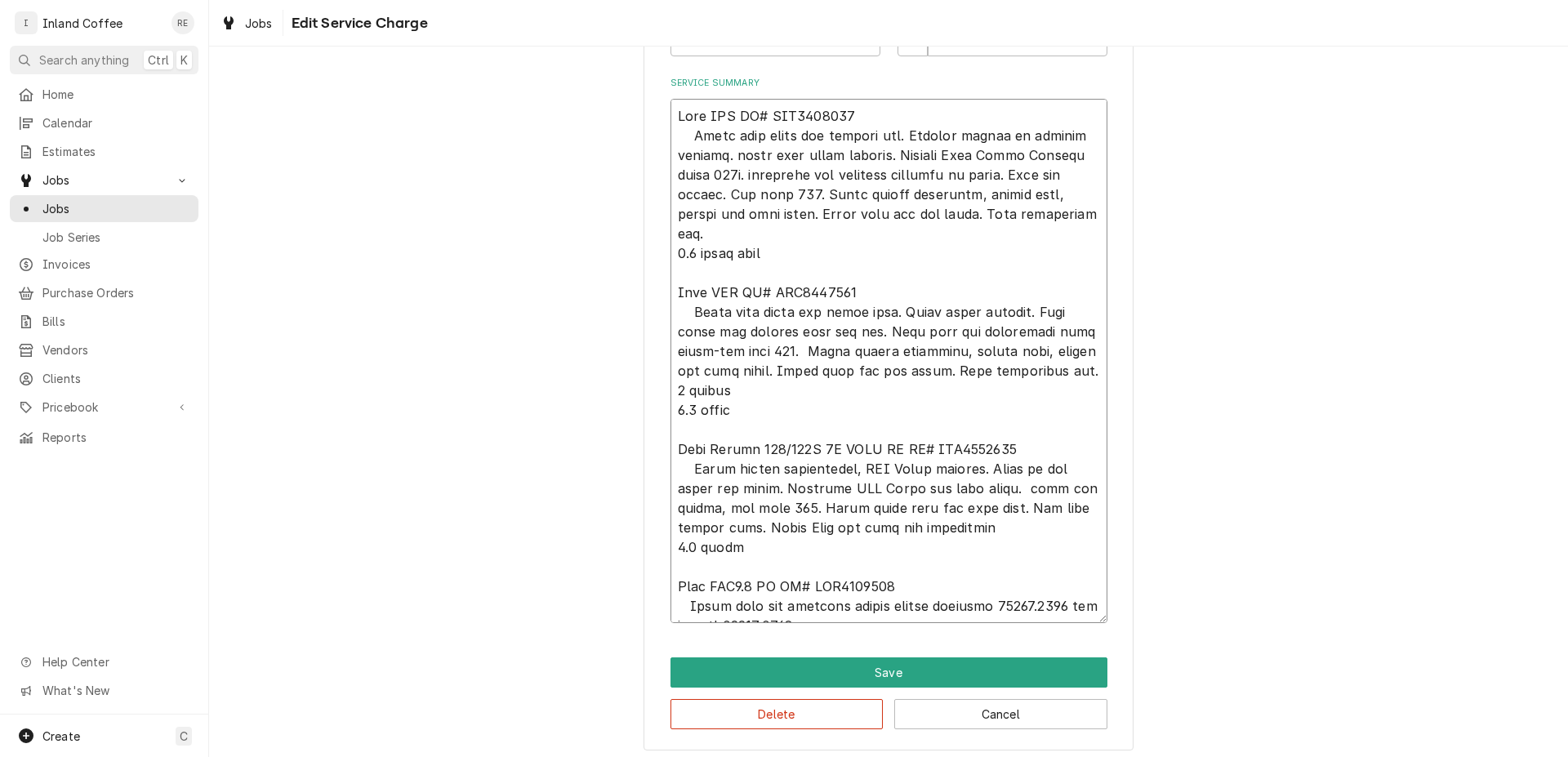
type textarea "x"
type textarea "Bunn SRU SR# SRU0004618 Clean fill probe and tighten nut. Tighten screws to hea…"
type textarea "x"
type textarea "Bunn SRU SR# SRU0004618 Clean fill probe and tighten nut. Tighten screws to hea…"
type textarea "x"
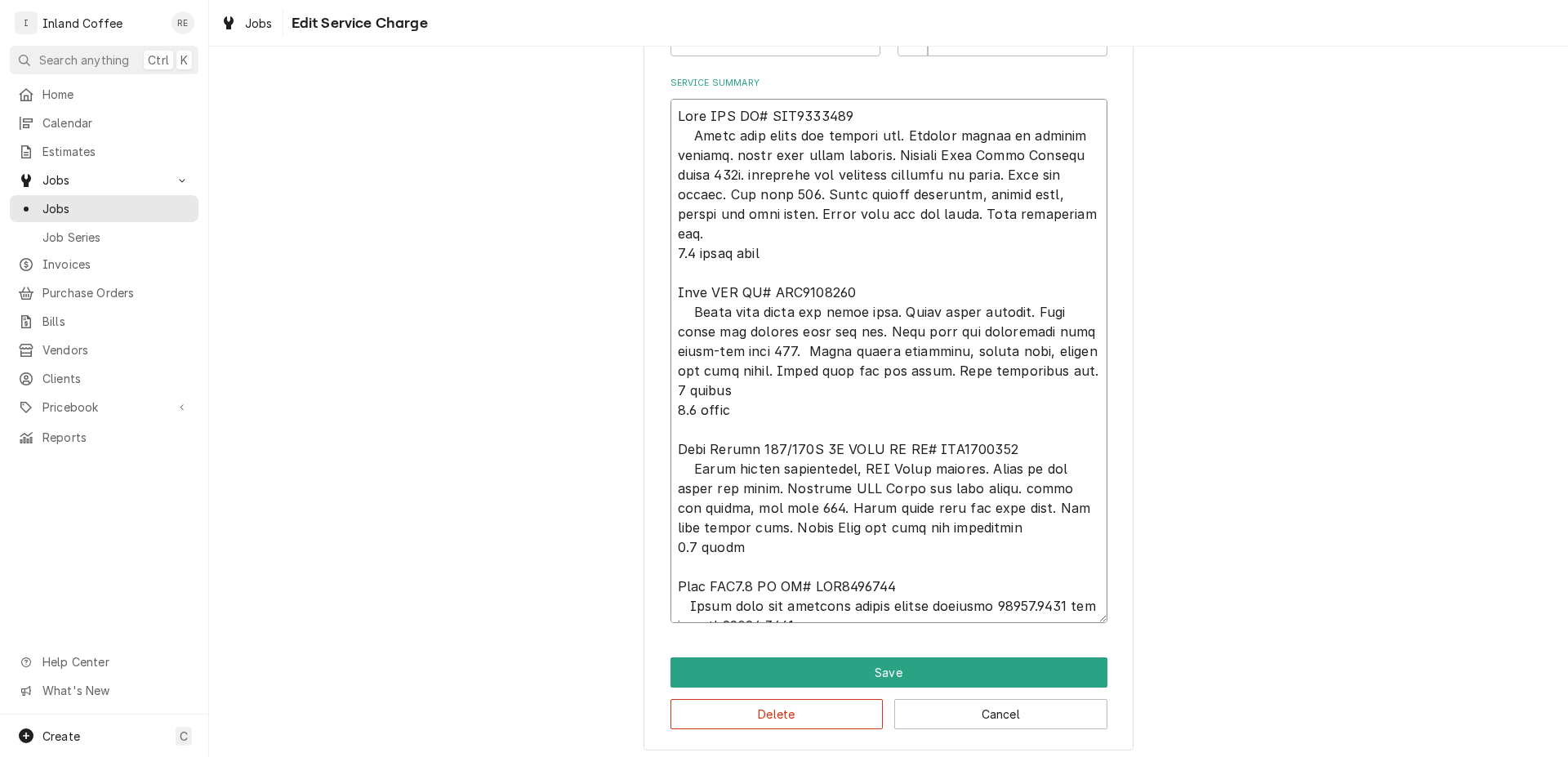
type textarea "Bunn SRU SR# SRU0004618 Clean fill probe and tighten nut. Tighten screws to hea…"
type textarea "x"
type textarea "Bunn SRU SR# SRU0004618 Clean fill probe and tighten nut. Tighten screws to hea…"
type textarea "x"
type textarea "Bunn SRU SR# SRU0004618 Clean fill probe and tighten nut. Tighten screws to hea…"
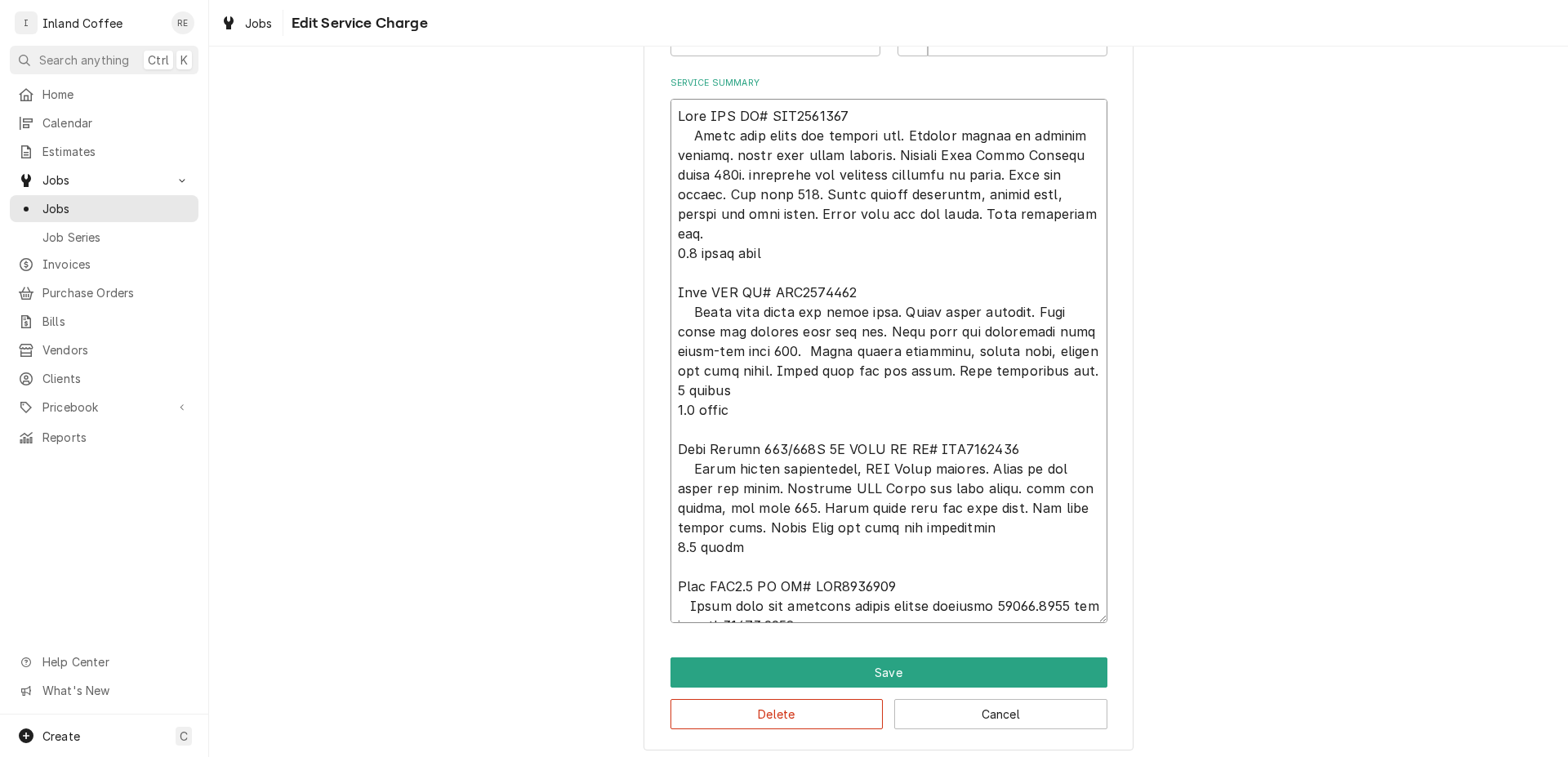
type textarea "x"
type textarea "Bunn SRU SR# SRU0004618 Clean fill probe and tighten nut. Tighten screws to hea…"
type textarea "x"
type textarea "Bunn SRU SR# SRU0004618 Clean fill probe and tighten nut. Tighten screws to hea…"
click at [1053, 450] on textarea "Service Summary" at bounding box center [889, 361] width 437 height 524
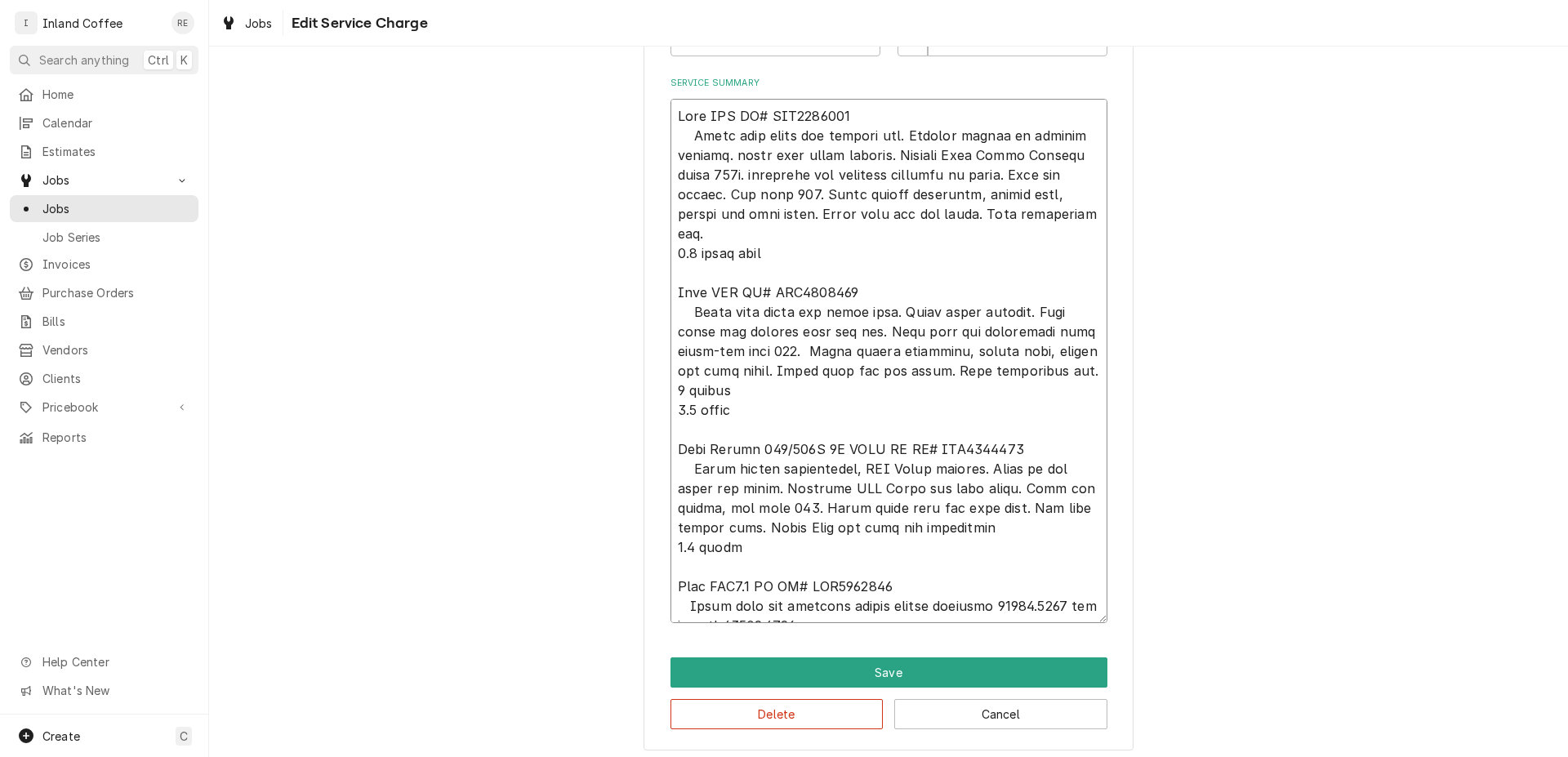
type textarea "x"
type textarea "Bunn SRU SR# SRU0004618 Clean fill probe and tighten nut. Tighten screws to hea…"
type textarea "x"
type textarea "Bunn SRU SR# SRU0004618 Clean fill probe and tighten nut. Tighten screws to hea…"
type textarea "x"
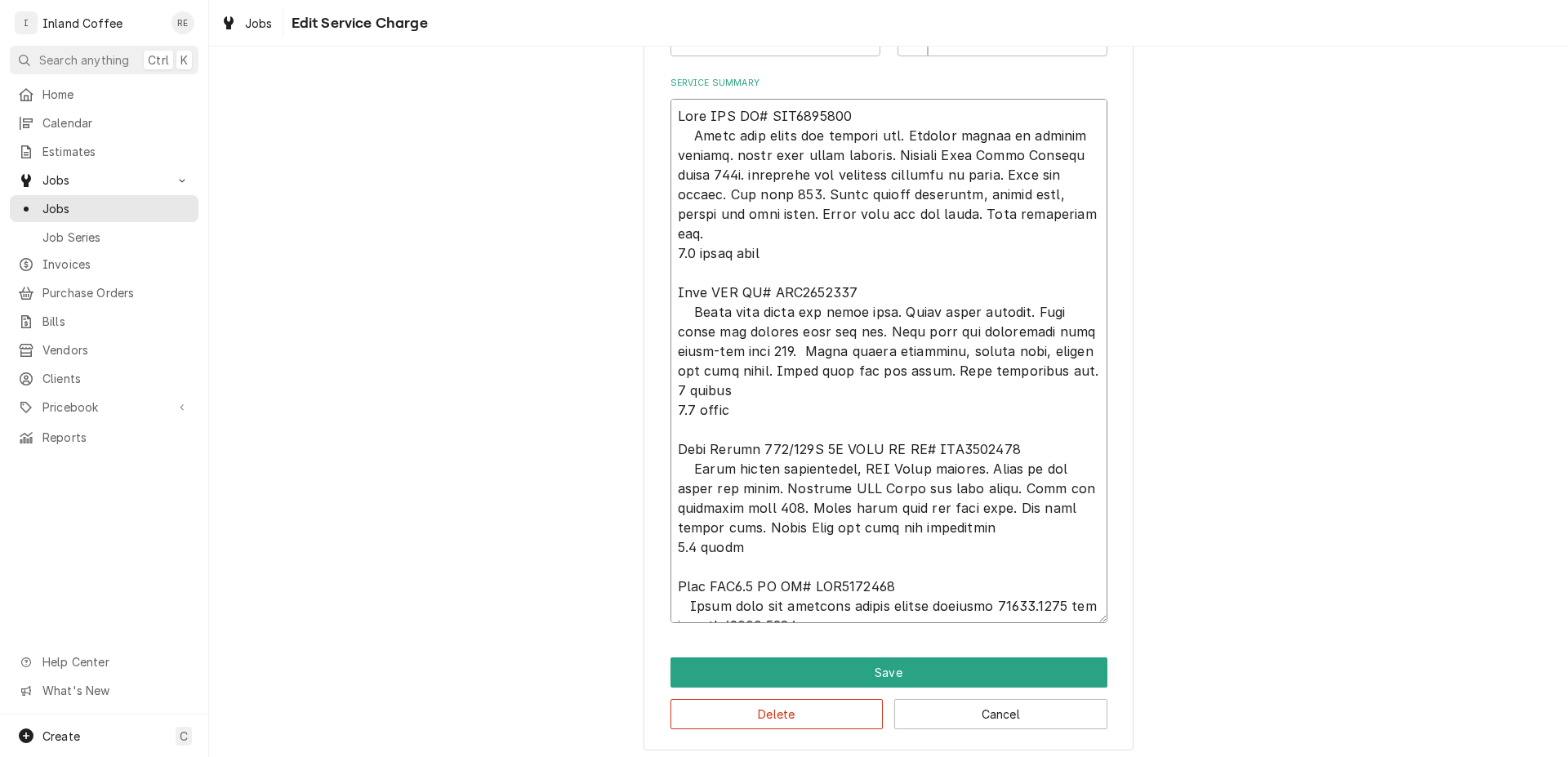
type textarea "Bunn SRU SR# SRU0004618 Clean fill probe and tighten nut. Tighten screws to hea…"
click at [716, 487] on textarea "Service Summary" at bounding box center [889, 361] width 437 height 524
type textarea "x"
type textarea "Bunn SRU SR# SRU0004618 Clean fill probe and tighten nut. Tighten screws to hea…"
type textarea "x"
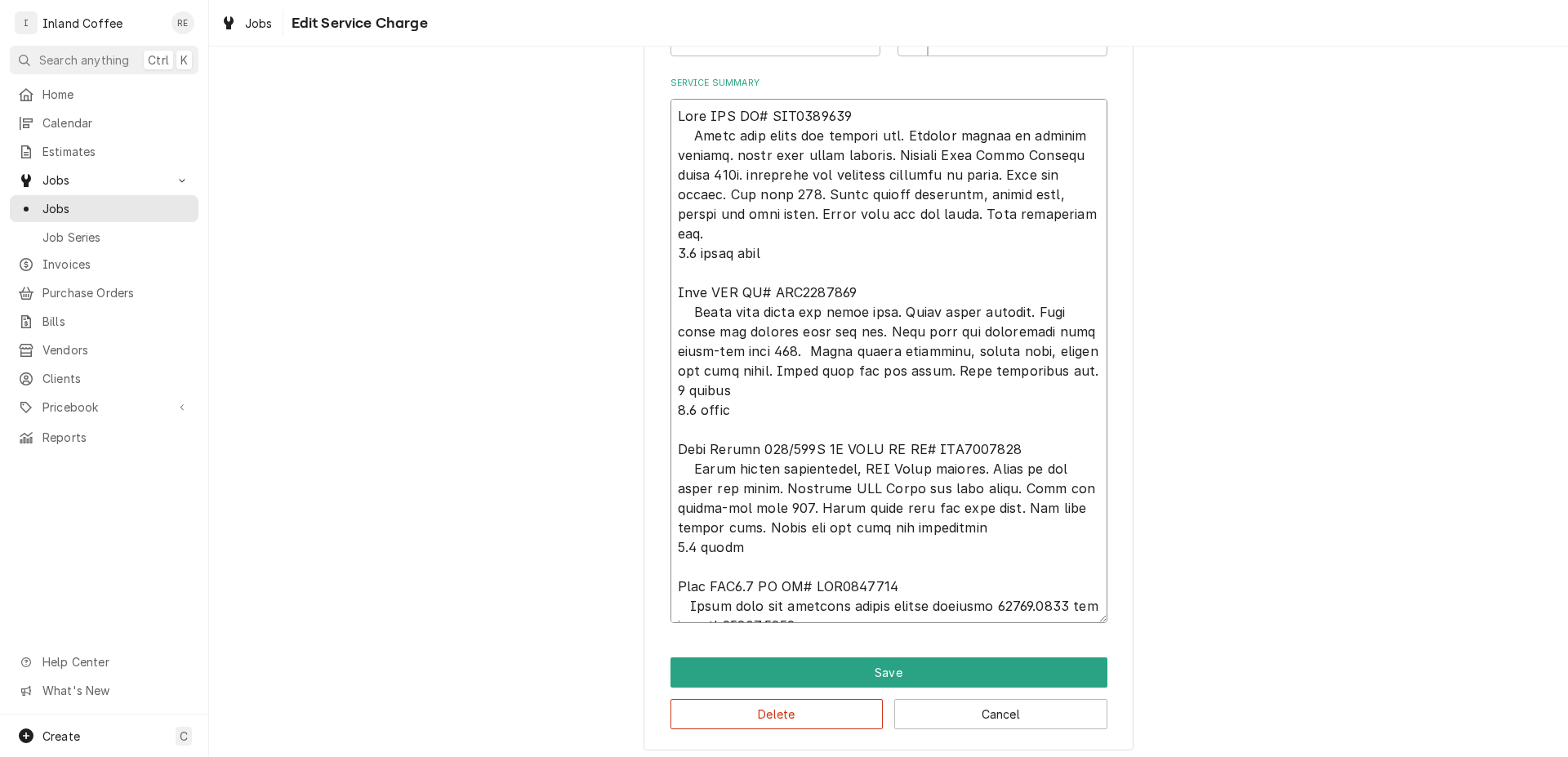
type textarea "Bunn SRU SR# SRU0004618 Clean fill probe and tighten nut. Tighten screws to hea…"
drag, startPoint x: 992, startPoint y: 565, endPoint x: 1074, endPoint y: 571, distance: 82.2
click at [1074, 571] on textarea "Service Summary" at bounding box center [889, 361] width 437 height 524
type textarea "x"
type textarea "Bunn SRU SR# SRU0004618 Clean fill probe and tighten nut. Tighten screws to hea…"
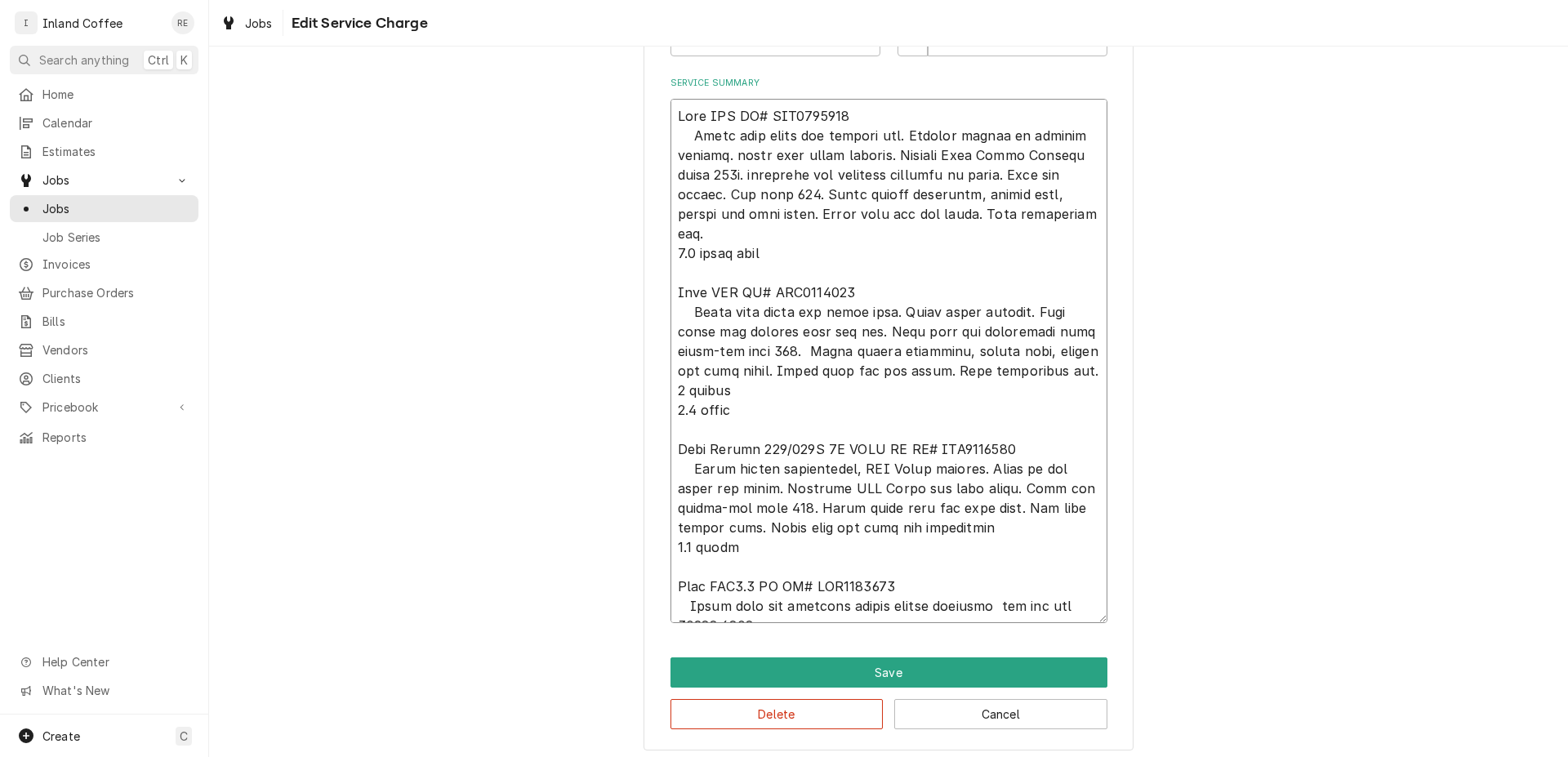
type textarea "x"
type textarea "Bunn SRU SR# SRU0004618 Clean fill probe and tighten nut. Tighten screws to hea…"
drag, startPoint x: 749, startPoint y: 583, endPoint x: 659, endPoint y: 591, distance: 90.4
click at [670, 591] on textarea "Service Summary" at bounding box center [889, 361] width 437 height 524
type textarea "x"
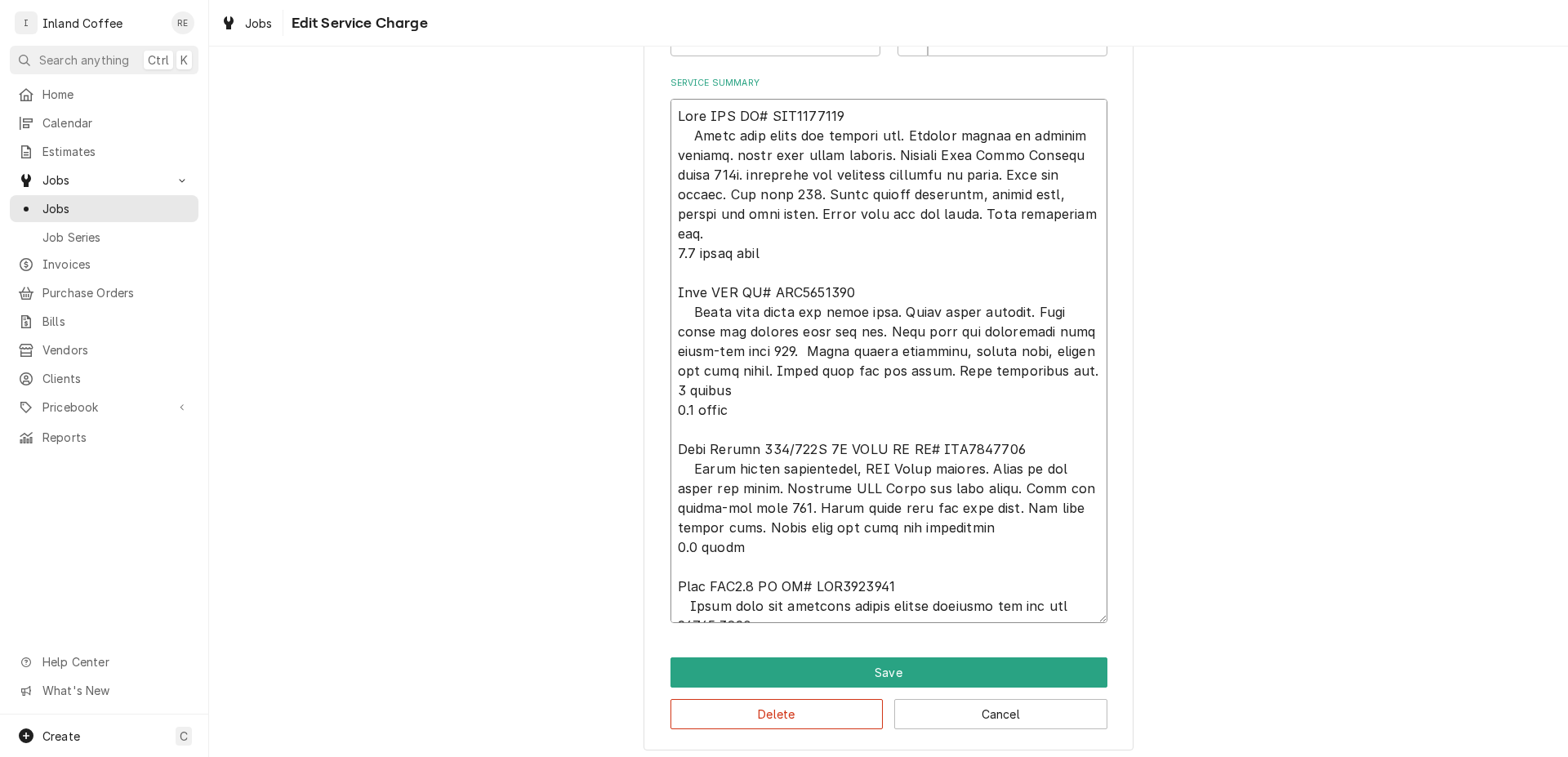
type textarea "Bunn SRU SR# SRU0004618 Clean fill probe and tighten nut. Tighten screws to hea…"
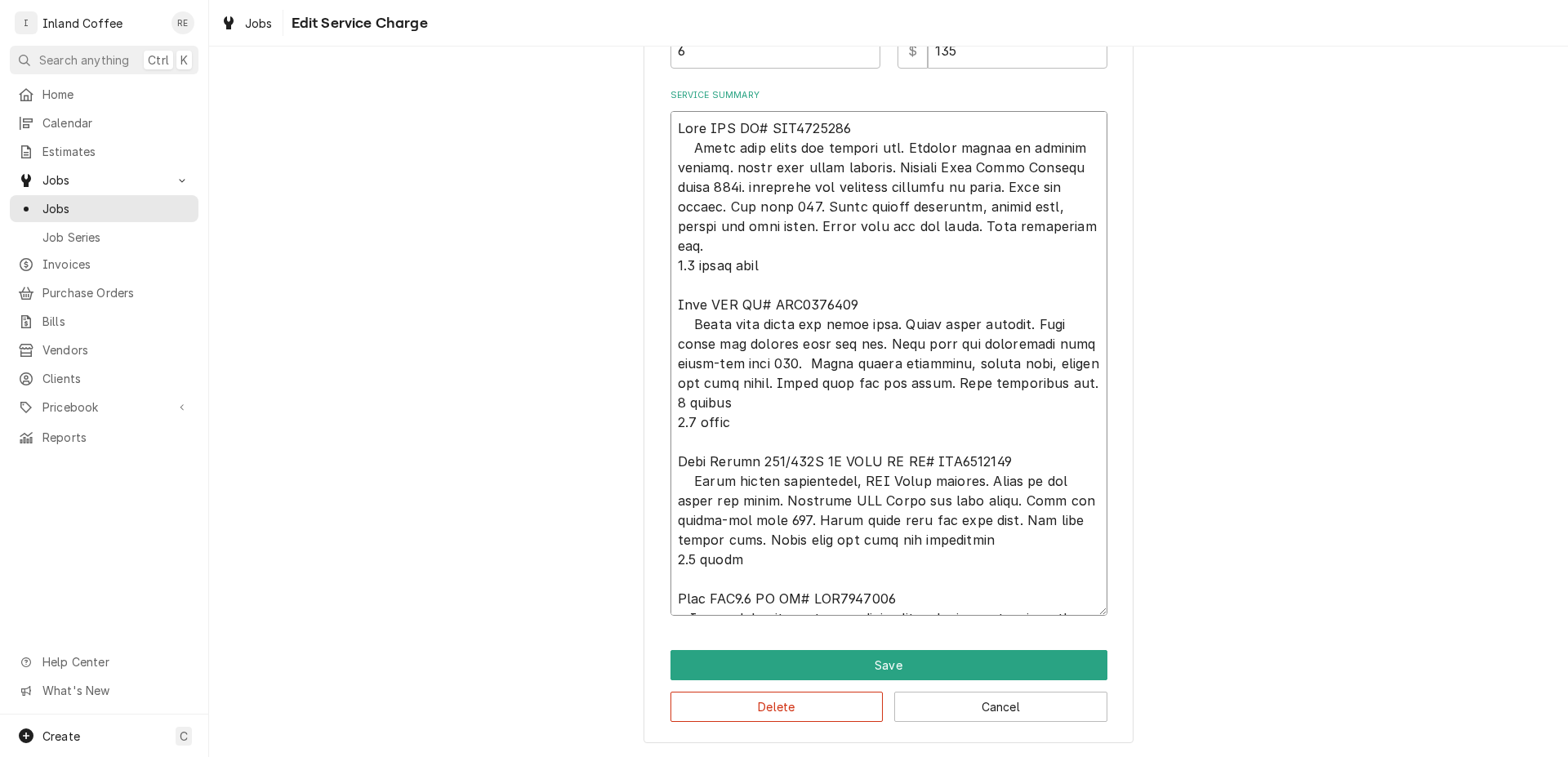
type textarea "x"
type textarea "Bunn SRU SR# SRU0004618 Clean fill probe and tighten nut. Tighten screws to hea…"
type textarea "x"
type textarea "Bunn SRU SR# SRU0004618 Clean fill probe and tighten nut. Tighten screws to hea…"
type textarea "x"
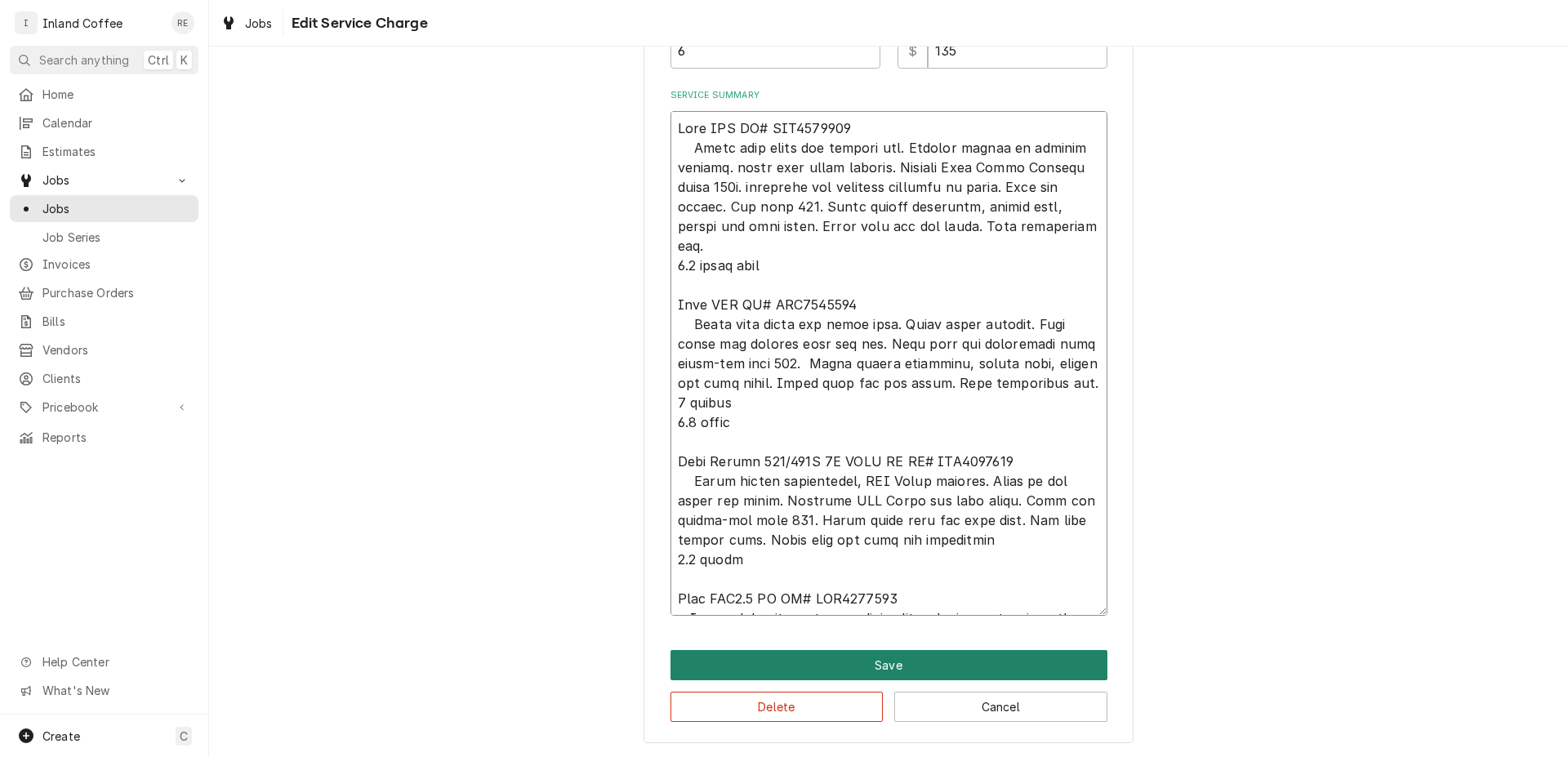
type textarea "Bunn SRU SR# SRU0004618 Clean fill probe and tighten nut. Tighten screws to hea…"
click at [912, 663] on button "Save" at bounding box center [889, 664] width 437 height 30
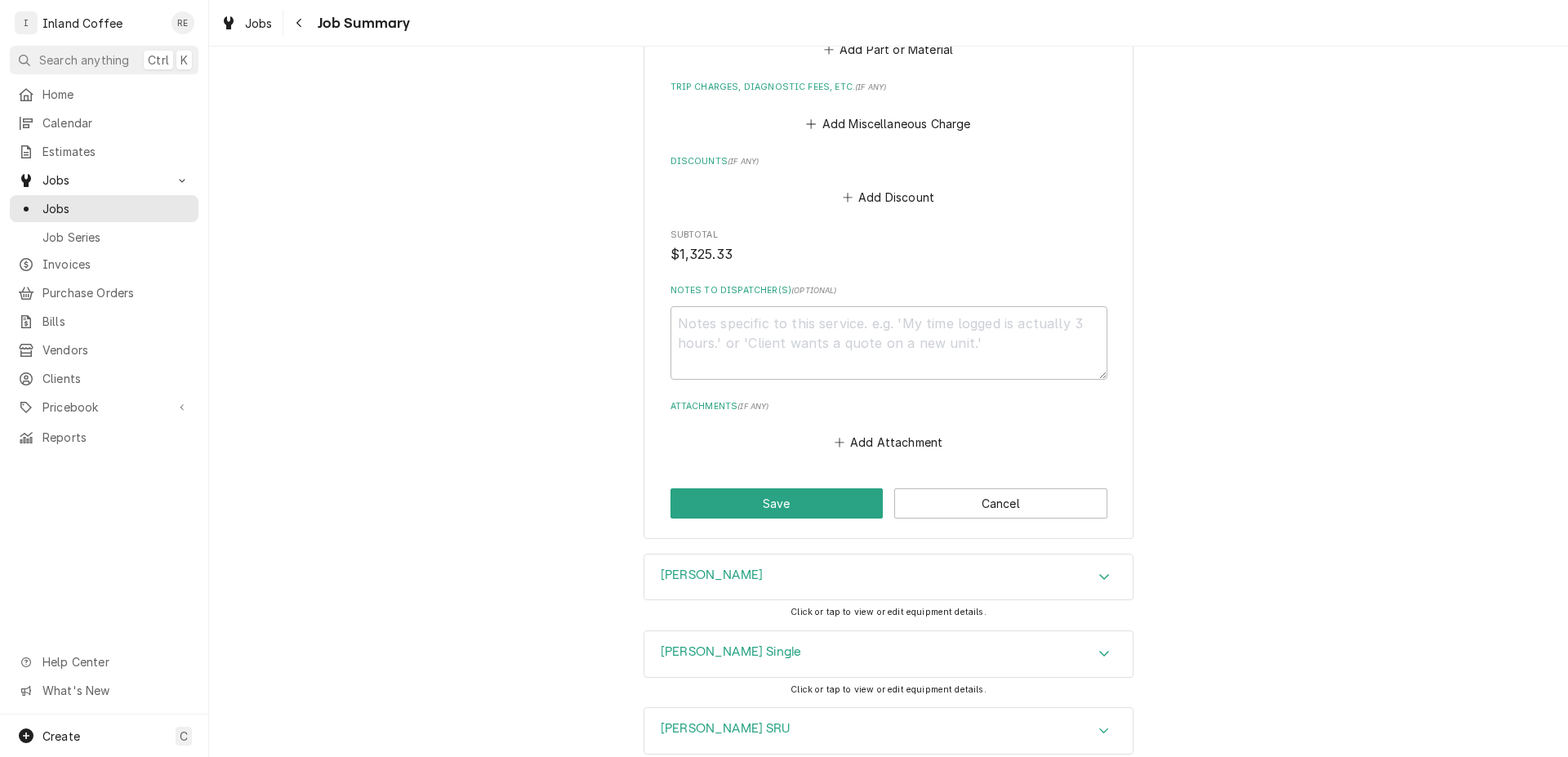
scroll to position [3227, 0]
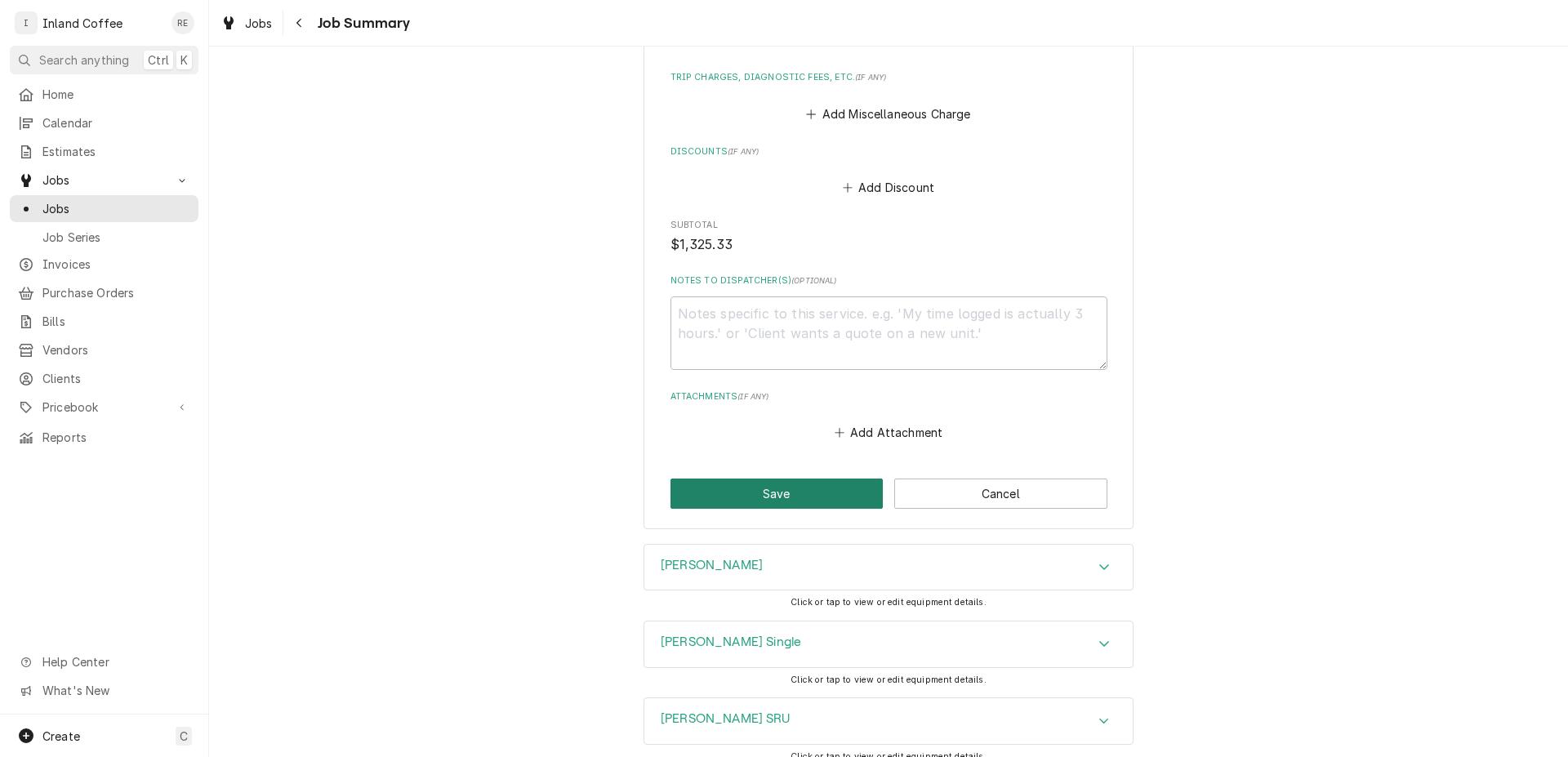
click at [738, 483] on button "Save" at bounding box center [777, 493] width 213 height 30
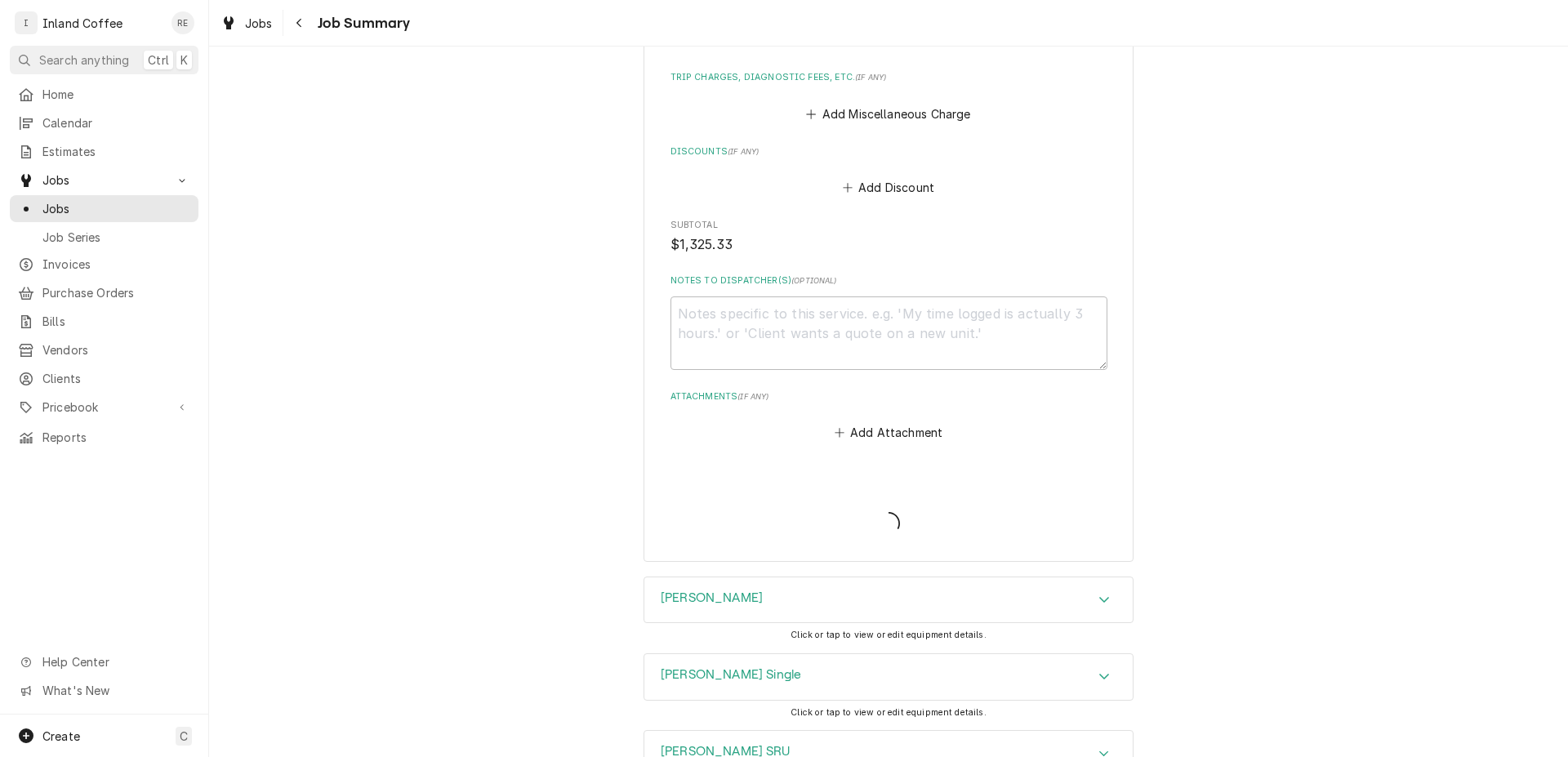
type textarea "x"
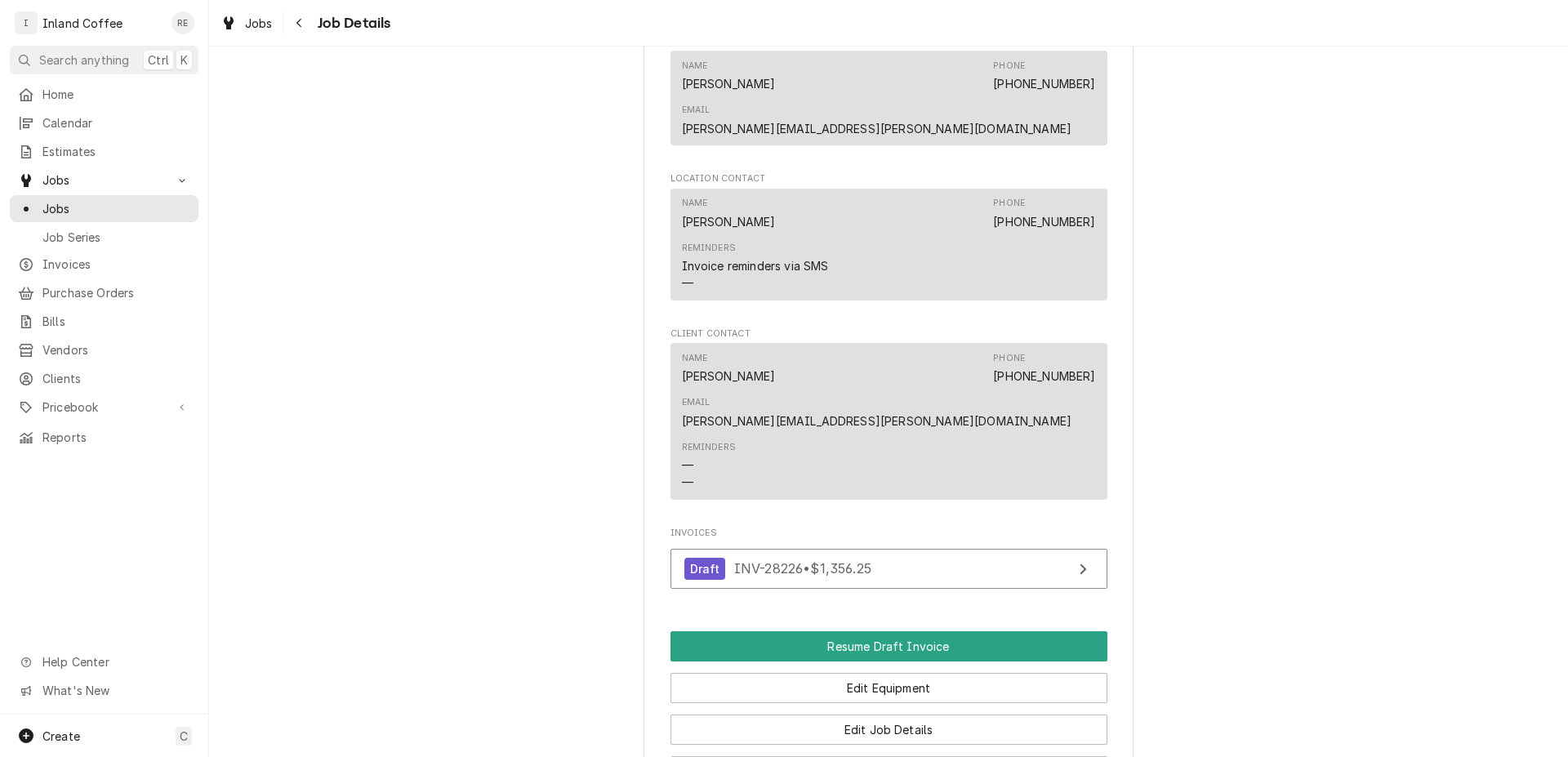
scroll to position [1241, 0]
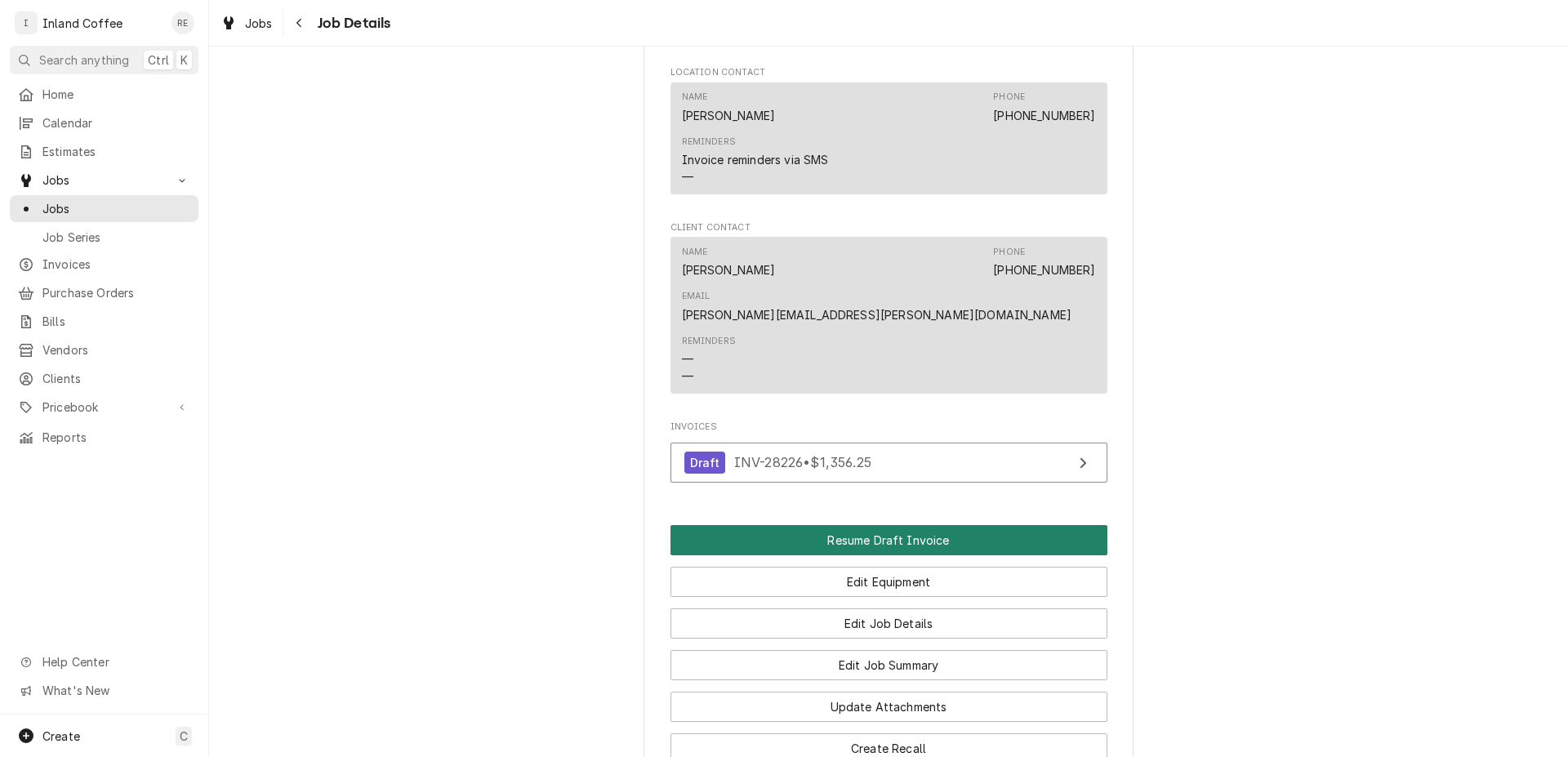
click at [957, 525] on button "Resume Draft Invoice" at bounding box center [889, 539] width 437 height 30
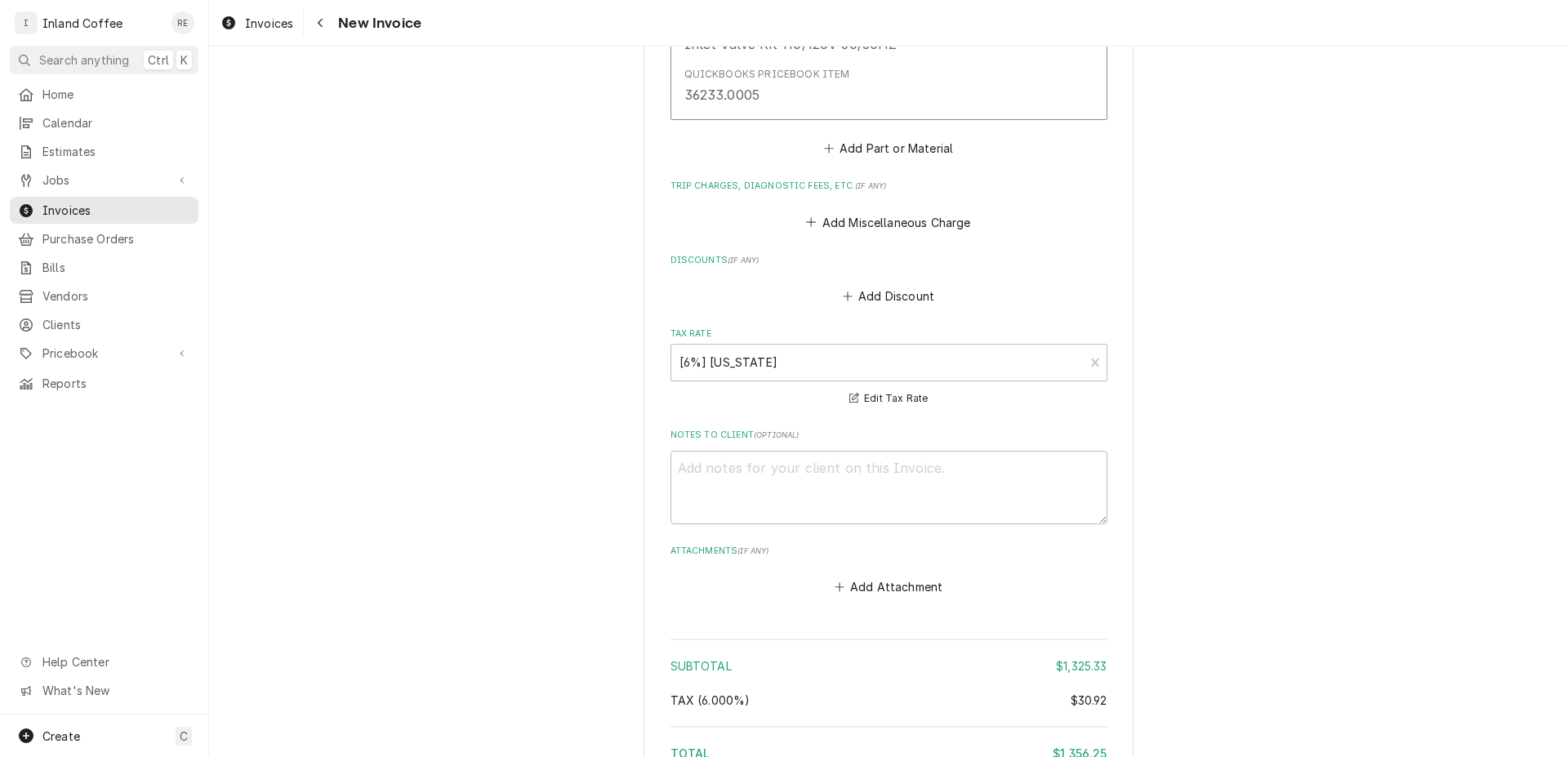
scroll to position [5172, 0]
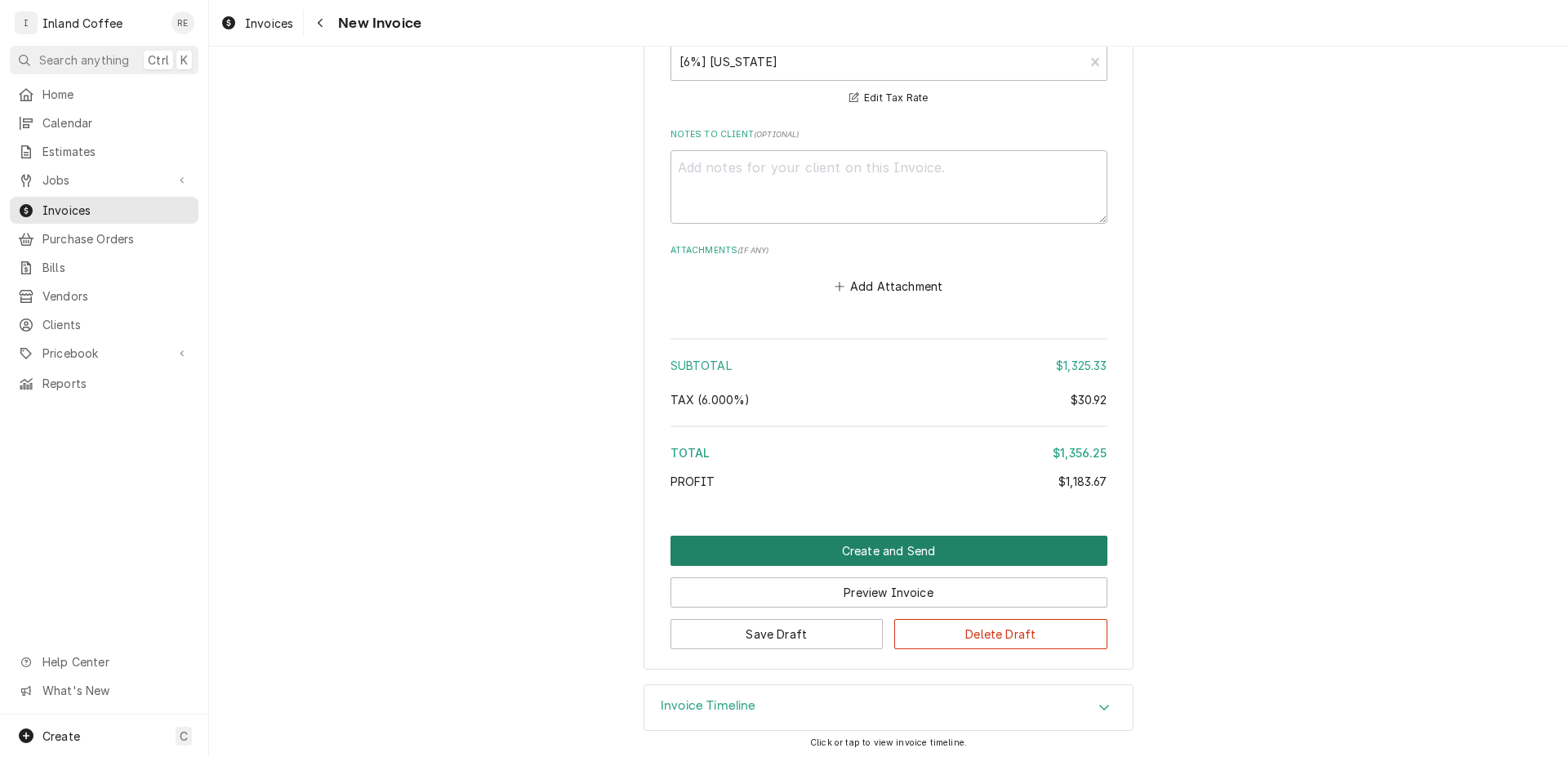
click at [952, 539] on button "Create and Send" at bounding box center [889, 550] width 437 height 30
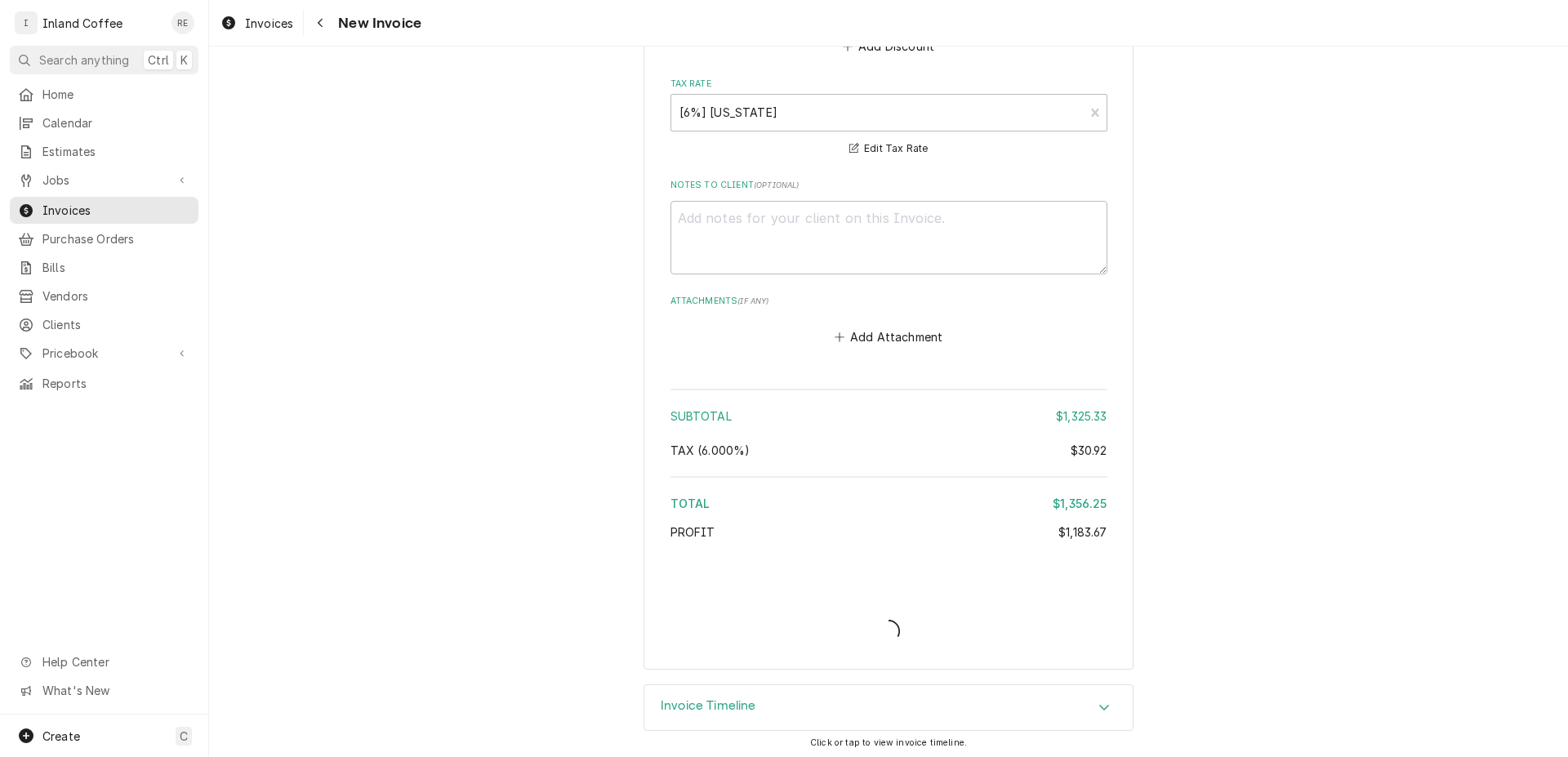
type textarea "x"
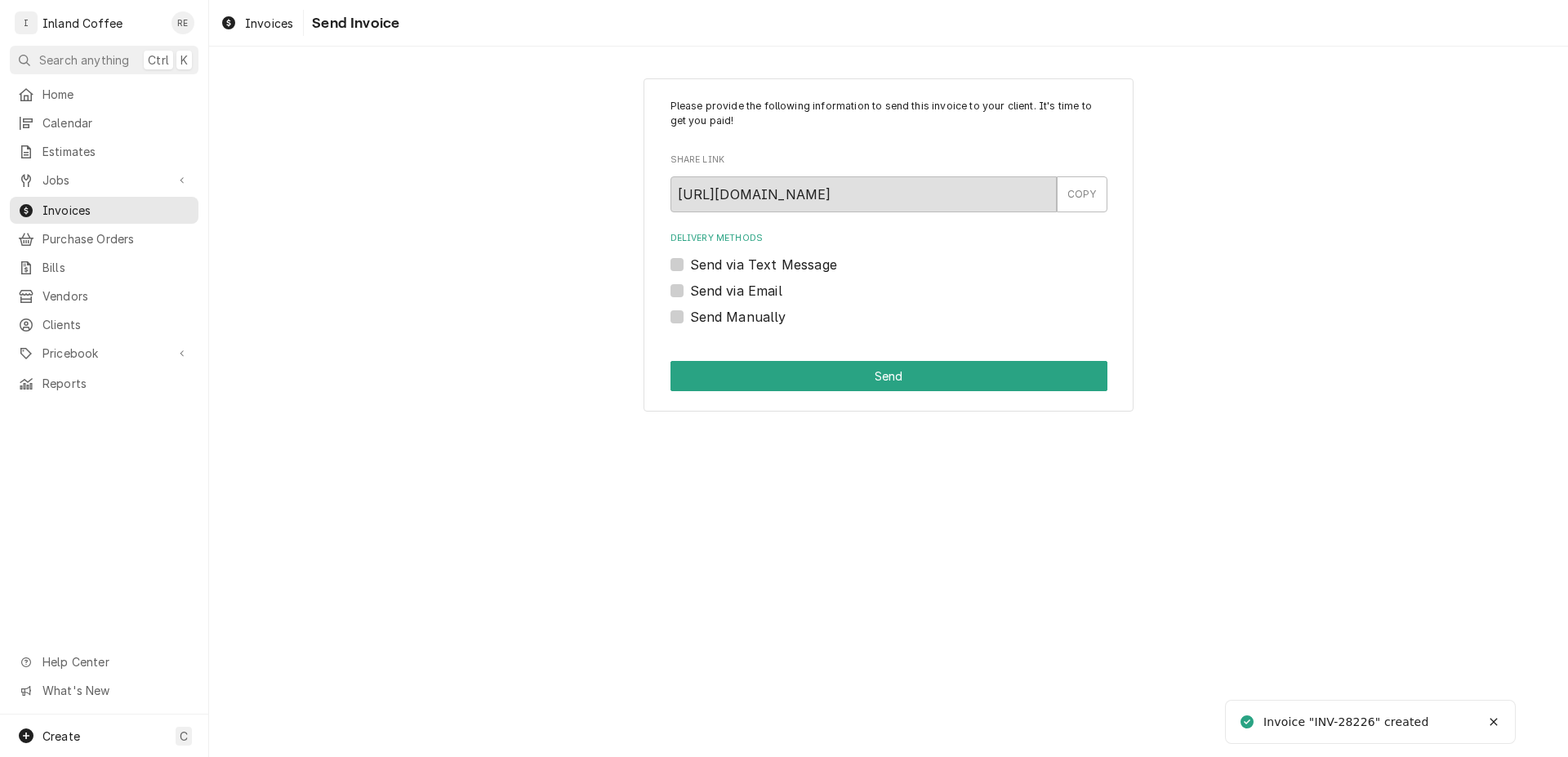
click at [691, 321] on label "Send Manually" at bounding box center [739, 317] width 97 height 19
click at [691, 321] on input "Send Manually" at bounding box center [909, 325] width 437 height 36
checkbox input "true"
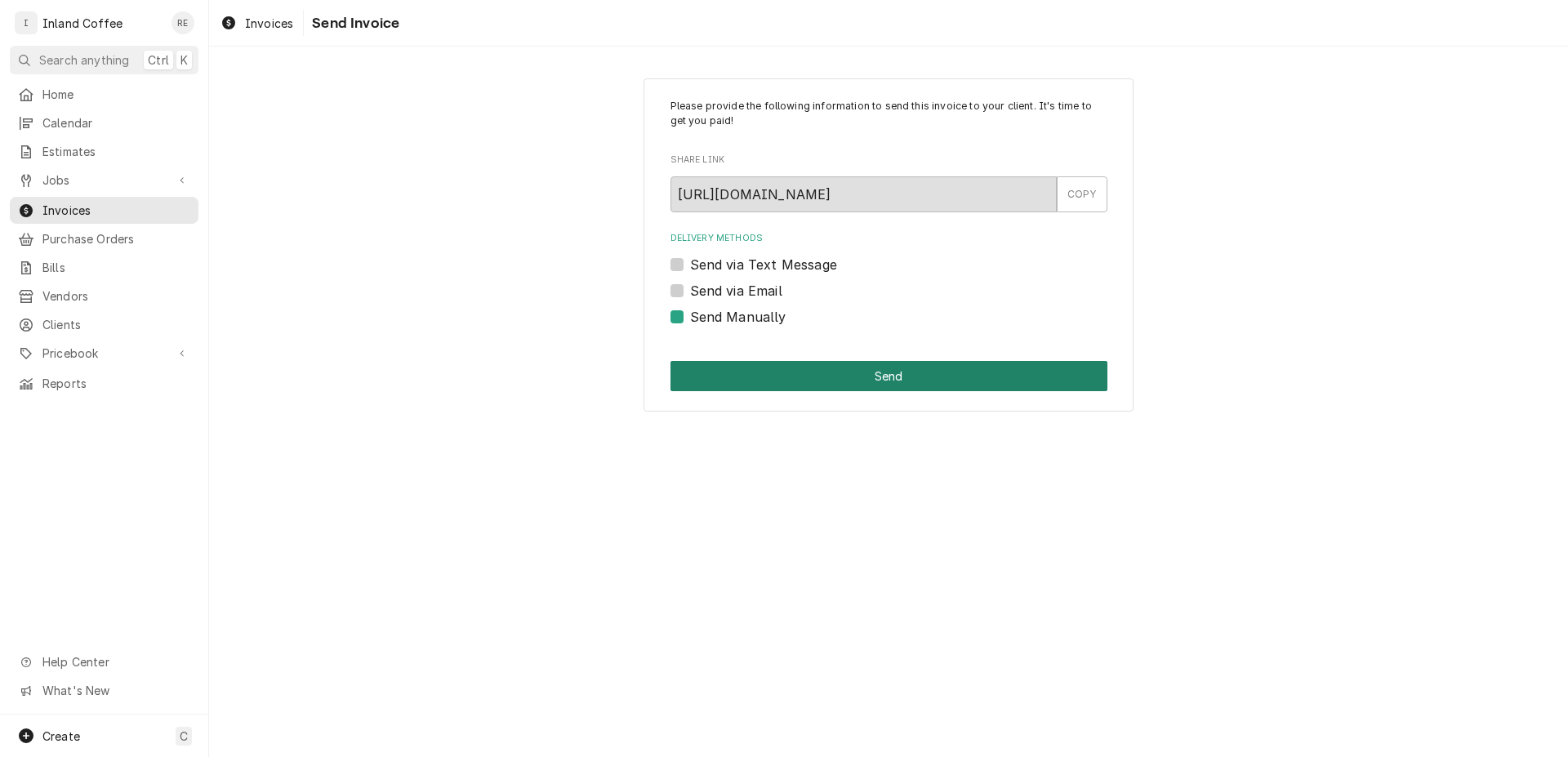
click at [790, 370] on button "Send" at bounding box center [889, 375] width 437 height 30
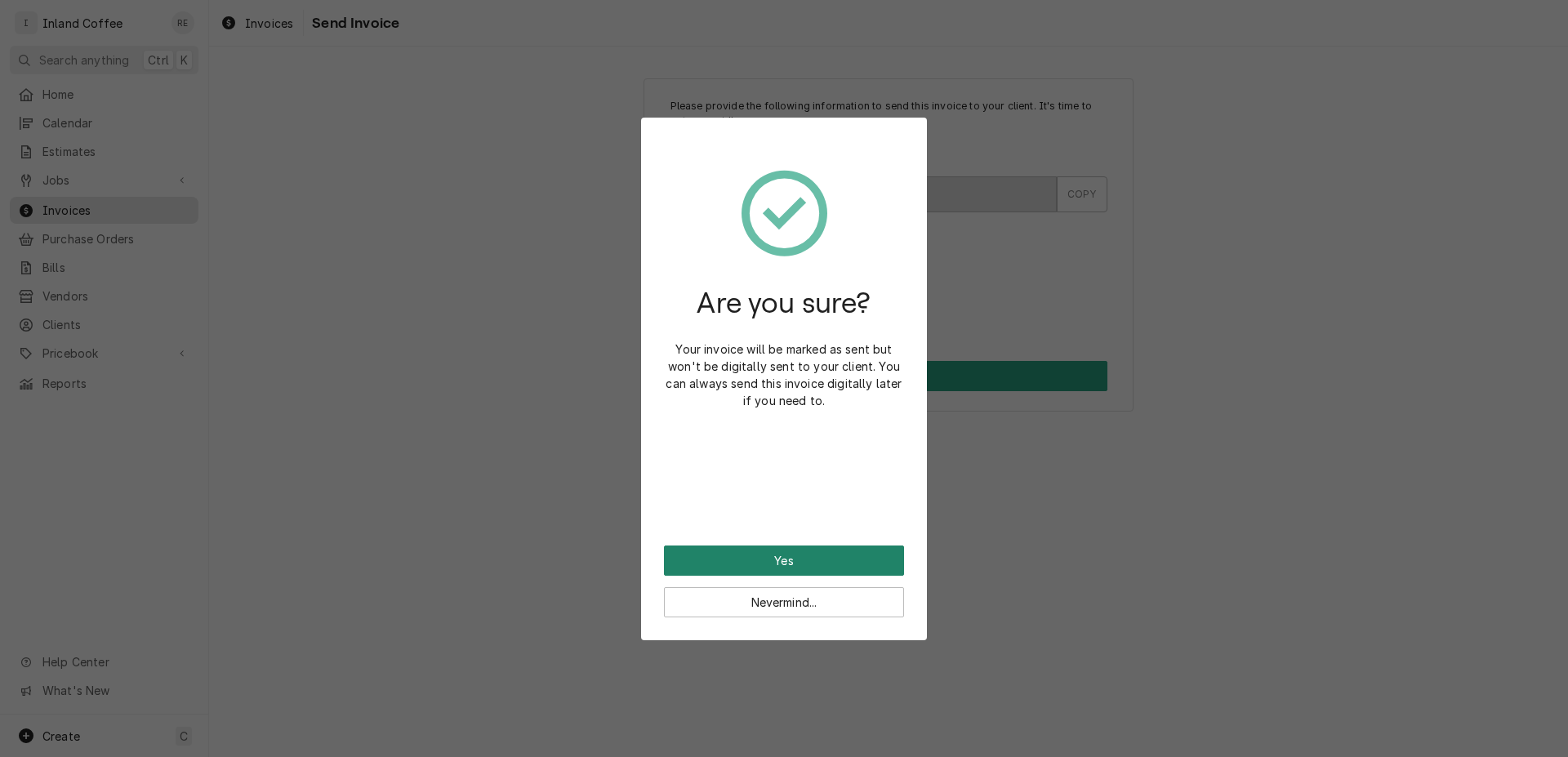
click at [775, 554] on button "Yes" at bounding box center [784, 560] width 240 height 30
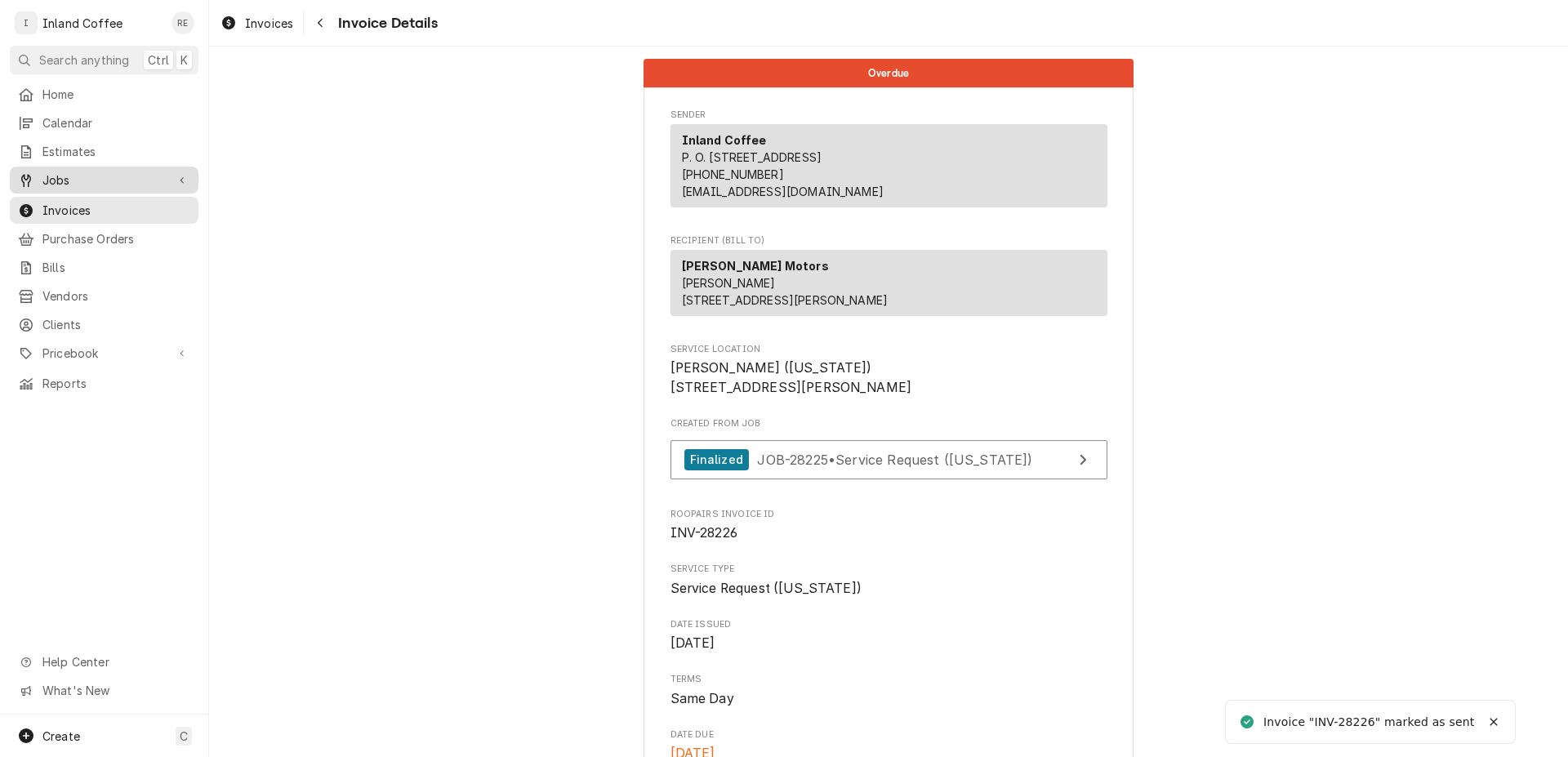
click at [64, 171] on span "Jobs" at bounding box center [104, 180] width 124 height 17
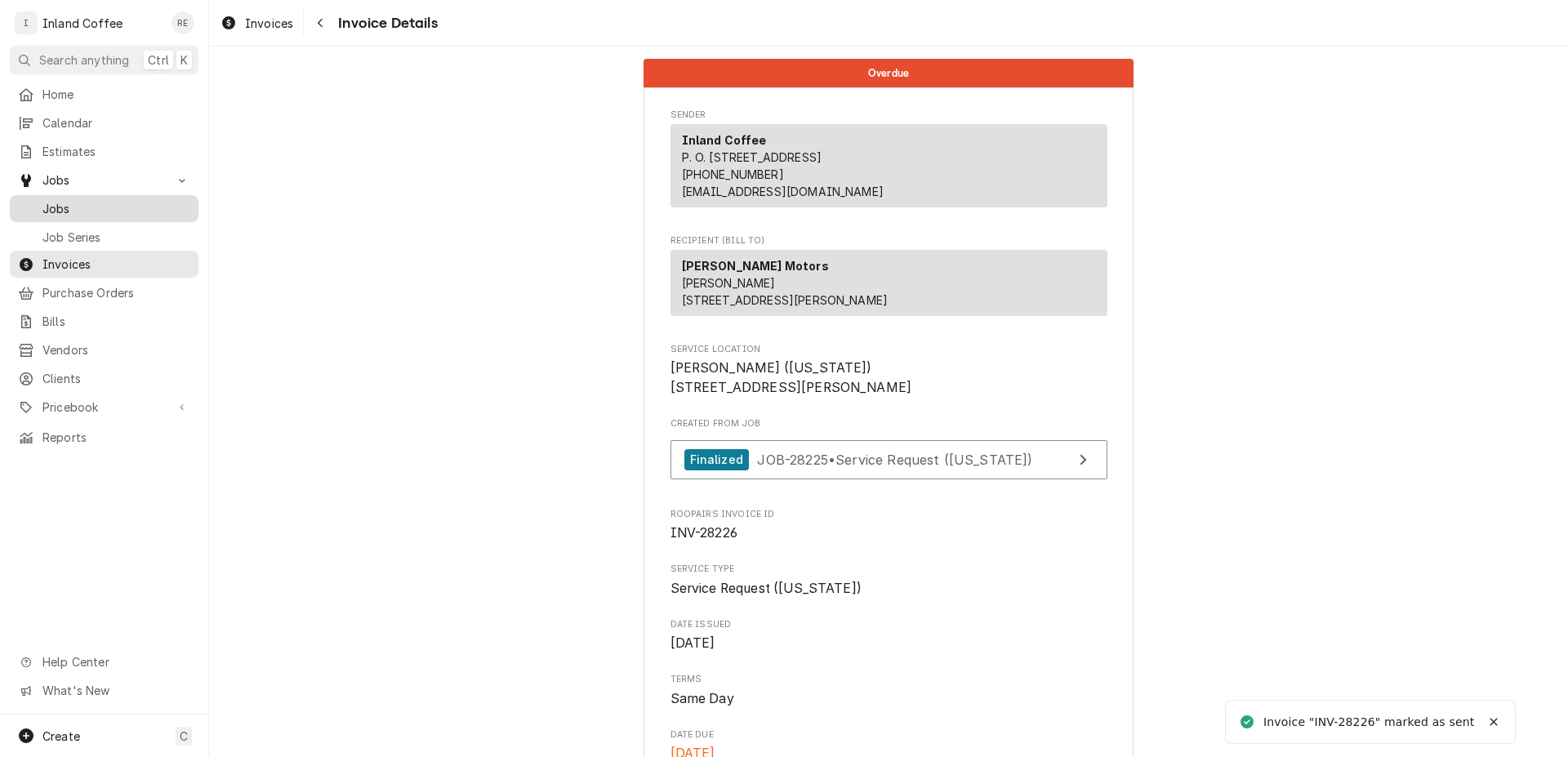
click at [136, 201] on span "Jobs" at bounding box center [116, 209] width 148 height 17
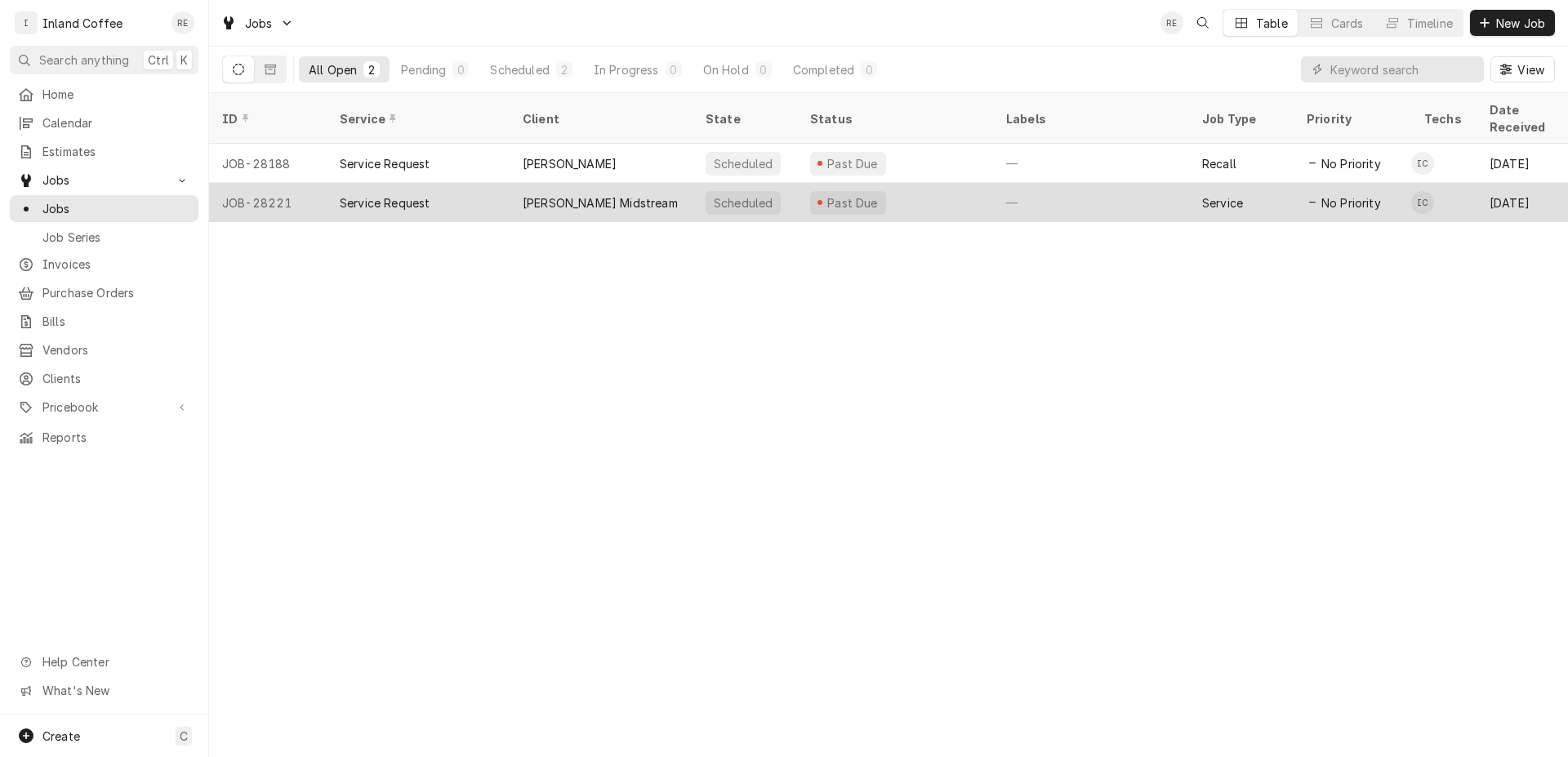
click at [623, 194] on div "[PERSON_NAME] Midstream" at bounding box center [600, 203] width 155 height 17
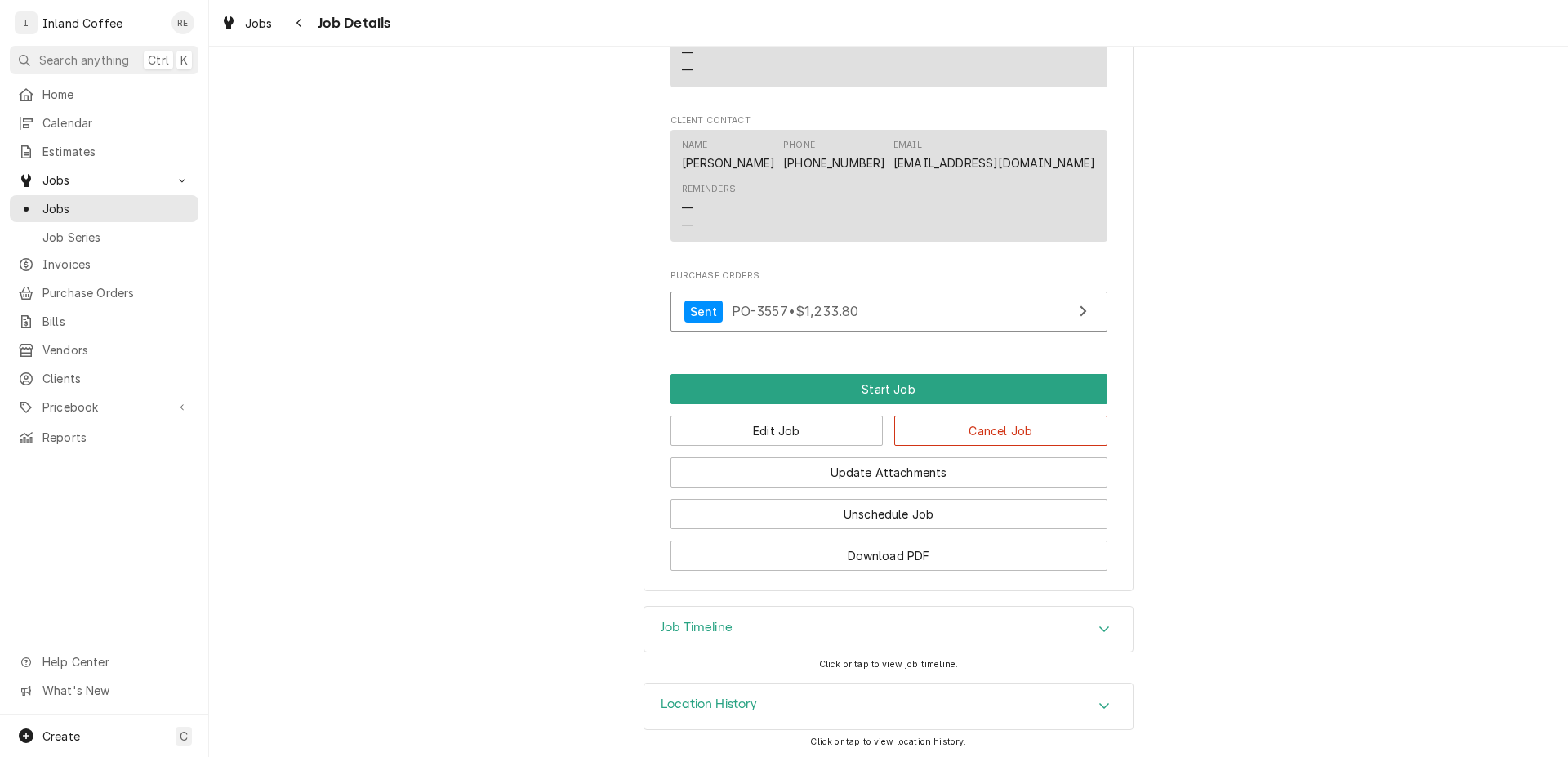
scroll to position [1121, 0]
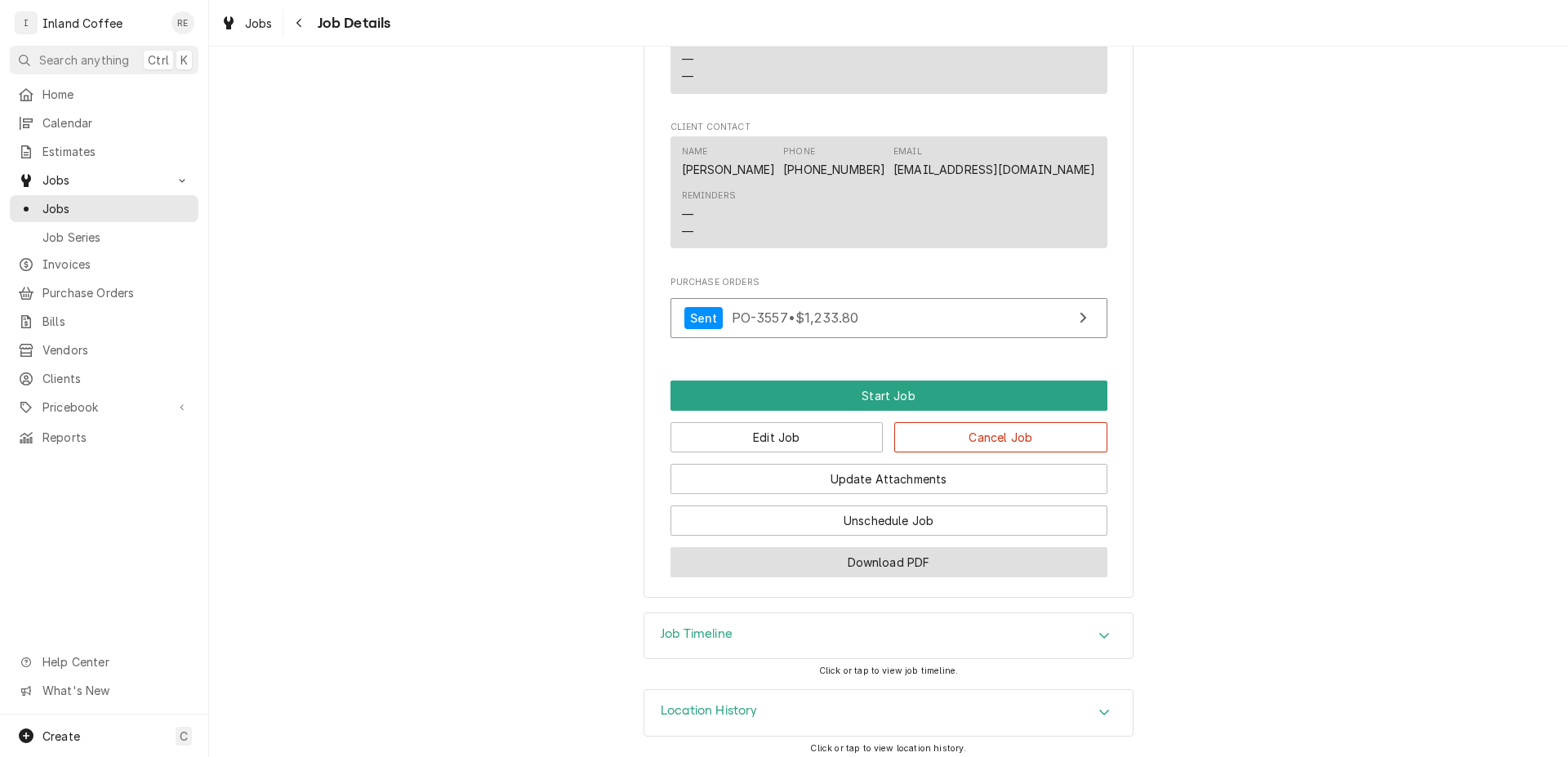
click at [921, 577] on button "Download PDF" at bounding box center [889, 562] width 437 height 30
click at [114, 202] on span "Jobs" at bounding box center [116, 209] width 148 height 17
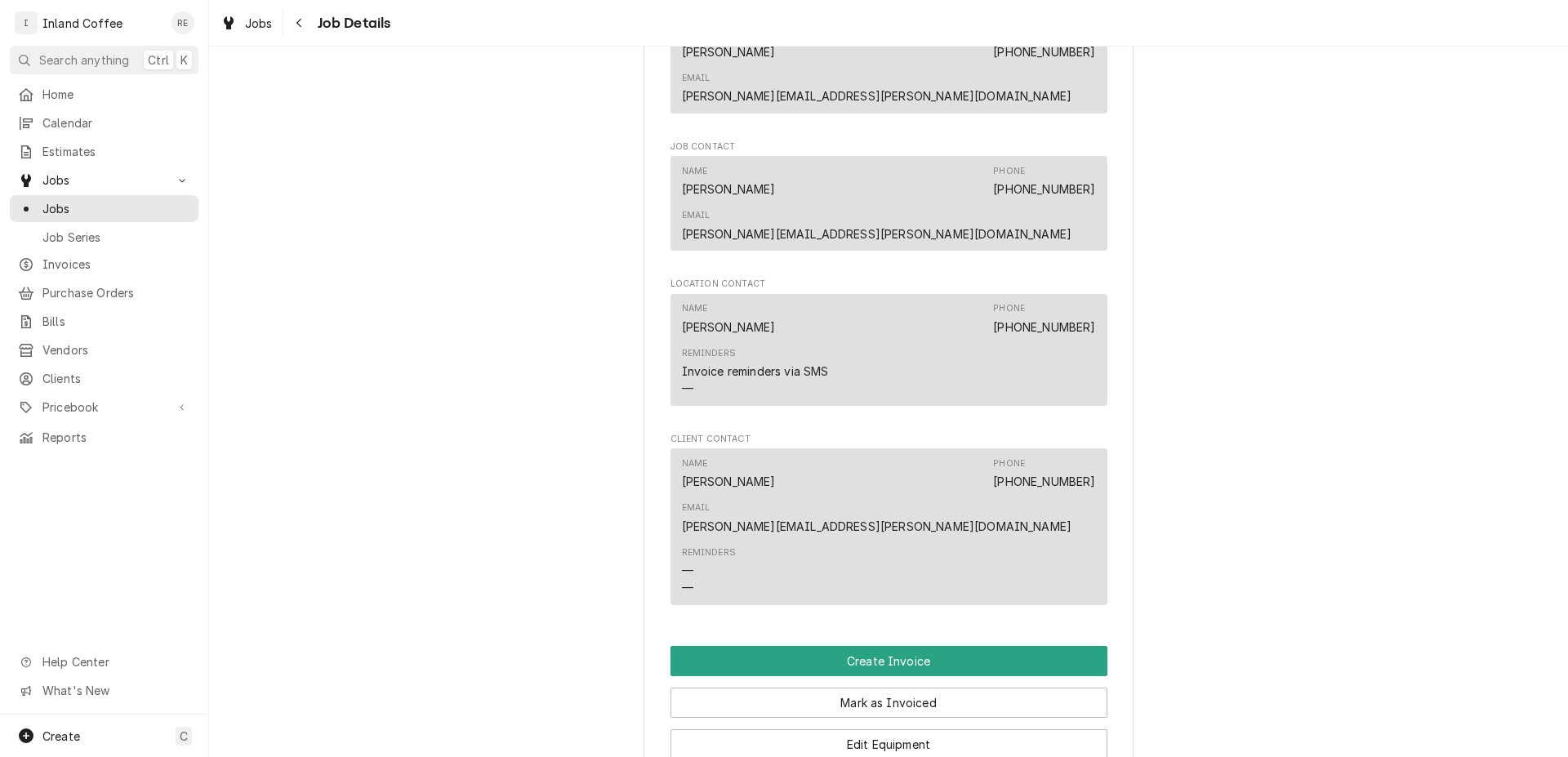
scroll to position [1349, 0]
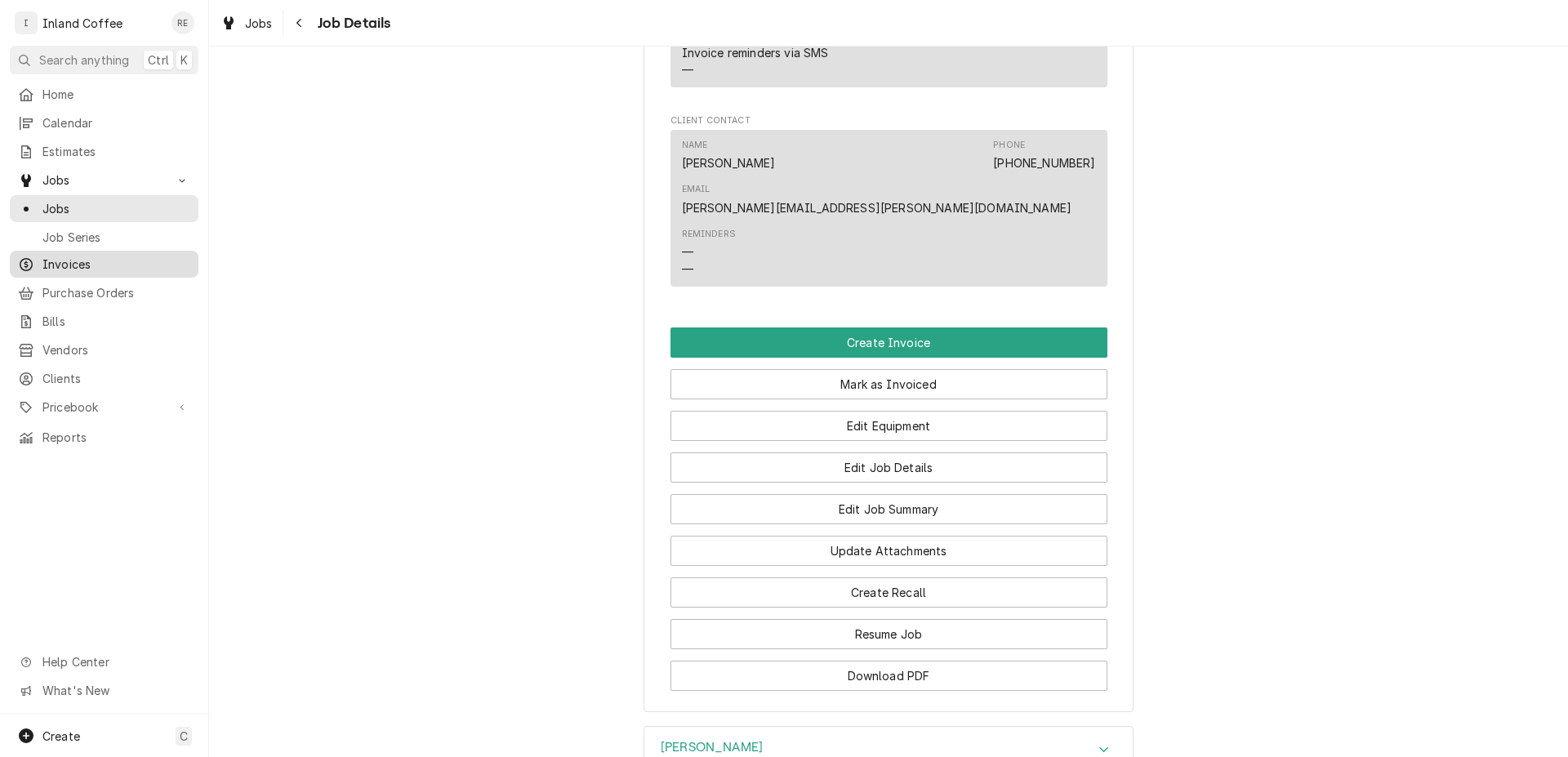
click at [120, 265] on span "Invoices" at bounding box center [116, 264] width 148 height 17
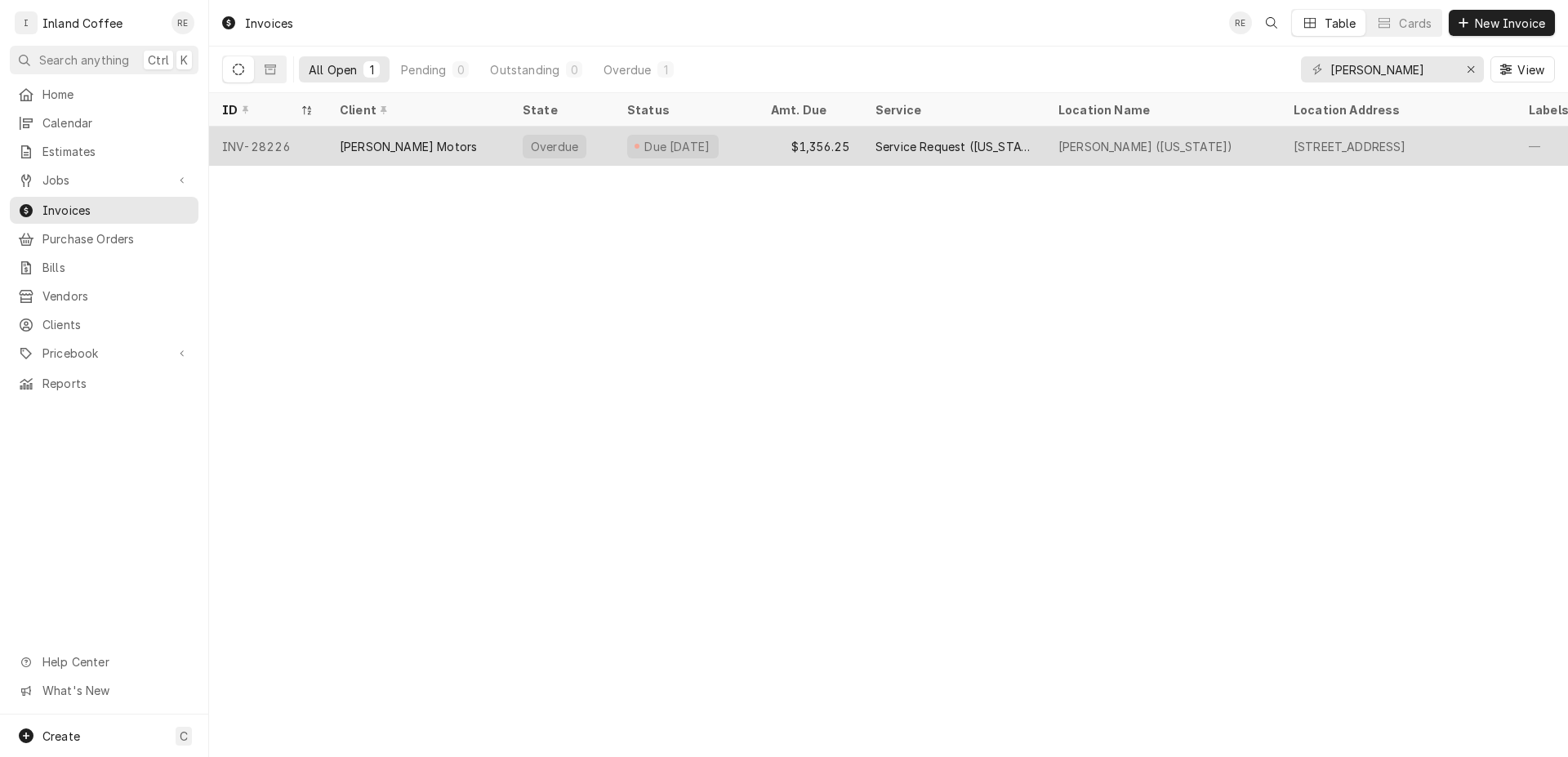
click at [401, 148] on div "[PERSON_NAME] Motors" at bounding box center [408, 147] width 137 height 17
click at [403, 147] on div "[PERSON_NAME] Motors" at bounding box center [408, 147] width 137 height 17
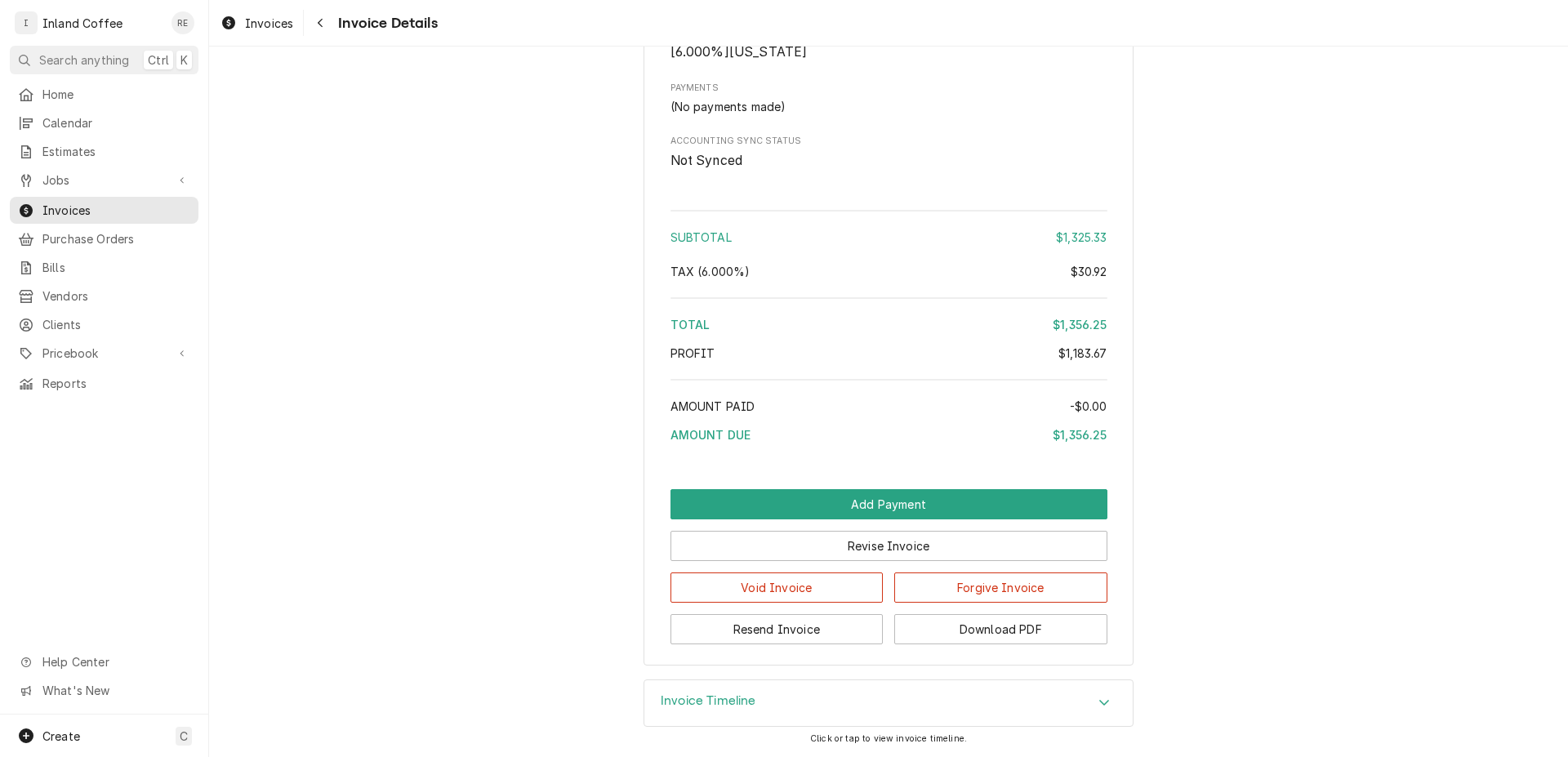
scroll to position [3779, 0]
click at [1000, 625] on button "Download PDF" at bounding box center [1001, 628] width 213 height 30
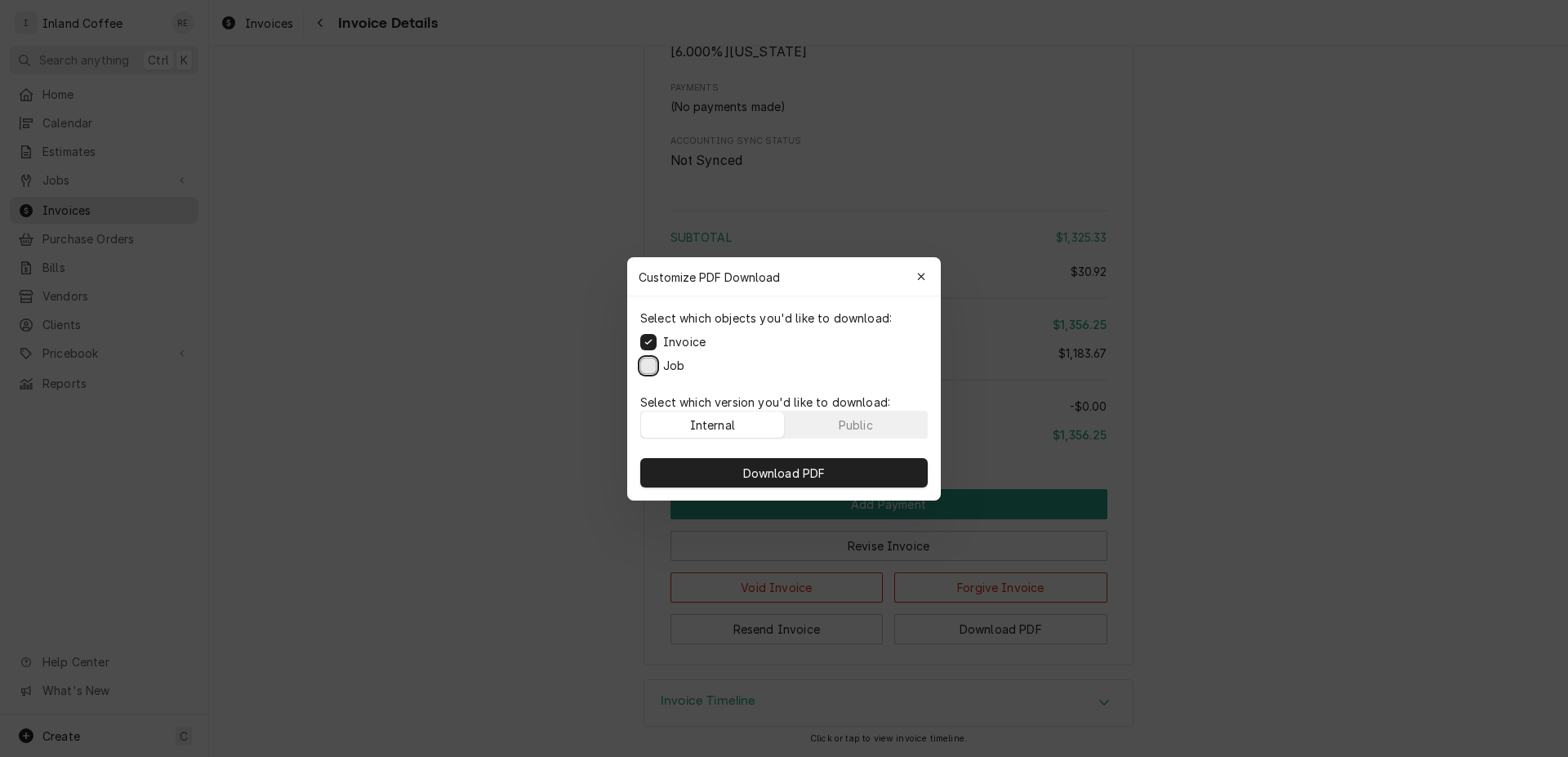
click at [651, 371] on button "Job" at bounding box center [648, 364] width 16 height 16
click at [643, 336] on button "Invoice" at bounding box center [648, 341] width 16 height 16
click at [780, 470] on span "Download PDF" at bounding box center [784, 473] width 89 height 17
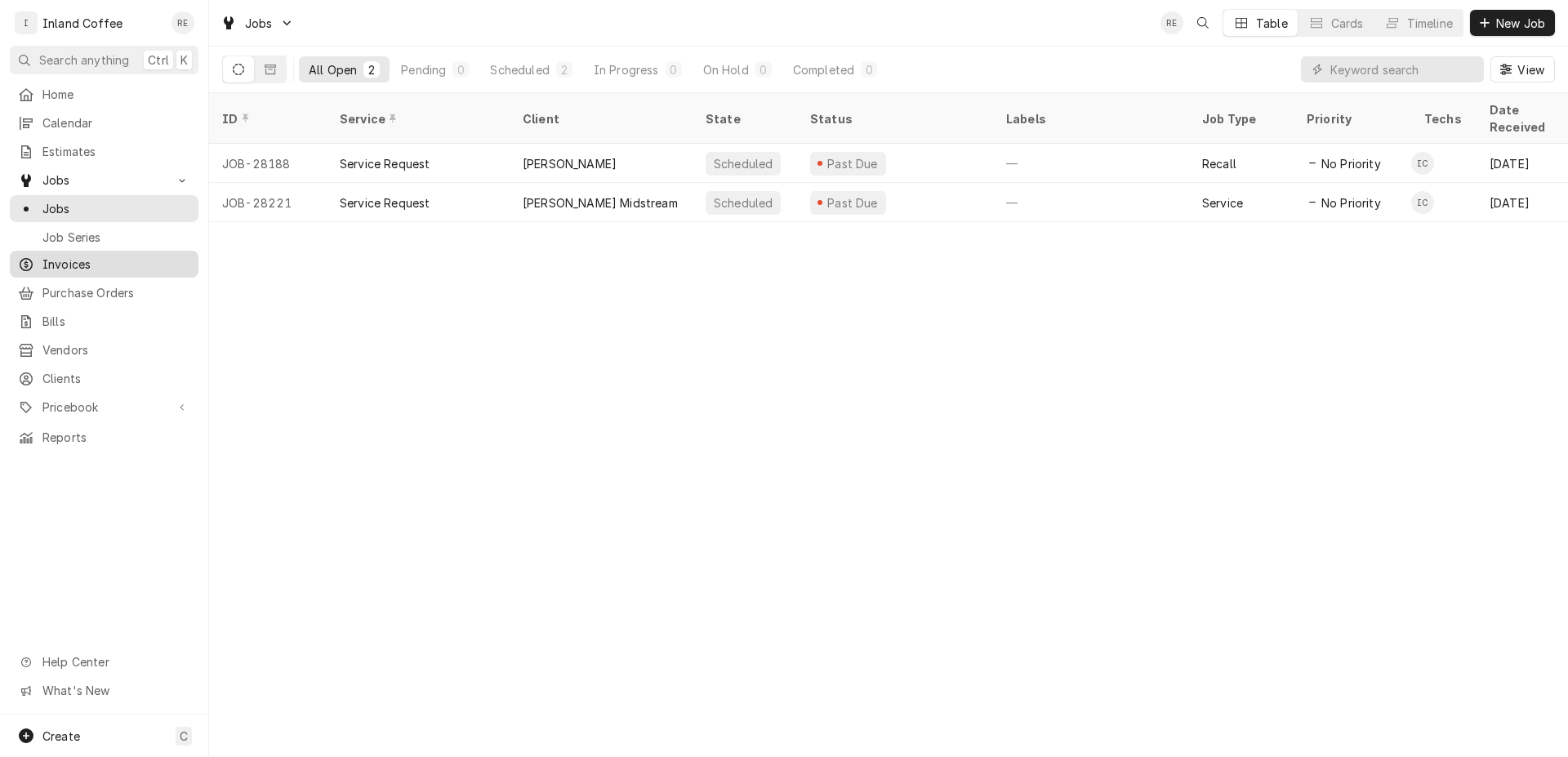
click at [97, 264] on span "Invoices" at bounding box center [116, 264] width 148 height 17
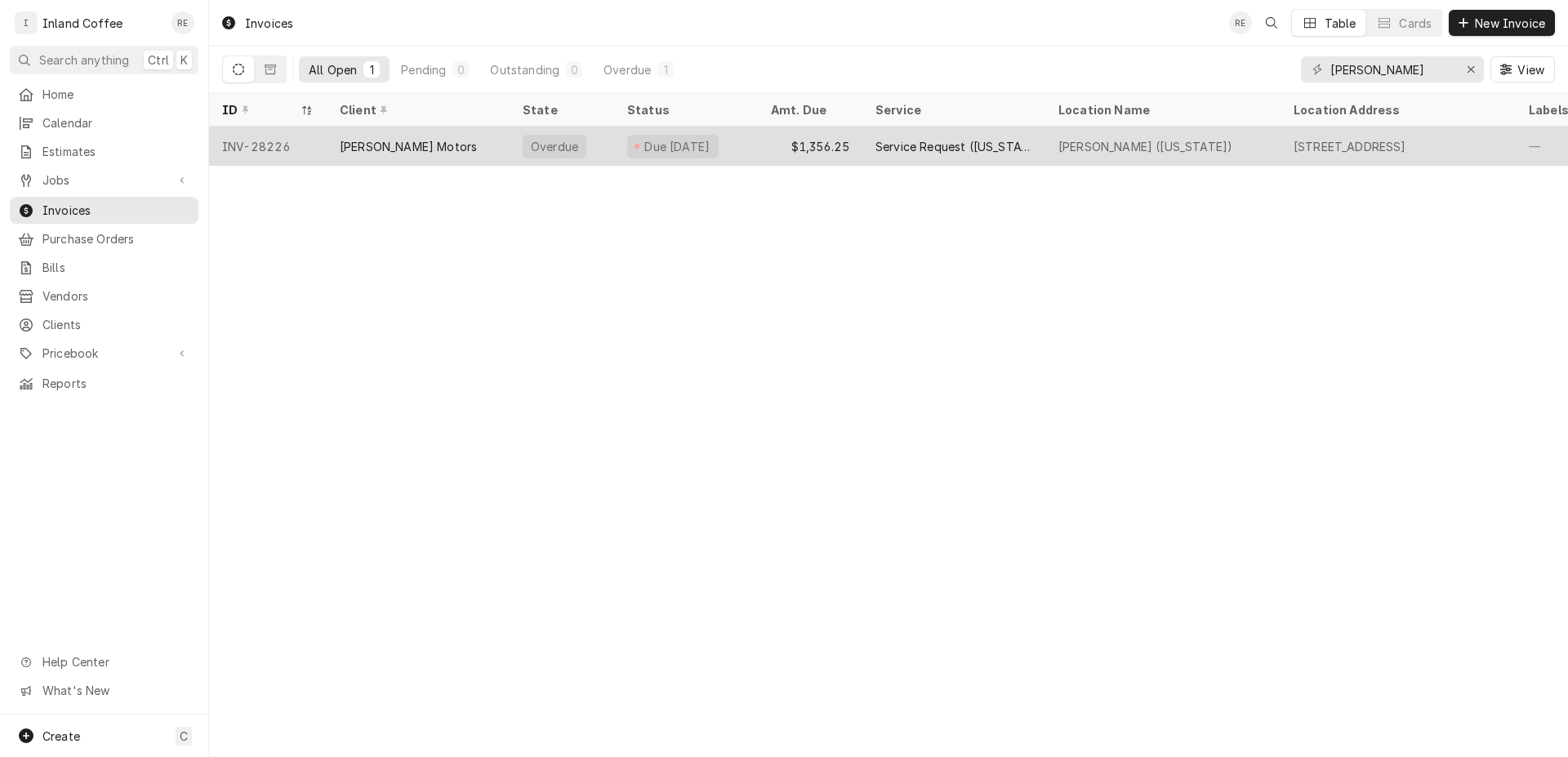
click at [437, 140] on div "[PERSON_NAME] Motors" at bounding box center [408, 147] width 137 height 17
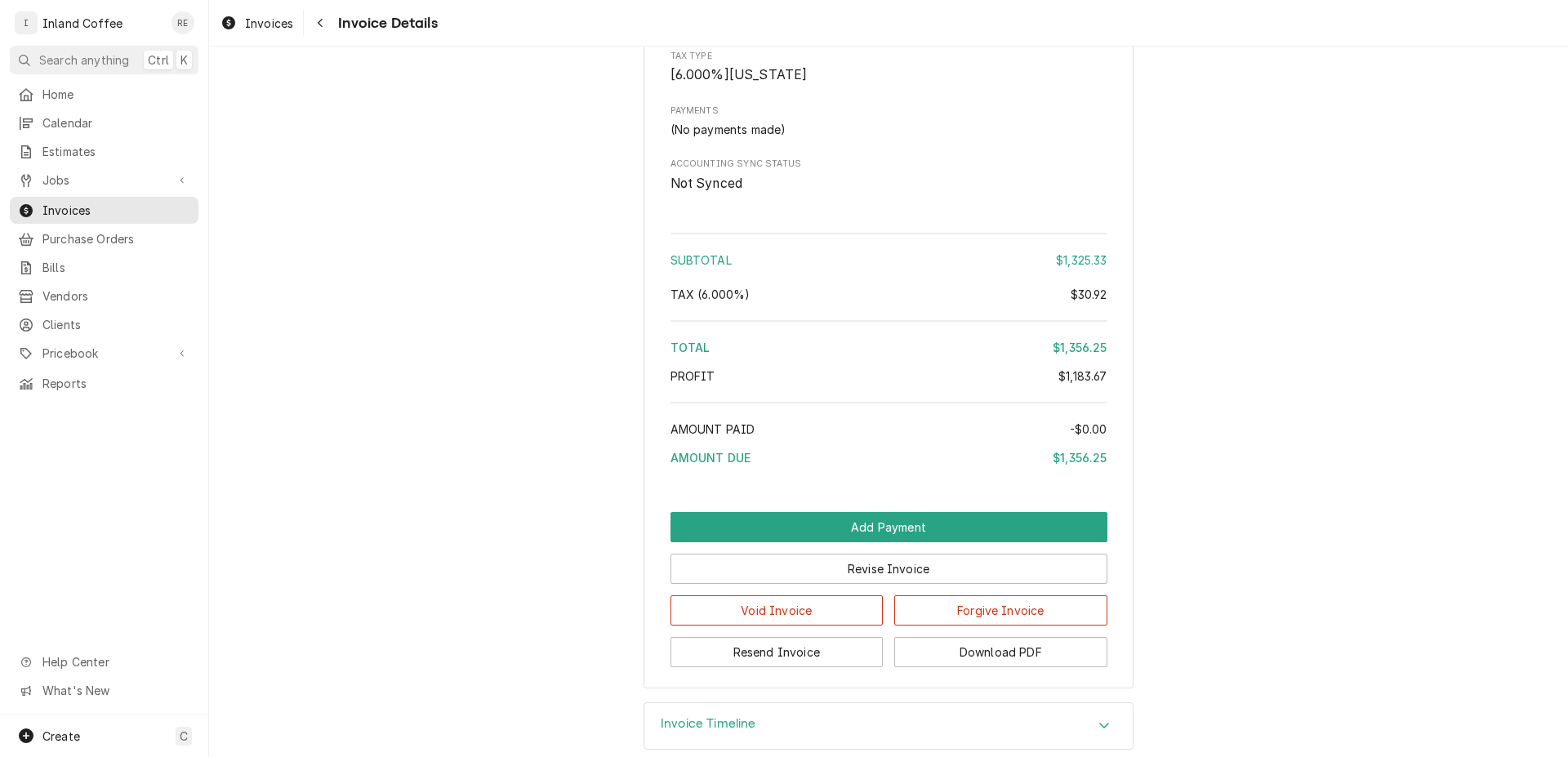
scroll to position [3779, 0]
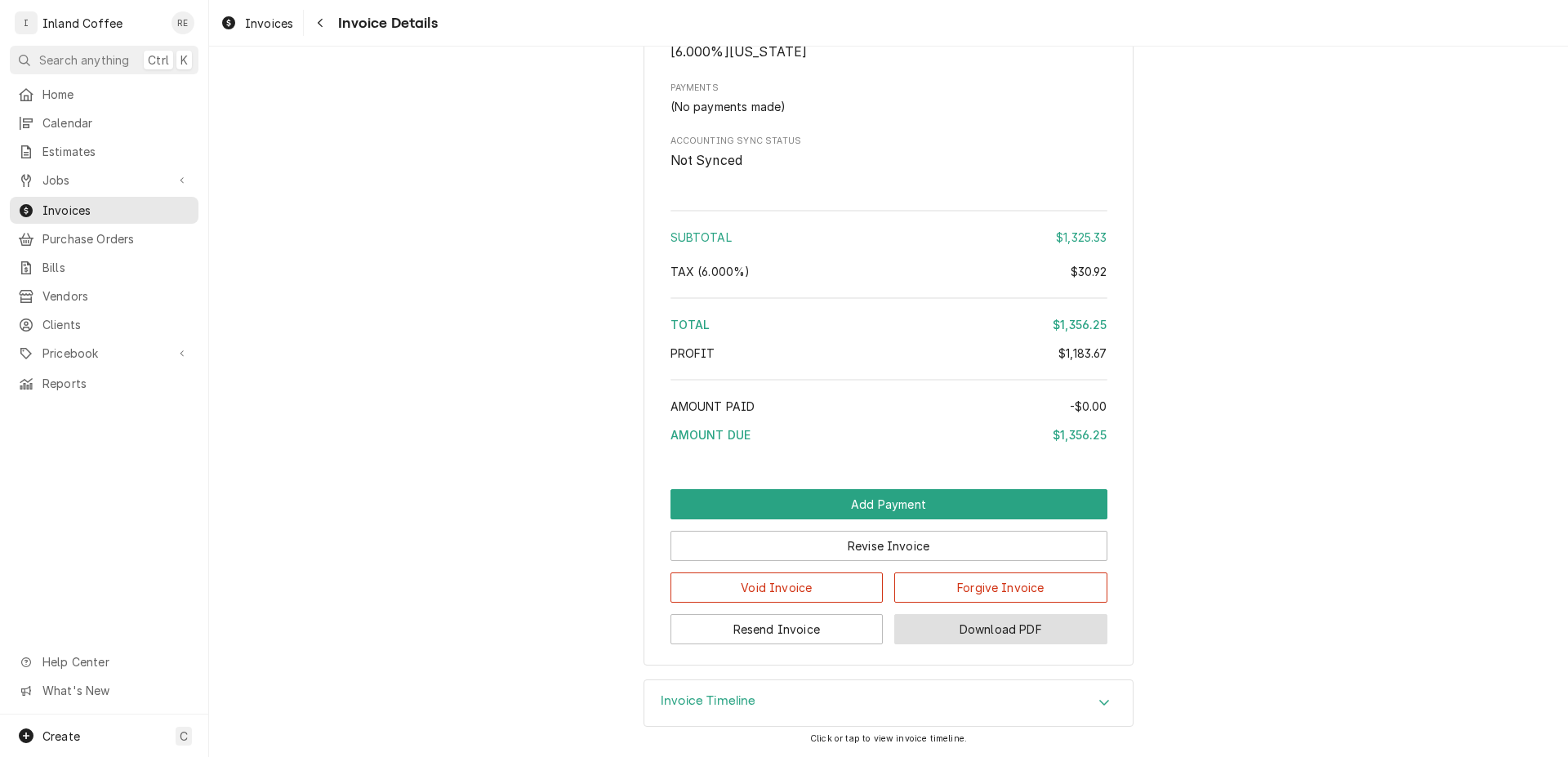
click at [985, 632] on button "Download PDF" at bounding box center [1001, 628] width 213 height 30
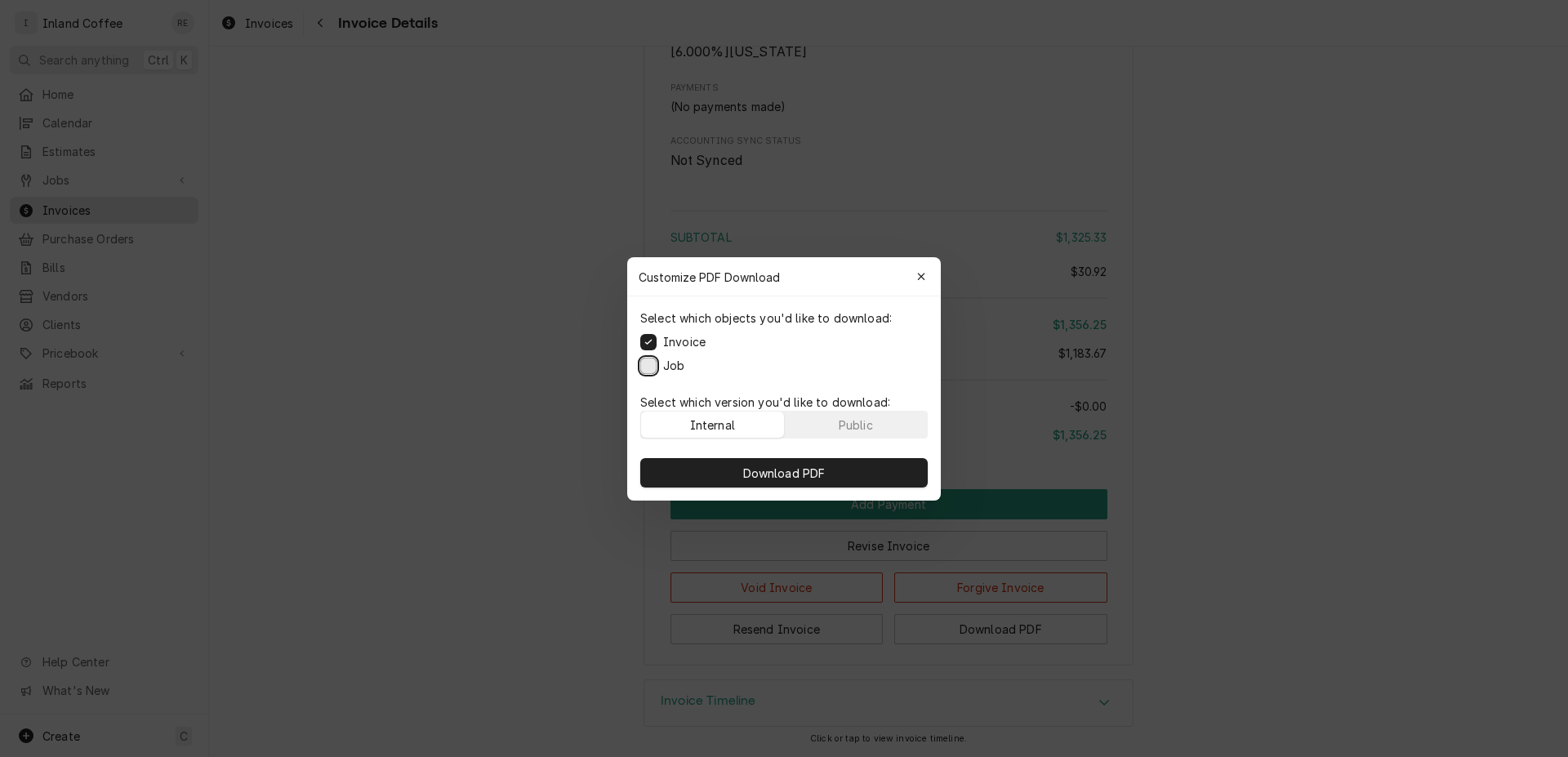
click at [653, 372] on button "Job" at bounding box center [648, 364] width 16 height 16
click at [643, 337] on button "Invoice" at bounding box center [648, 341] width 16 height 16
click at [758, 466] on span "Download PDF" at bounding box center [784, 473] width 89 height 17
